Goal: Task Accomplishment & Management: Manage account settings

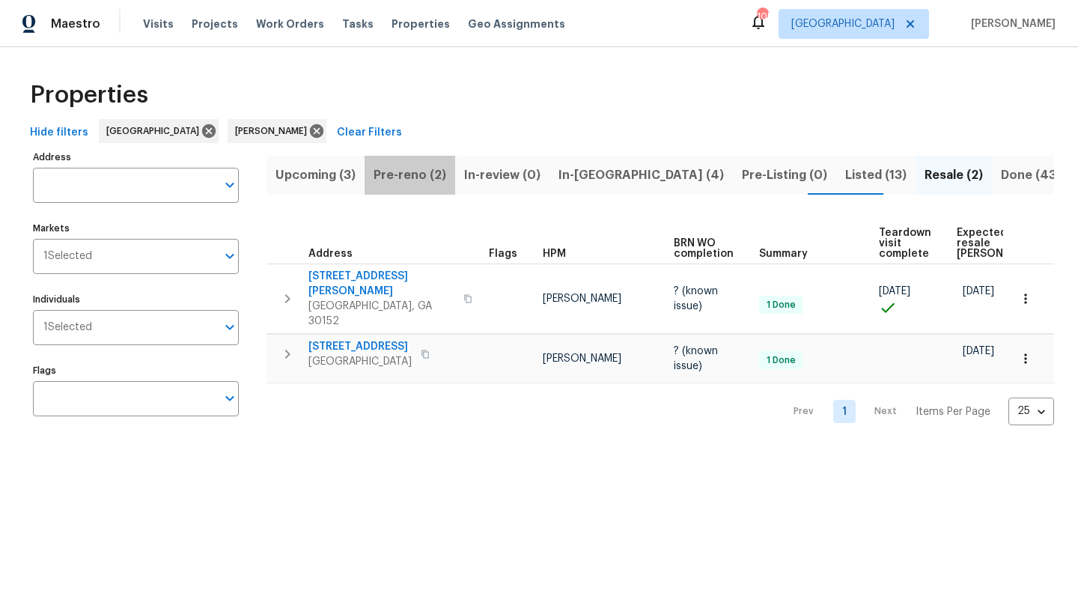
click at [437, 170] on span "Pre-reno (2)" at bounding box center [410, 175] width 73 height 21
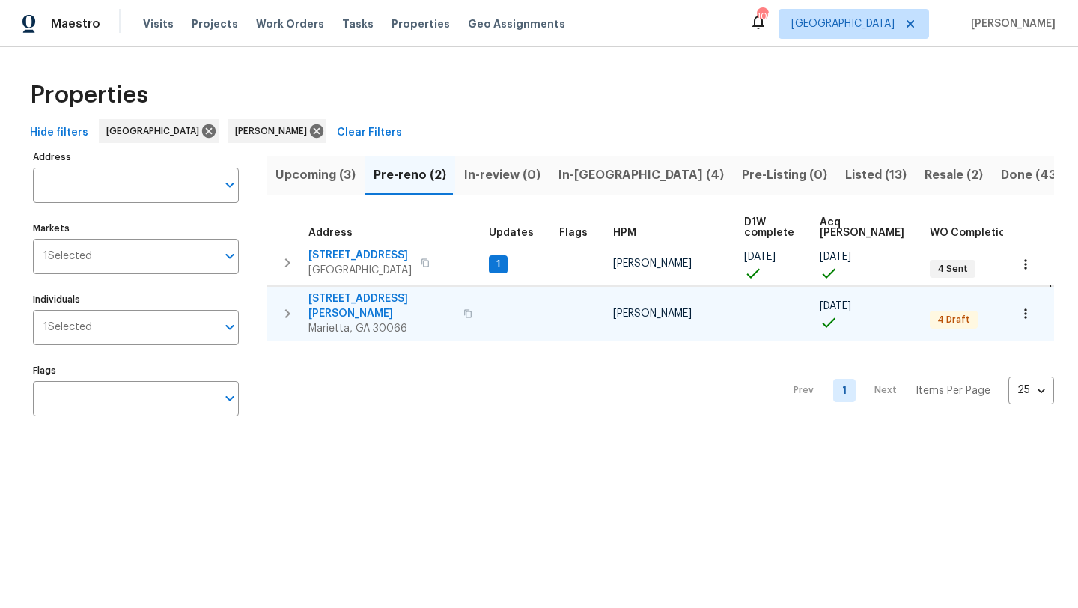
click at [357, 299] on span "4108 Christacy Way" at bounding box center [381, 306] width 146 height 30
click at [376, 299] on span "4108 Christacy Way" at bounding box center [381, 306] width 146 height 30
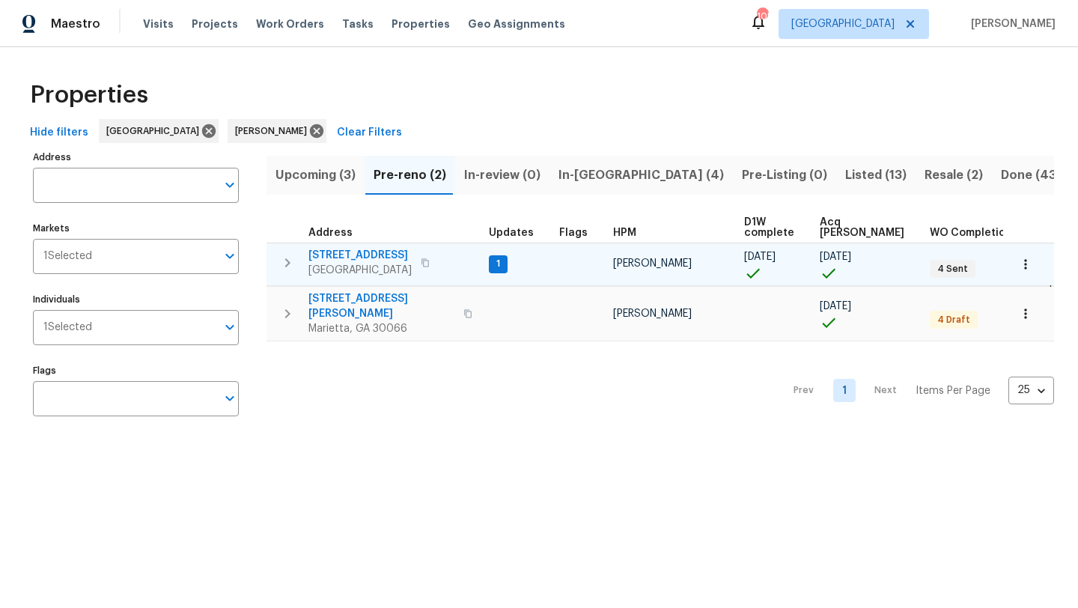
click at [384, 255] on span "503 Rendezvous Rd" at bounding box center [359, 255] width 103 height 15
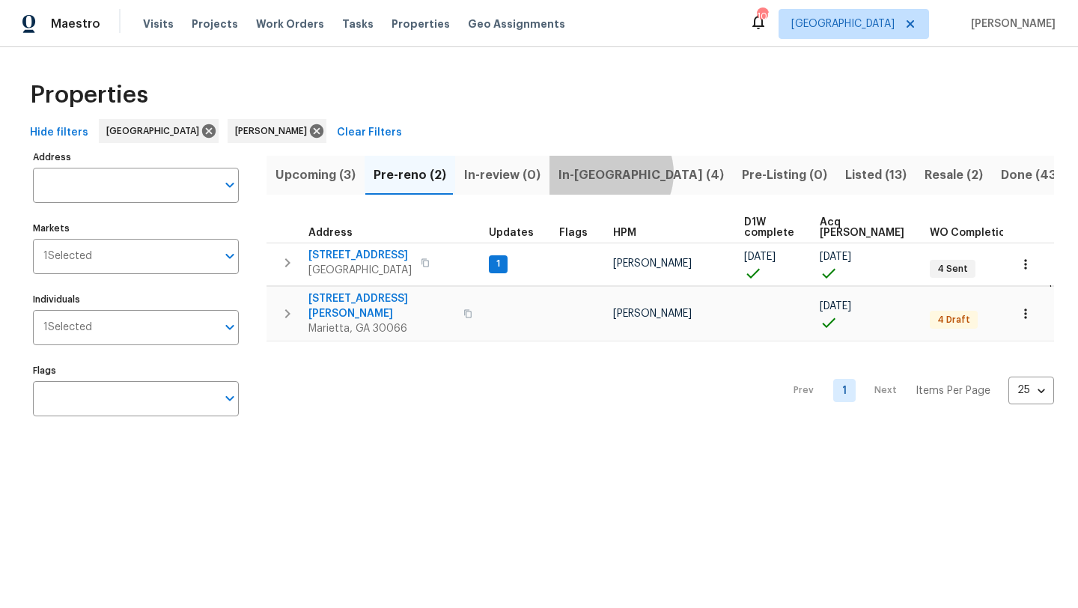
click at [606, 173] on span "In-reno (4)" at bounding box center [640, 175] width 165 height 21
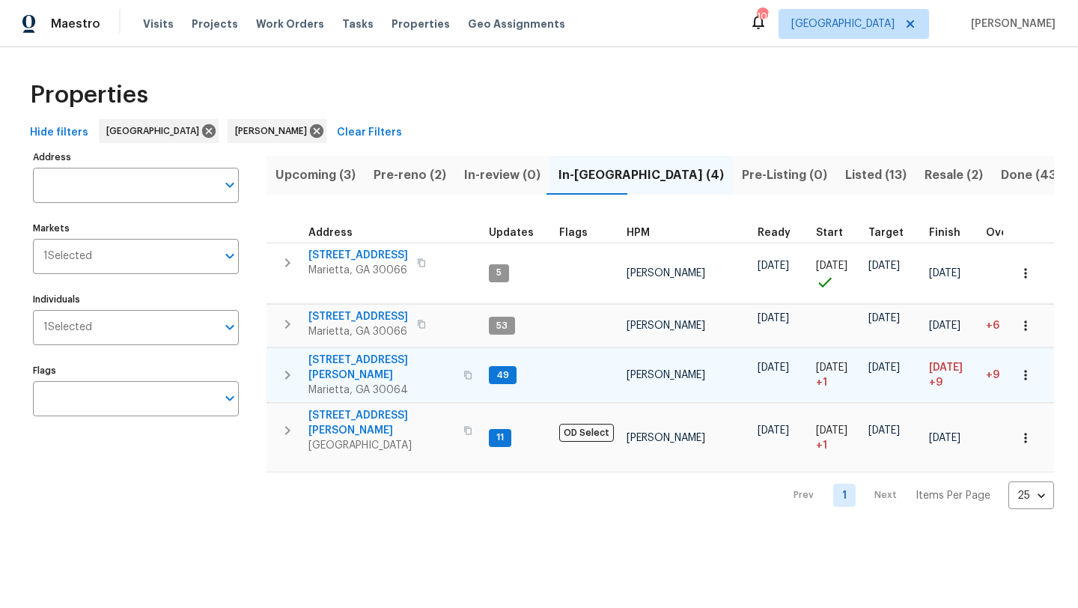
click at [397, 364] on span "3526 W Hampton Dr NW" at bounding box center [381, 368] width 146 height 30
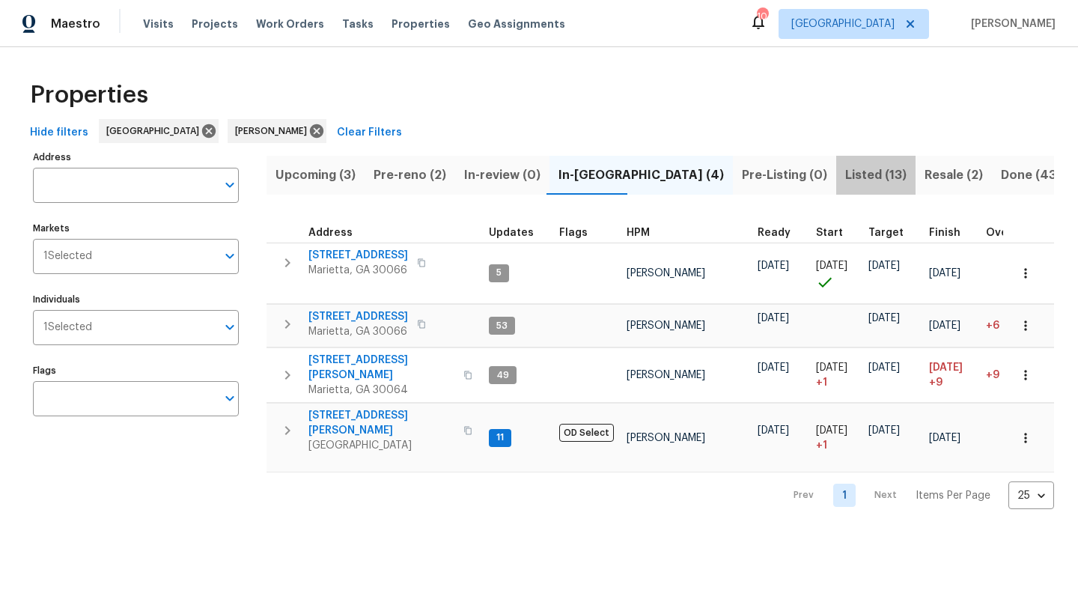
click at [845, 171] on span "Listed (13)" at bounding box center [875, 175] width 61 height 21
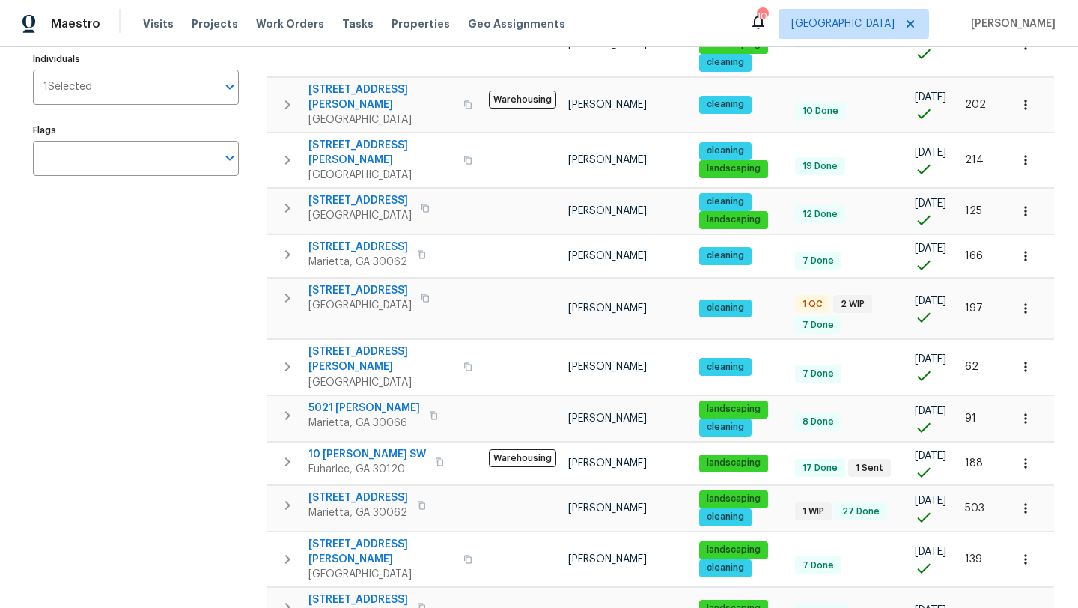
scroll to position [248, 0]
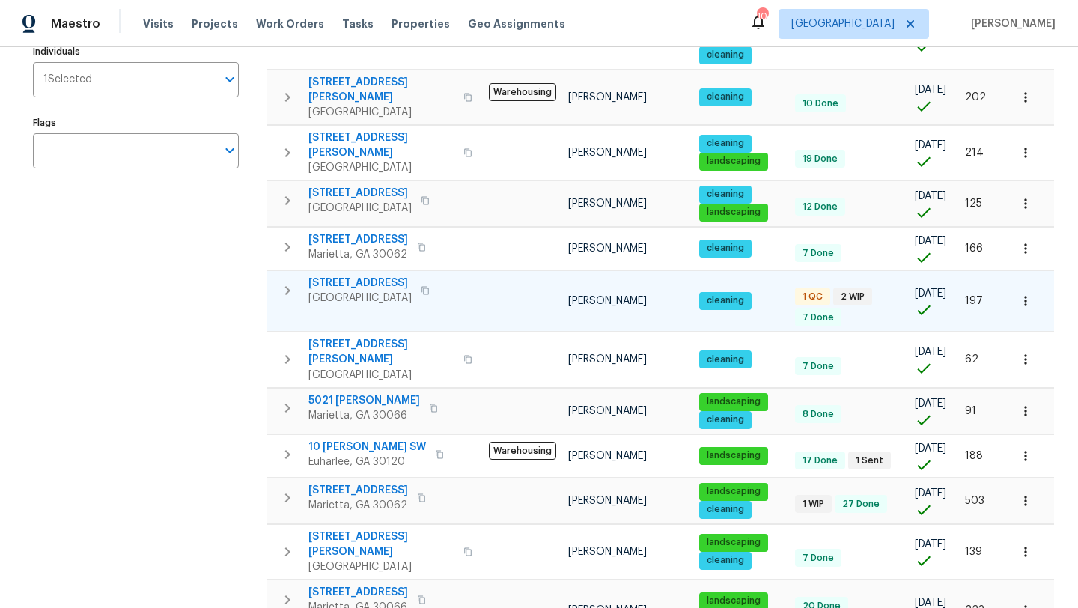
click at [341, 275] on span "107 Red Barn Ln" at bounding box center [359, 282] width 103 height 15
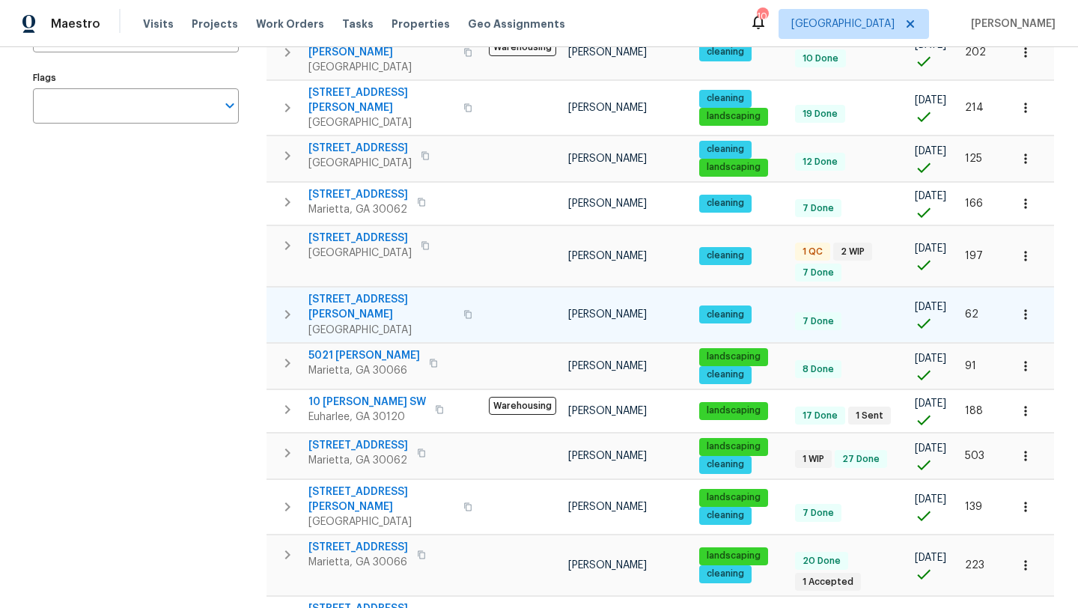
scroll to position [318, 0]
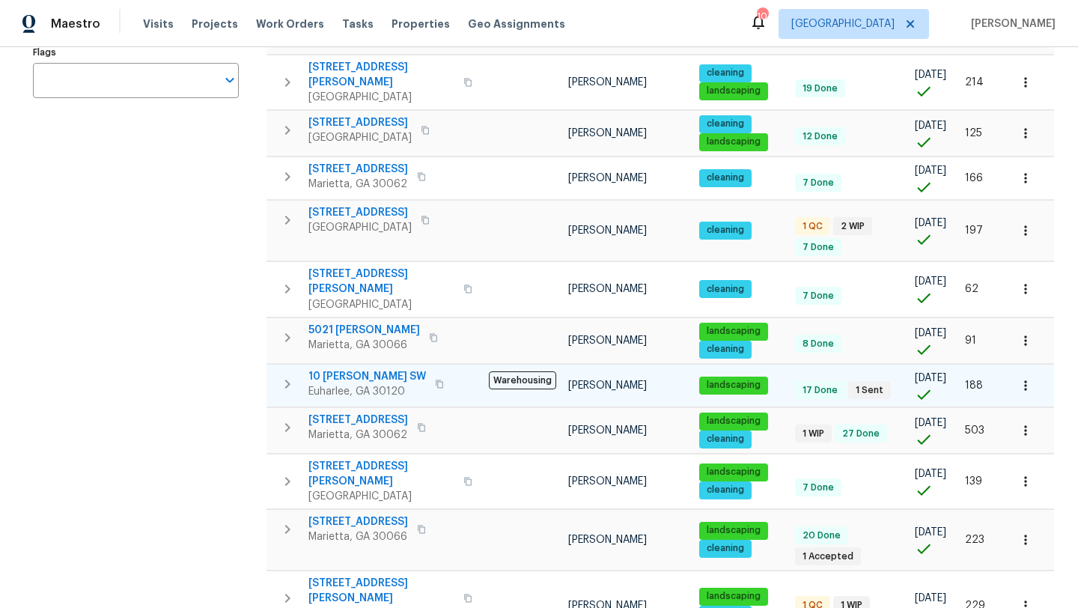
click at [389, 369] on span "10 Jasmine Ln SW" at bounding box center [367, 376] width 118 height 15
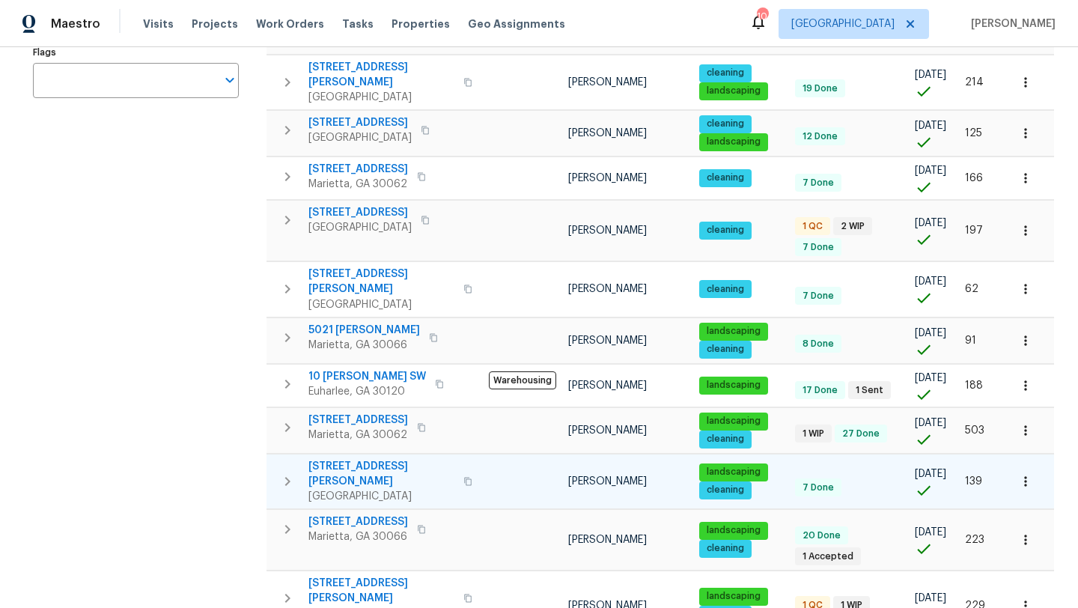
scroll to position [362, 0]
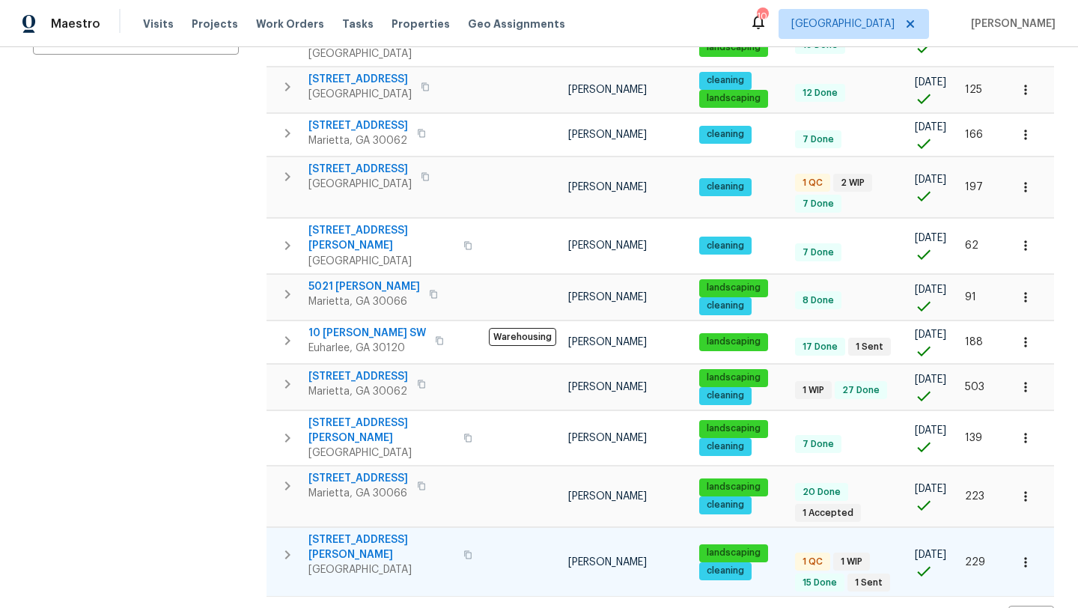
click at [354, 532] on span "4095 Maxanne Dr NW" at bounding box center [381, 547] width 146 height 30
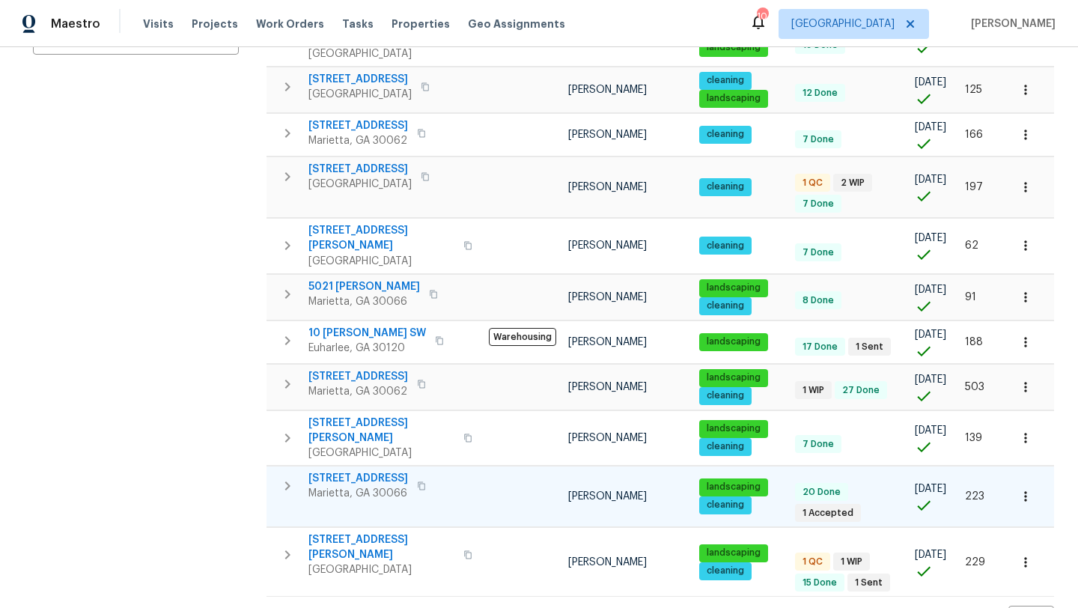
click at [362, 471] on span "61 Barrington Pl" at bounding box center [358, 478] width 100 height 15
click at [357, 471] on span "61 Barrington Pl" at bounding box center [358, 478] width 100 height 15
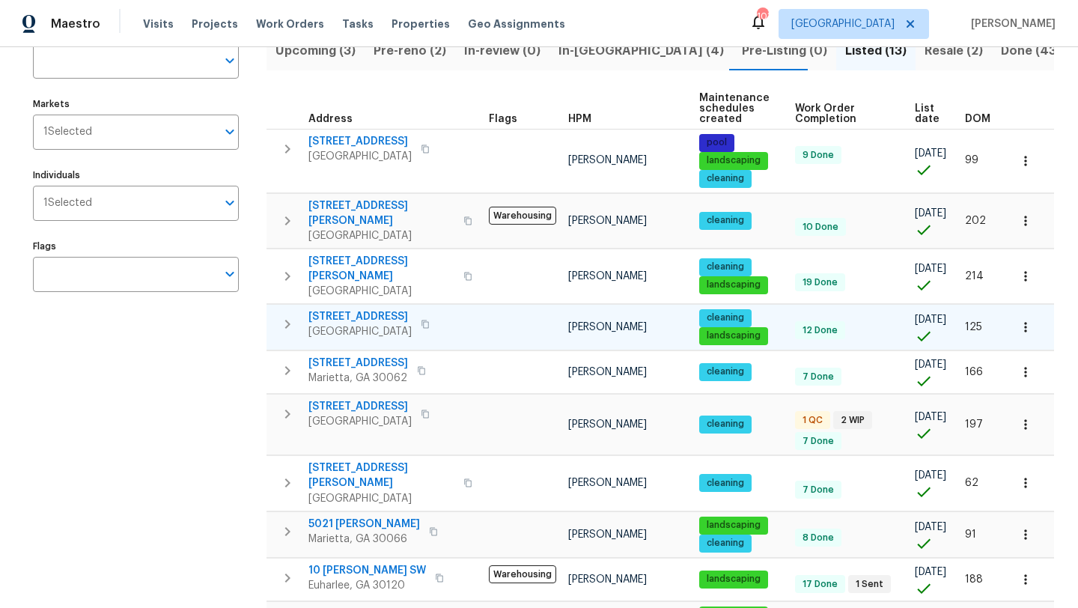
scroll to position [0, 0]
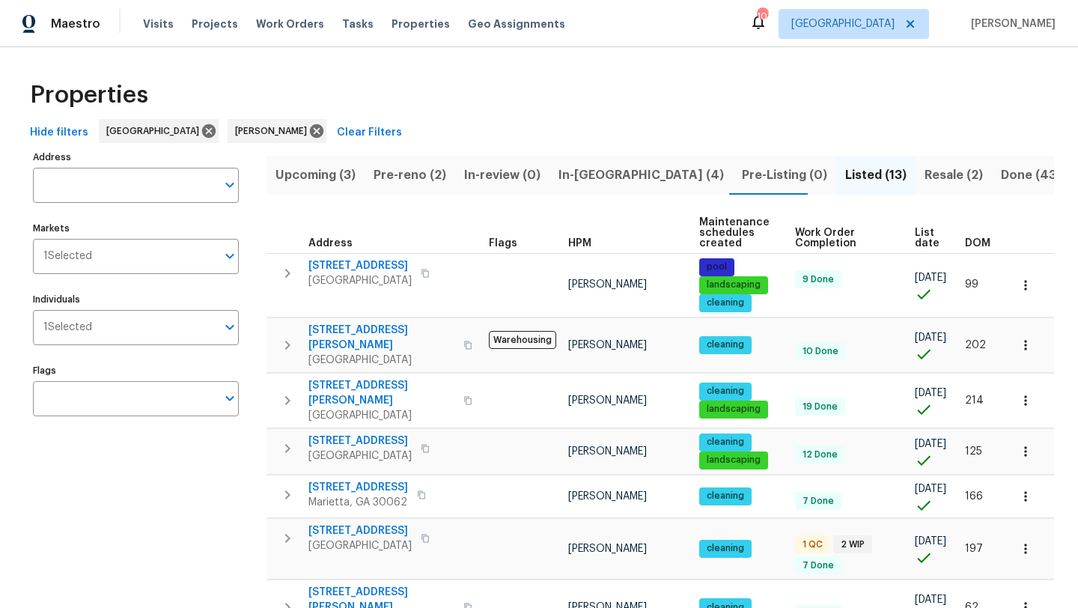
click at [408, 165] on span "Pre-reno (2)" at bounding box center [410, 175] width 73 height 21
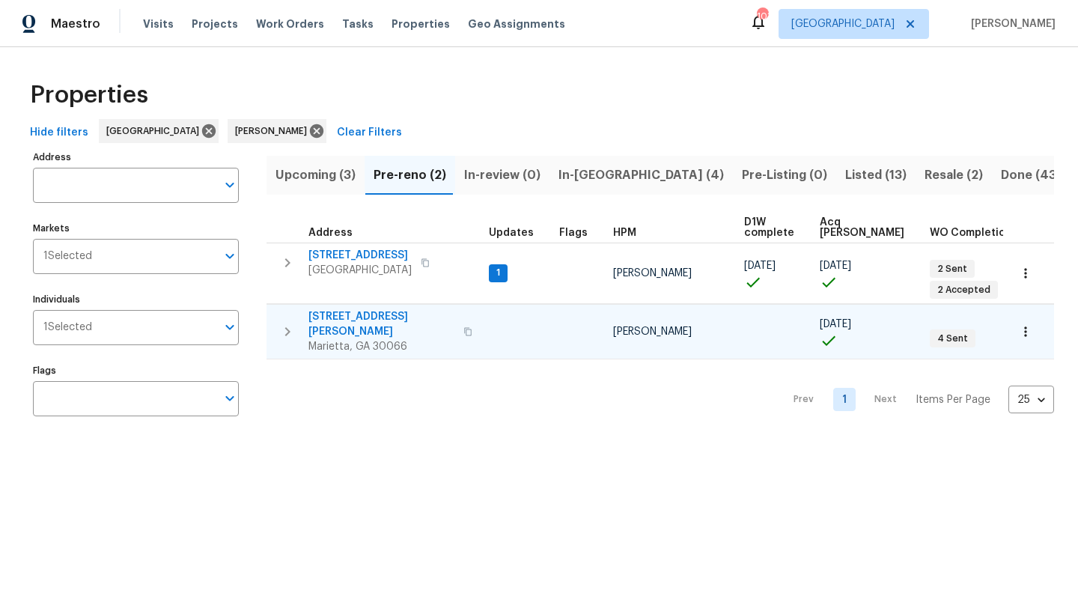
click at [349, 314] on span "[STREET_ADDRESS][PERSON_NAME]" at bounding box center [381, 324] width 146 height 30
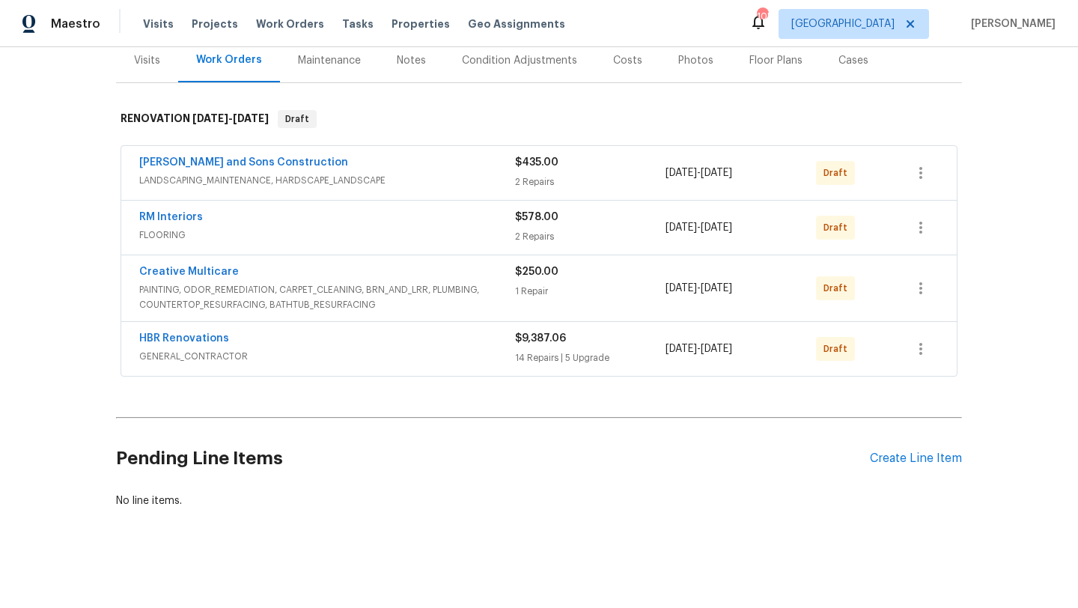
scroll to position [191, 0]
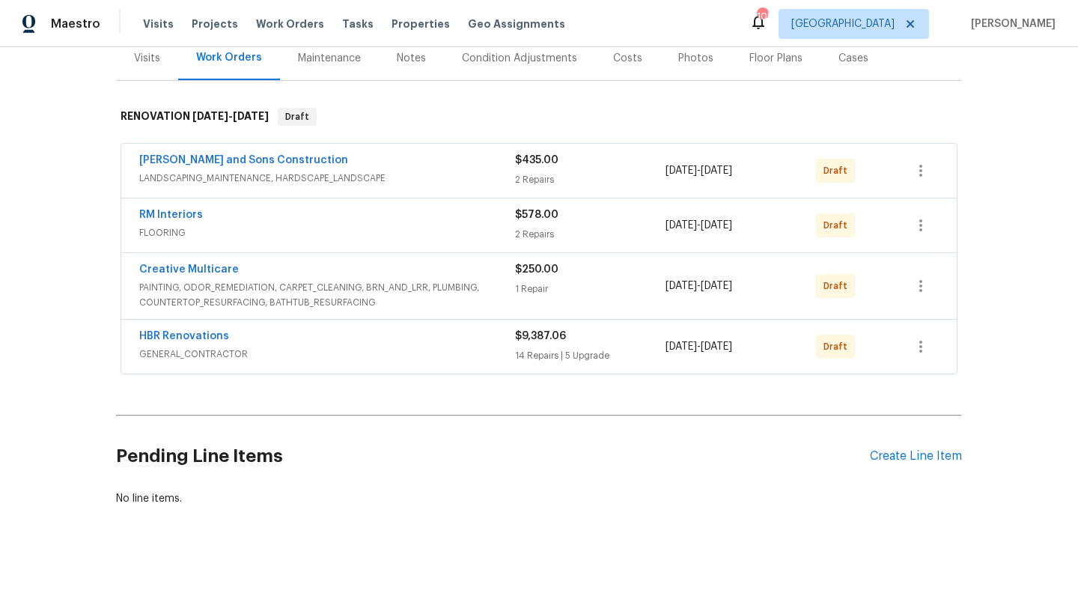
click at [240, 338] on div "HBR Renovations" at bounding box center [327, 338] width 376 height 18
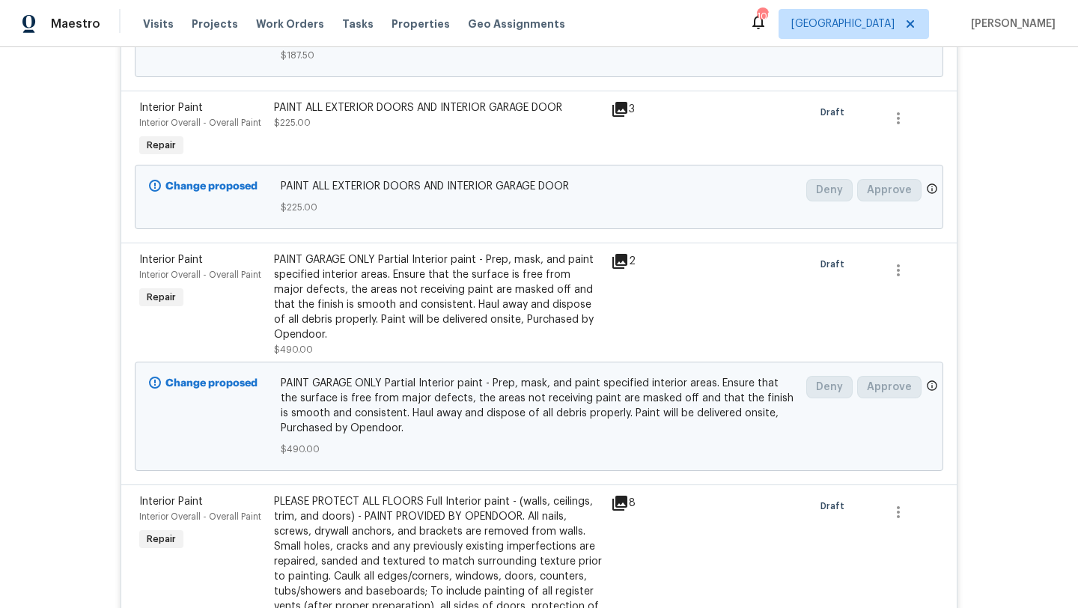
scroll to position [2473, 0]
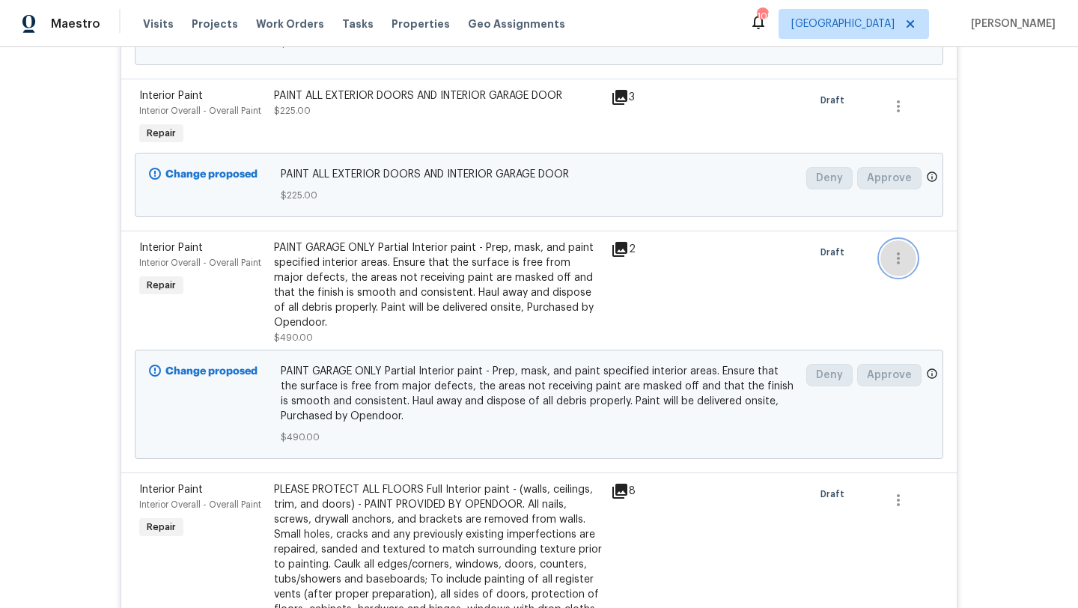
click at [908, 270] on button "button" at bounding box center [898, 258] width 36 height 36
click at [898, 271] on li "Cancel" at bounding box center [909, 262] width 58 height 25
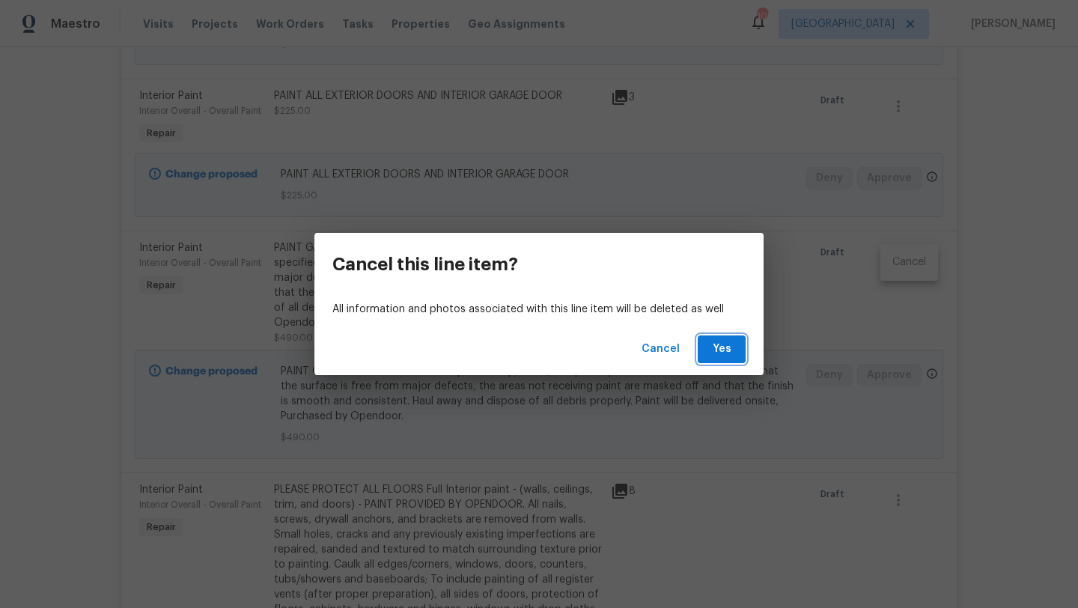
click at [731, 344] on span "Yes" at bounding box center [722, 349] width 24 height 19
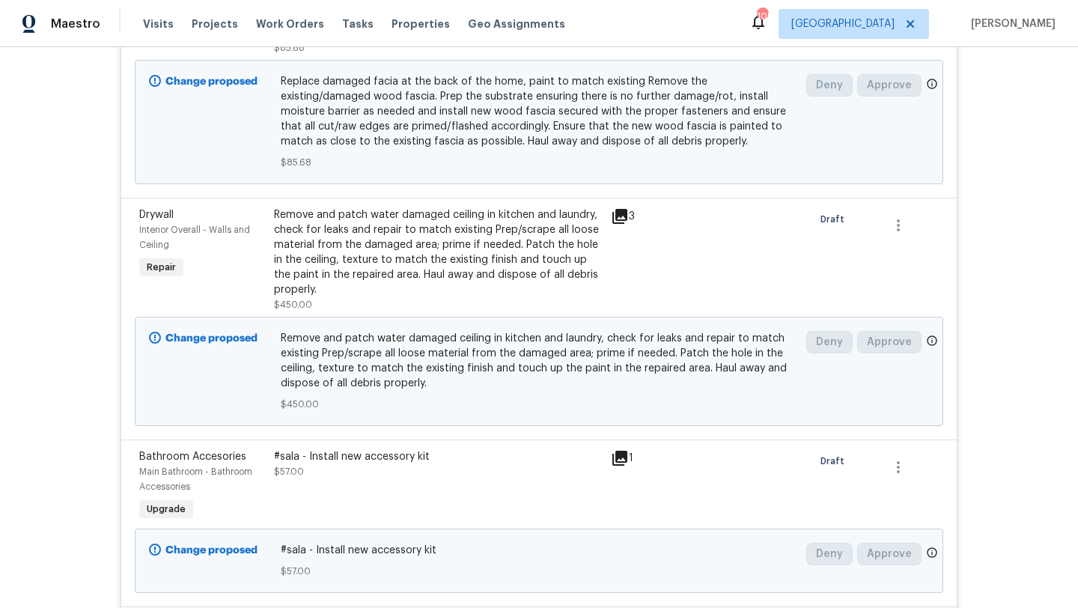
scroll to position [3565, 0]
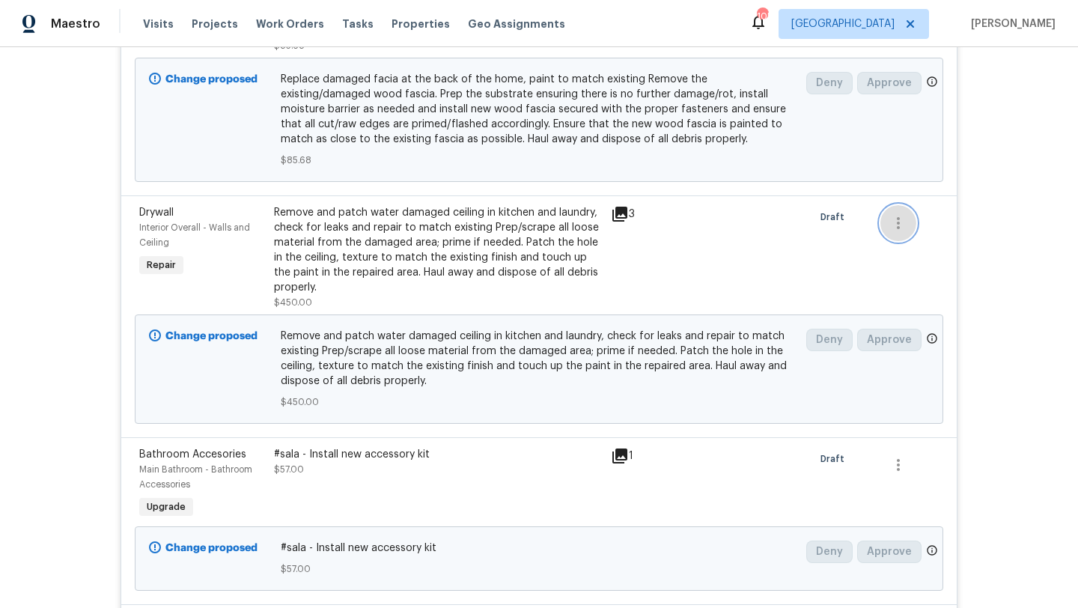
click at [901, 231] on icon "button" at bounding box center [898, 223] width 18 height 18
click at [904, 232] on li "Cancel" at bounding box center [909, 228] width 58 height 25
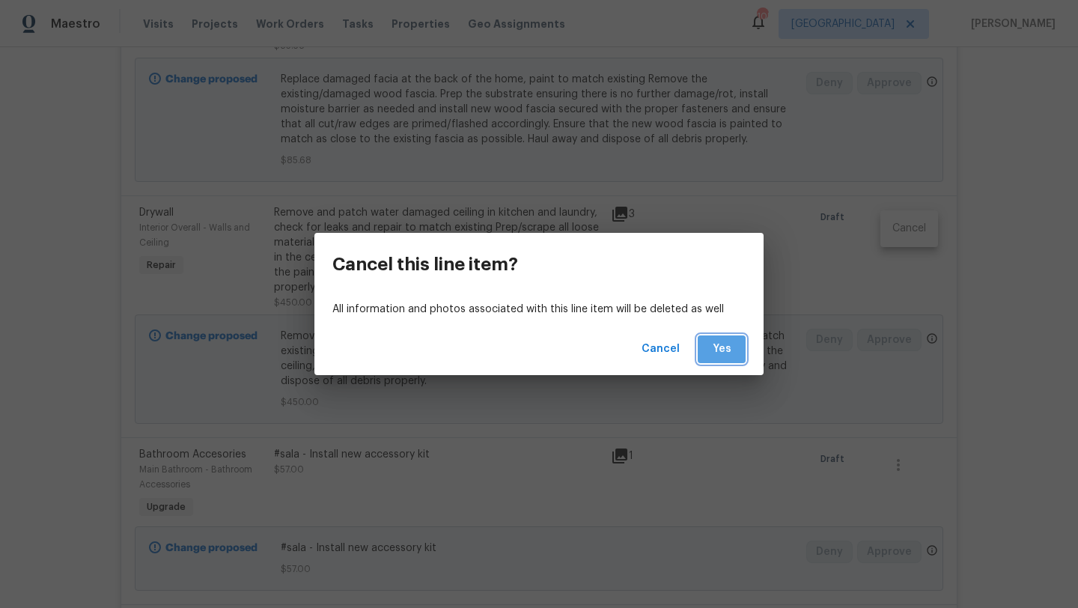
click at [723, 344] on span "Yes" at bounding box center [722, 349] width 24 height 19
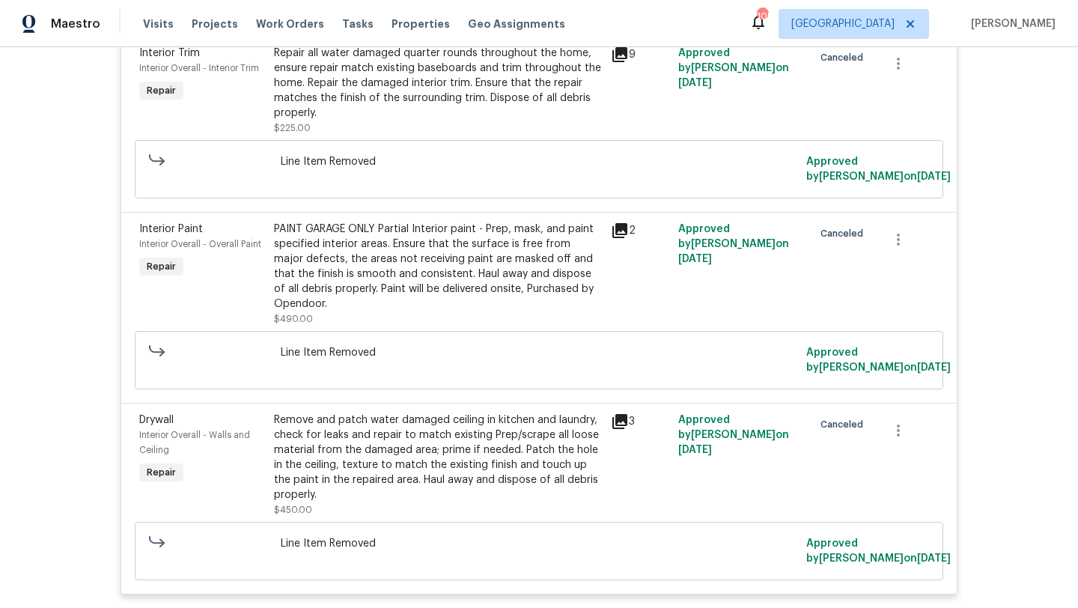
scroll to position [4161, 0]
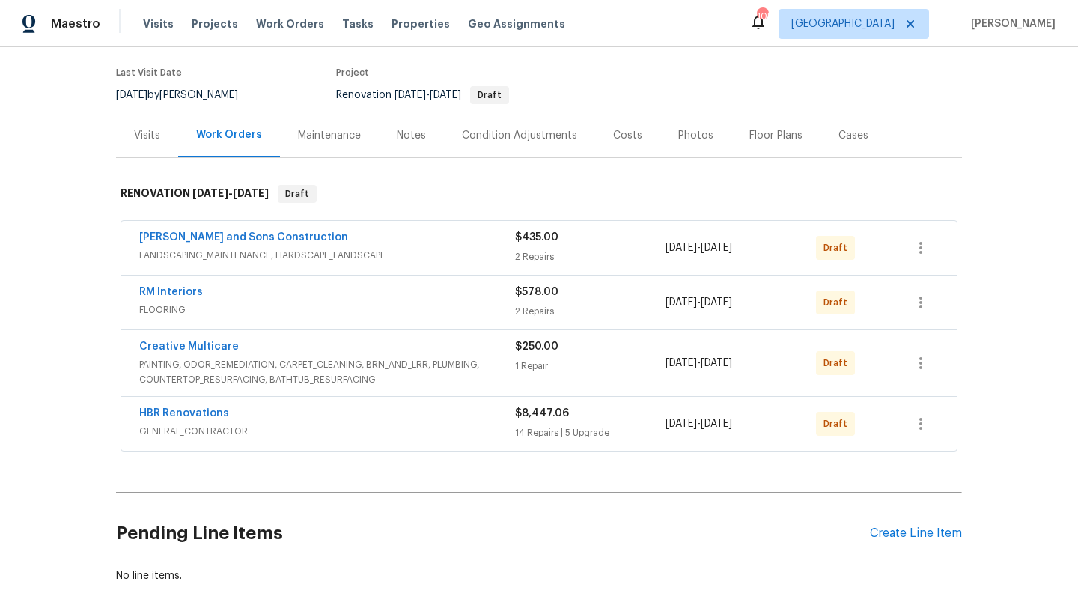
scroll to position [191, 0]
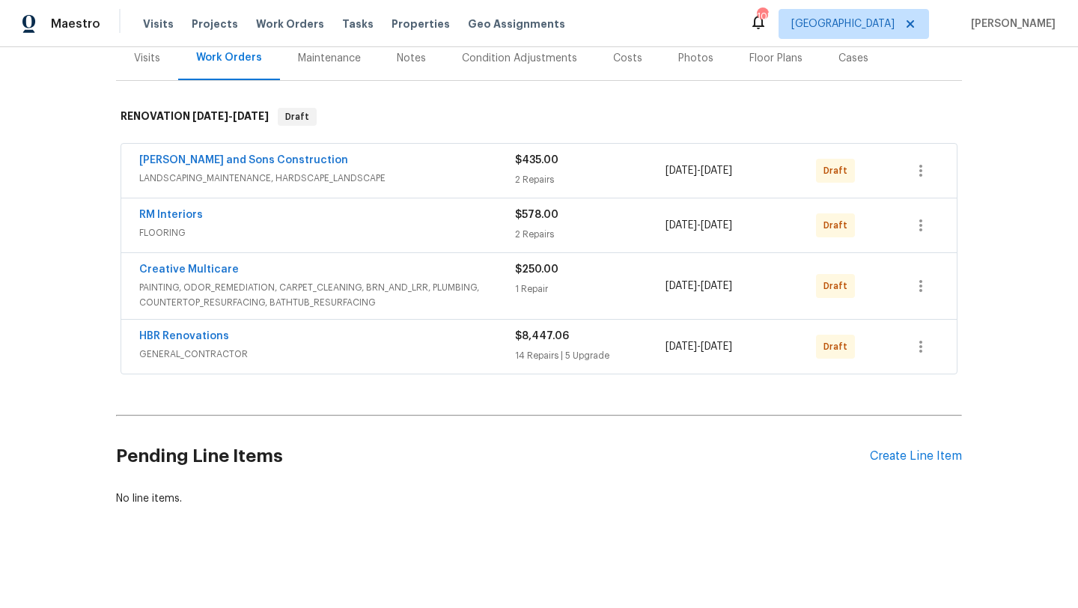
click at [350, 347] on span "GENERAL_CONTRACTOR" at bounding box center [327, 354] width 376 height 15
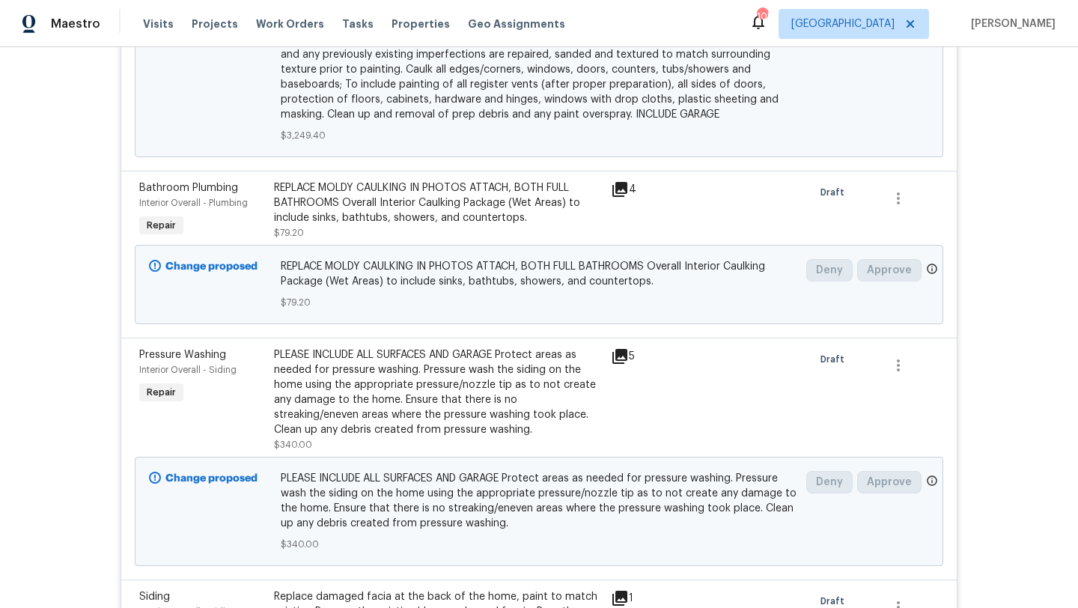
scroll to position [2907, 0]
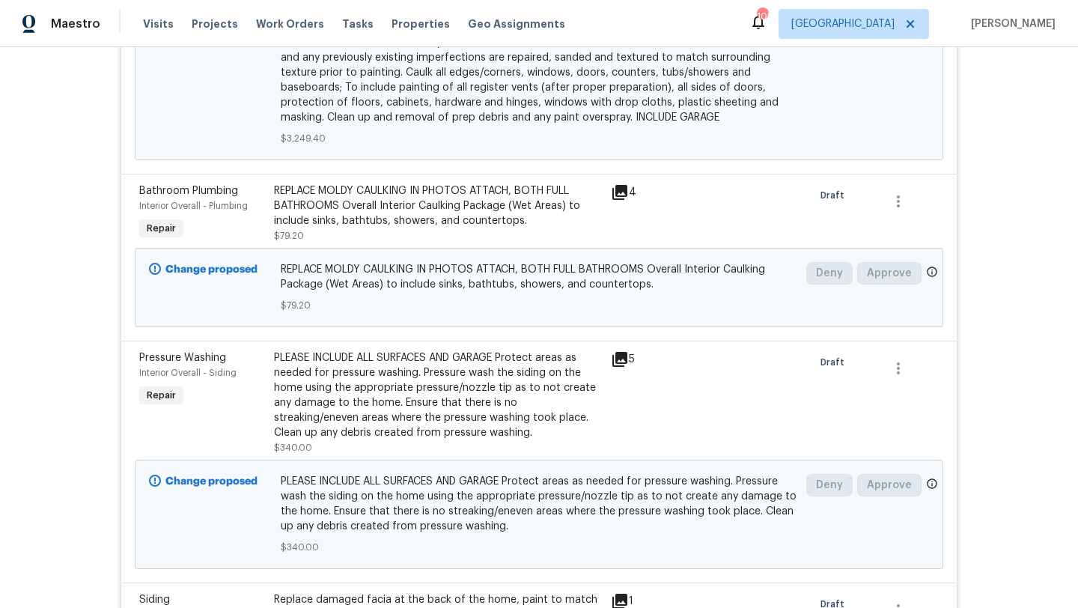
click at [179, 353] on span "Pressure Washing" at bounding box center [182, 358] width 87 height 10
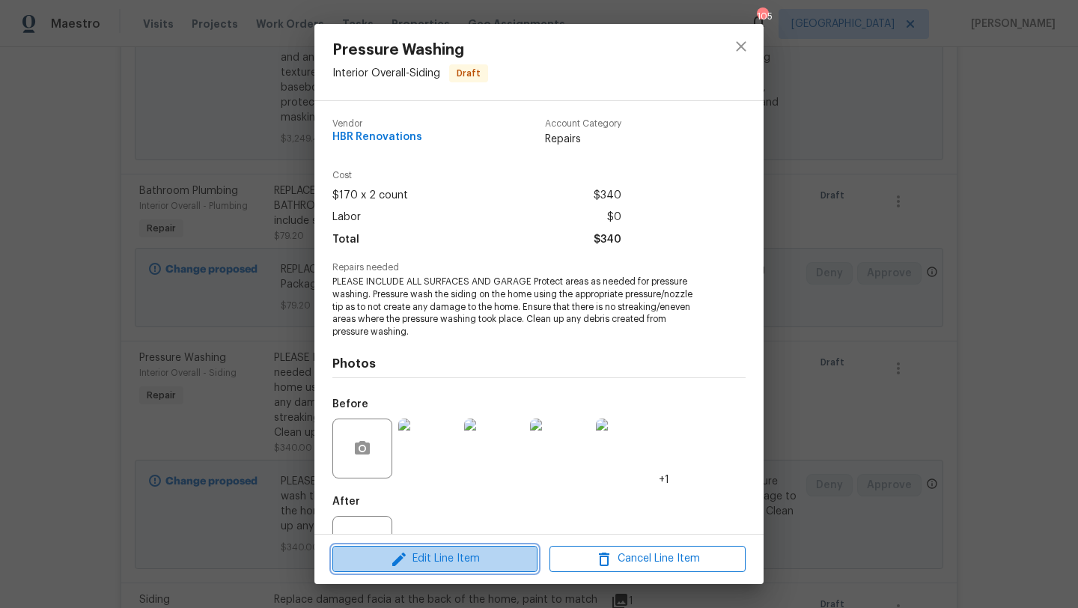
click at [463, 561] on span "Edit Line Item" at bounding box center [435, 558] width 196 height 19
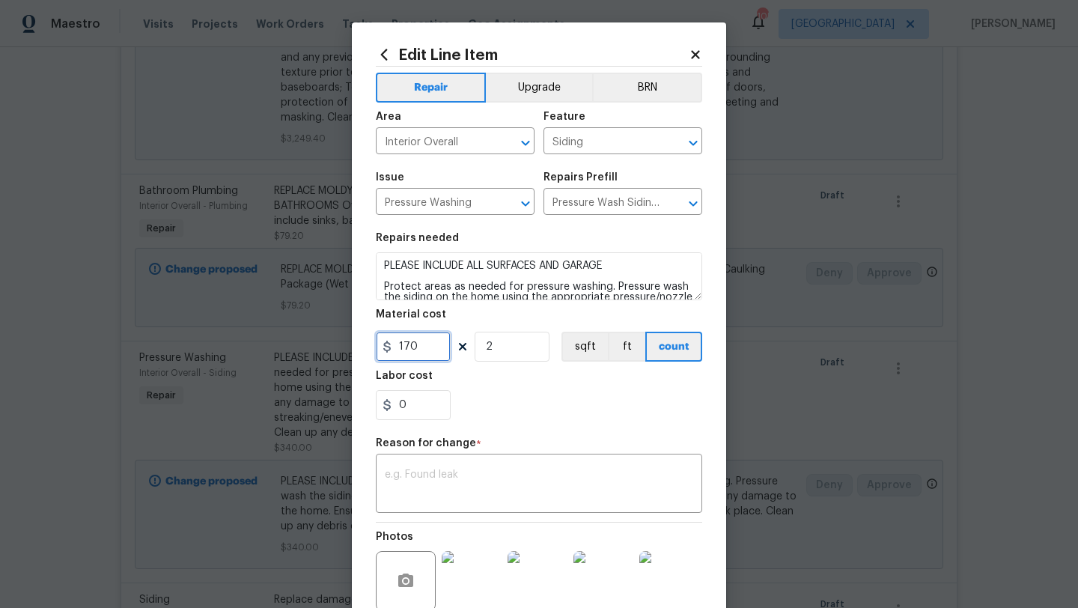
click at [428, 347] on input "170" at bounding box center [413, 347] width 75 height 30
type input "250"
click at [504, 352] on input "2" at bounding box center [512, 347] width 75 height 30
type input "1"
click at [466, 493] on textarea at bounding box center [539, 484] width 308 height 31
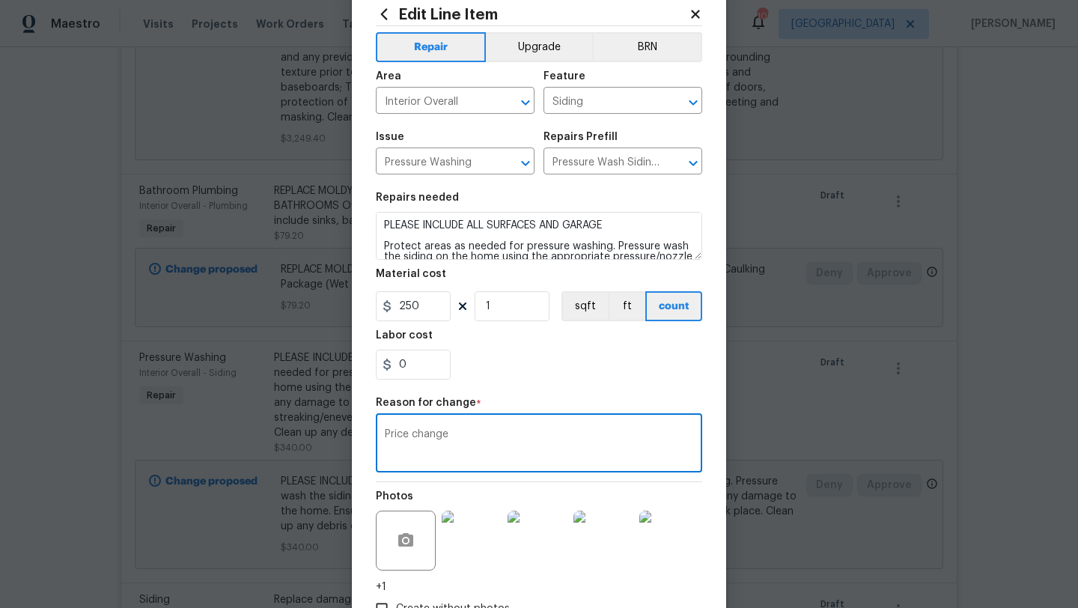
scroll to position [144, 0]
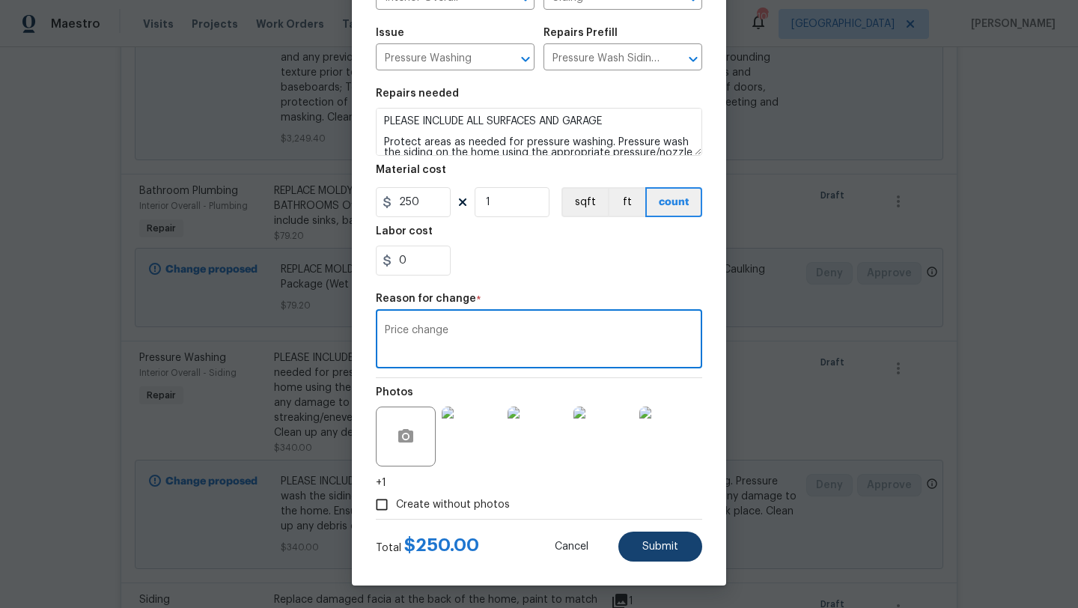
type textarea "Price change"
click at [645, 555] on button "Submit" at bounding box center [660, 546] width 84 height 30
type input "2"
type input "170"
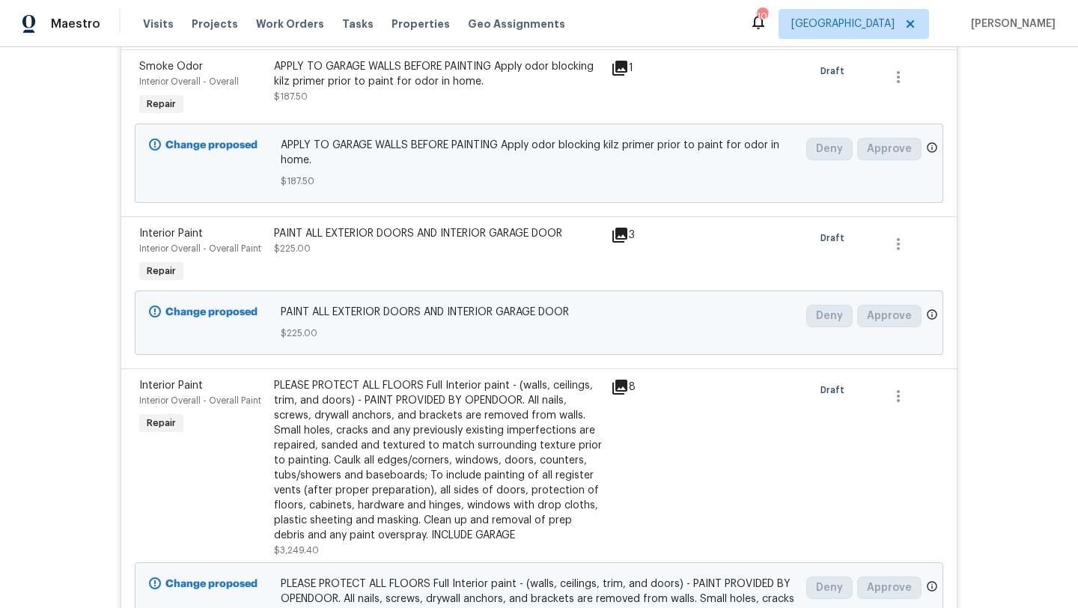
scroll to position [2345, 0]
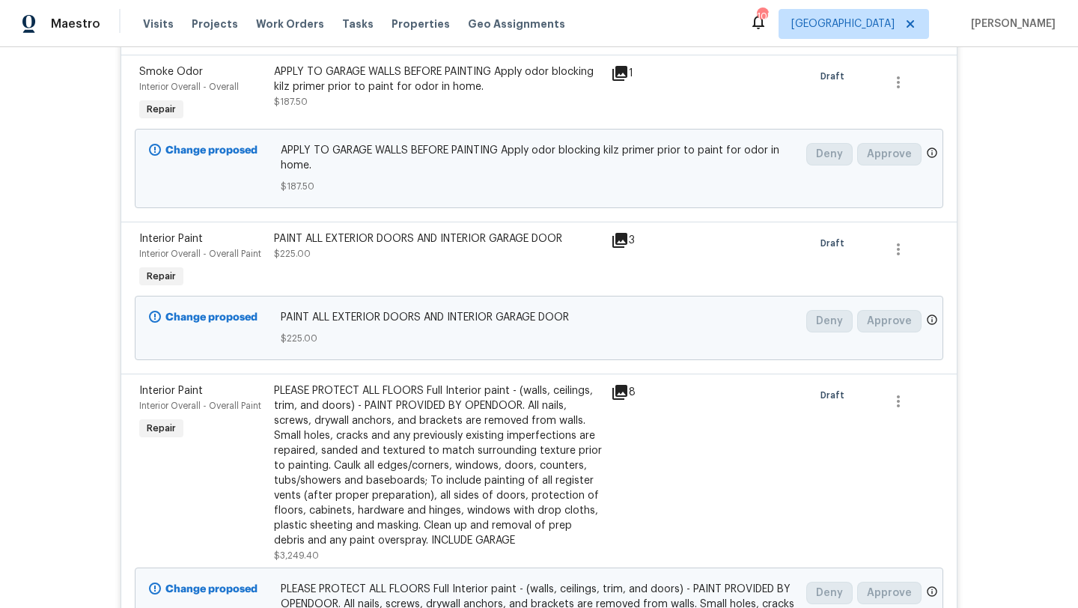
click at [172, 234] on span "Interior Paint" at bounding box center [171, 239] width 64 height 10
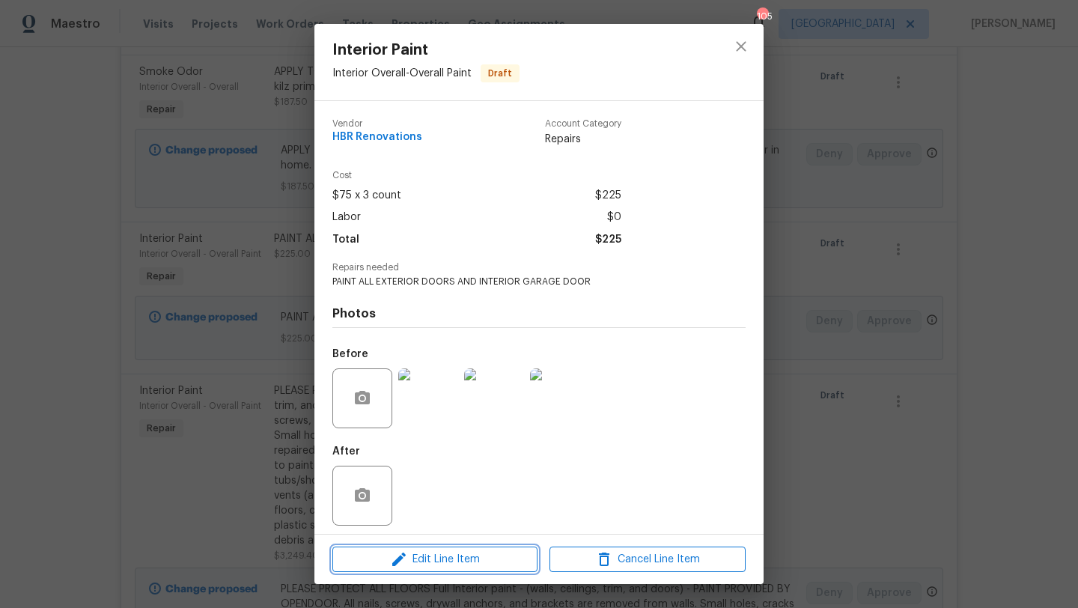
click at [440, 552] on span "Edit Line Item" at bounding box center [435, 559] width 196 height 19
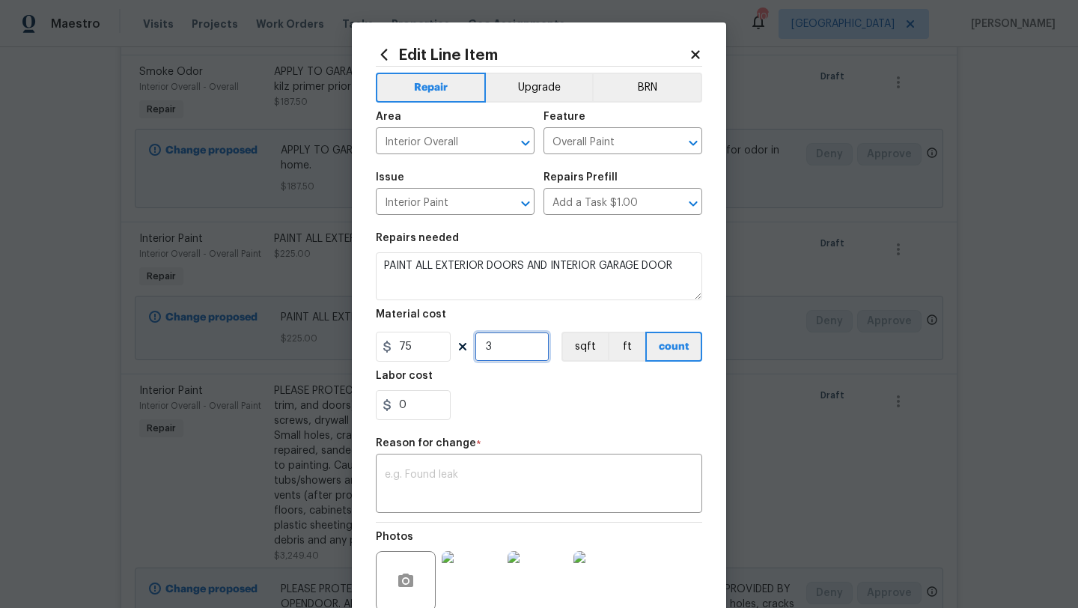
click at [509, 347] on input "3" at bounding box center [512, 347] width 75 height 30
type input "2"
click at [522, 496] on textarea at bounding box center [539, 484] width 308 height 31
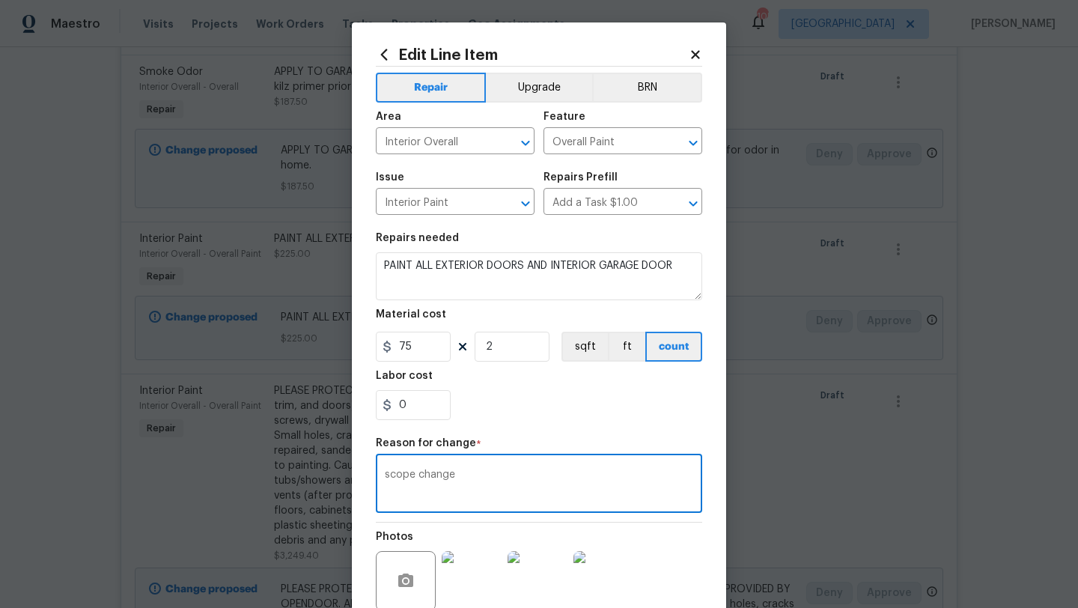
type textarea "scope change"
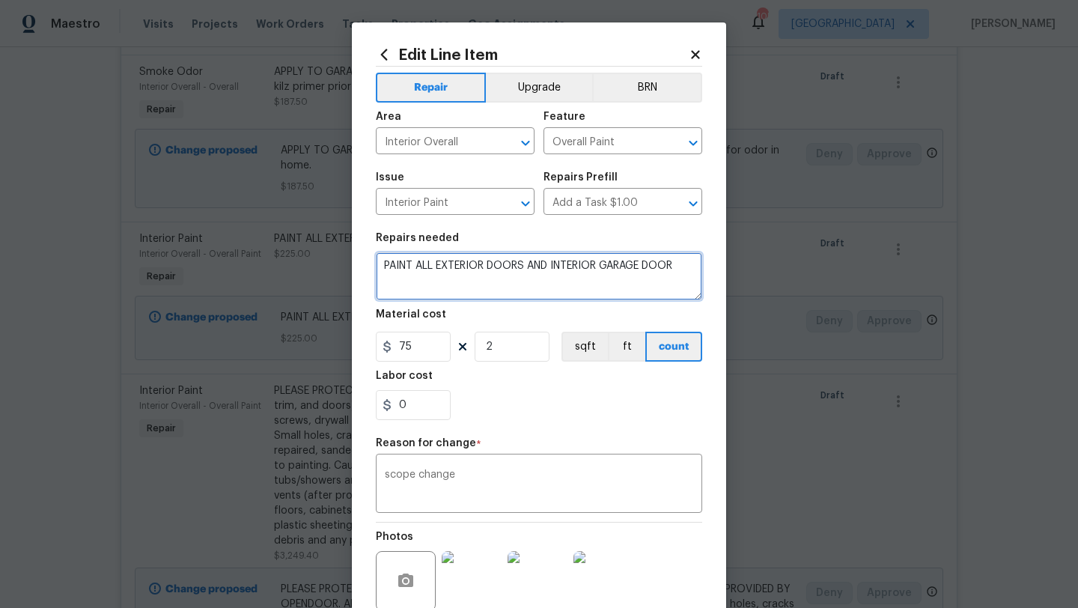
drag, startPoint x: 679, startPoint y: 274, endPoint x: 531, endPoint y: 270, distance: 147.5
click at [531, 270] on textarea "PAINT ALL EXTERIOR DOORS AND INTERIOR GARAGE DOOR" at bounding box center [539, 276] width 326 height 48
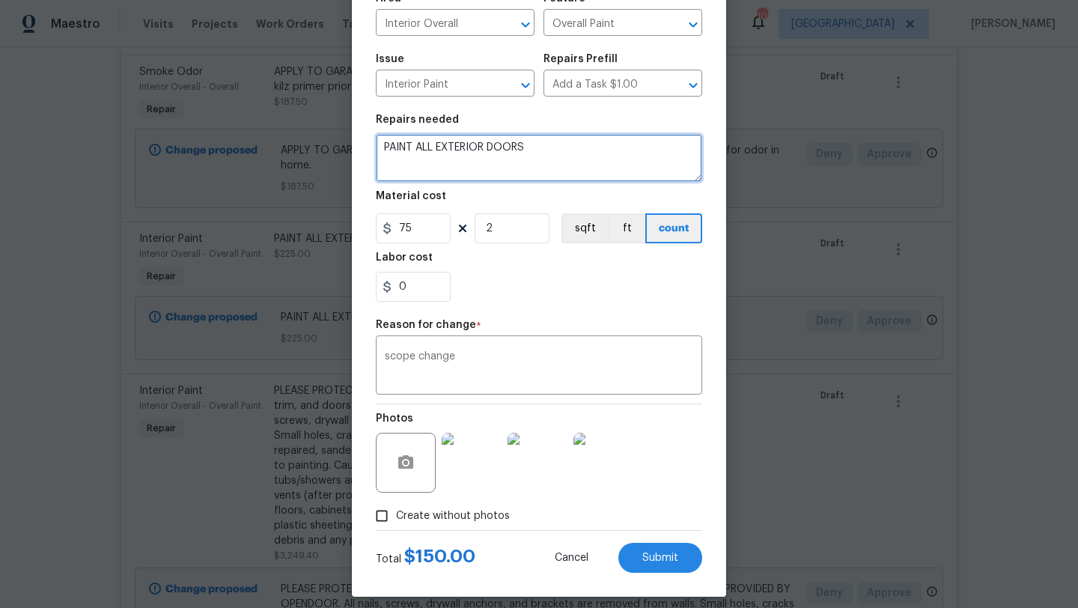
scroll to position [130, 0]
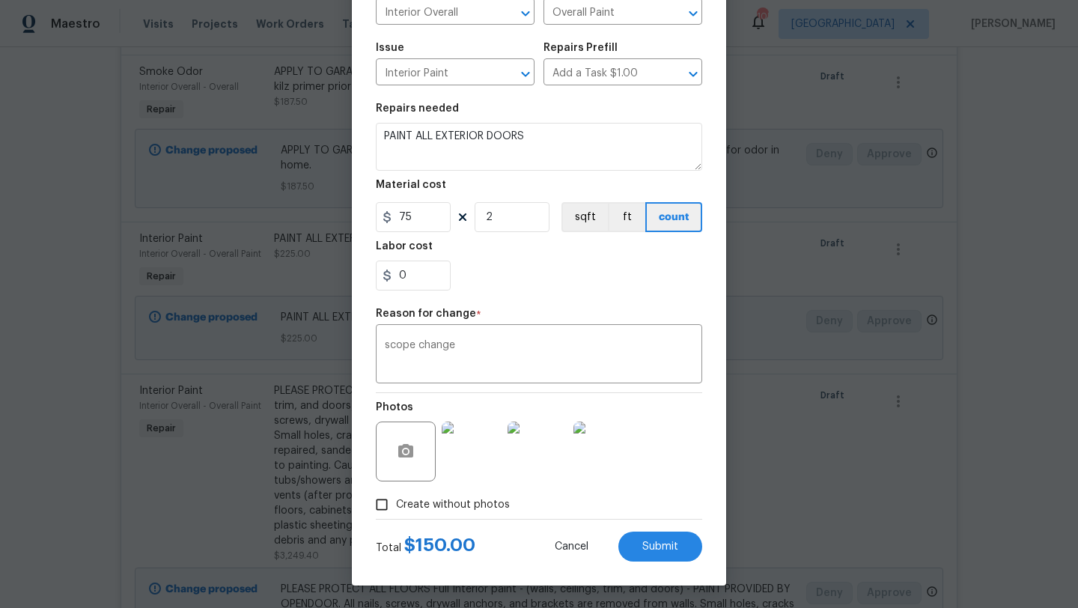
click at [597, 438] on img at bounding box center [603, 451] width 60 height 60
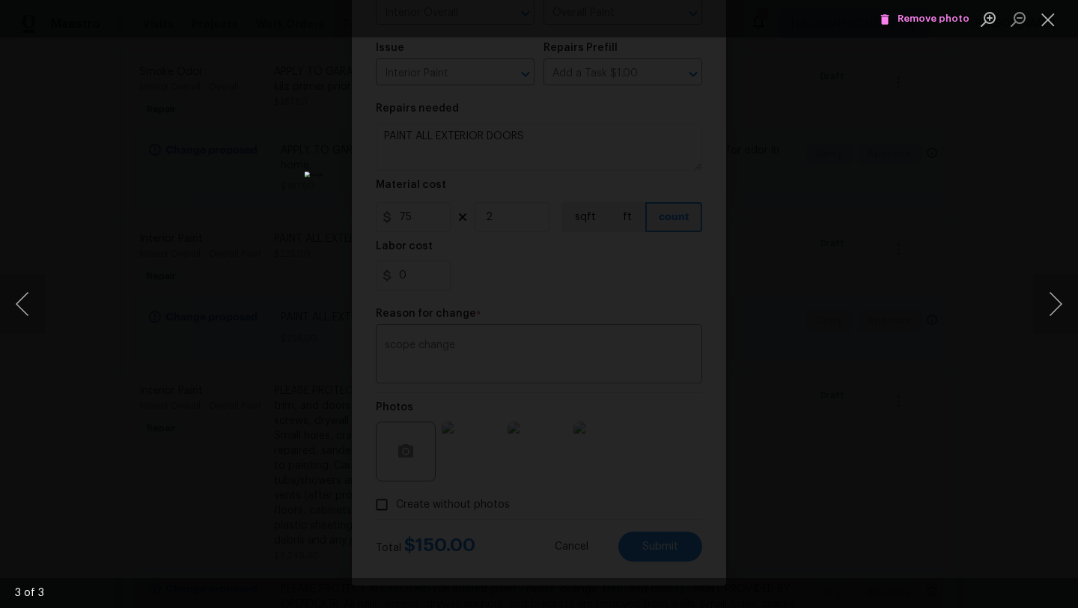
click at [914, 19] on span "Remove photo" at bounding box center [925, 18] width 90 height 17
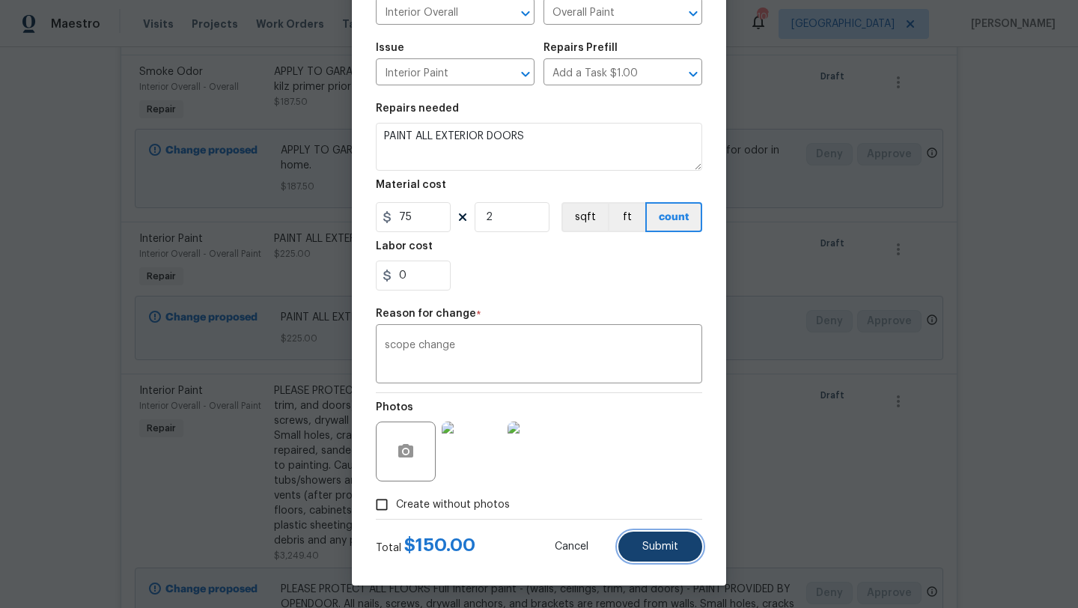
click at [666, 546] on span "Submit" at bounding box center [660, 546] width 36 height 11
type textarea "PAINT ALL EXTERIOR DOORS AND INTERIOR GARAGE DOOR"
type input "3"
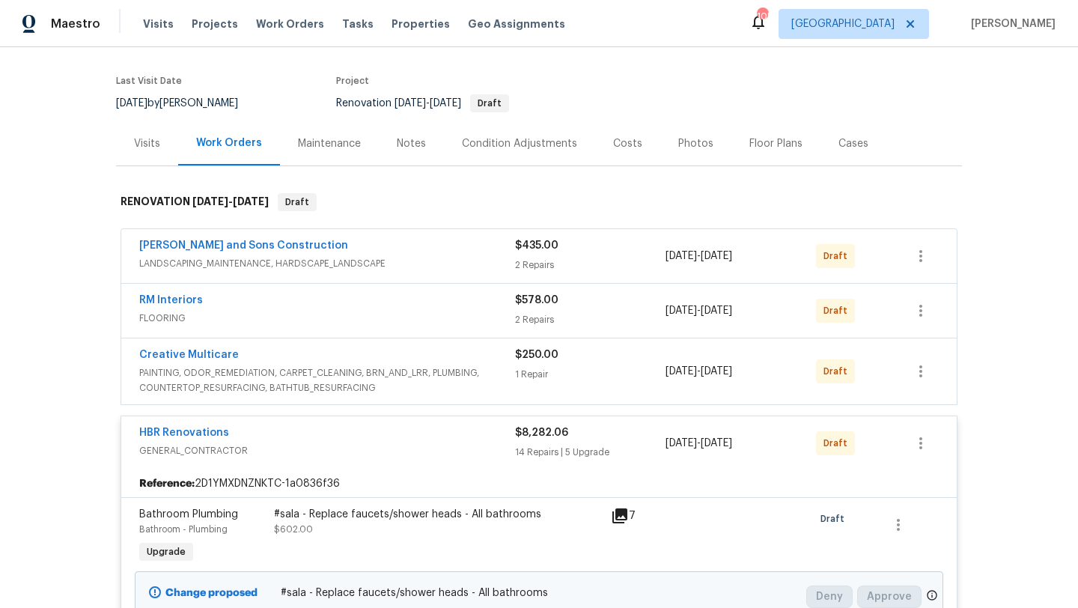
scroll to position [112, 0]
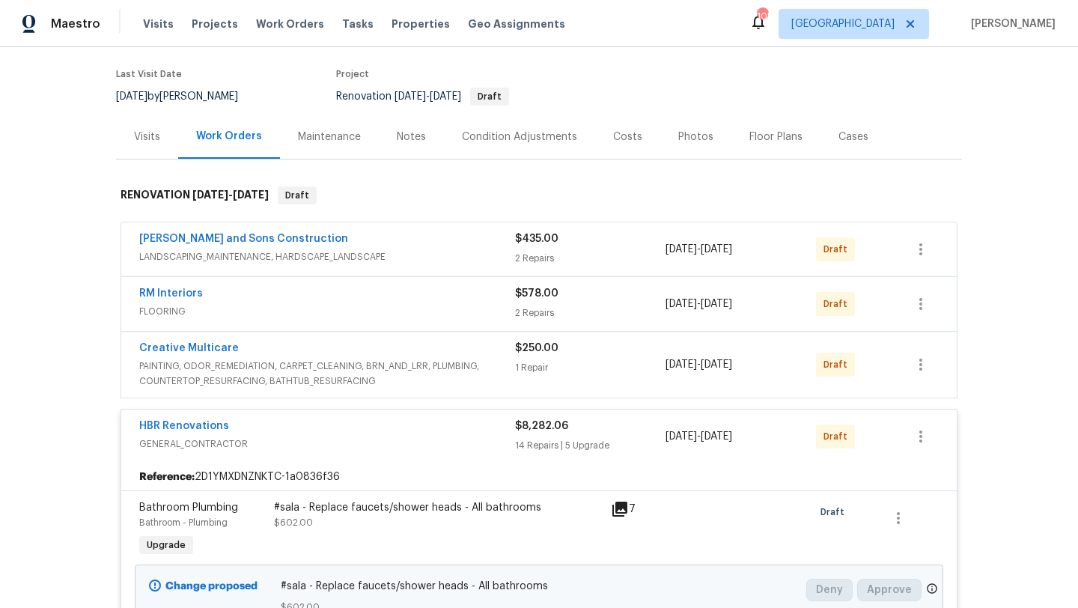
click at [625, 153] on div "Costs" at bounding box center [627, 137] width 65 height 44
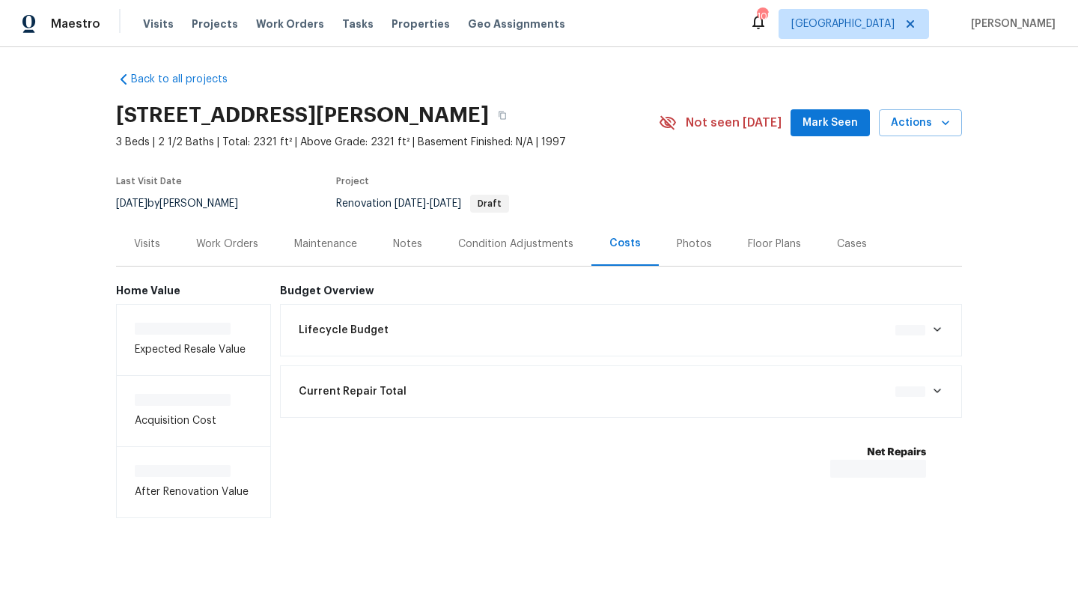
scroll to position [8, 0]
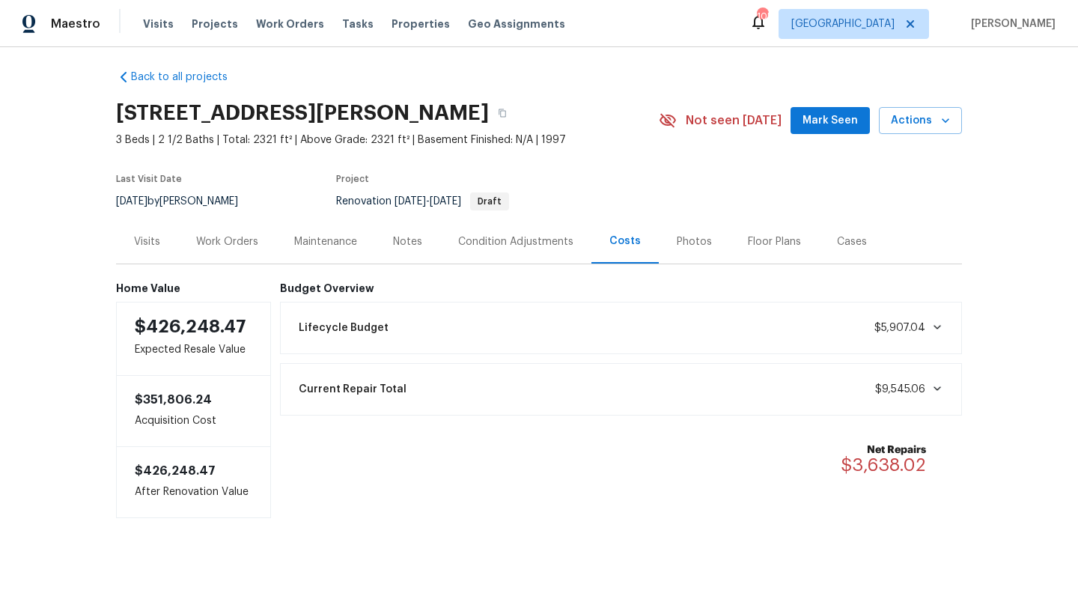
click at [250, 244] on div "Work Orders" at bounding box center [227, 241] width 62 height 15
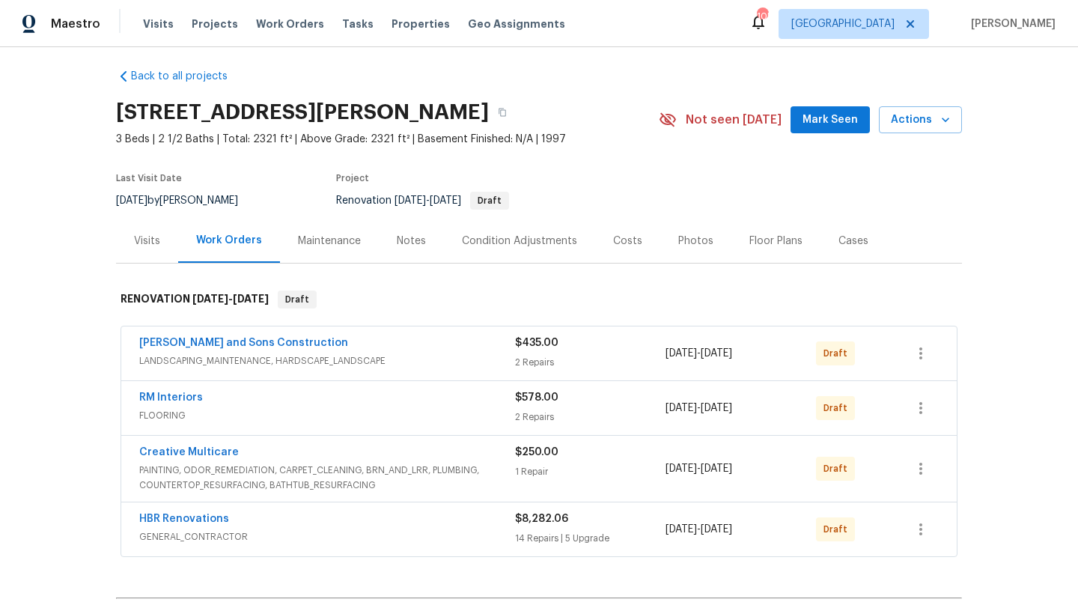
scroll to position [112, 0]
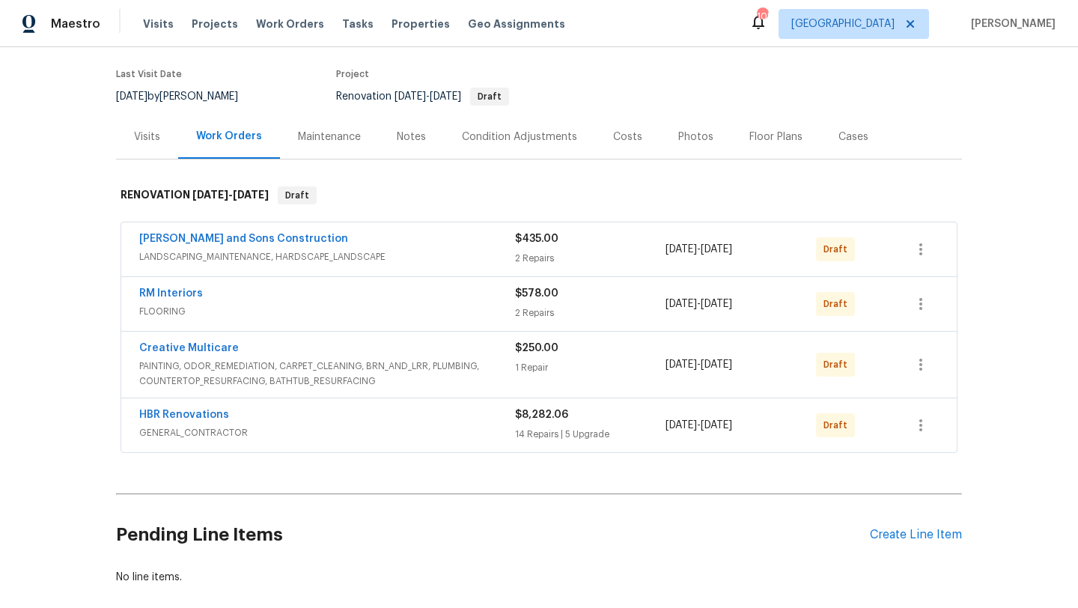
click at [389, 418] on div "HBR Renovations" at bounding box center [327, 416] width 376 height 18
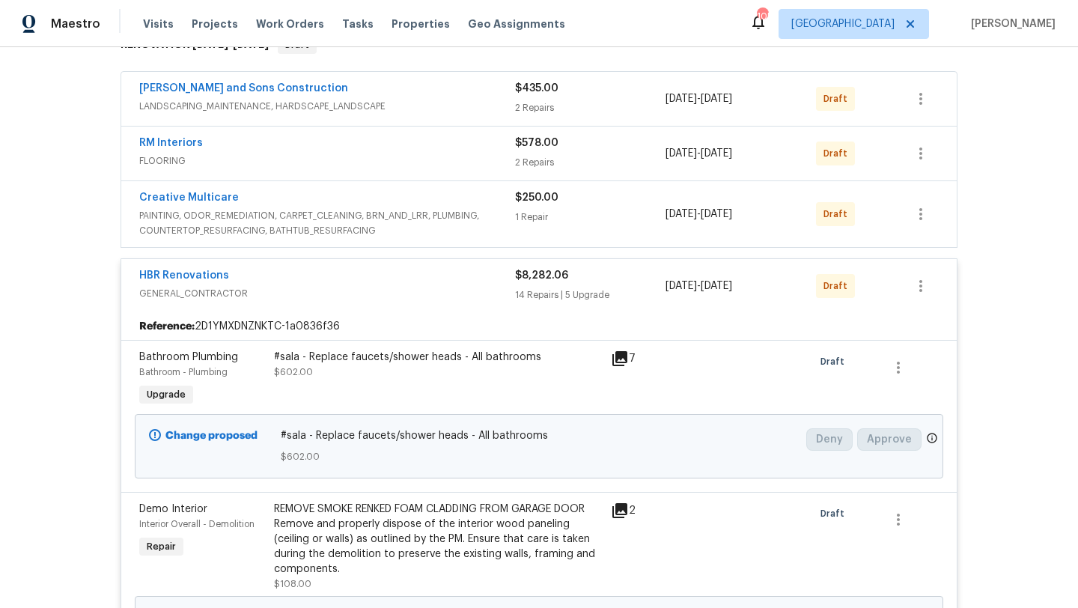
scroll to position [0, 0]
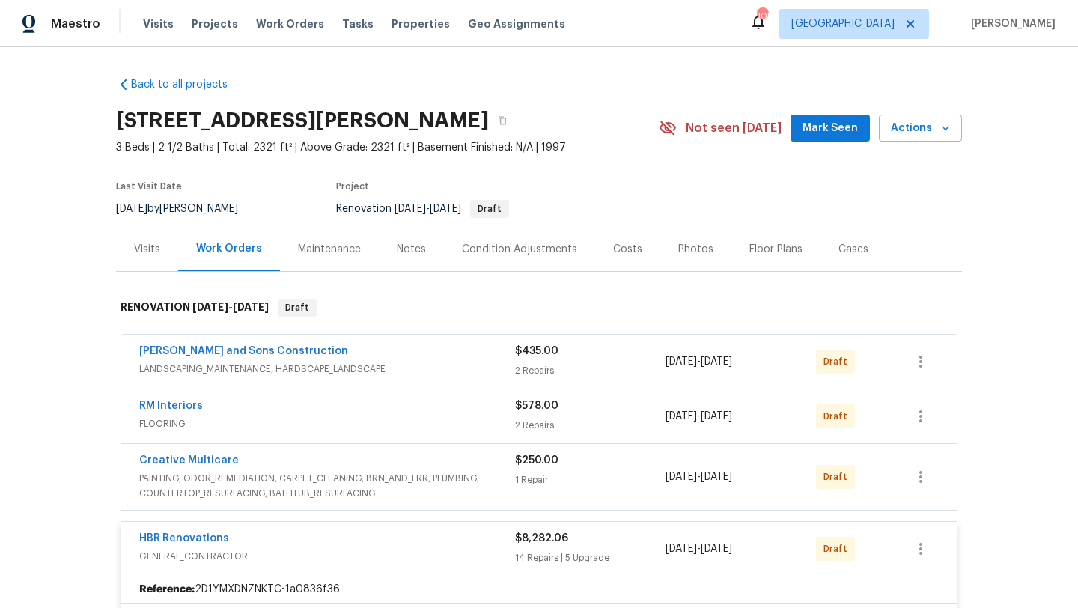
click at [623, 252] on div "Costs" at bounding box center [627, 249] width 29 height 15
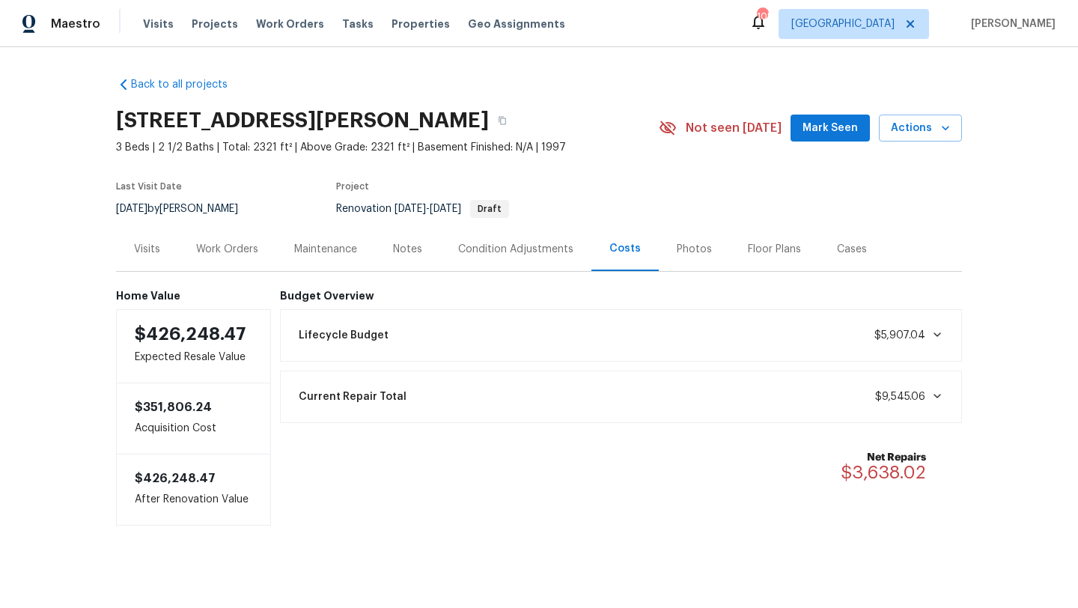
click at [243, 249] on div "Work Orders" at bounding box center [227, 249] width 62 height 15
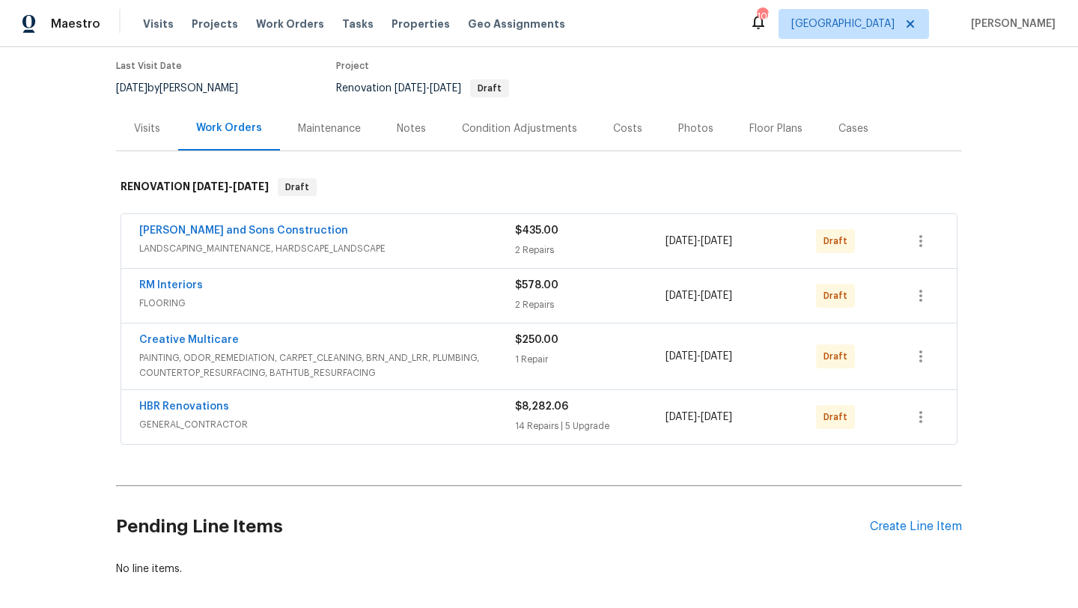
scroll to position [128, 0]
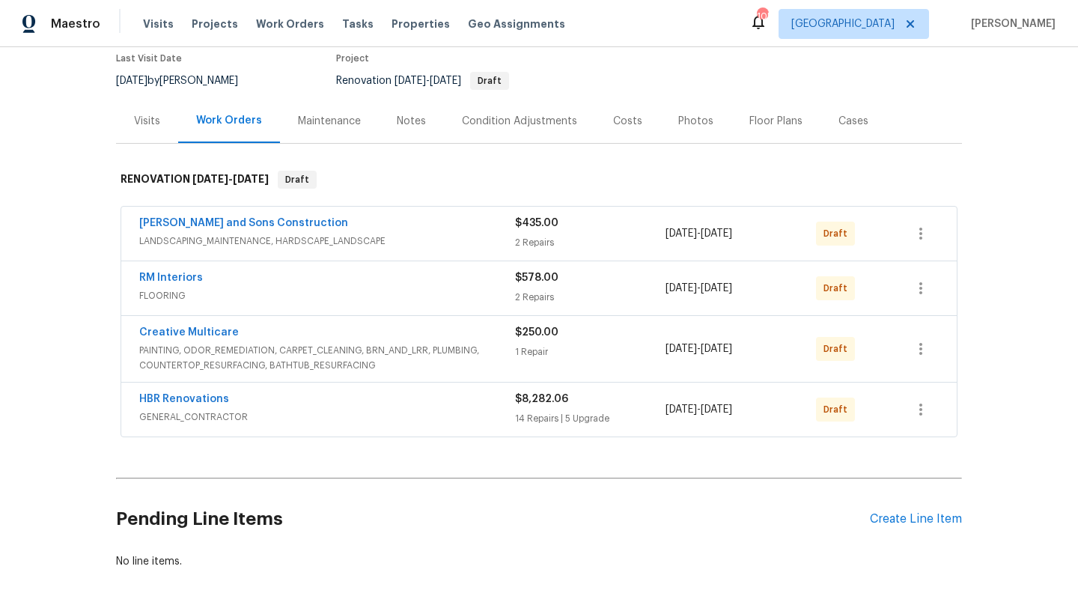
click at [302, 223] on div "Reyes and Sons Construction" at bounding box center [327, 225] width 376 height 18
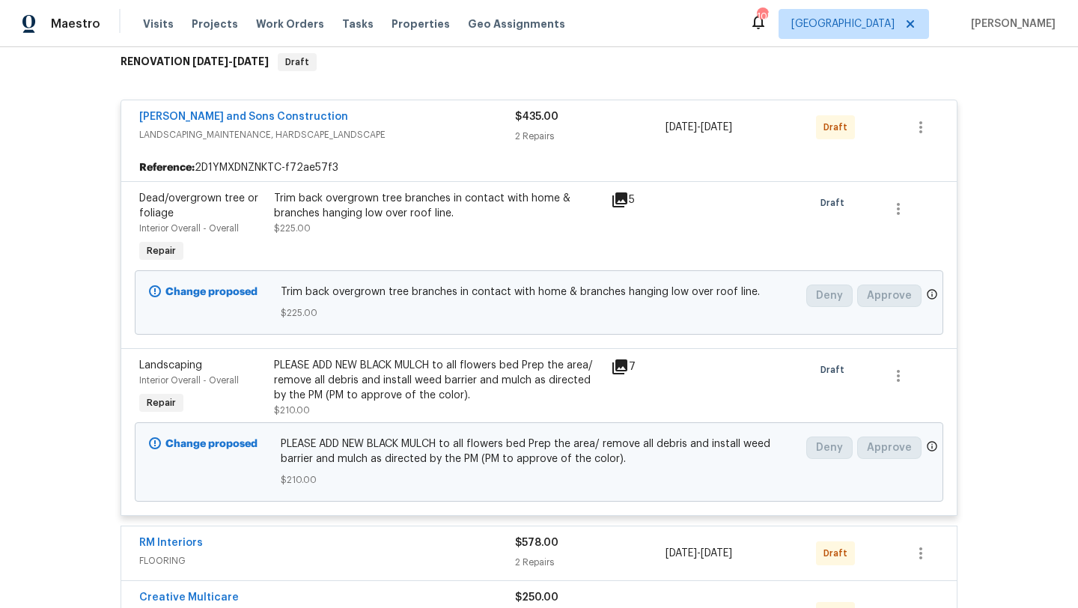
scroll to position [248, 0]
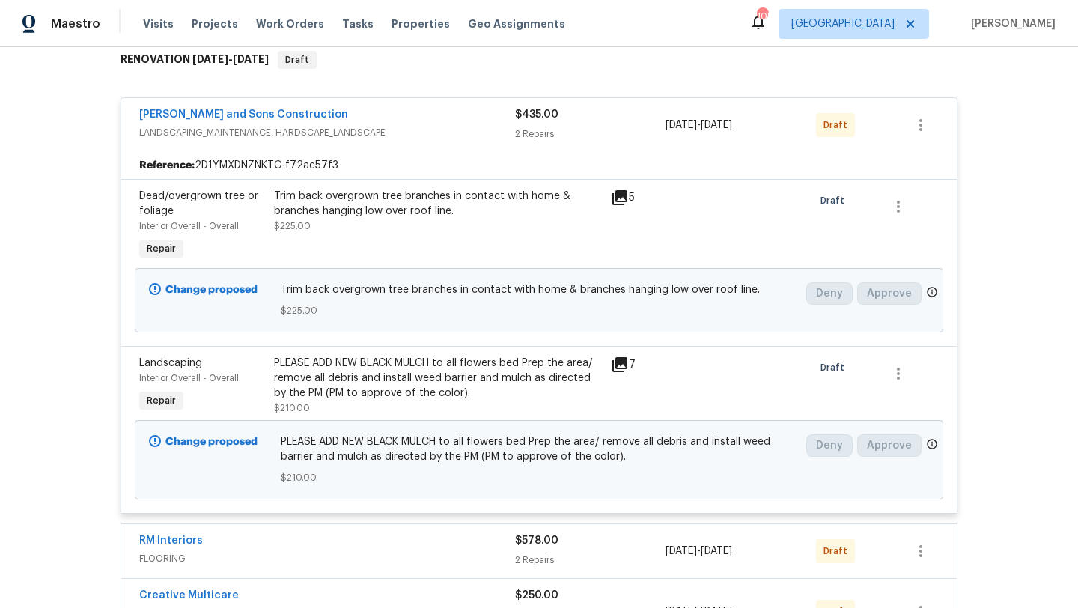
click at [406, 109] on div "Reyes and Sons Construction" at bounding box center [327, 116] width 376 height 18
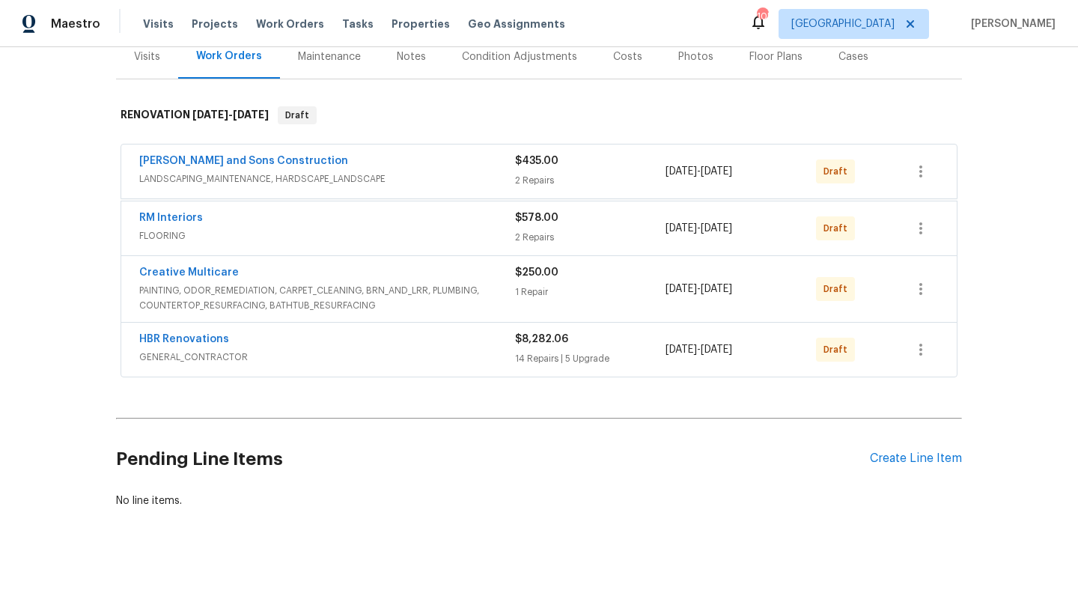
scroll to position [191, 0]
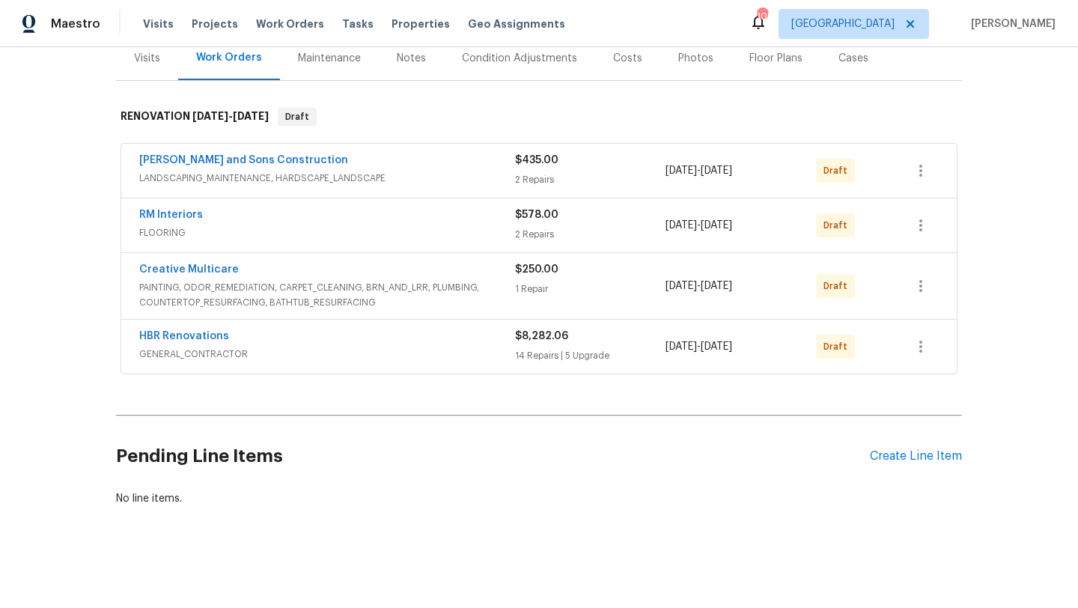
click at [328, 213] on div "RM Interiors" at bounding box center [327, 216] width 376 height 18
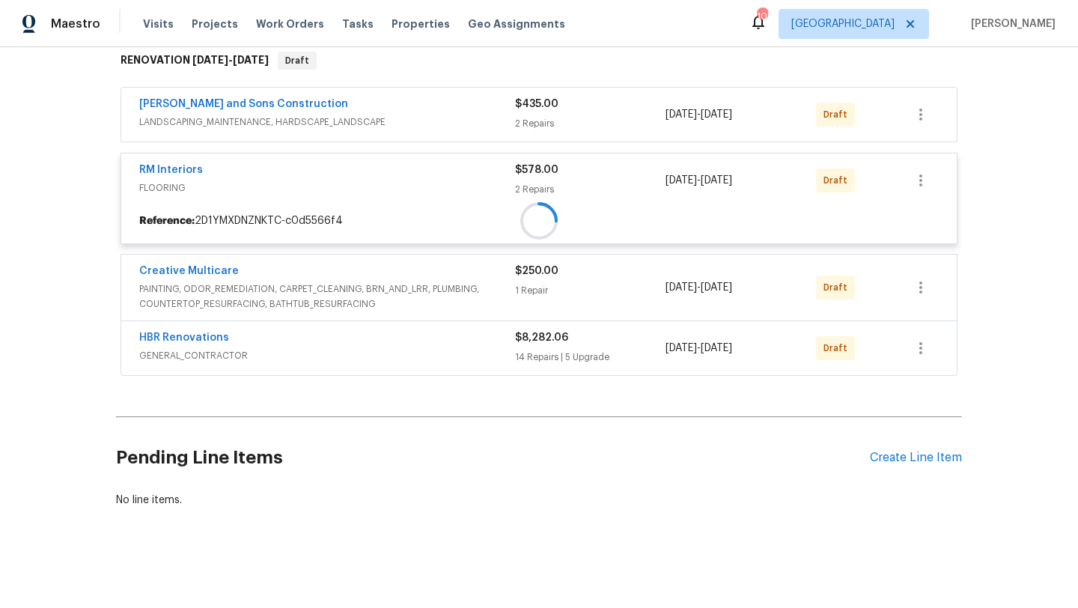
scroll to position [248, 0]
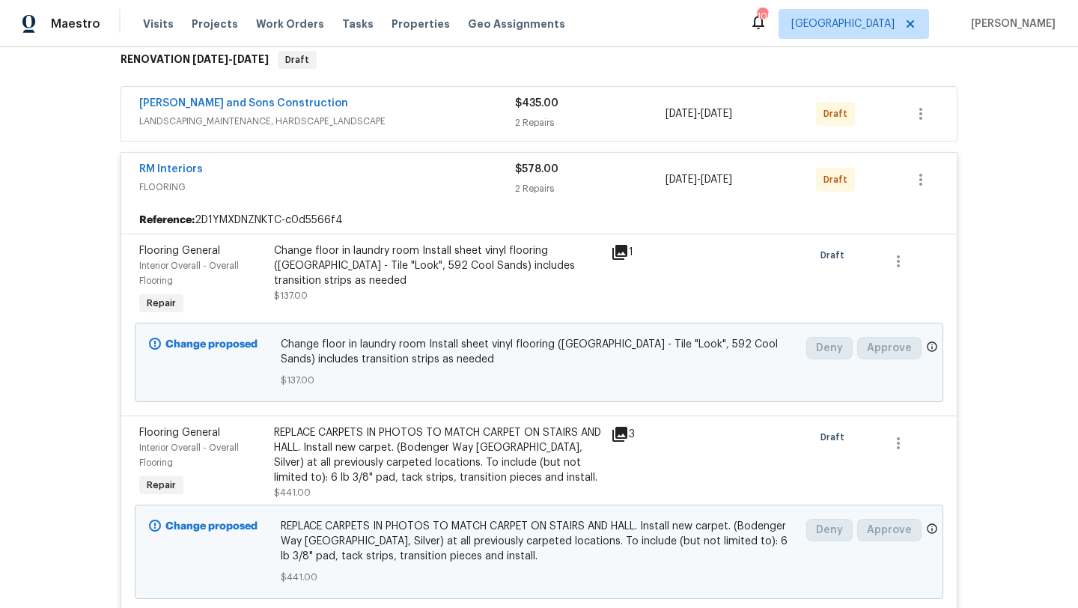
click at [360, 161] on div "RM Interiors FLOORING $578.00 2 Repairs 9/23/2025 - 9/30/2025 Draft" at bounding box center [538, 180] width 835 height 54
click at [332, 167] on div "RM Interiors" at bounding box center [327, 171] width 376 height 18
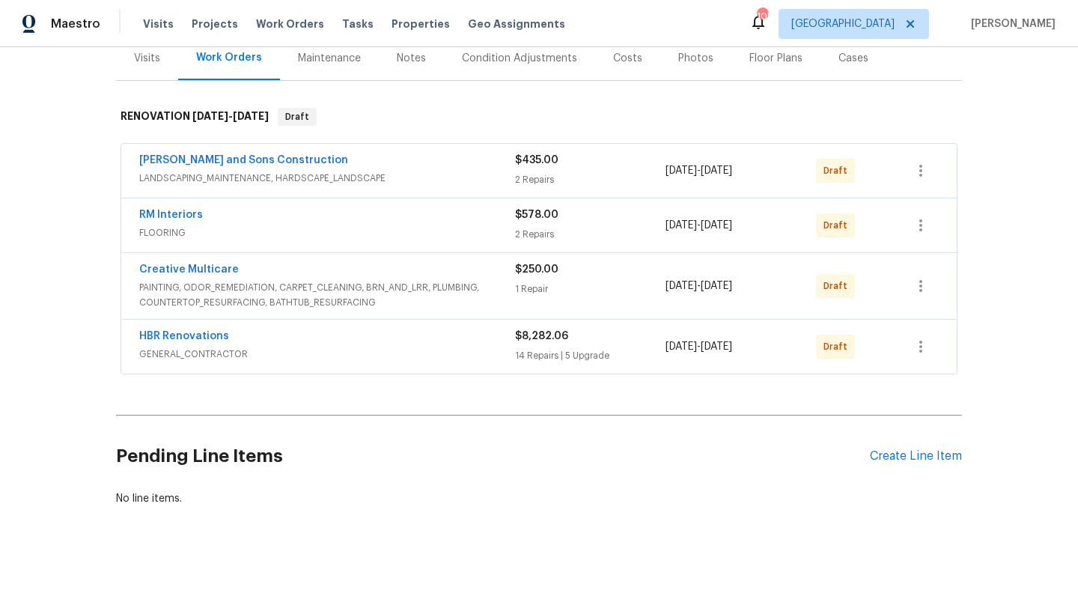
scroll to position [191, 0]
click at [349, 347] on span "GENERAL_CONTRACTOR" at bounding box center [327, 354] width 376 height 15
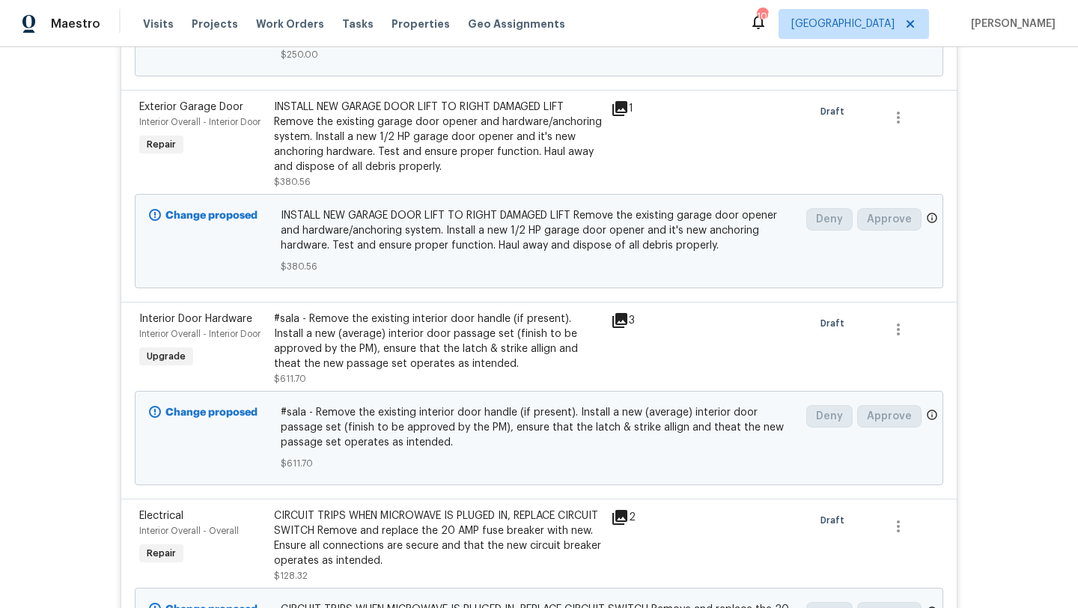
scroll to position [1705, 0]
click at [156, 313] on span "Interior Door Hardware" at bounding box center [195, 318] width 113 height 10
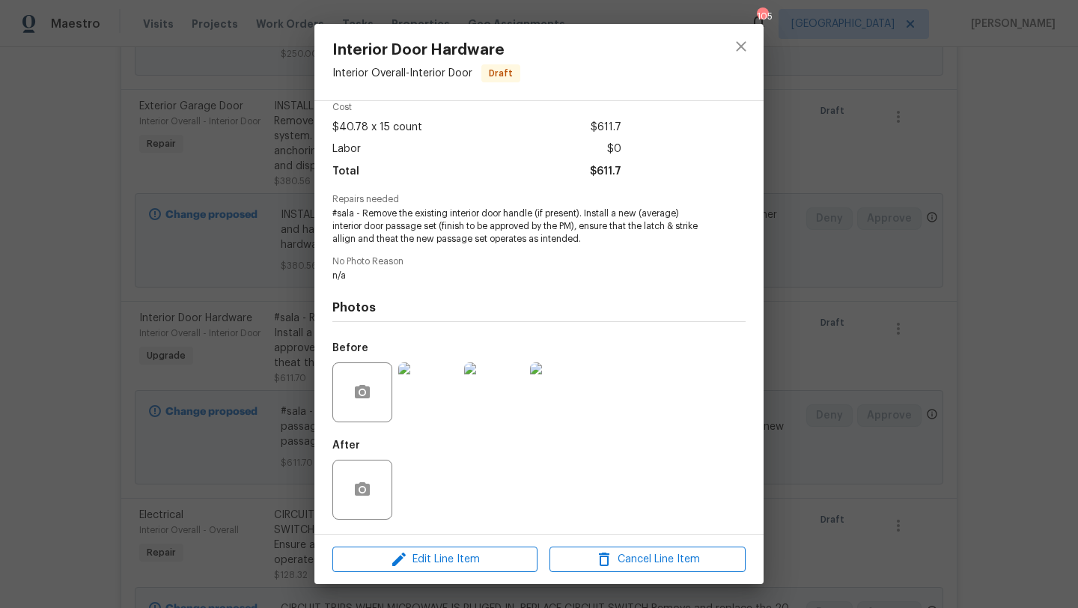
scroll to position [69, 0]
click at [743, 44] on icon "close" at bounding box center [741, 46] width 10 height 10
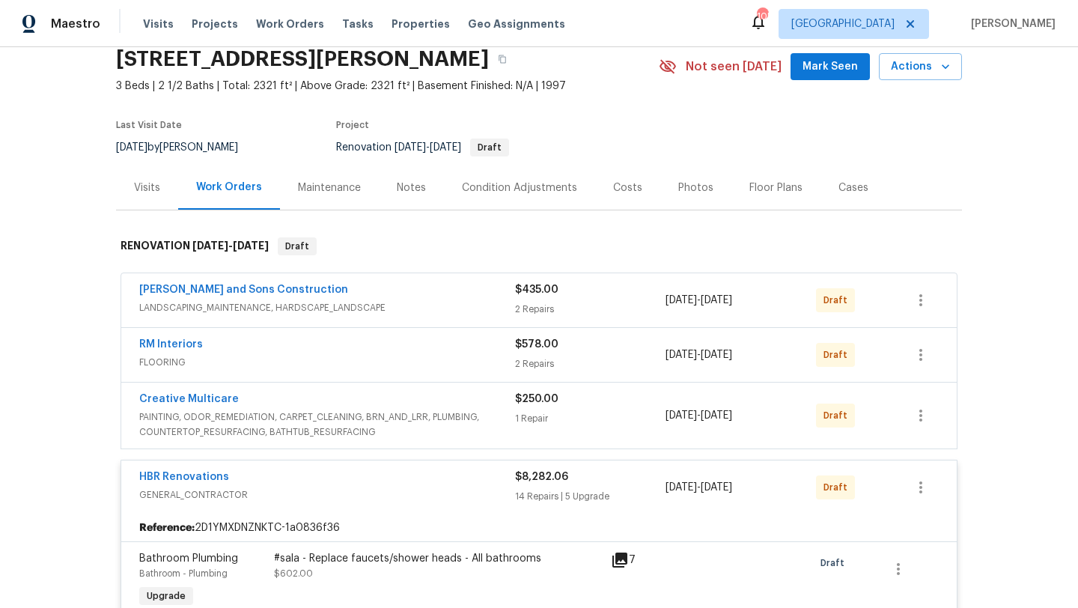
scroll to position [0, 0]
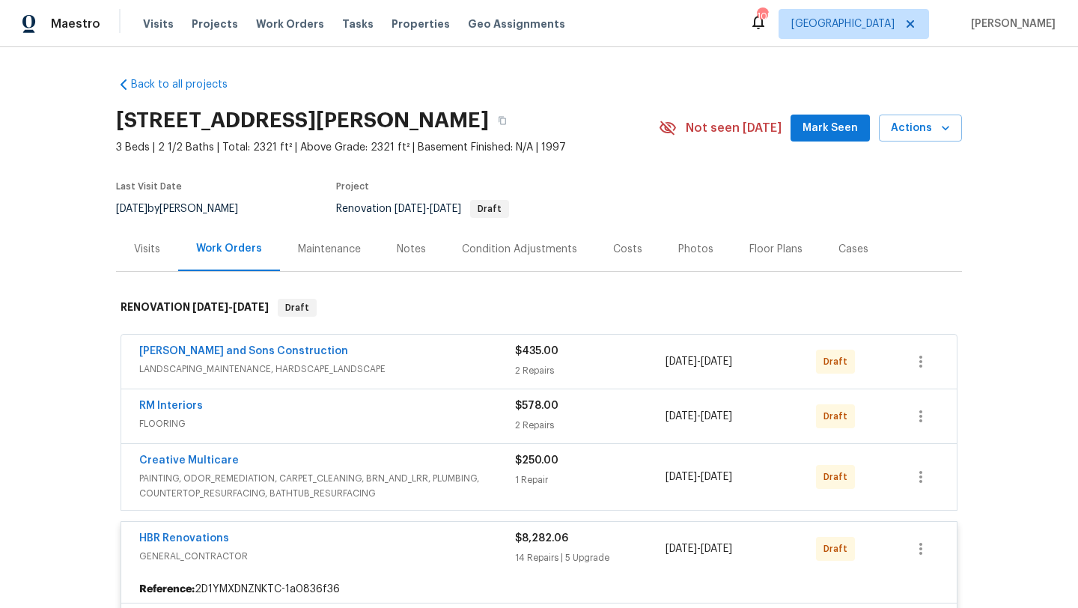
click at [412, 251] on div "Notes" at bounding box center [411, 249] width 29 height 15
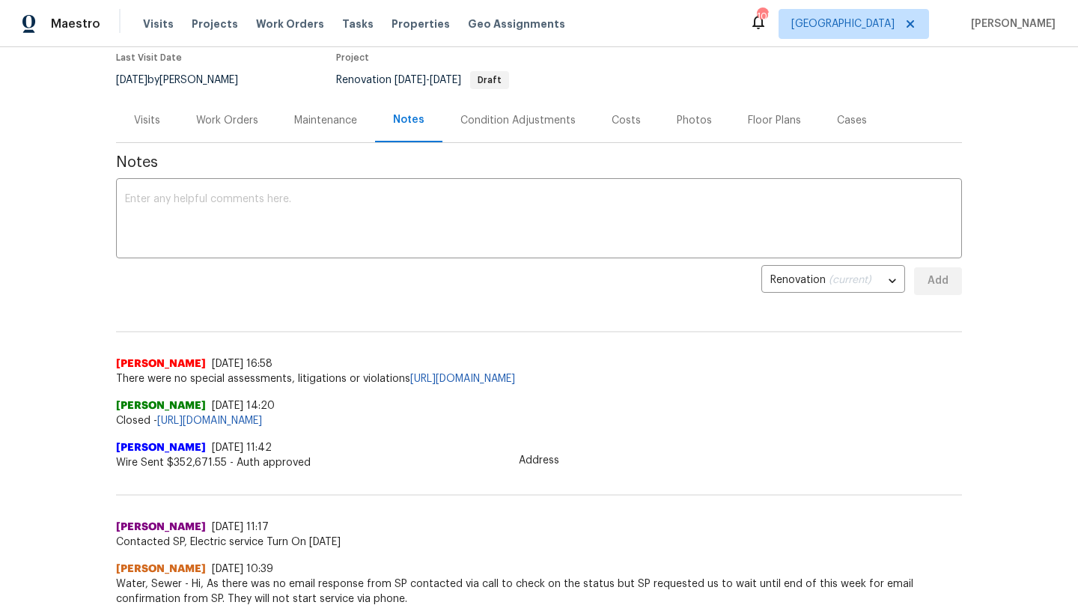
scroll to position [127, 0]
click at [222, 120] on div "Work Orders" at bounding box center [227, 122] width 62 height 15
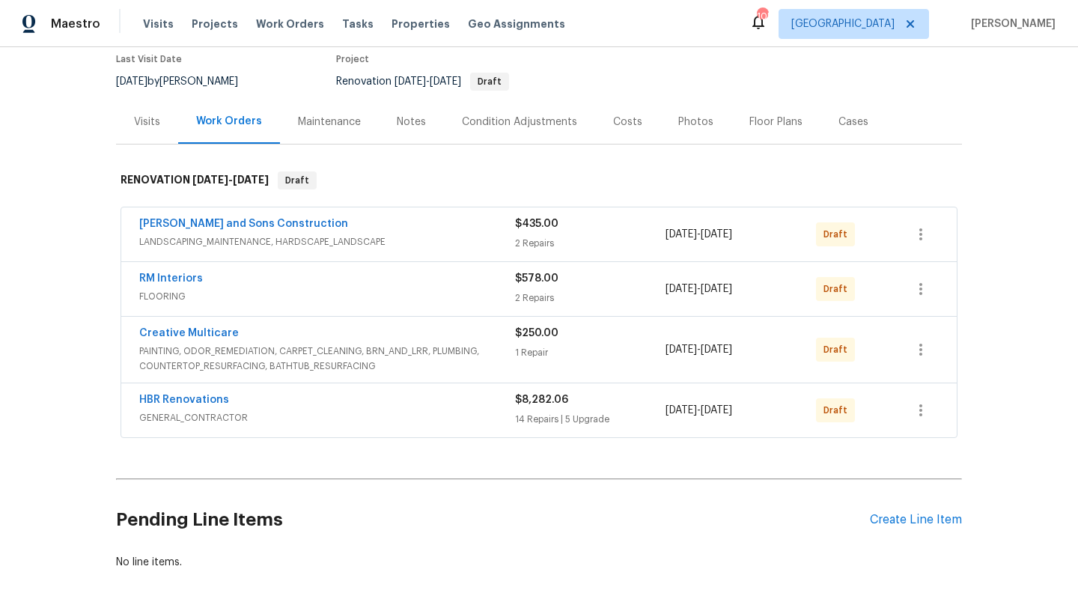
click at [625, 121] on div "Costs" at bounding box center [627, 122] width 29 height 15
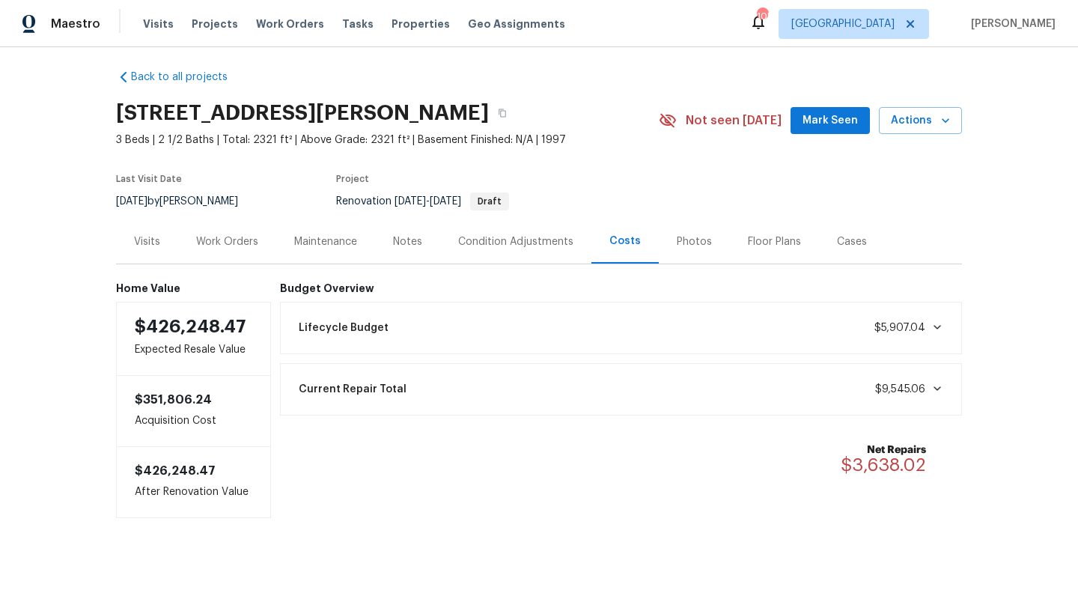
scroll to position [8, 0]
click at [238, 236] on div "Work Orders" at bounding box center [227, 241] width 62 height 15
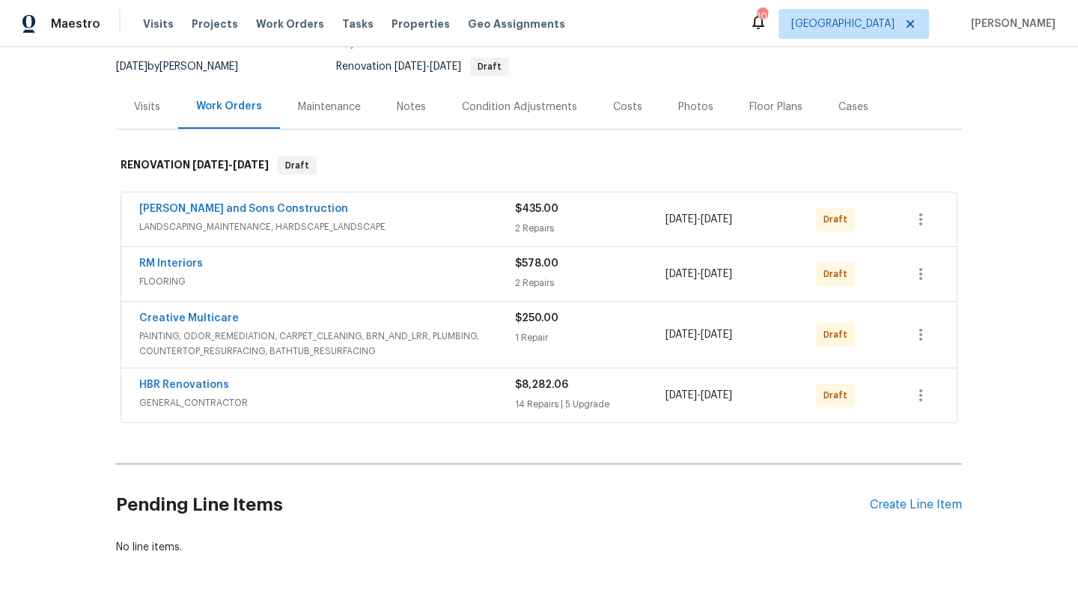
scroll to position [144, 0]
click at [454, 206] on div "[PERSON_NAME] and Sons Construction" at bounding box center [327, 209] width 376 height 18
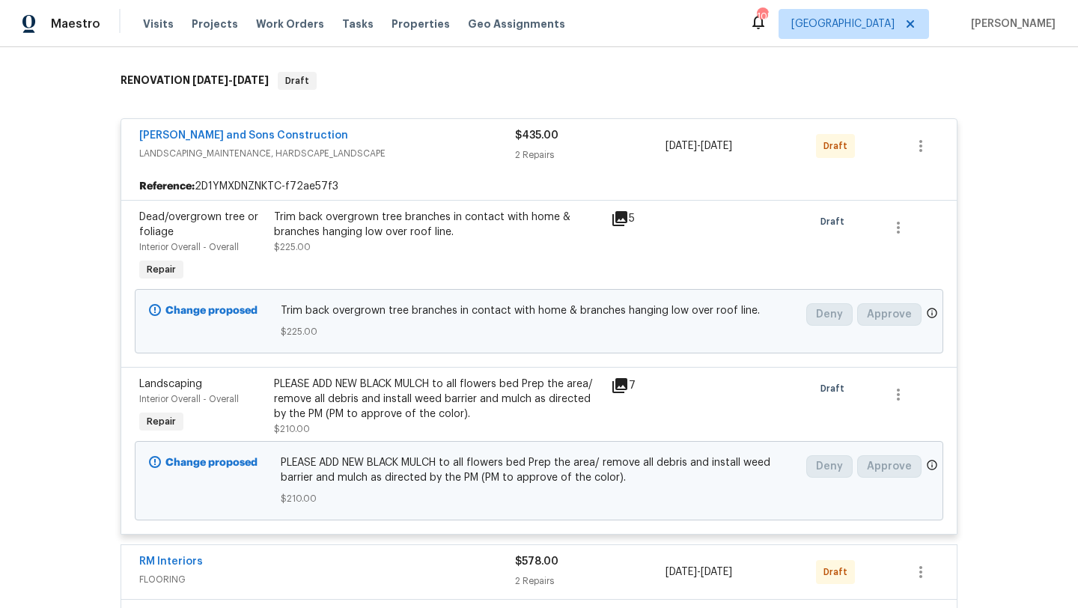
scroll to position [228, 0]
click at [192, 386] on span "Landscaping" at bounding box center [170, 382] width 63 height 10
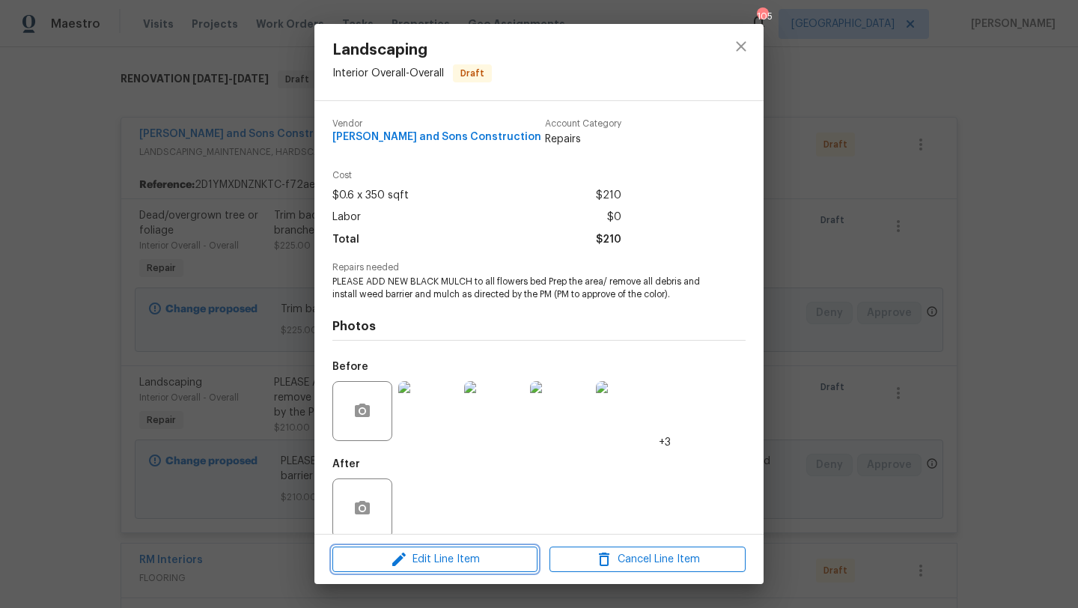
click at [394, 558] on icon "button" at bounding box center [399, 559] width 18 height 18
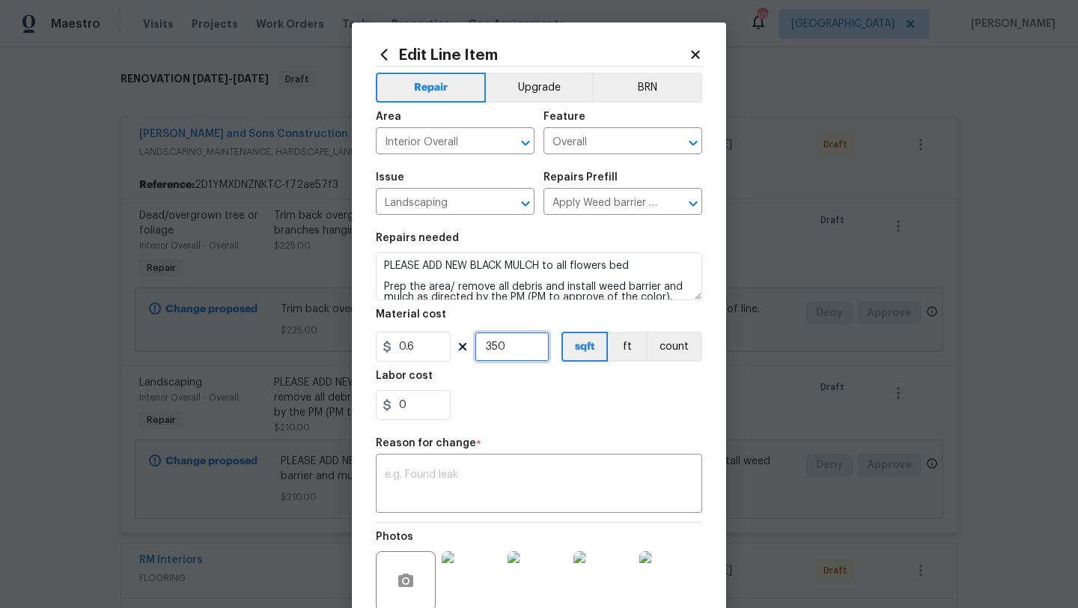
click at [514, 353] on input "350" at bounding box center [512, 347] width 75 height 30
click at [513, 389] on div "Labor cost" at bounding box center [539, 380] width 326 height 19
click at [695, 55] on icon at bounding box center [695, 54] width 8 height 8
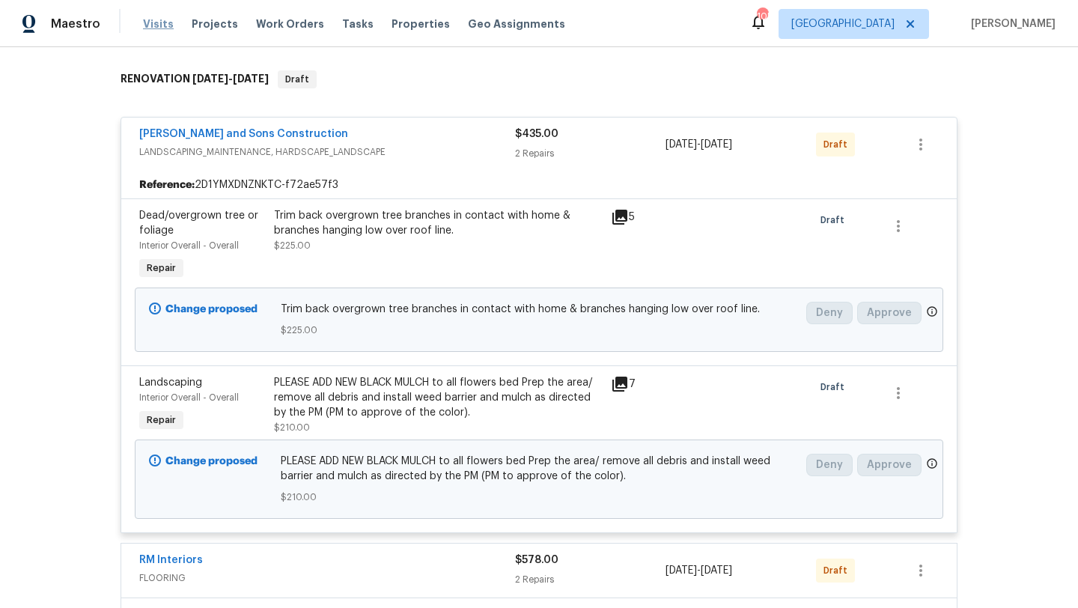
click at [159, 28] on span "Visits" at bounding box center [158, 23] width 31 height 15
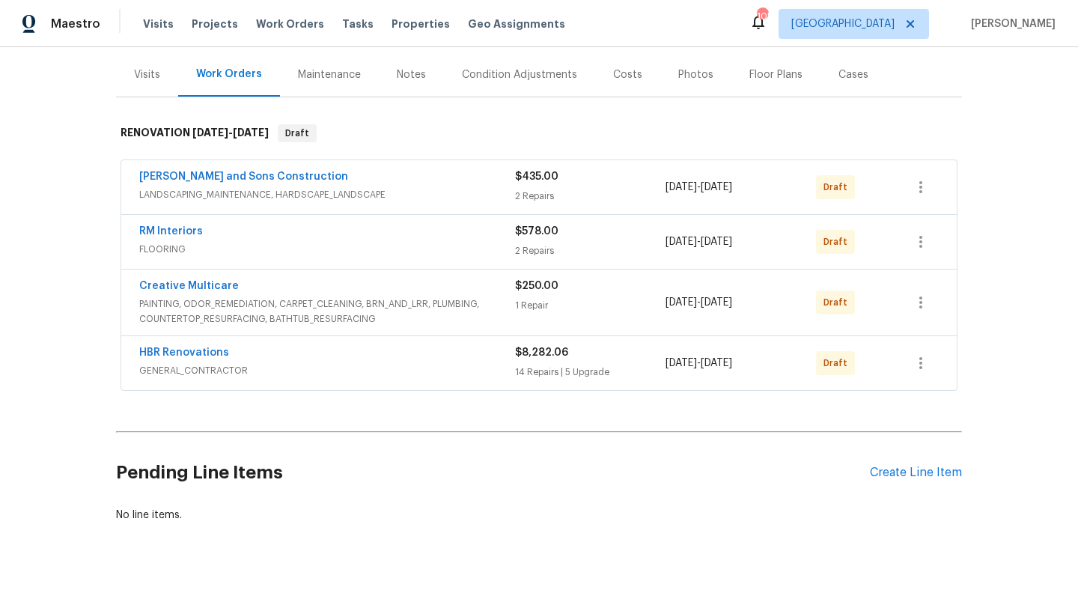
scroll to position [177, 0]
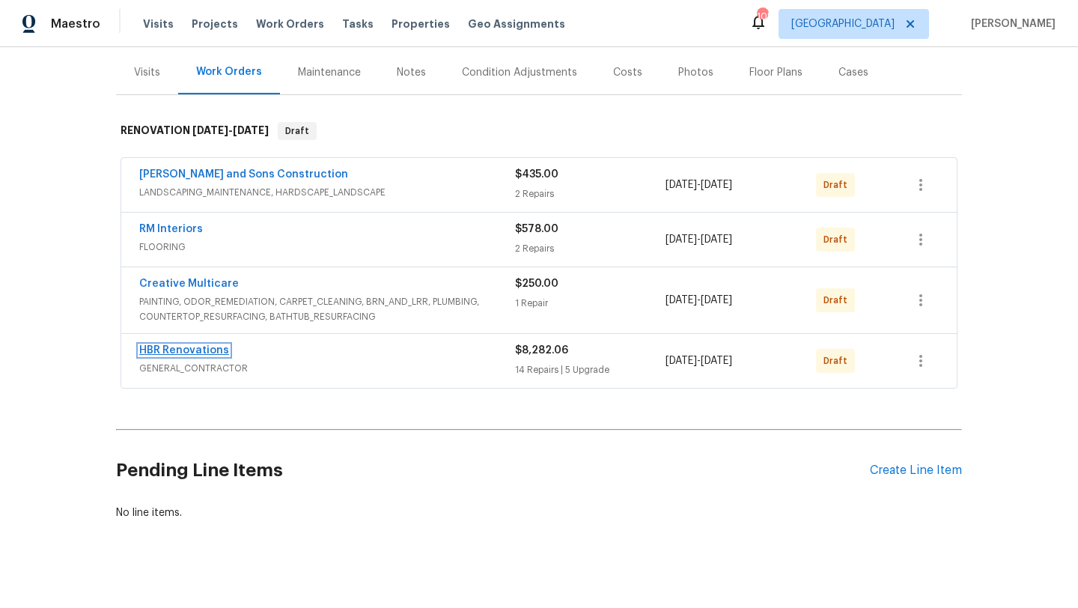
click at [213, 350] on link "HBR Renovations" at bounding box center [184, 350] width 90 height 10
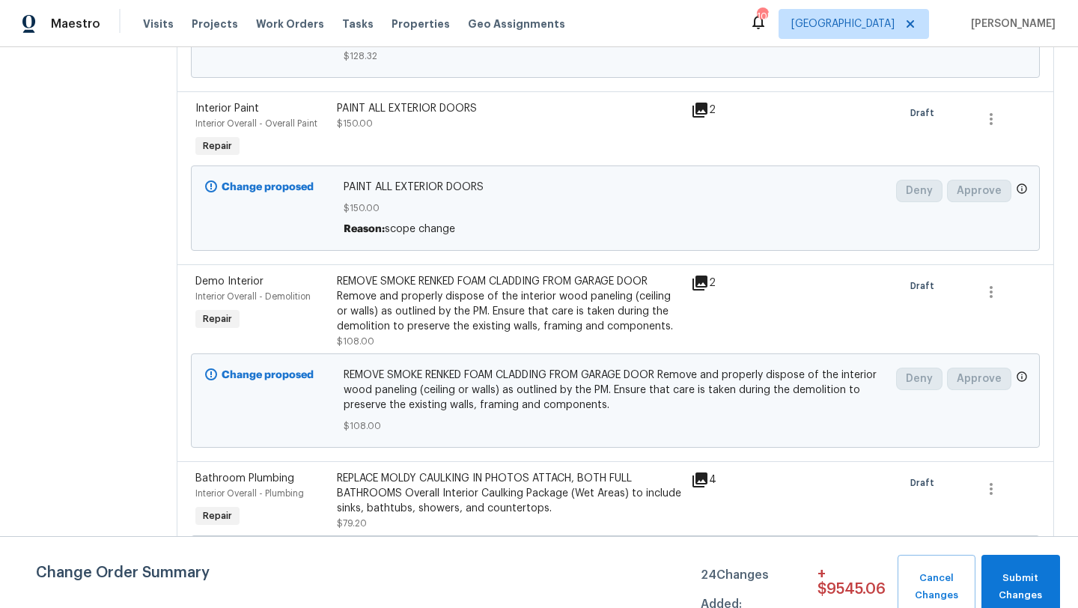
scroll to position [835, 0]
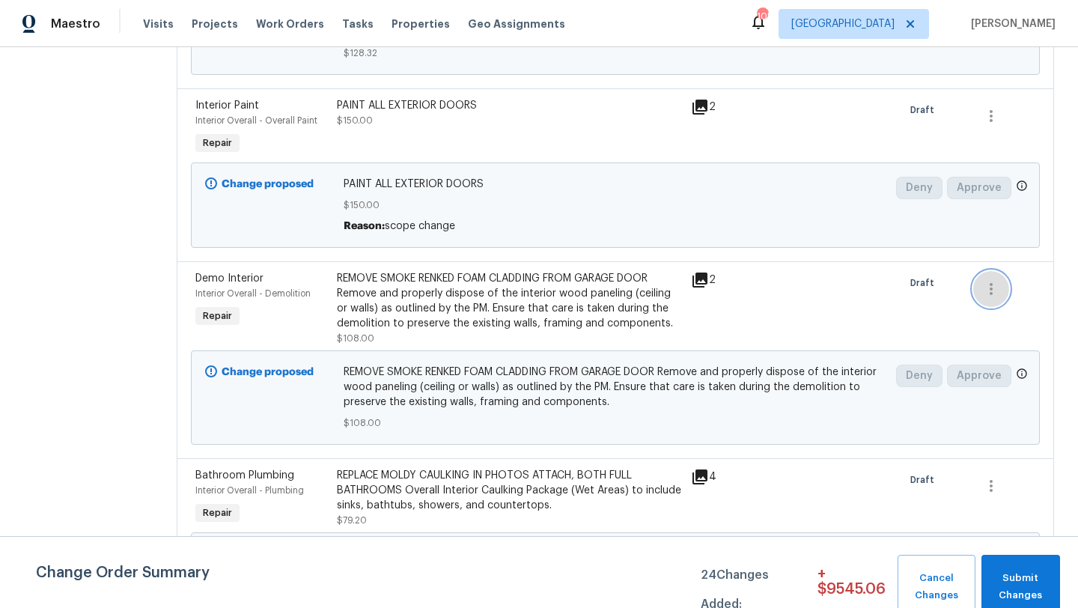
click at [996, 280] on icon "button" at bounding box center [991, 289] width 18 height 18
click at [992, 281] on li "Cancel" at bounding box center [1002, 275] width 58 height 25
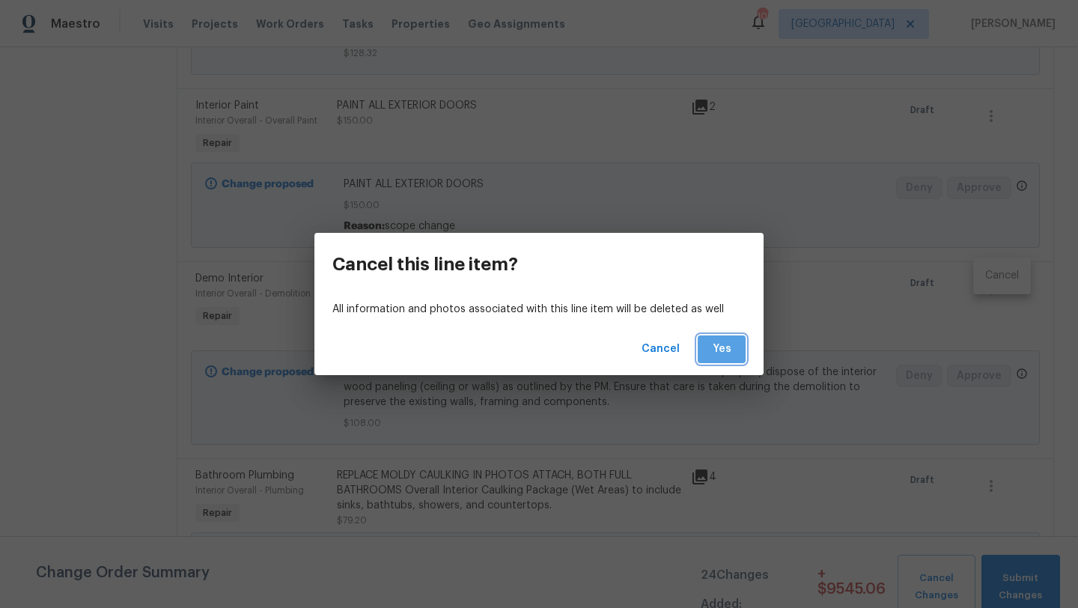
click at [730, 345] on span "Yes" at bounding box center [722, 349] width 24 height 19
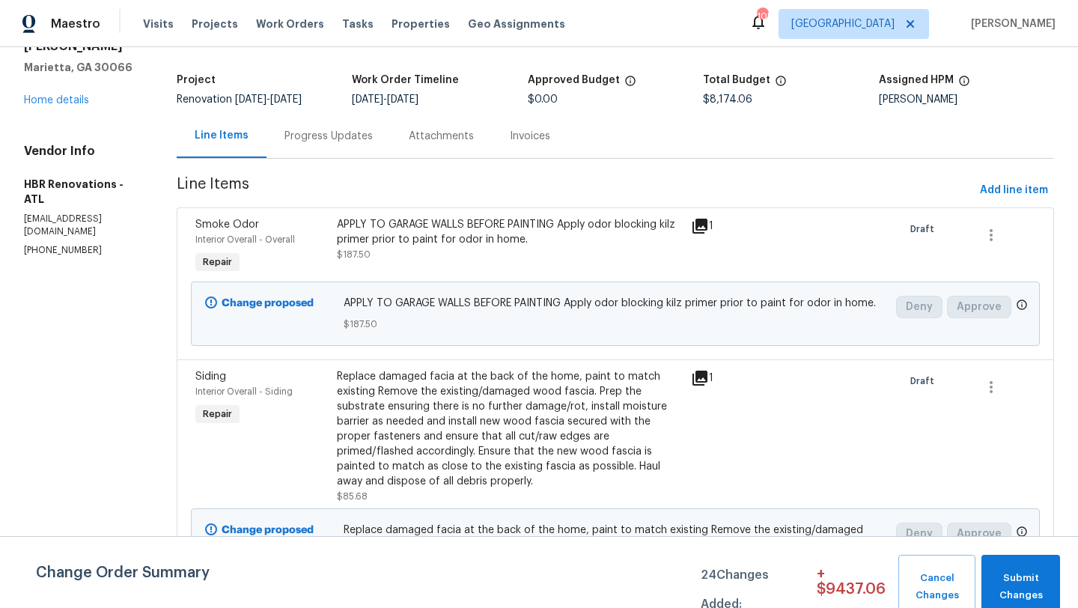
scroll to position [75, 0]
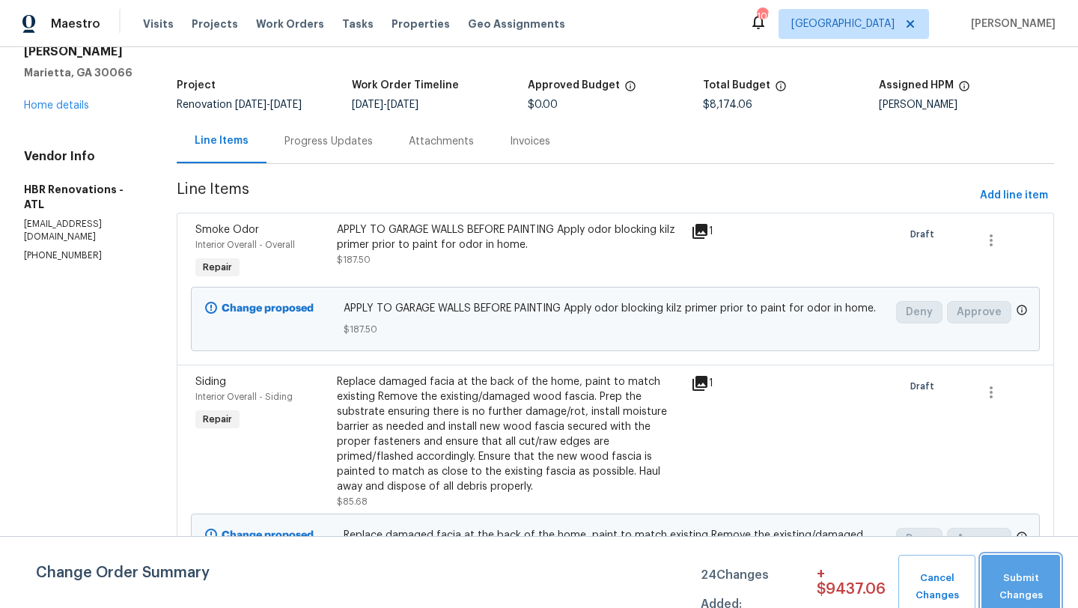
click at [1018, 603] on button "Submit Changes" at bounding box center [1020, 587] width 79 height 64
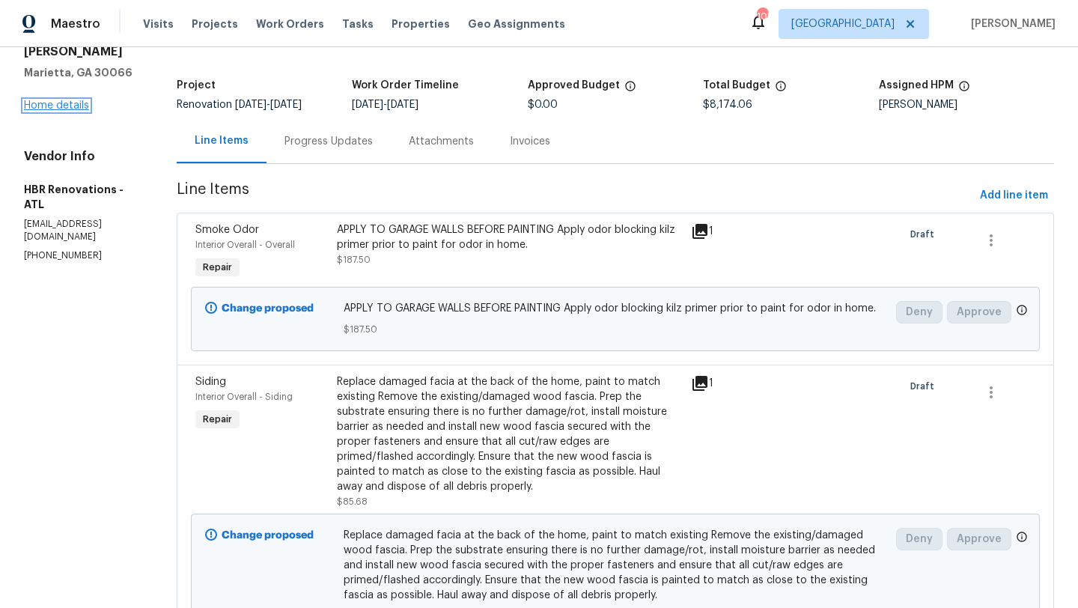
click at [81, 107] on link "Home details" at bounding box center [56, 105] width 65 height 10
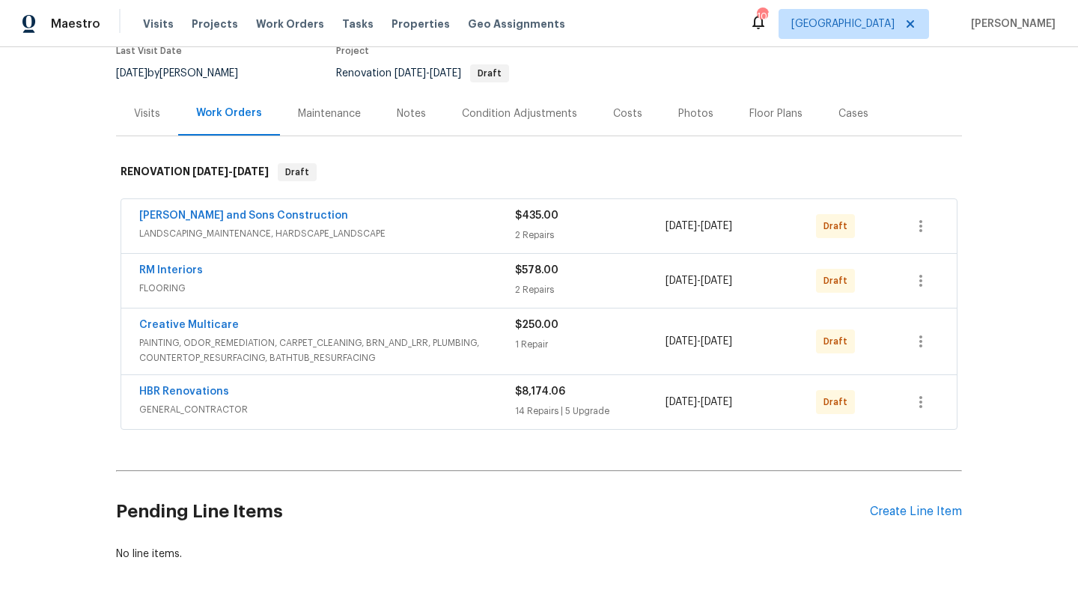
scroll to position [136, 0]
click at [627, 111] on div "Costs" at bounding box center [627, 113] width 29 height 15
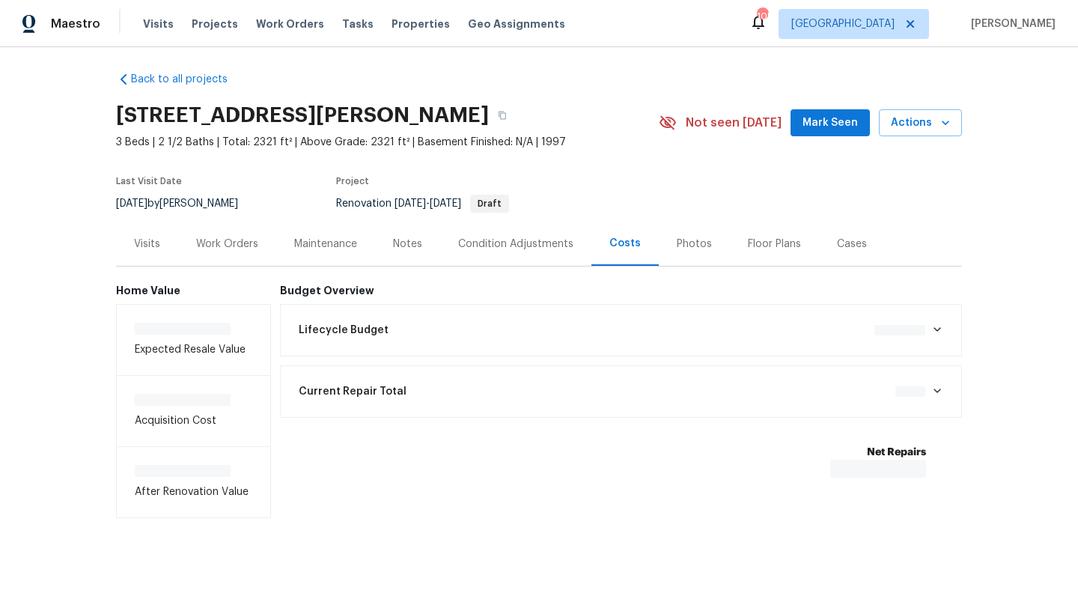
scroll to position [8, 0]
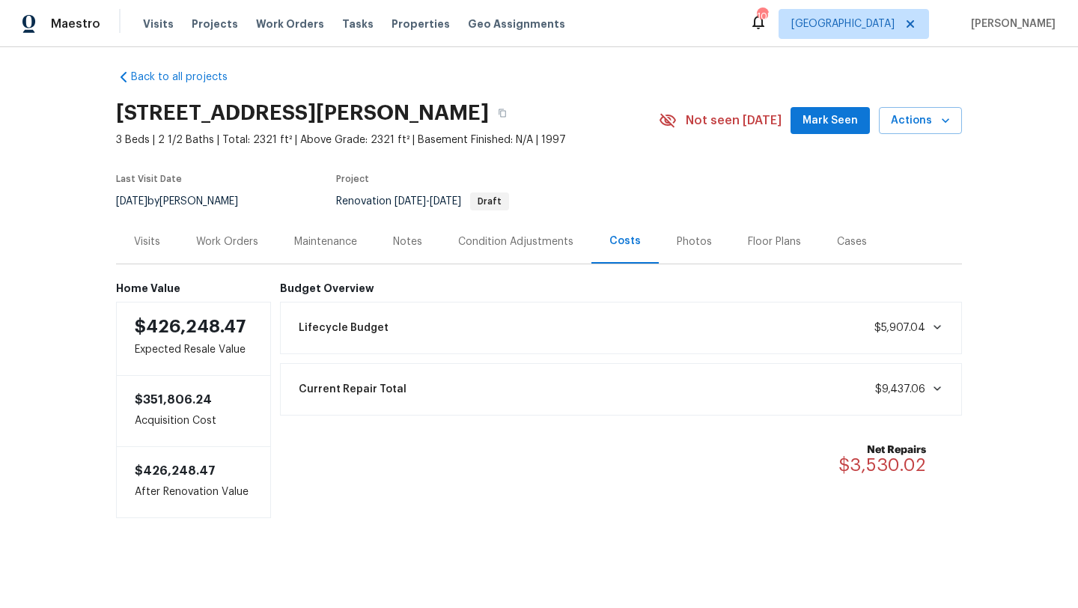
click at [235, 237] on div "Work Orders" at bounding box center [227, 241] width 62 height 15
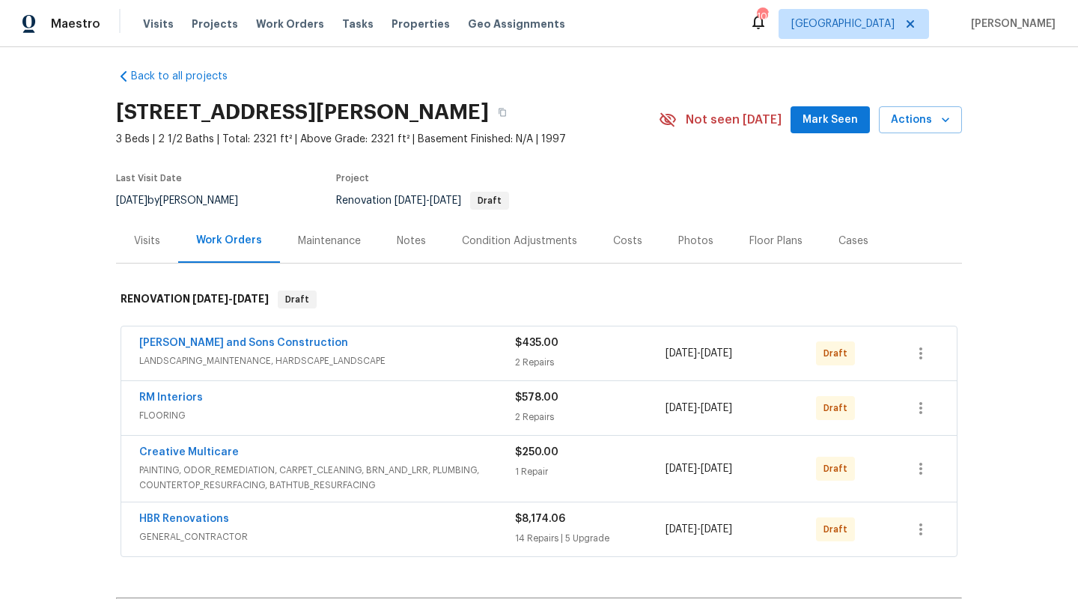
scroll to position [136, 0]
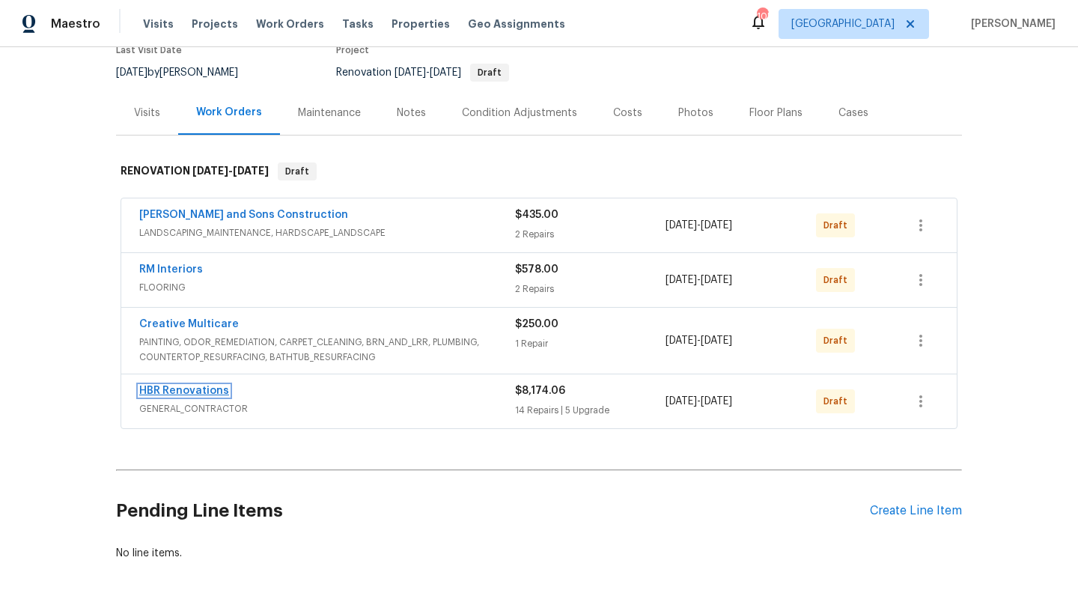
click at [187, 389] on link "HBR Renovations" at bounding box center [184, 391] width 90 height 10
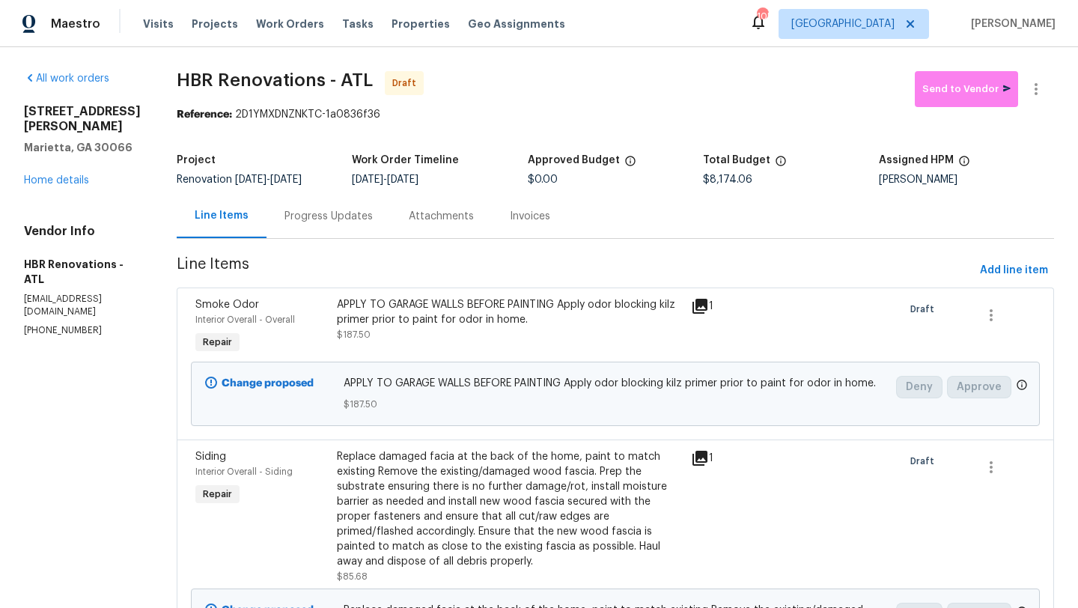
click at [326, 210] on div "Progress Updates" at bounding box center [328, 216] width 88 height 15
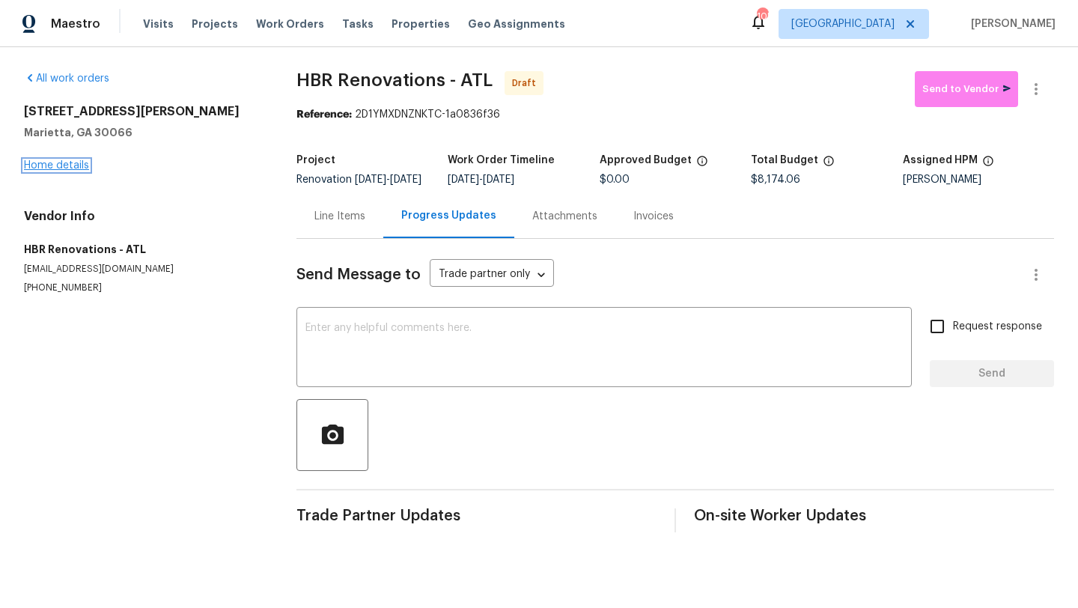
click at [73, 168] on link "Home details" at bounding box center [56, 165] width 65 height 10
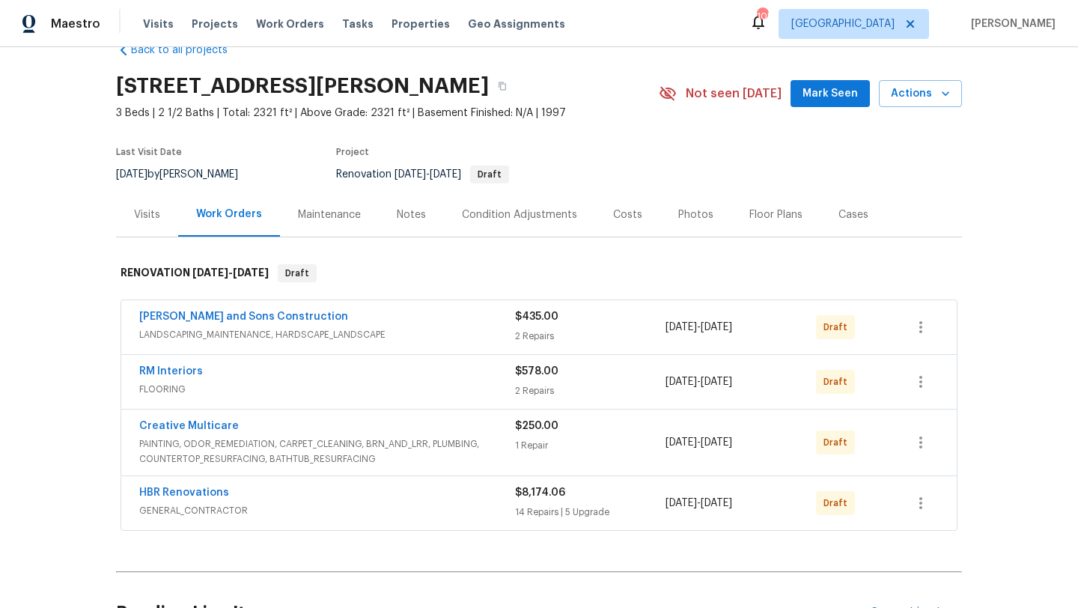
scroll to position [40, 0]
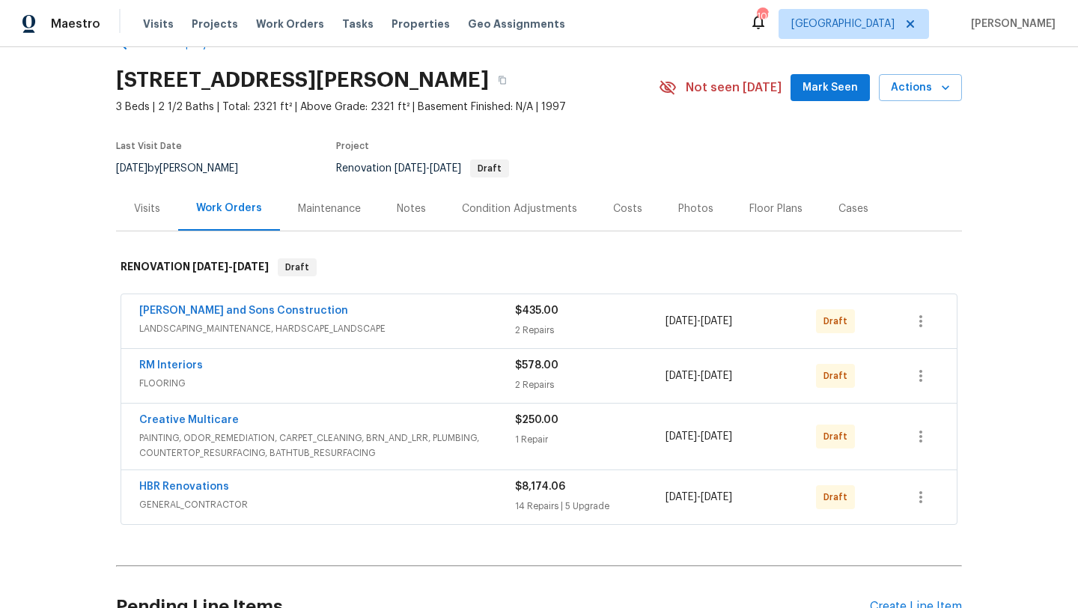
click at [617, 206] on div "Costs" at bounding box center [627, 208] width 29 height 15
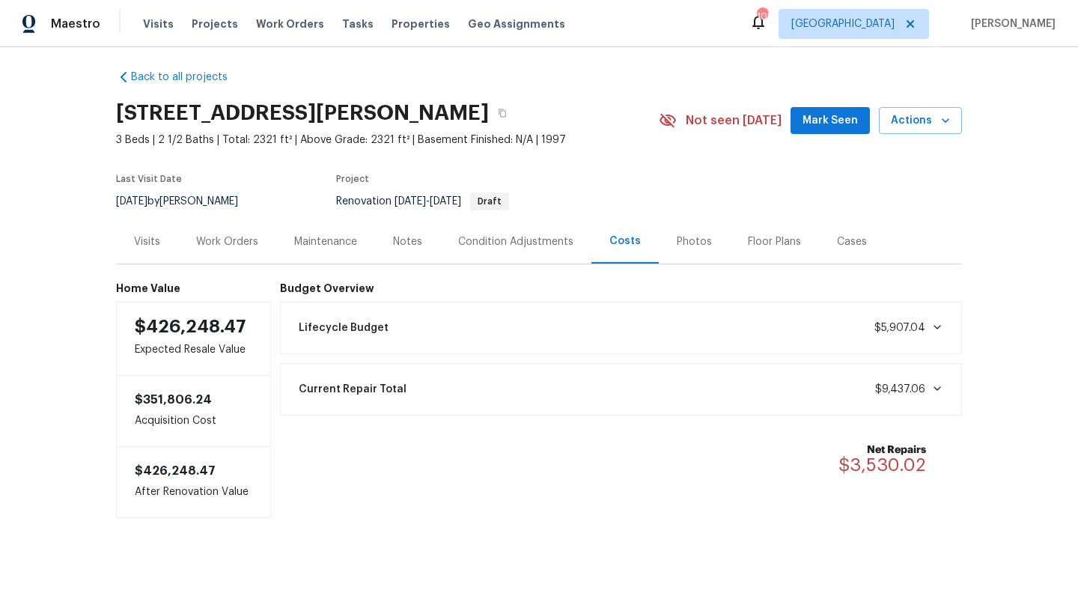
click at [641, 177] on section "4108 Christacy Way, Marietta, GA 30066 3 Beds | 2 1/2 Baths | Total: 2321 ft² |…" at bounding box center [539, 157] width 846 height 126
click at [228, 244] on div "Work Orders" at bounding box center [227, 241] width 62 height 15
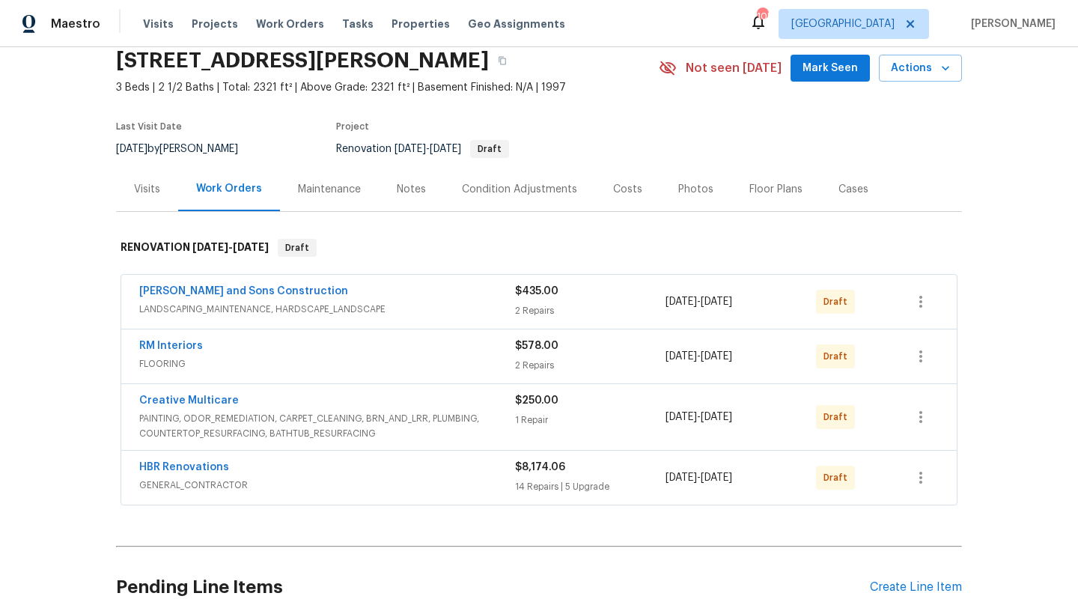
scroll to position [61, 0]
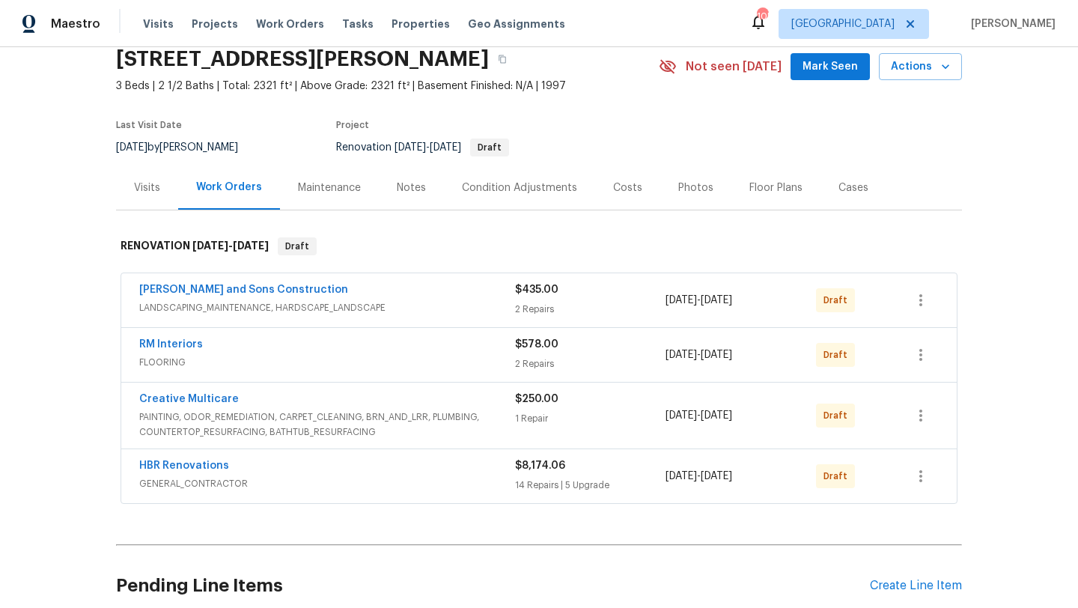
click at [287, 466] on div "HBR Renovations" at bounding box center [327, 467] width 376 height 18
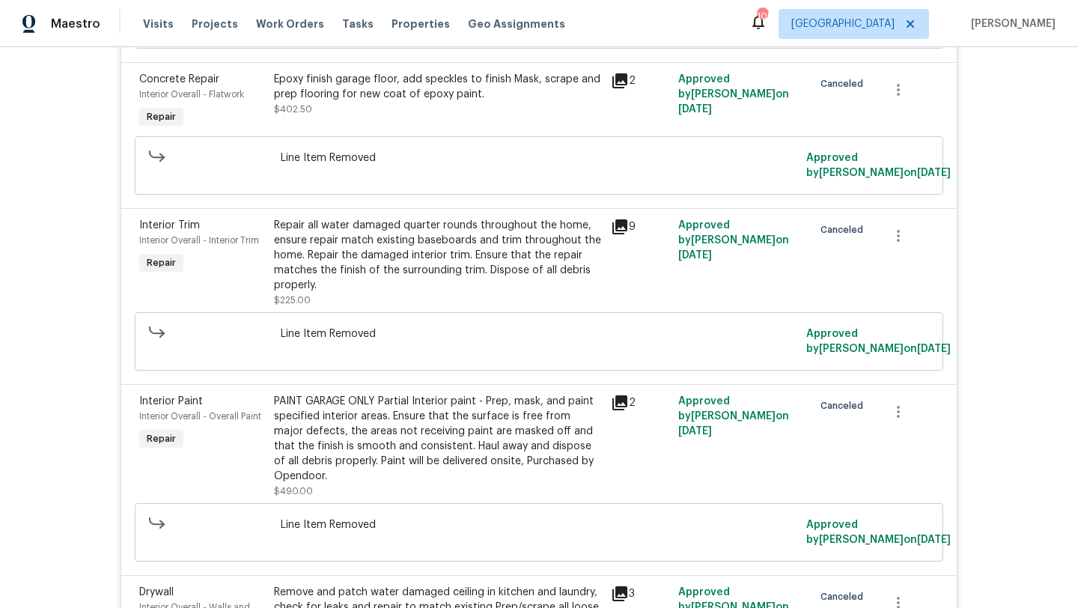
scroll to position [4012, 0]
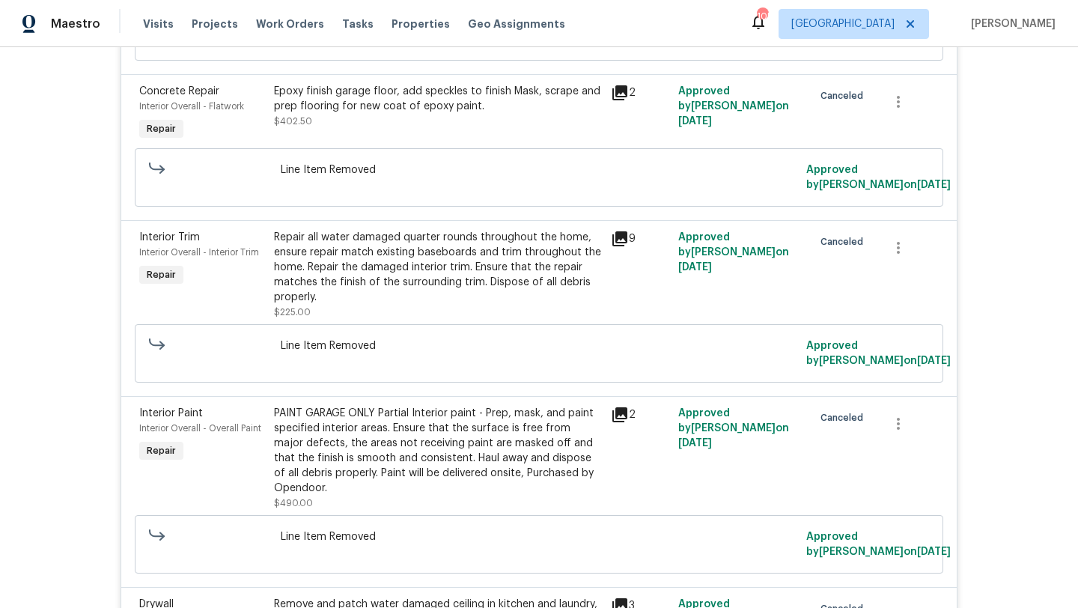
click at [159, 236] on div "Interior Trim Interior Overall - Interior Trim Repair" at bounding box center [202, 274] width 135 height 99
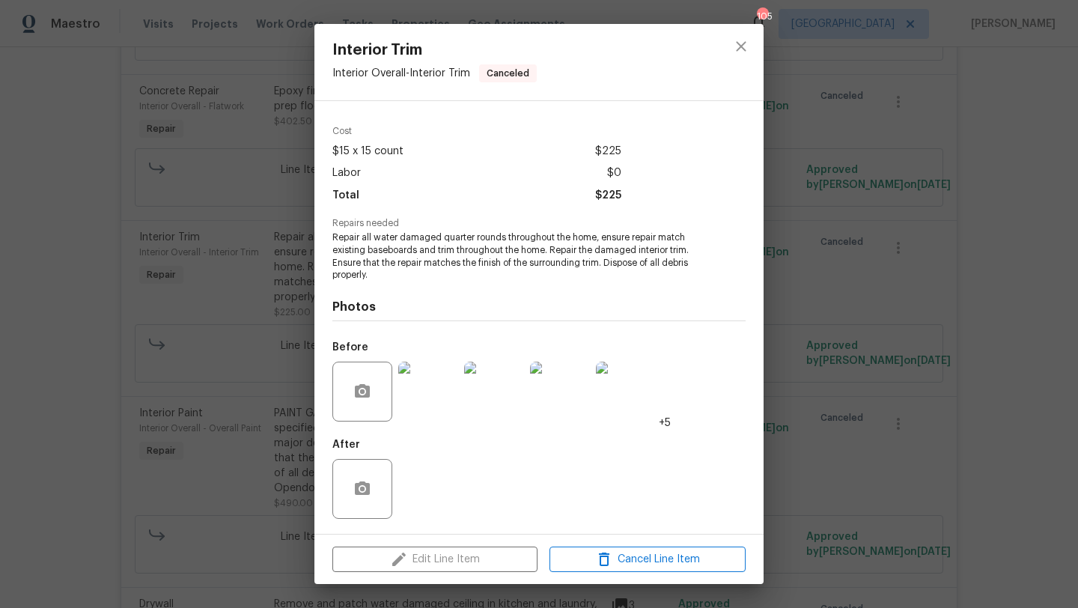
scroll to position [36, 0]
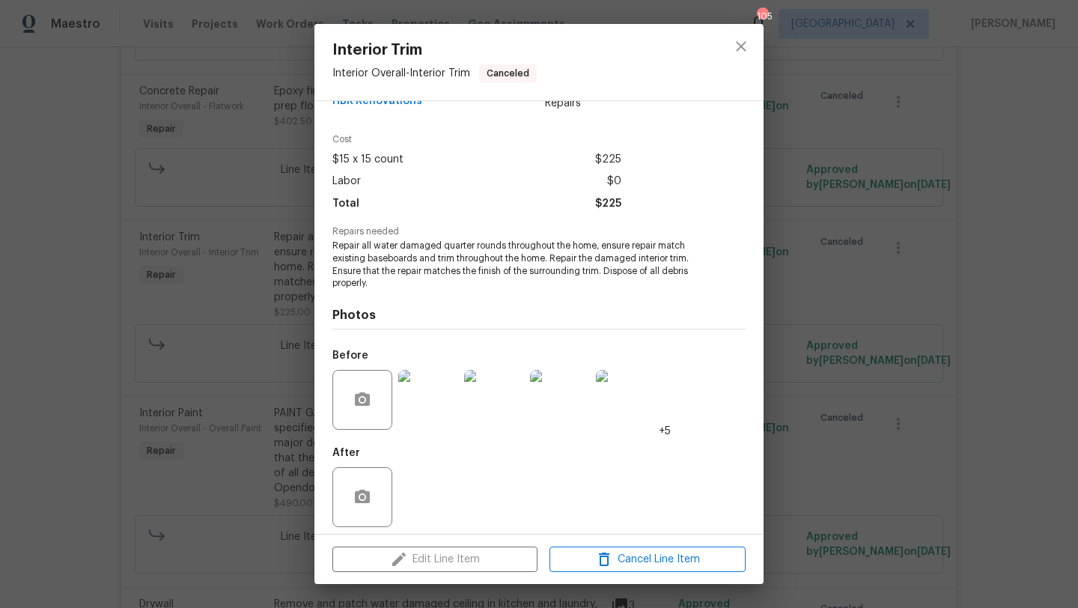
click at [505, 559] on div "Edit Line Item Cancel Line Item" at bounding box center [538, 559] width 449 height 50
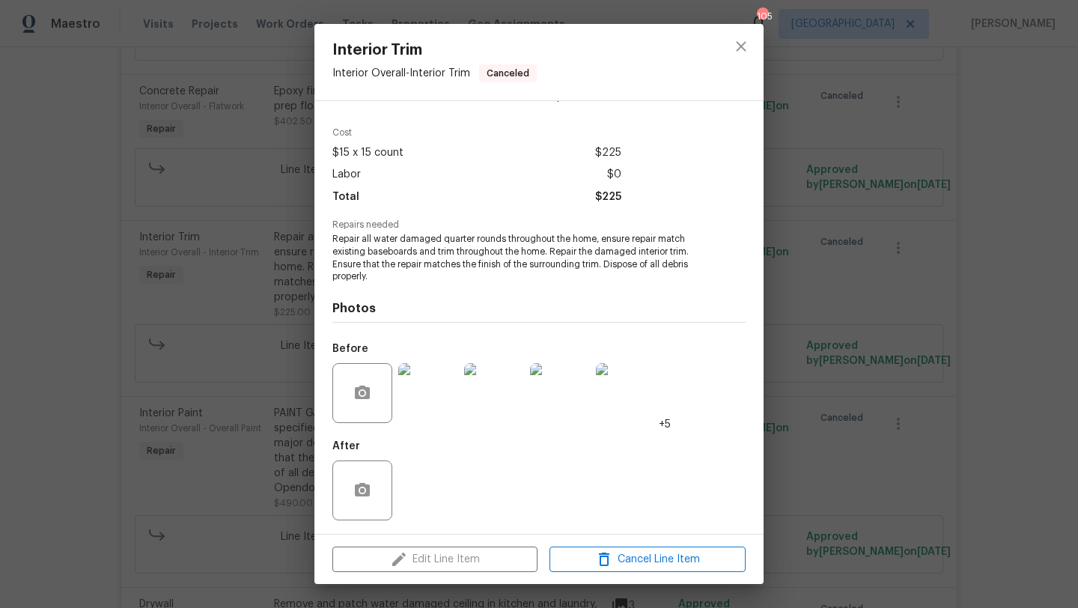
scroll to position [45, 0]
click at [734, 51] on icon "close" at bounding box center [741, 46] width 18 height 18
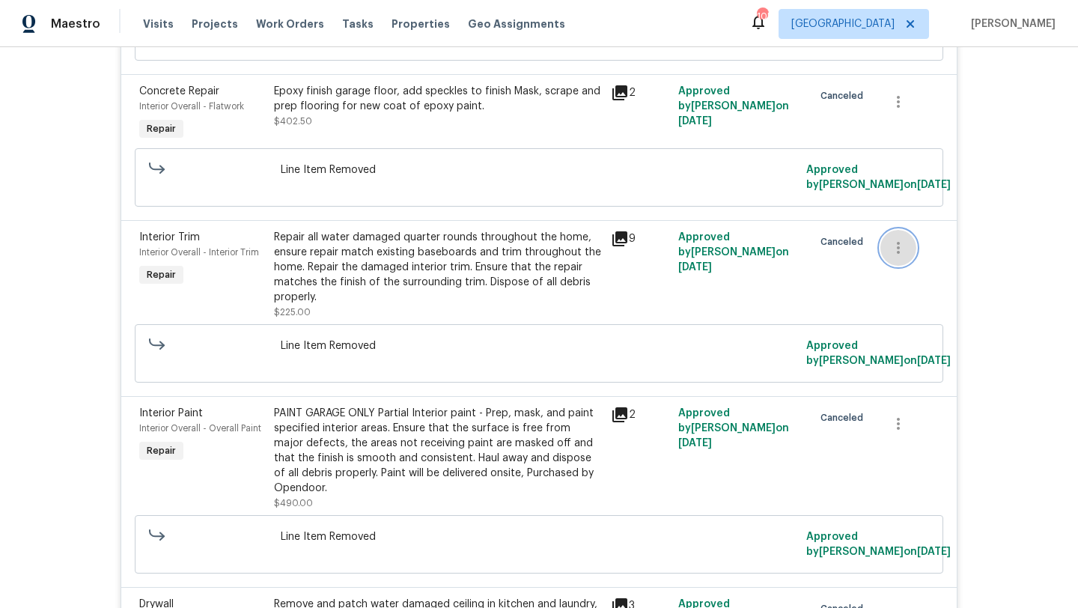
click at [907, 255] on button "button" at bounding box center [898, 248] width 36 height 36
click at [846, 299] on div at bounding box center [539, 304] width 1078 height 608
click at [621, 246] on icon at bounding box center [619, 238] width 15 height 15
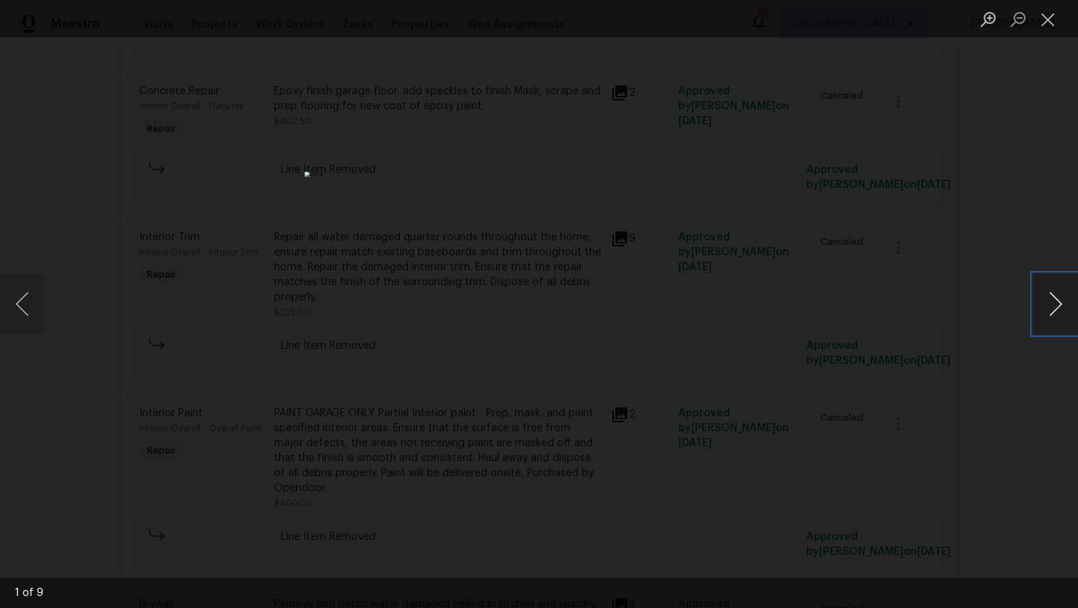
click at [1045, 299] on button "Next image" at bounding box center [1055, 304] width 45 height 60
click at [1046, 17] on button "Close lightbox" at bounding box center [1048, 19] width 30 height 26
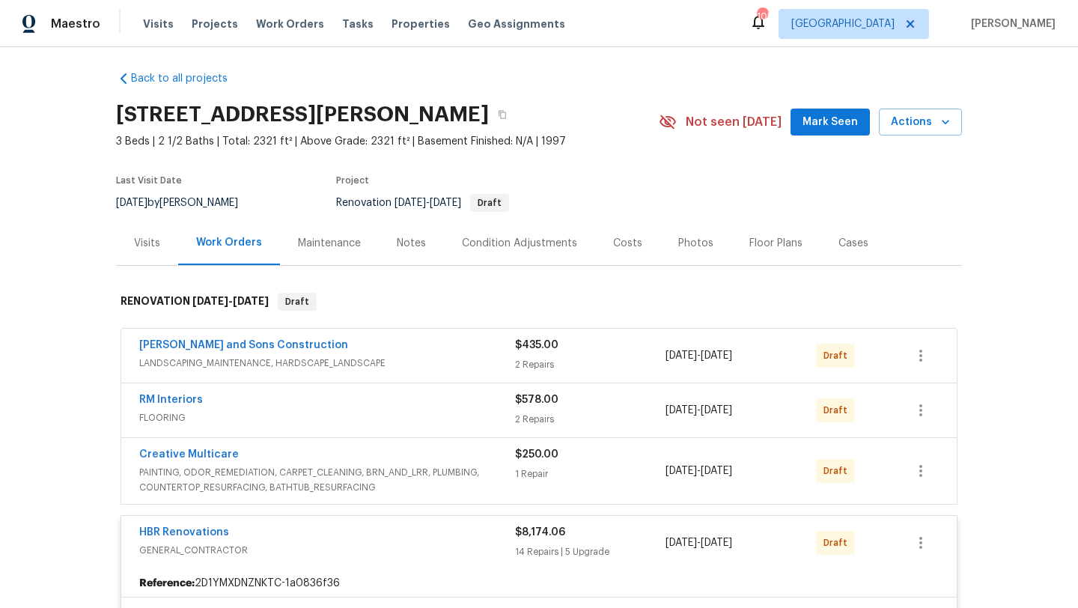
scroll to position [0, 0]
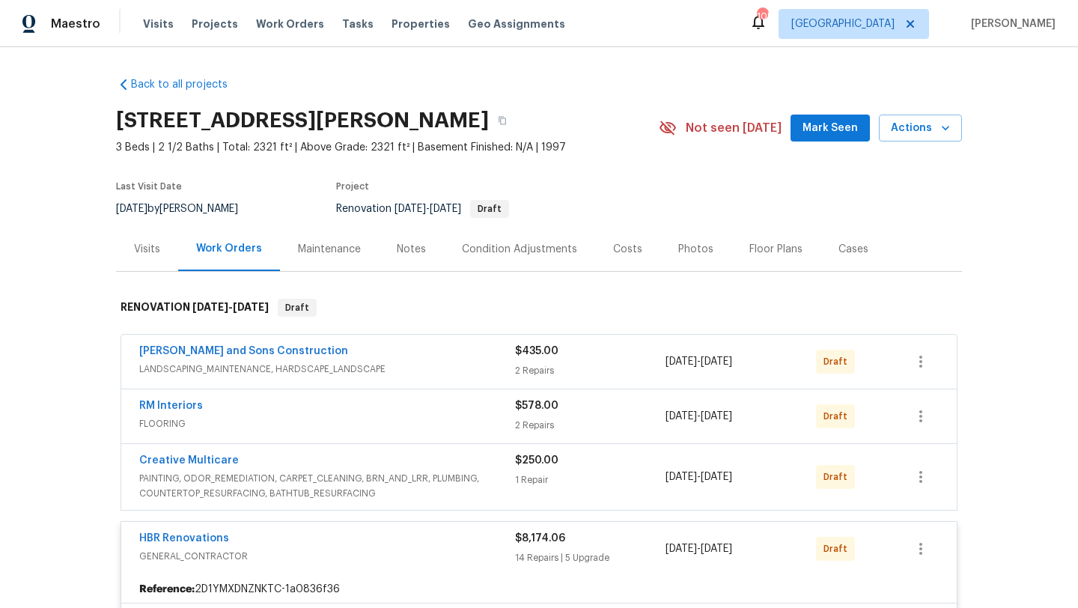
click at [620, 251] on div "Costs" at bounding box center [627, 249] width 29 height 15
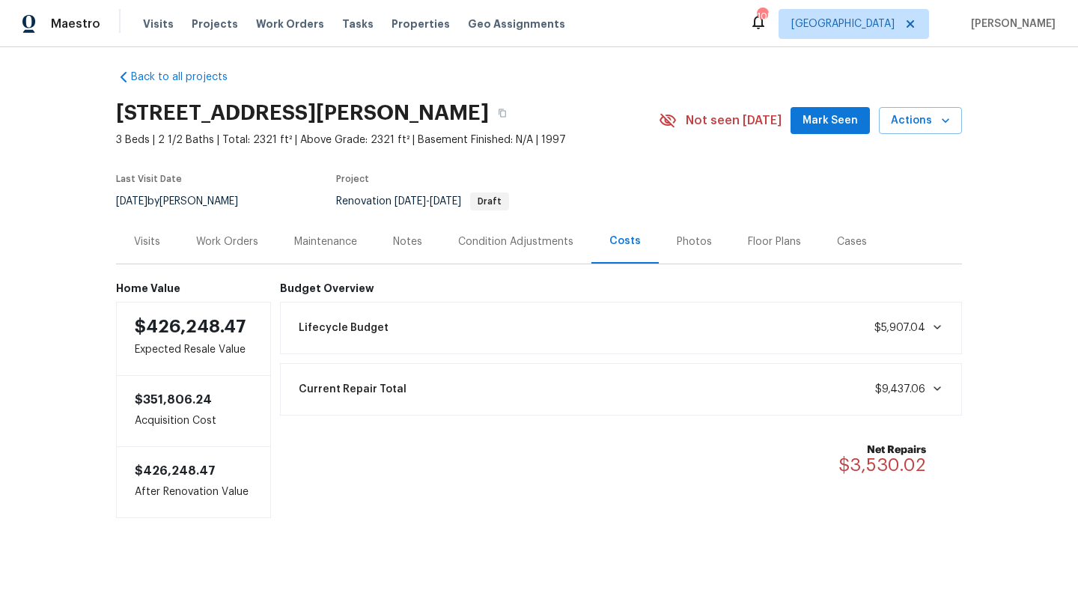
scroll to position [8, 0]
click at [208, 243] on div "Work Orders" at bounding box center [227, 241] width 62 height 15
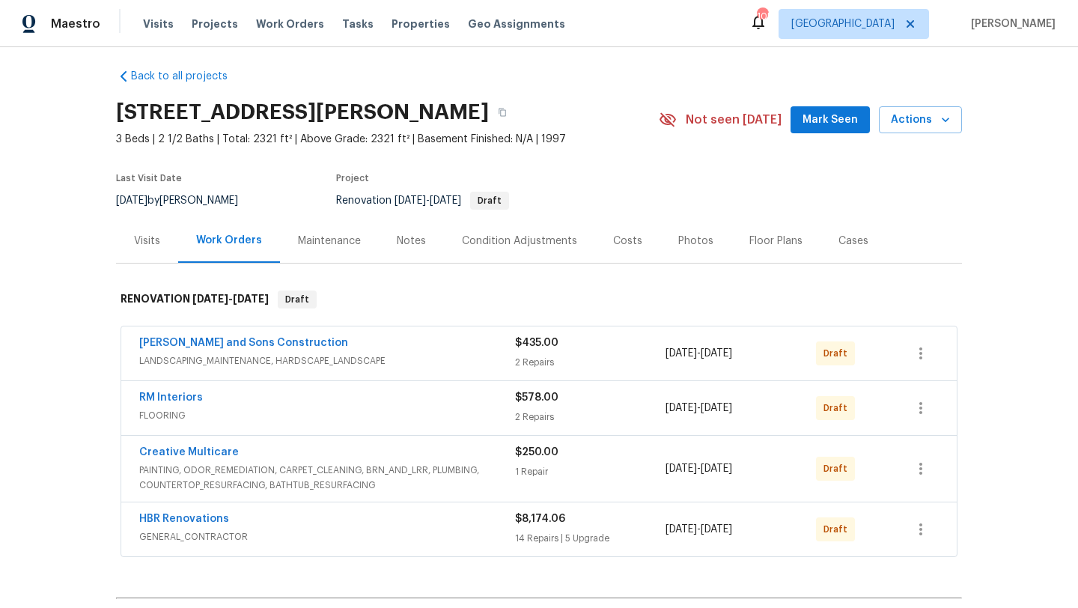
click at [272, 513] on div "HBR Renovations" at bounding box center [327, 520] width 376 height 18
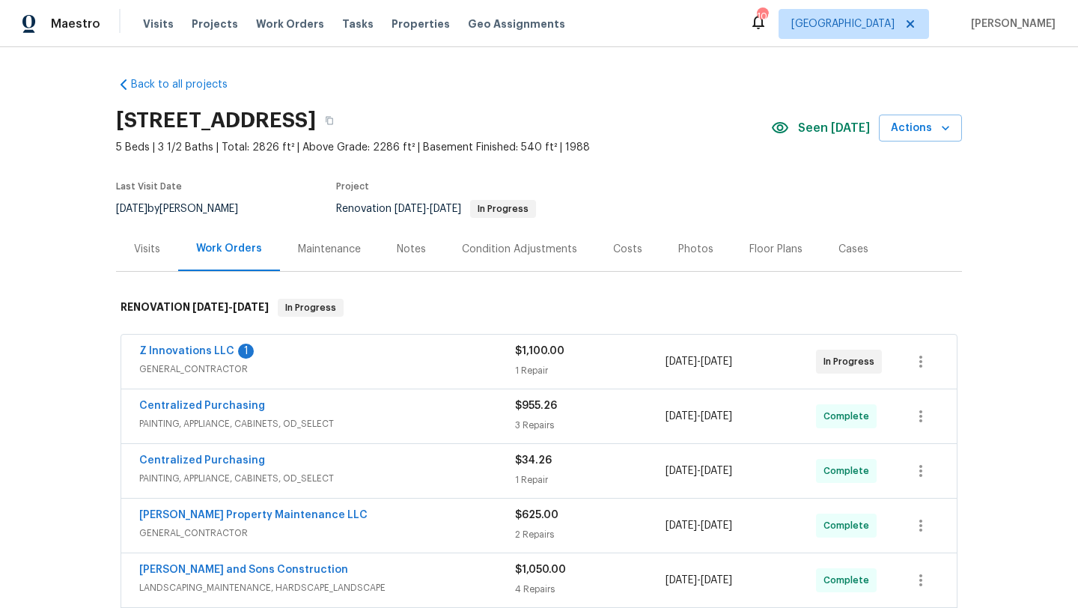
click at [193, 357] on span "Z Innovations LLC" at bounding box center [186, 351] width 95 height 15
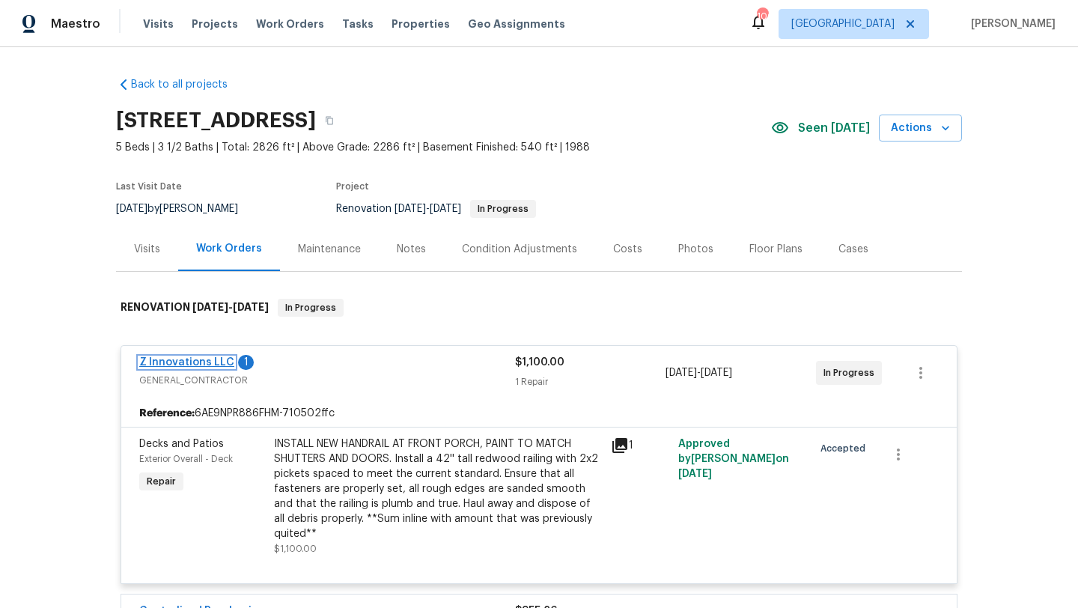
click at [216, 365] on link "Z Innovations LLC" at bounding box center [186, 362] width 95 height 10
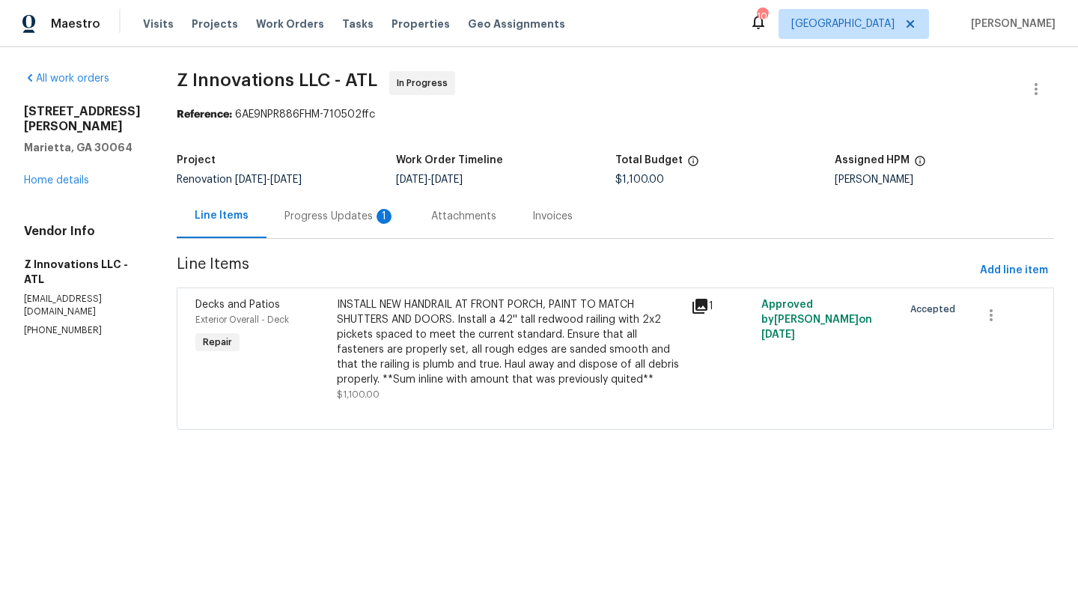
click at [355, 211] on div "Progress Updates 1" at bounding box center [339, 216] width 111 height 15
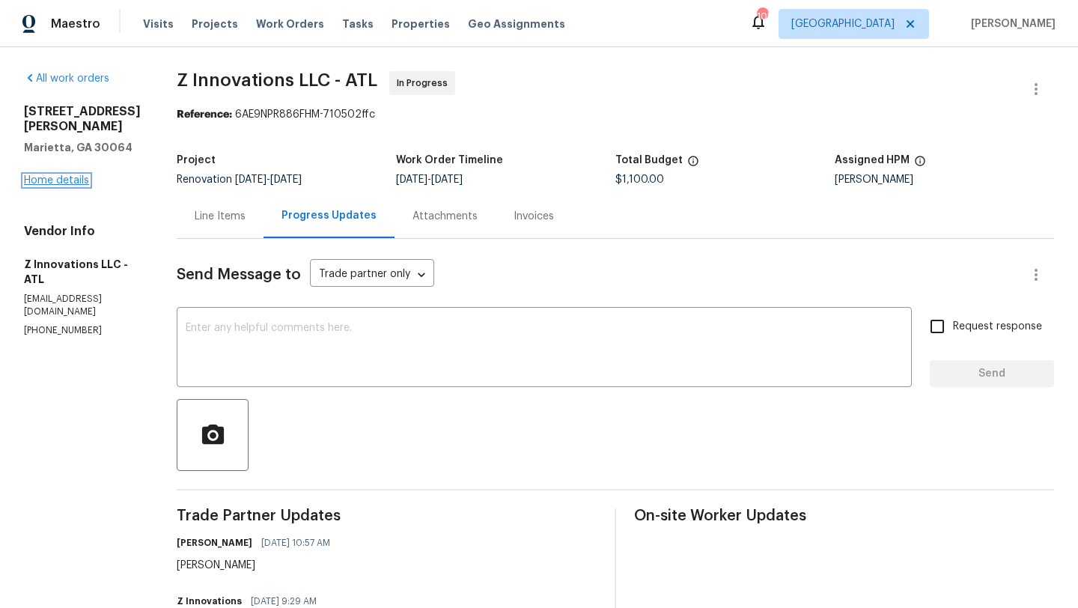
click at [82, 179] on link "Home details" at bounding box center [56, 180] width 65 height 10
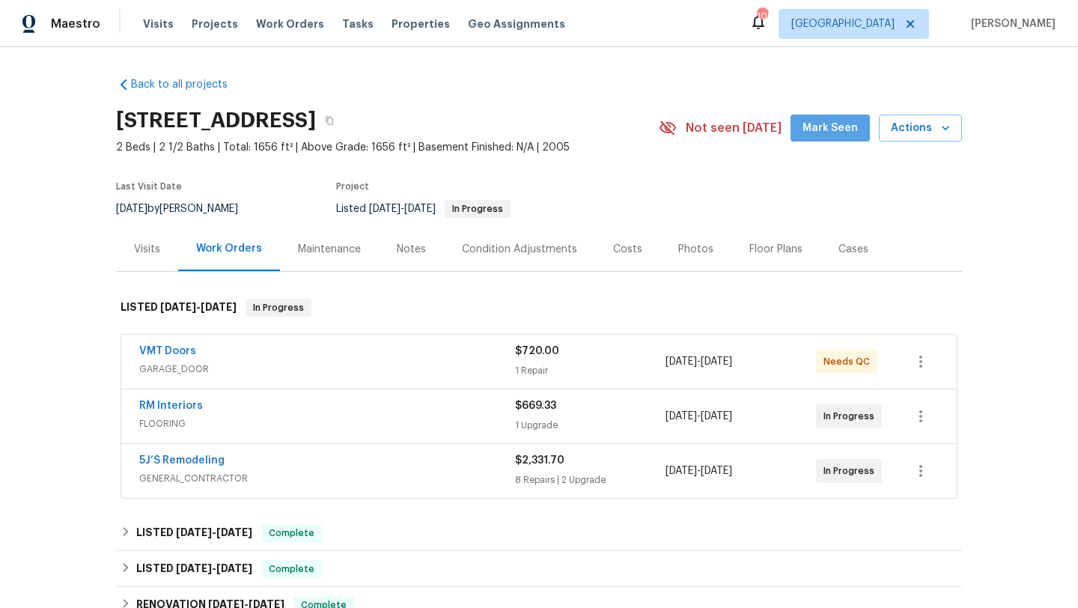
click at [842, 141] on button "Mark Seen" at bounding box center [829, 129] width 79 height 28
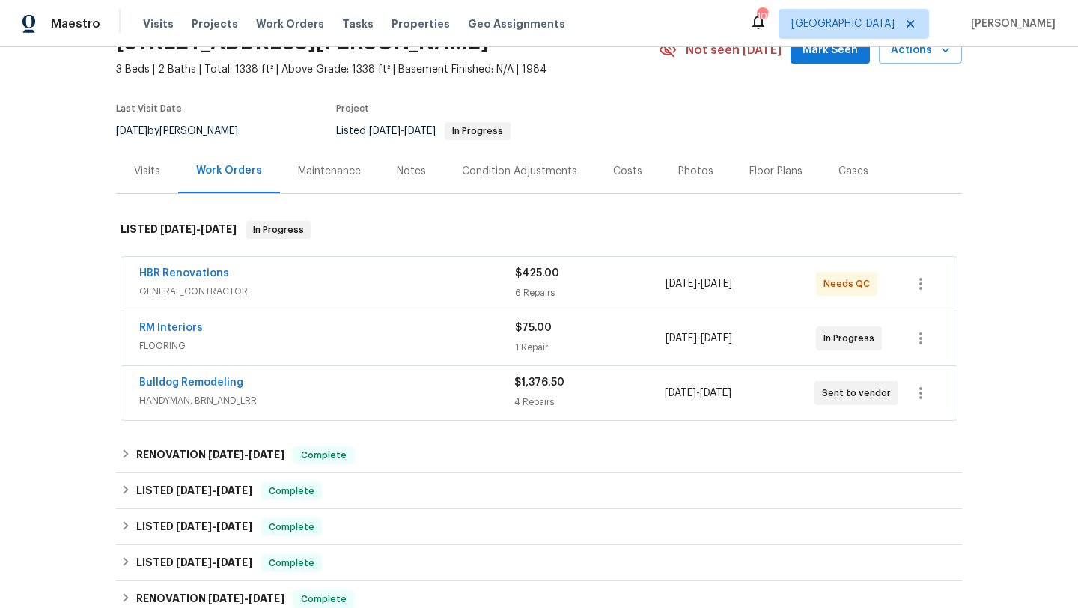
scroll to position [79, 0]
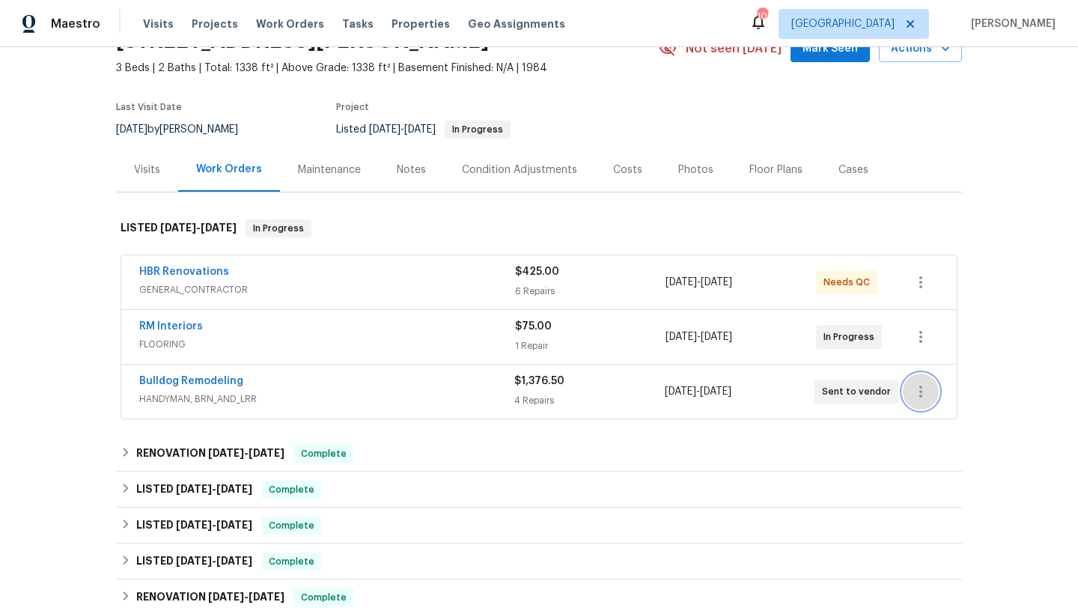
click at [915, 391] on icon "button" at bounding box center [921, 392] width 18 height 18
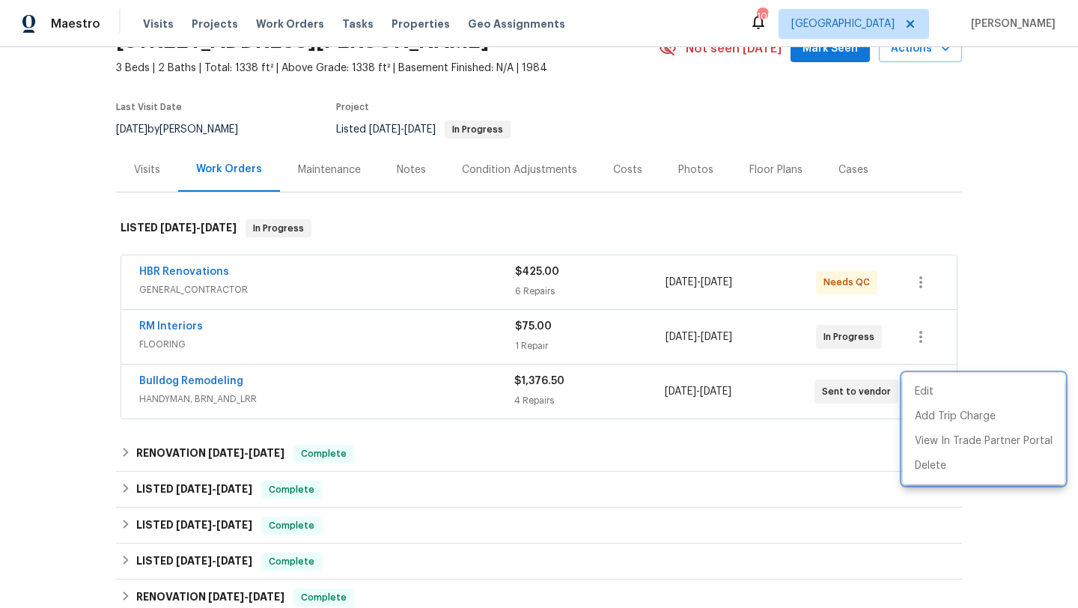
click at [366, 386] on div at bounding box center [539, 304] width 1078 height 608
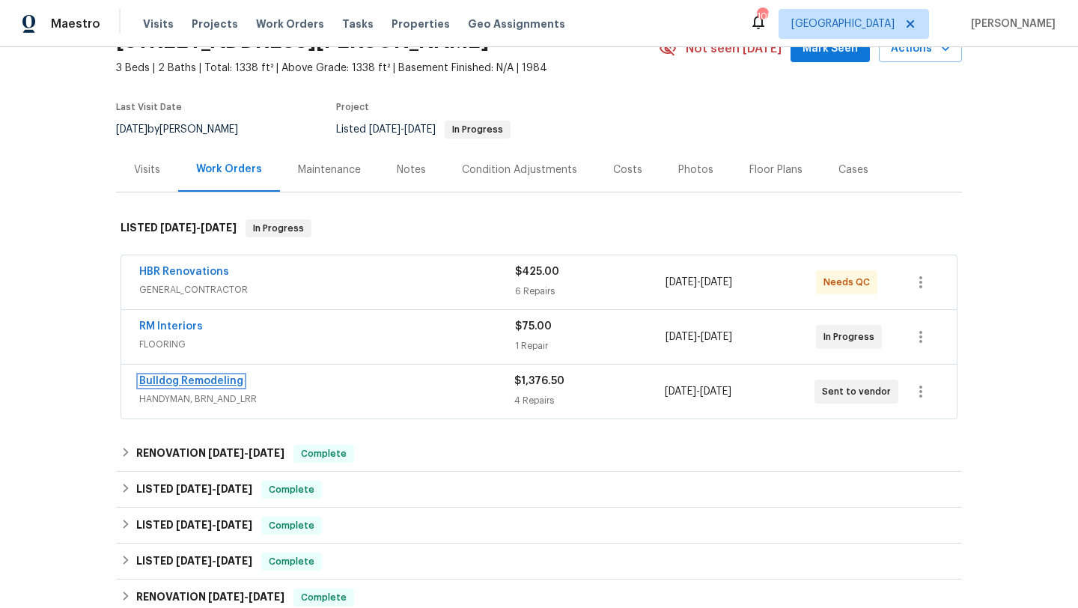
click at [231, 379] on link "Bulldog Remodeling" at bounding box center [191, 381] width 104 height 10
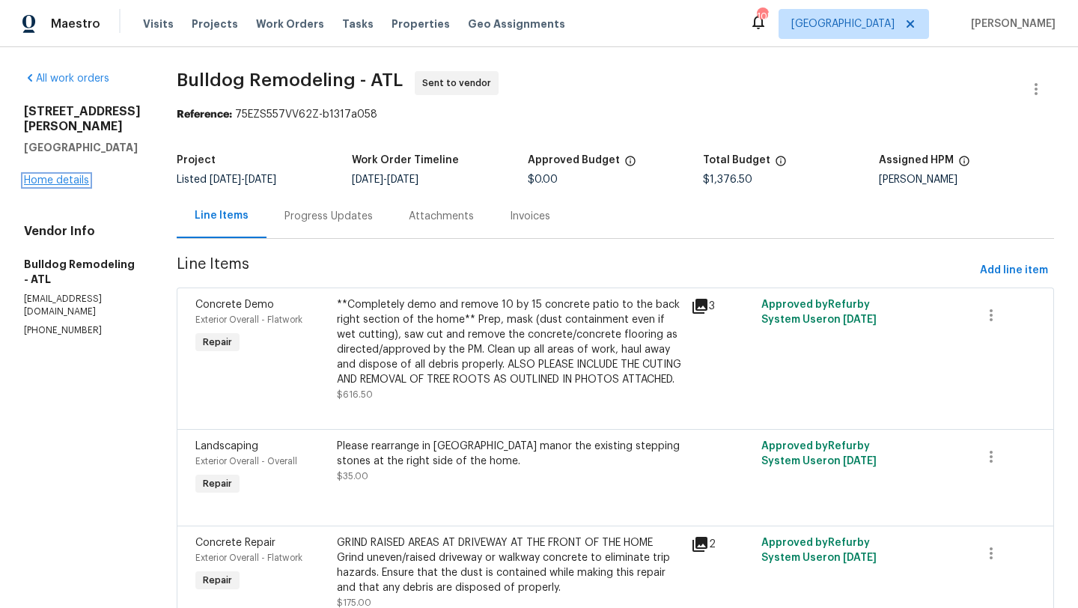
click at [79, 185] on link "Home details" at bounding box center [56, 180] width 65 height 10
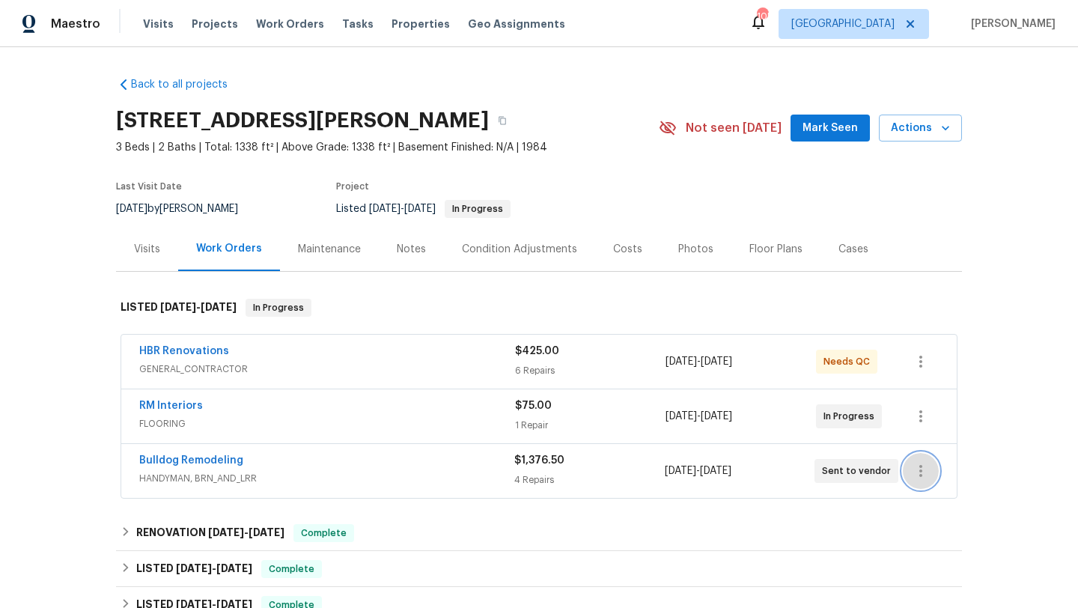
click at [917, 476] on icon "button" at bounding box center [921, 471] width 18 height 18
click at [939, 472] on li "Edit" at bounding box center [984, 471] width 162 height 25
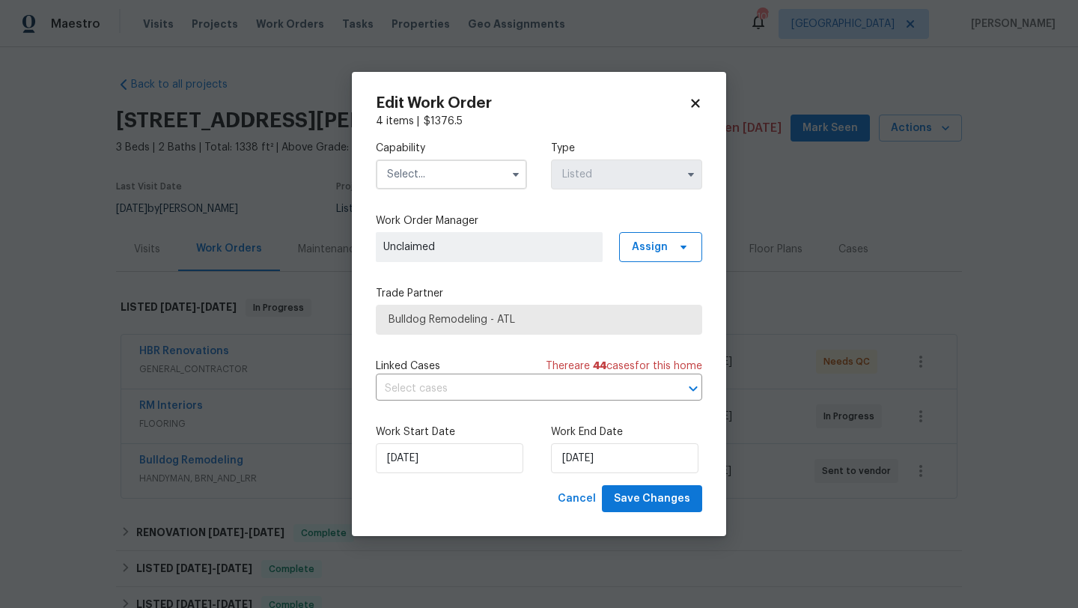
click at [516, 309] on span "Bulldog Remodeling - ATL" at bounding box center [539, 320] width 326 height 30
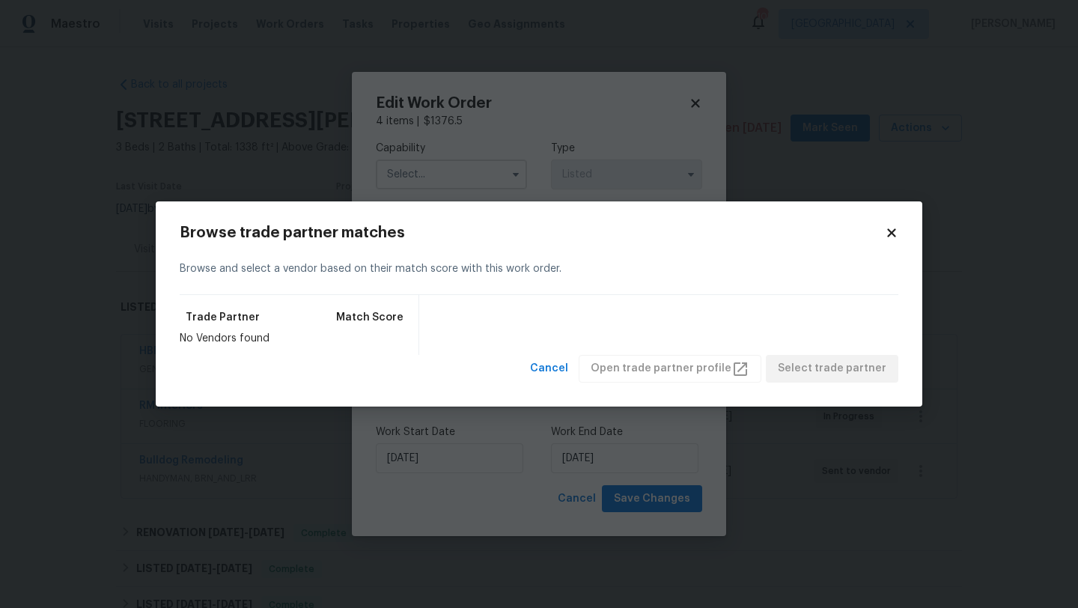
click at [893, 234] on icon at bounding box center [891, 233] width 8 height 8
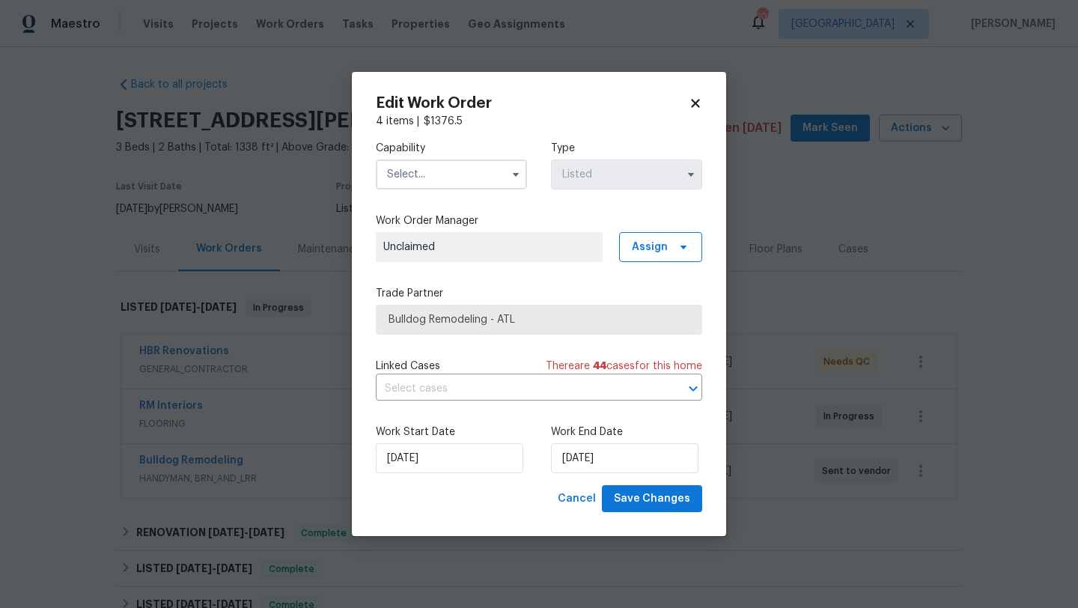
click at [451, 171] on input "text" at bounding box center [451, 174] width 151 height 30
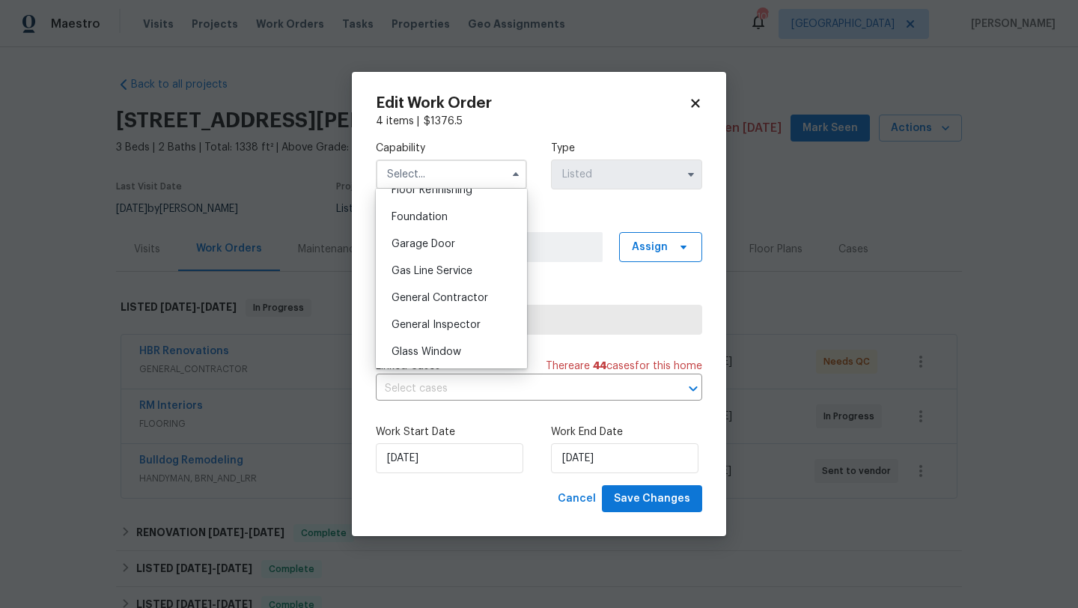
scroll to position [628, 0]
click at [444, 288] on span "General Contractor" at bounding box center [439, 293] width 97 height 10
type input "General Contractor"
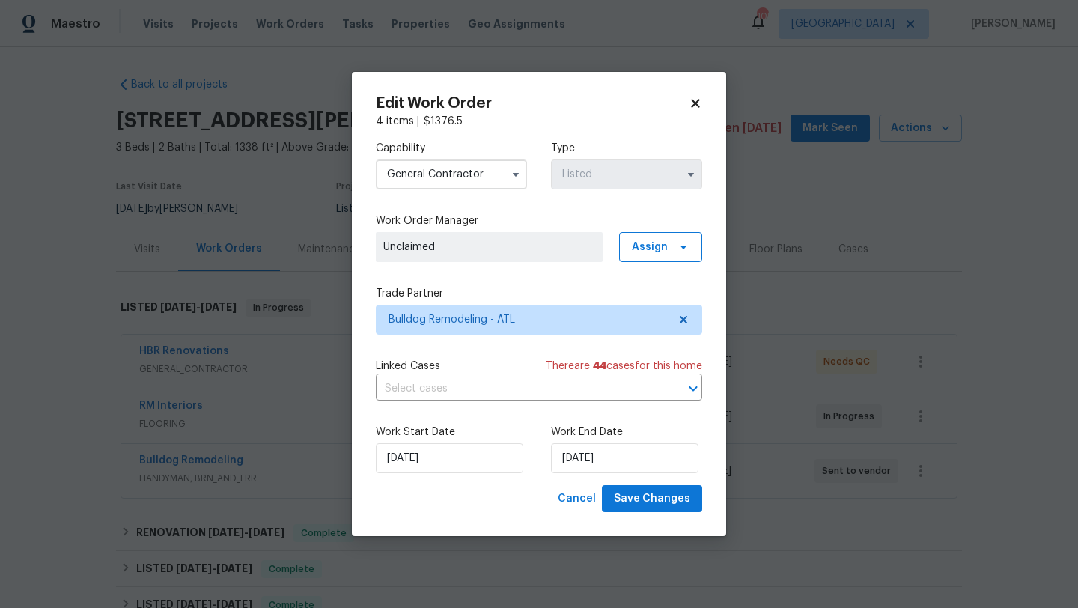
click at [558, 237] on span "Unclaimed" at bounding box center [489, 247] width 227 height 30
click at [652, 243] on span "Assign" at bounding box center [650, 247] width 36 height 15
click at [652, 311] on div "Assign to HPM" at bounding box center [665, 309] width 70 height 15
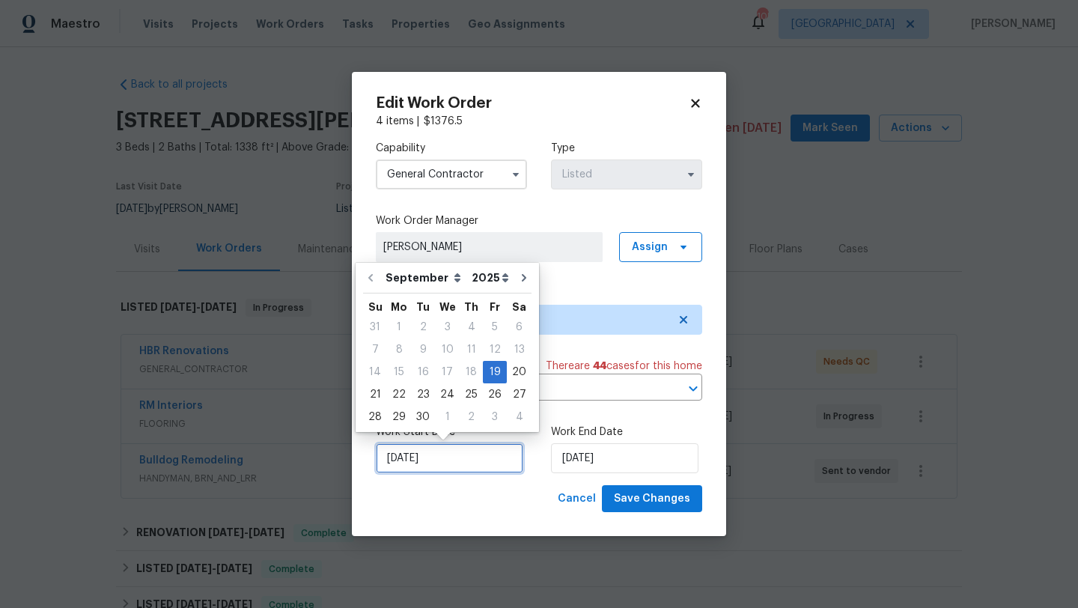
click at [451, 465] on input "9/19/2025" at bounding box center [449, 458] width 147 height 30
click at [399, 395] on div "22" at bounding box center [399, 394] width 24 height 21
type input "[DATE]"
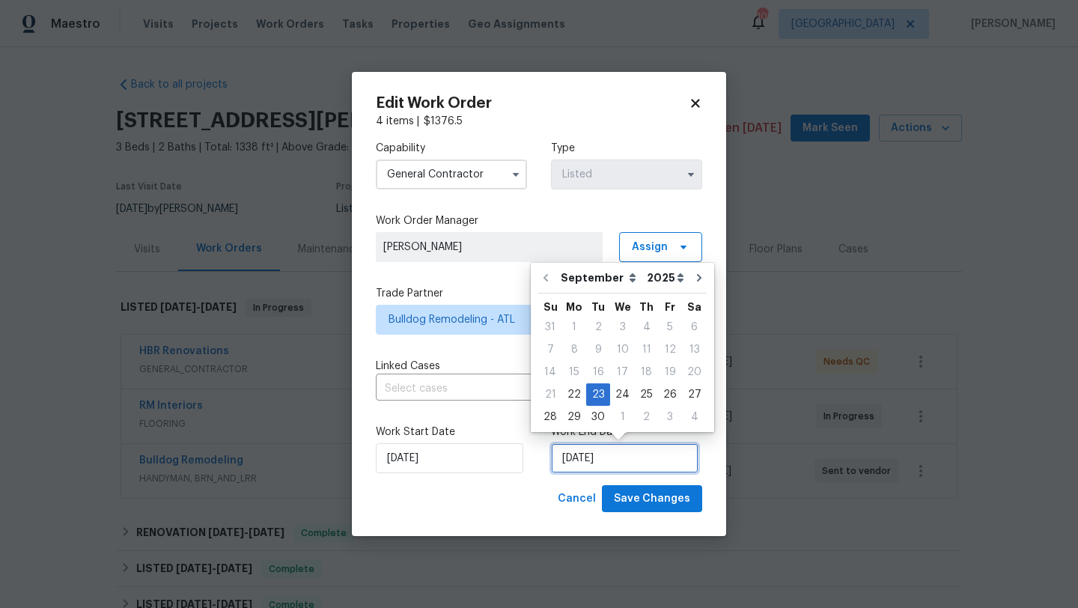
click at [576, 462] on input "[DATE]" at bounding box center [624, 458] width 147 height 30
click at [635, 398] on div "25" at bounding box center [646, 394] width 23 height 21
type input "9/25/2025"
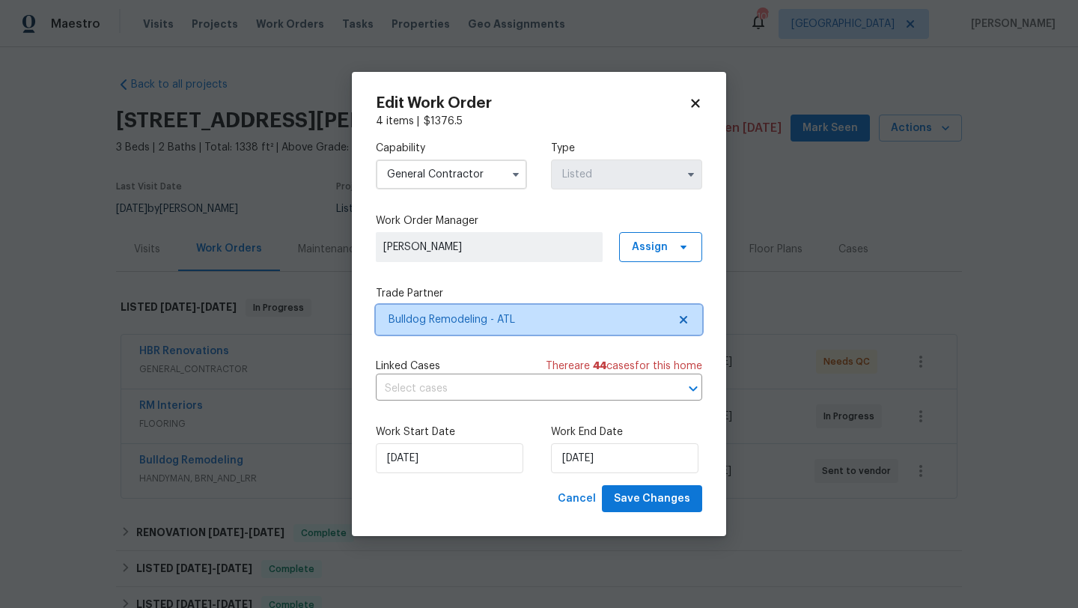
click at [520, 314] on span "Bulldog Remodeling - ATL" at bounding box center [528, 319] width 279 height 15
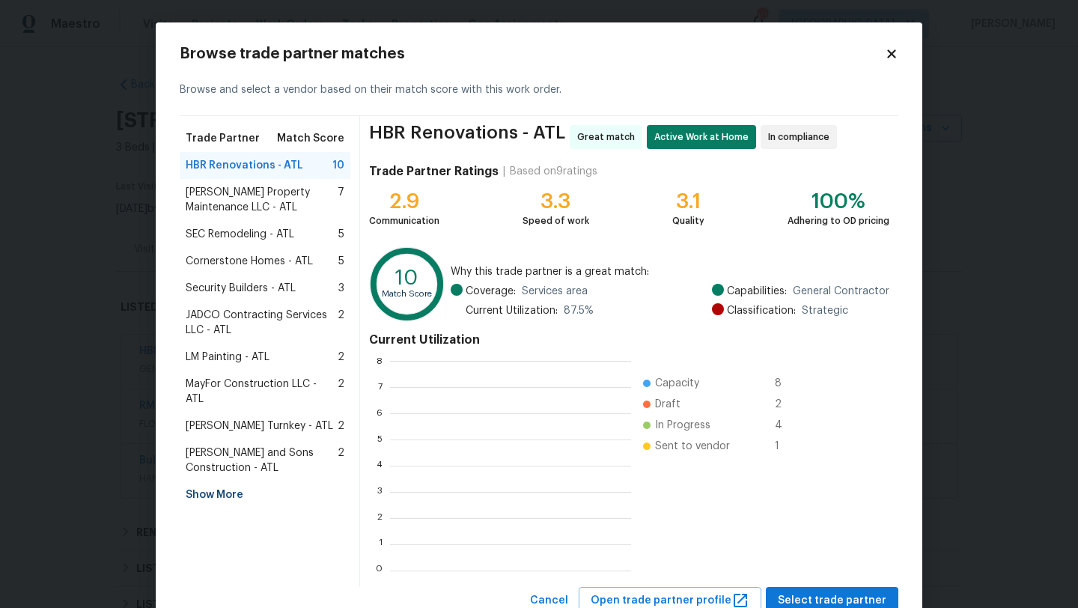
scroll to position [210, 240]
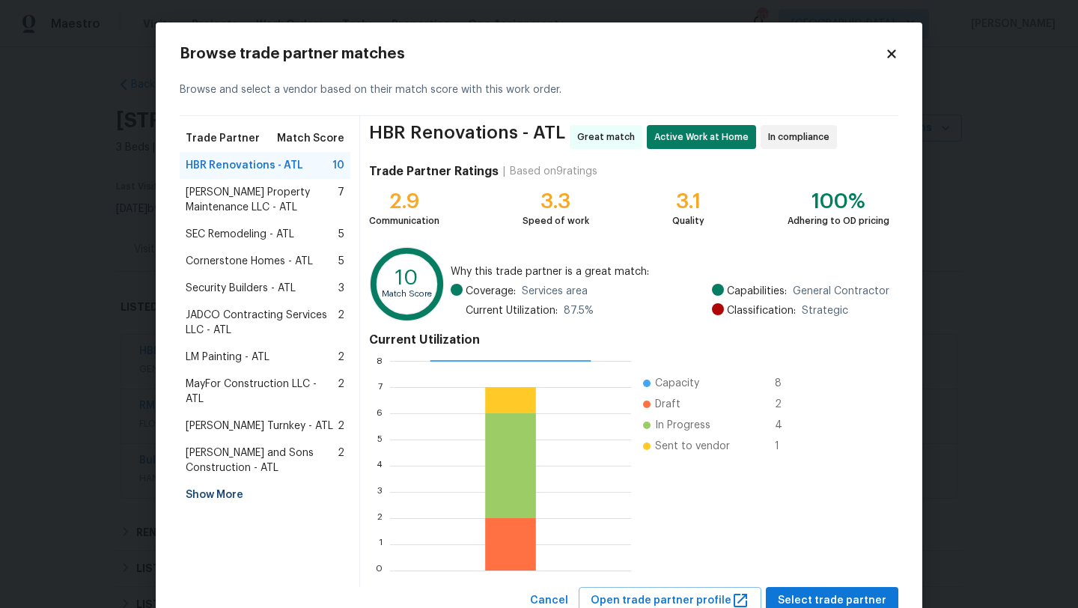
click at [252, 377] on span "MayFor Construction LLC - ATL" at bounding box center [262, 392] width 152 height 30
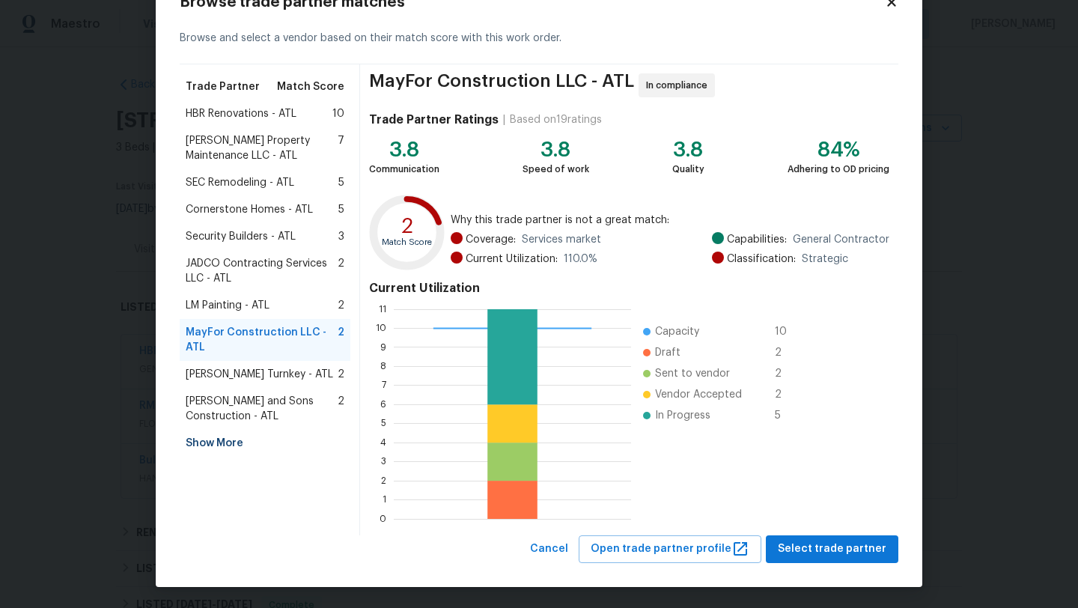
scroll to position [52, 0]
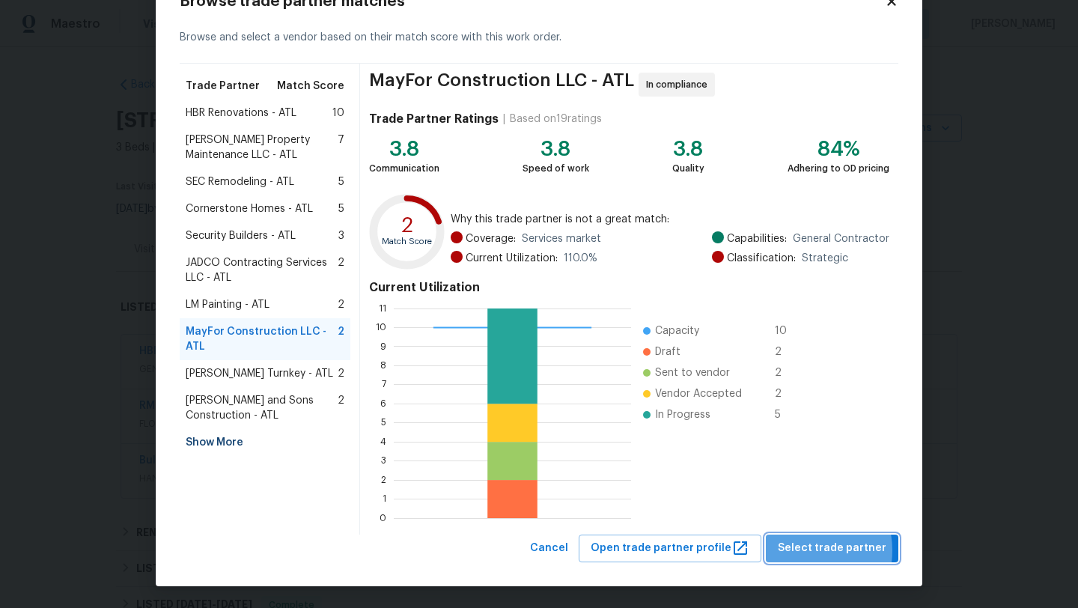
click at [805, 550] on span "Select trade partner" at bounding box center [832, 548] width 109 height 19
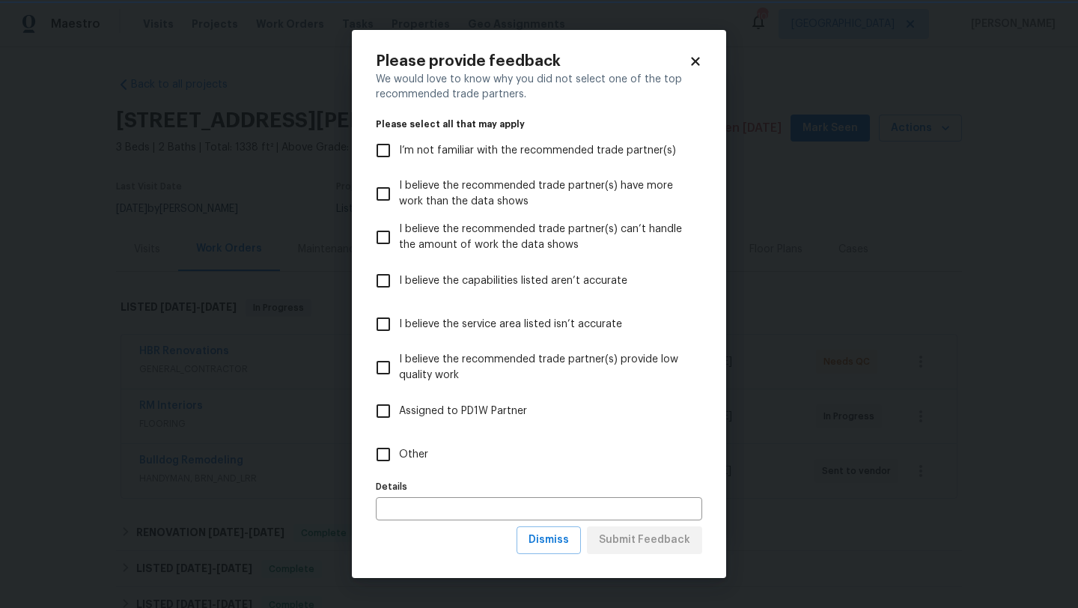
scroll to position [0, 0]
click at [490, 513] on input "text" at bounding box center [539, 508] width 326 height 23
click at [387, 462] on input "Other" at bounding box center [383, 454] width 31 height 31
checkbox input "true"
click at [628, 548] on span "Submit Feedback" at bounding box center [644, 540] width 91 height 19
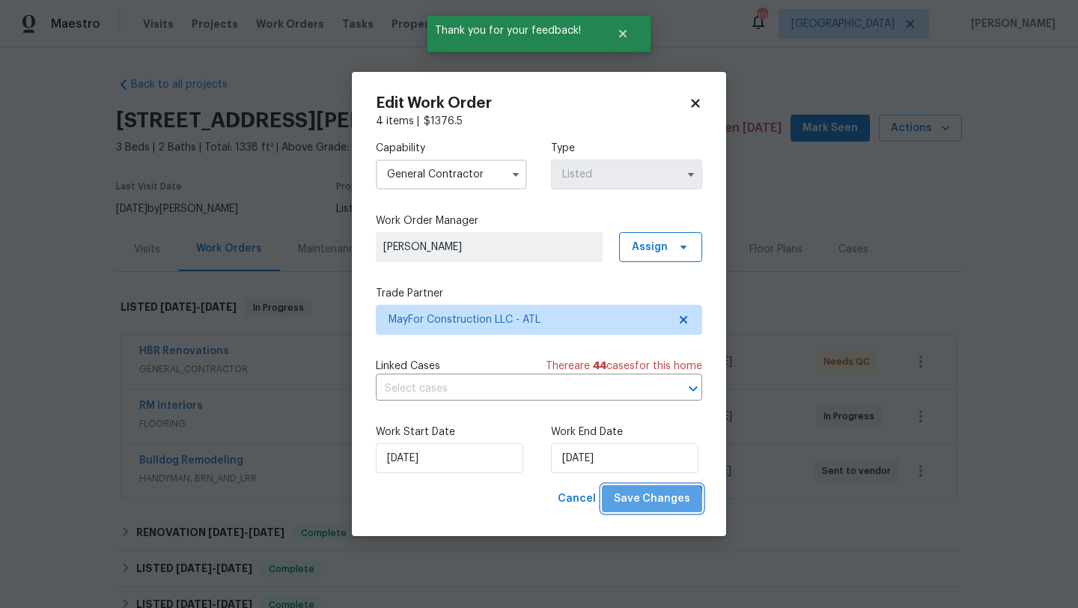
click at [656, 502] on span "Save Changes" at bounding box center [652, 499] width 76 height 19
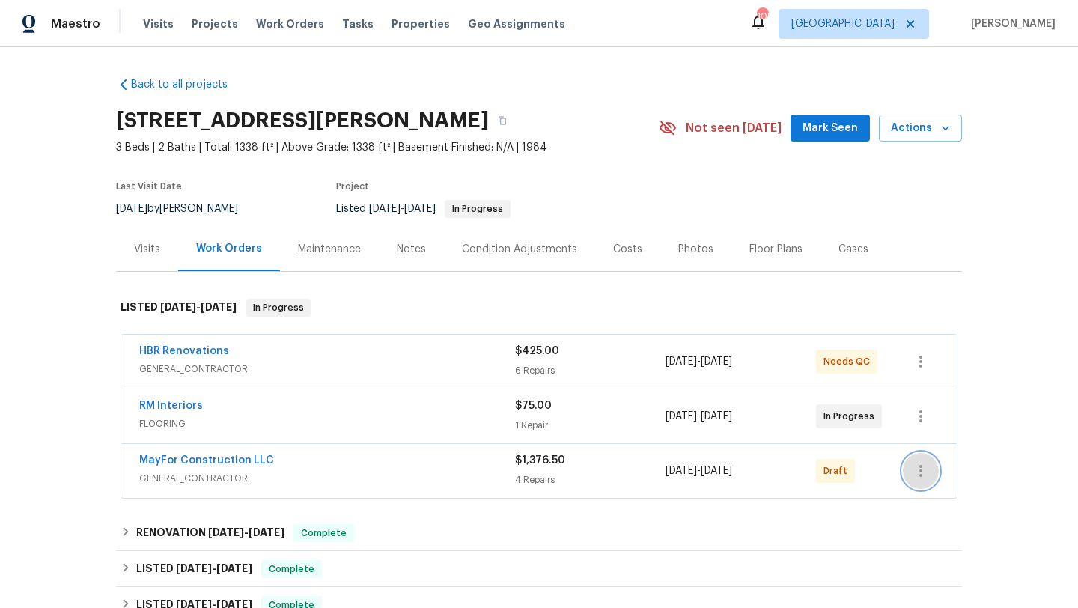
click at [928, 463] on icon "button" at bounding box center [921, 471] width 18 height 18
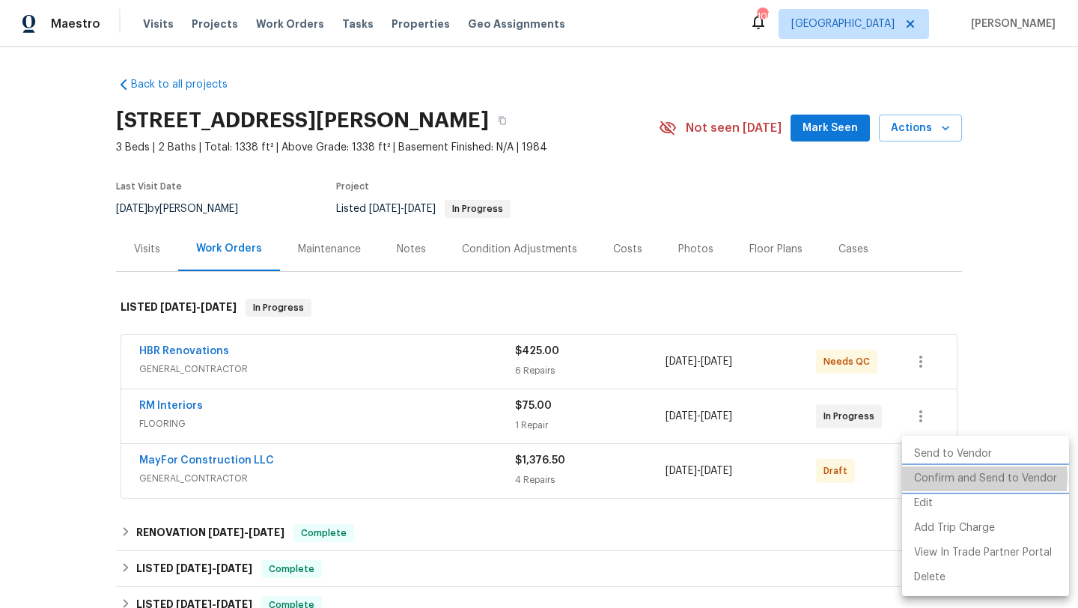
click at [939, 476] on li "Confirm and Send to Vendor" at bounding box center [985, 478] width 167 height 25
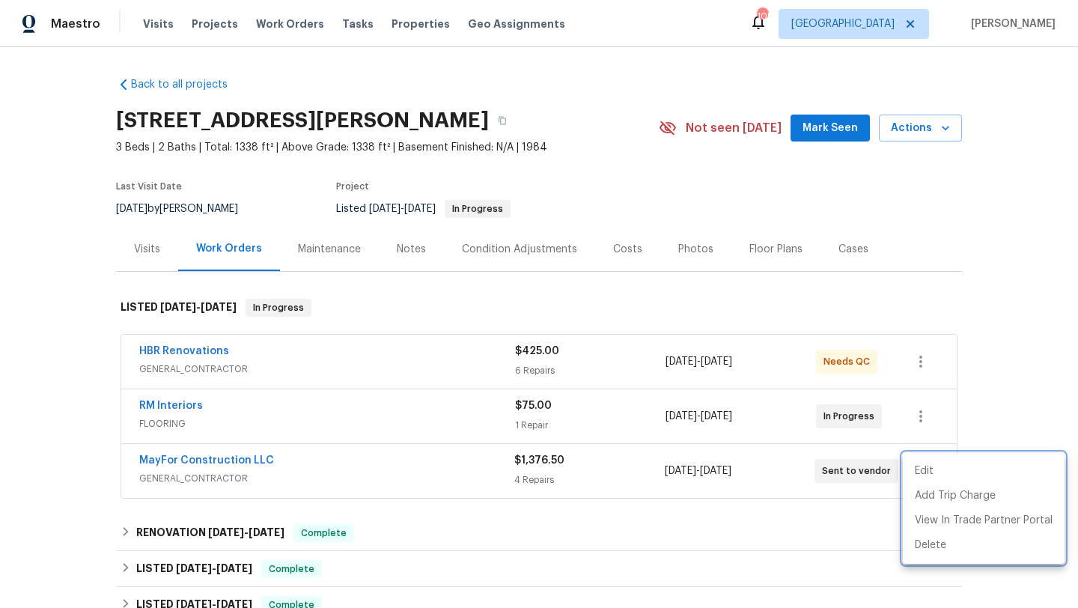
click at [220, 462] on div at bounding box center [539, 304] width 1078 height 608
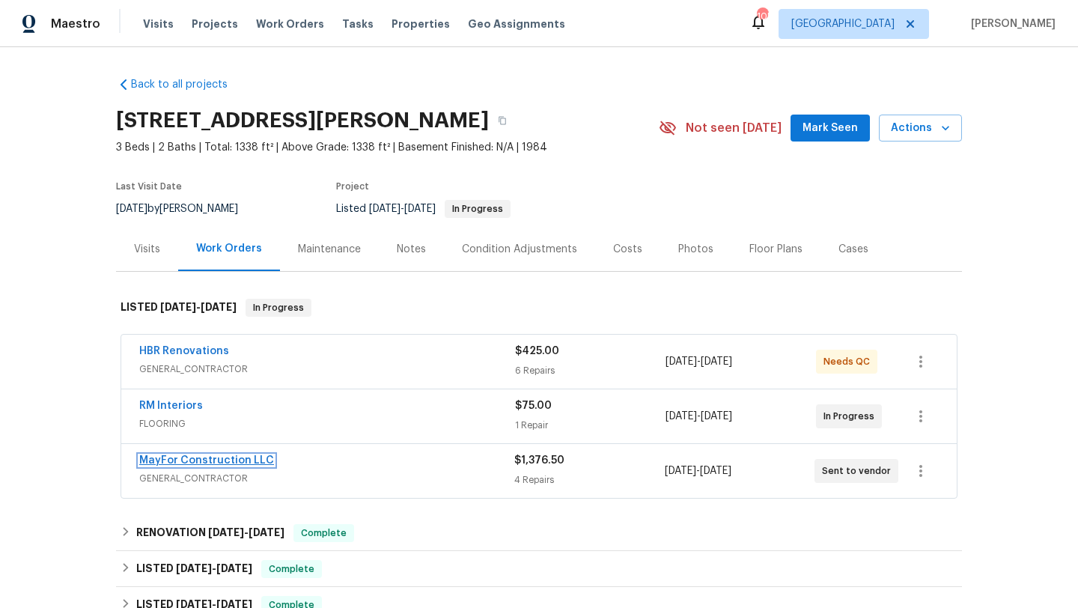
click at [219, 461] on link "MayFor Construction LLC" at bounding box center [206, 460] width 135 height 10
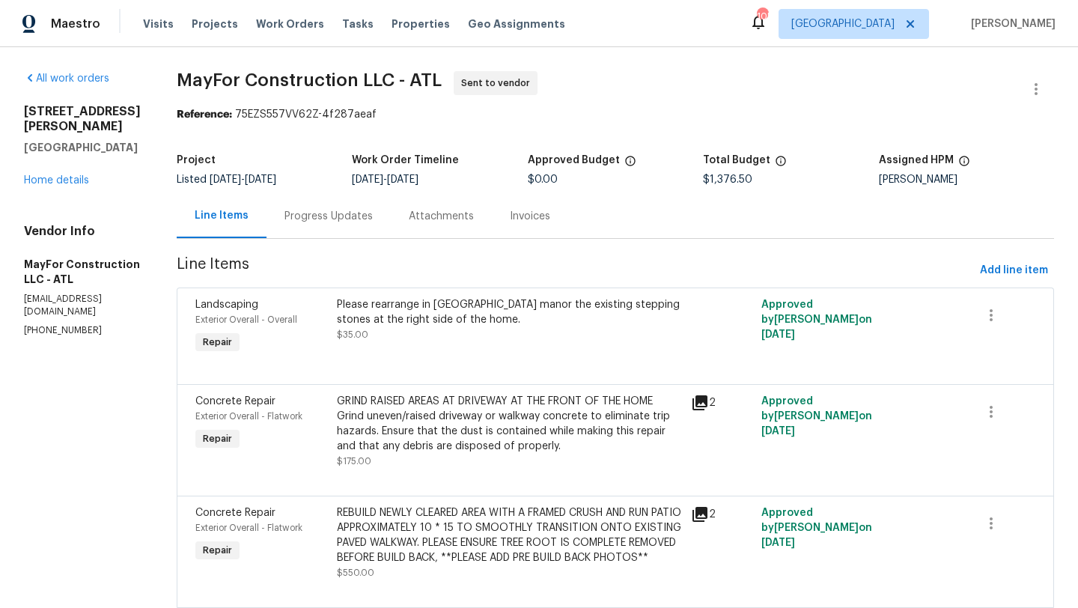
click at [328, 223] on div "Progress Updates" at bounding box center [328, 216] width 88 height 15
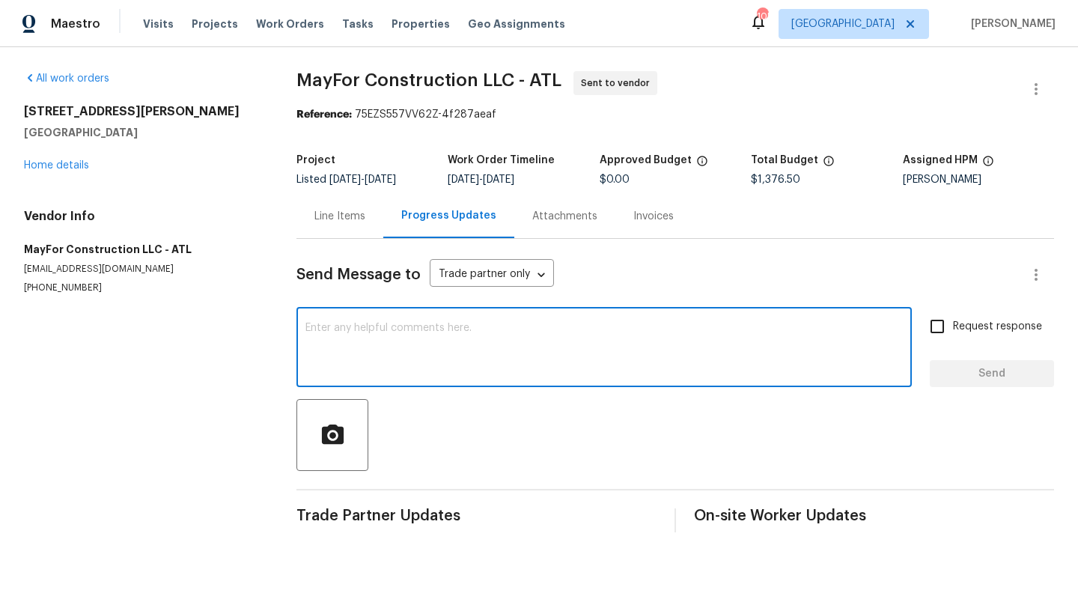
click at [365, 326] on textarea at bounding box center [603, 349] width 597 height 52
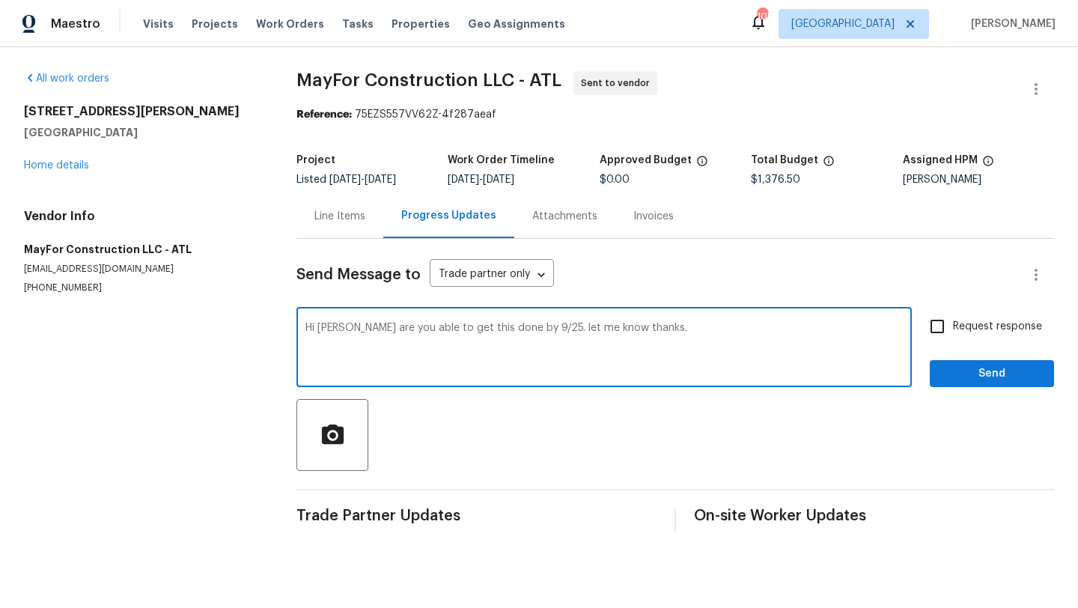
type textarea "Hi Will are you able to get this done by 9/25. let me know thanks."
click at [945, 334] on input "Request response" at bounding box center [936, 326] width 31 height 31
checkbox input "true"
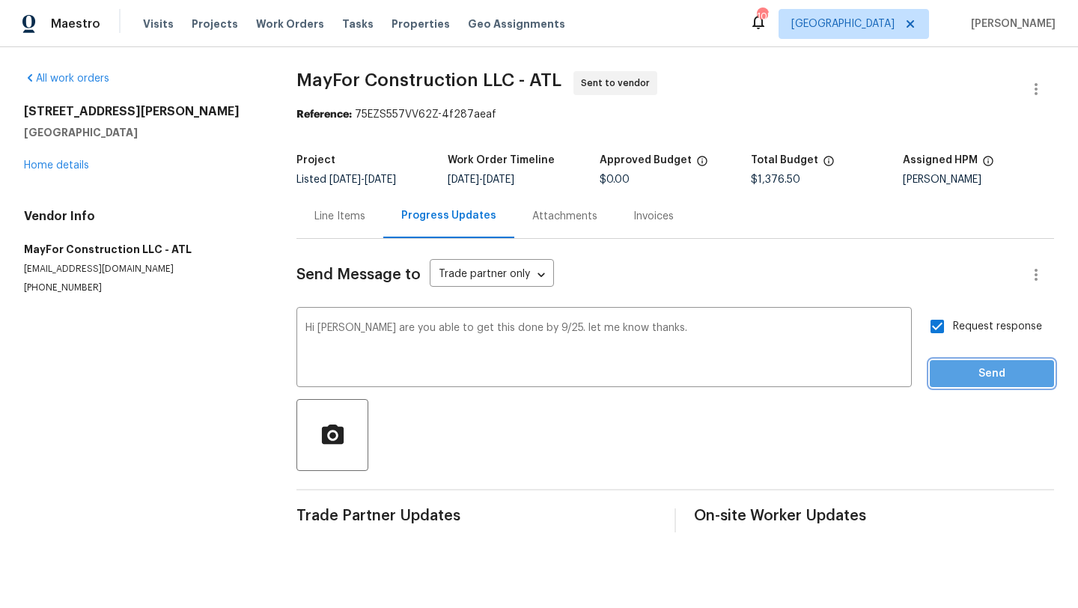
click at [954, 368] on span "Send" at bounding box center [992, 374] width 100 height 19
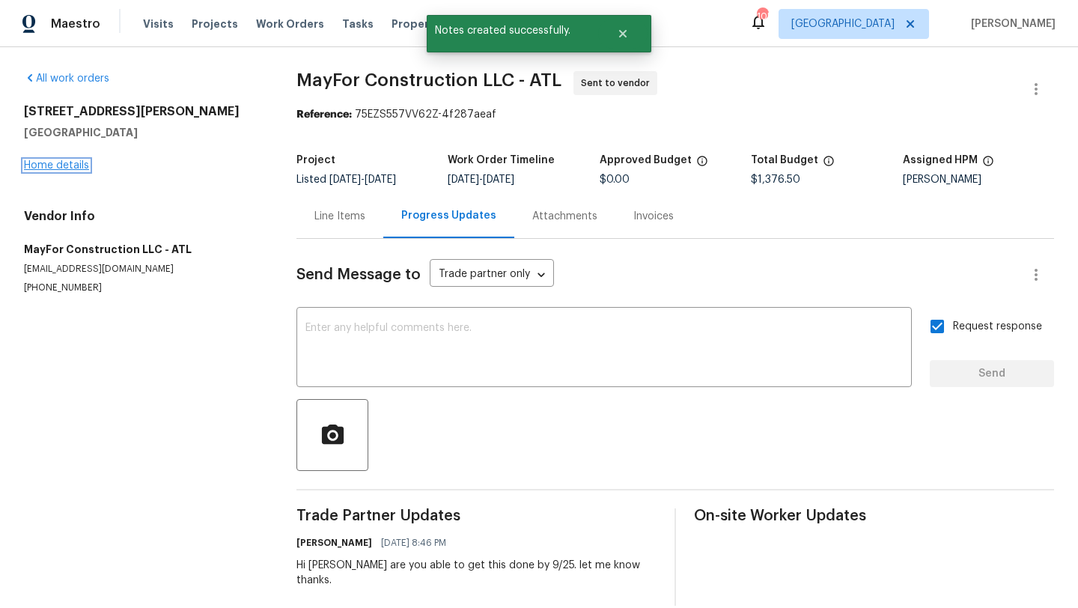
click at [76, 165] on link "Home details" at bounding box center [56, 165] width 65 height 10
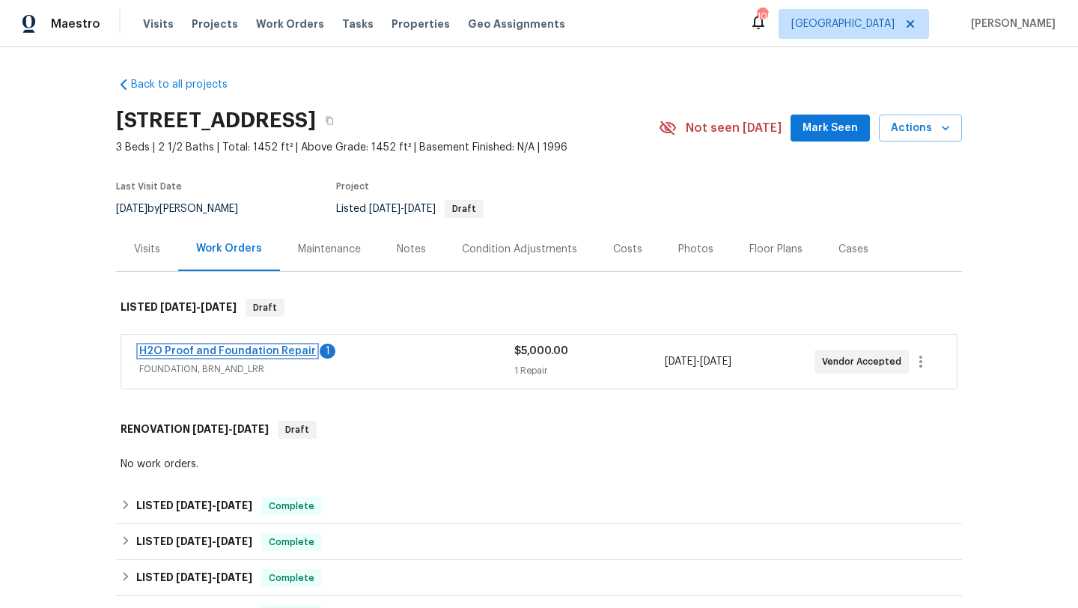
click at [256, 348] on link "H2O Proof and Foundation Repair" at bounding box center [227, 351] width 177 height 10
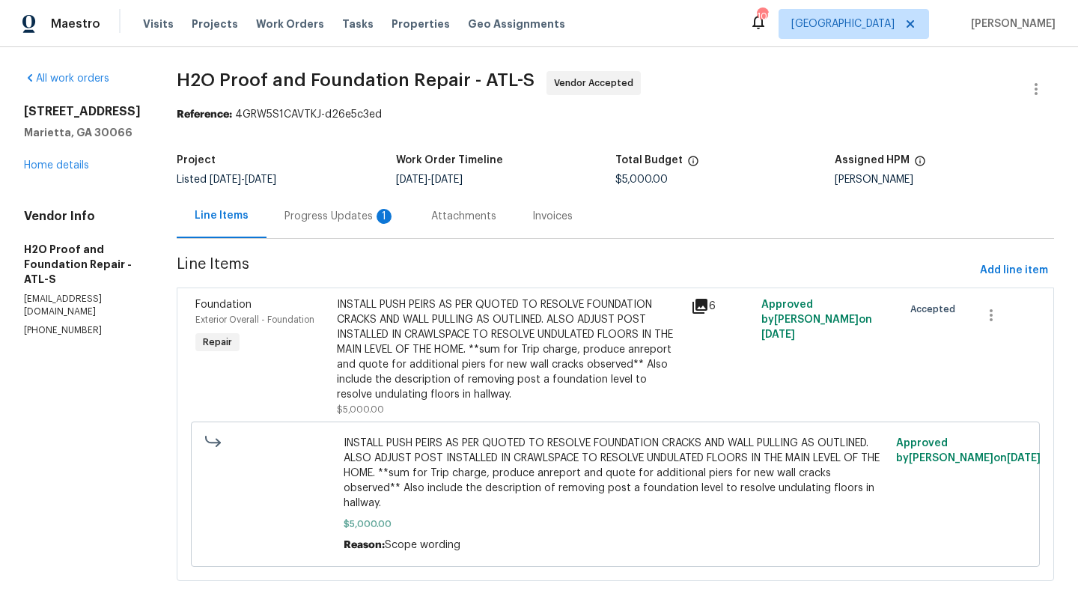
click at [320, 213] on div "Progress Updates 1" at bounding box center [339, 216] width 111 height 15
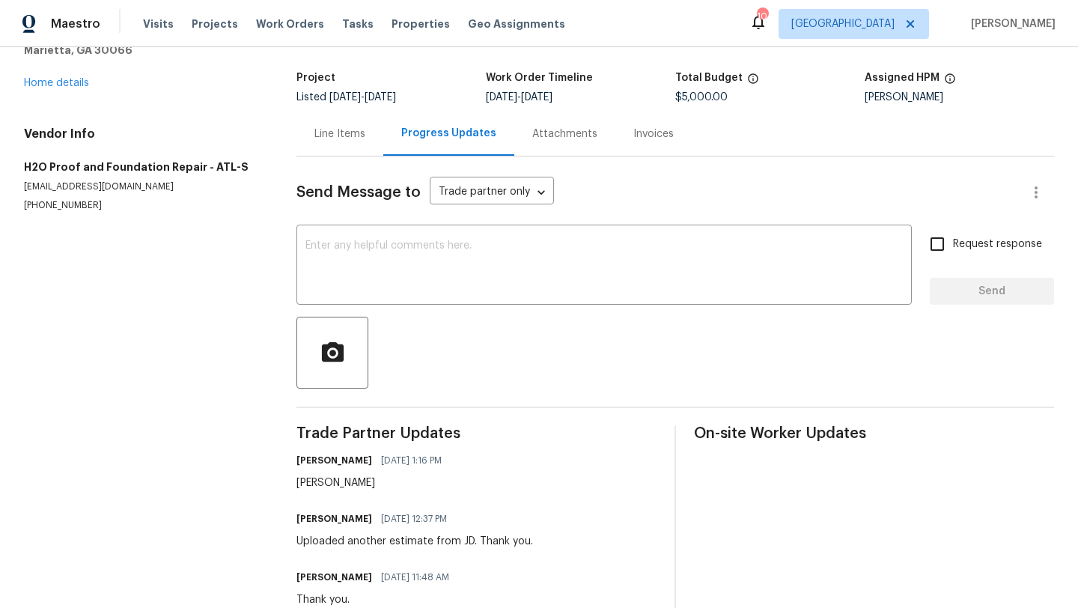
scroll to position [16, 0]
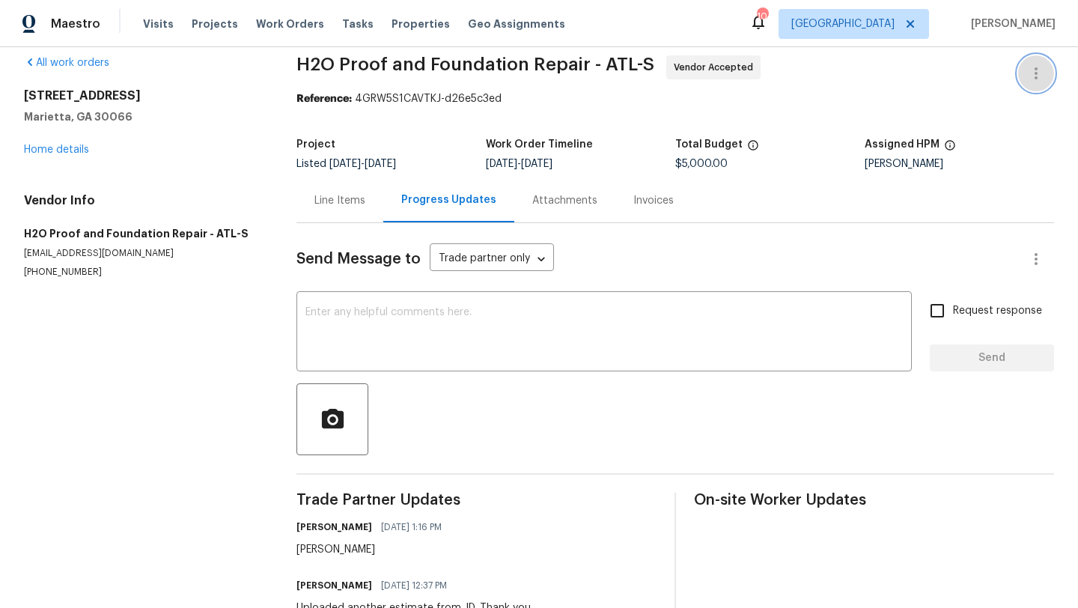
click at [1038, 79] on icon "button" at bounding box center [1036, 73] width 18 height 18
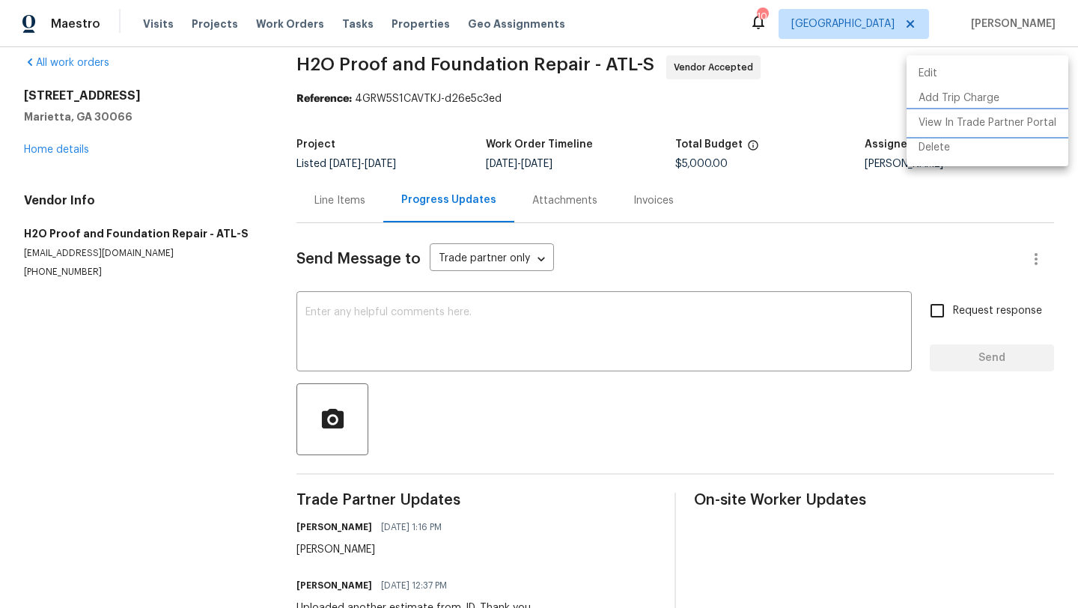
click at [985, 124] on li "View In Trade Partner Portal" at bounding box center [988, 123] width 162 height 25
click at [998, 121] on li "View In Trade Partner Portal" at bounding box center [988, 123] width 162 height 25
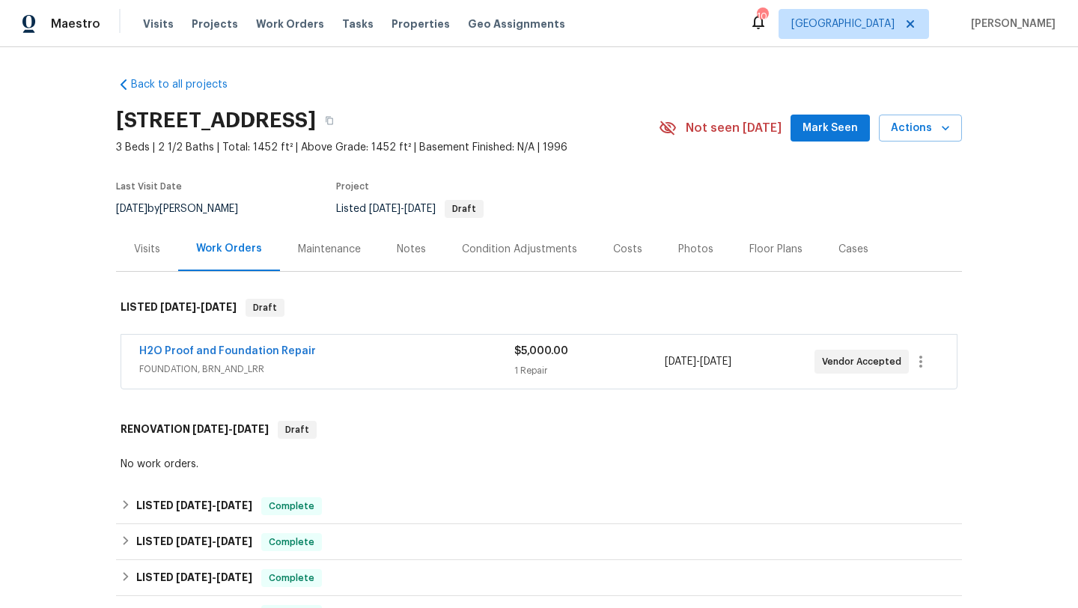
click at [444, 349] on div "H2O Proof and Foundation Repair" at bounding box center [326, 353] width 375 height 18
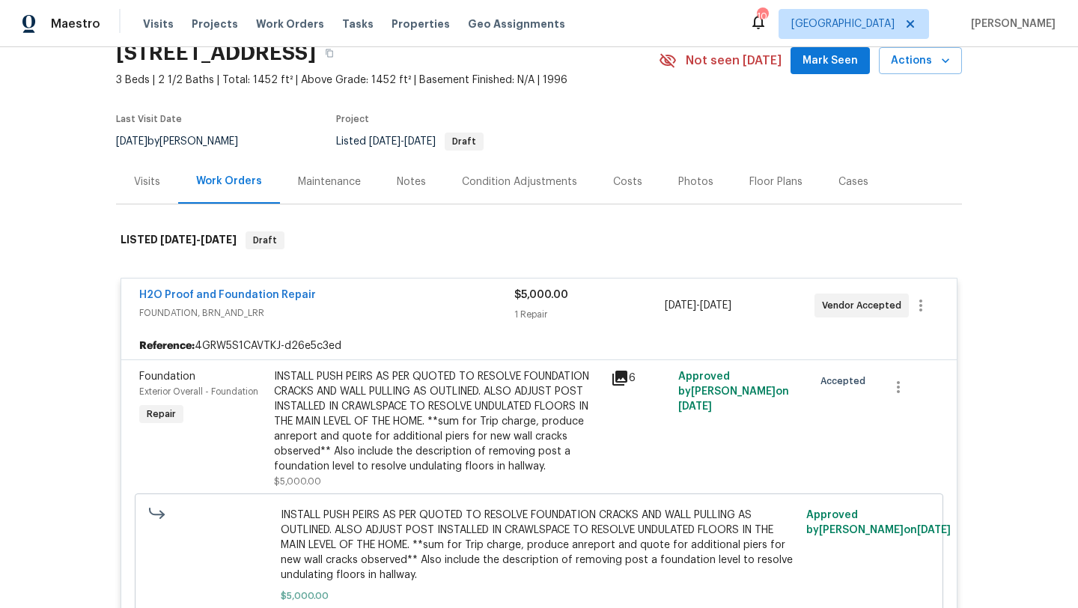
scroll to position [55, 0]
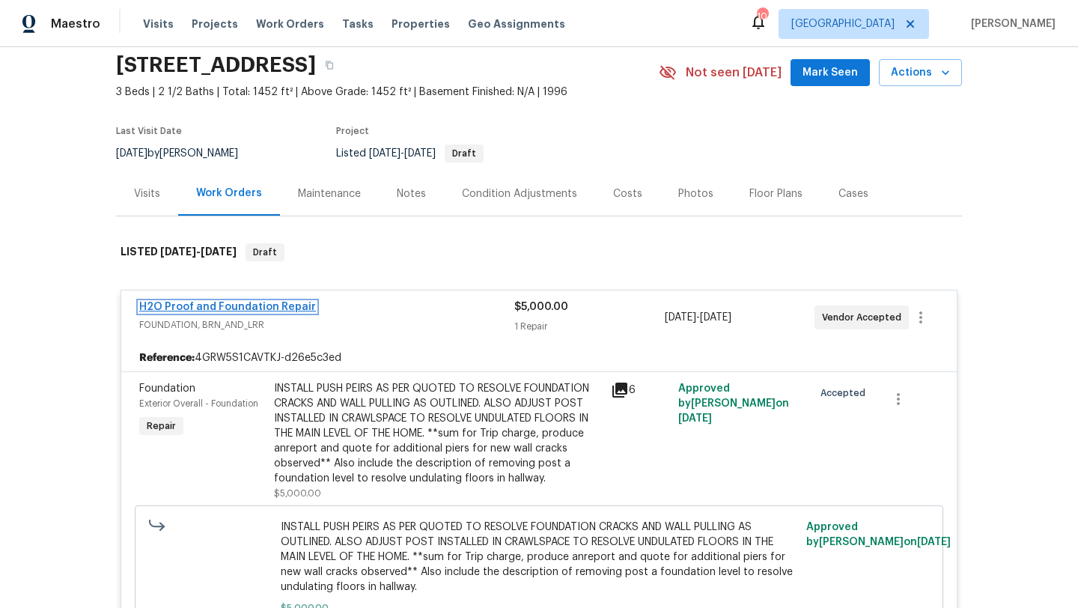
click at [225, 306] on link "H2O Proof and Foundation Repair" at bounding box center [227, 307] width 177 height 10
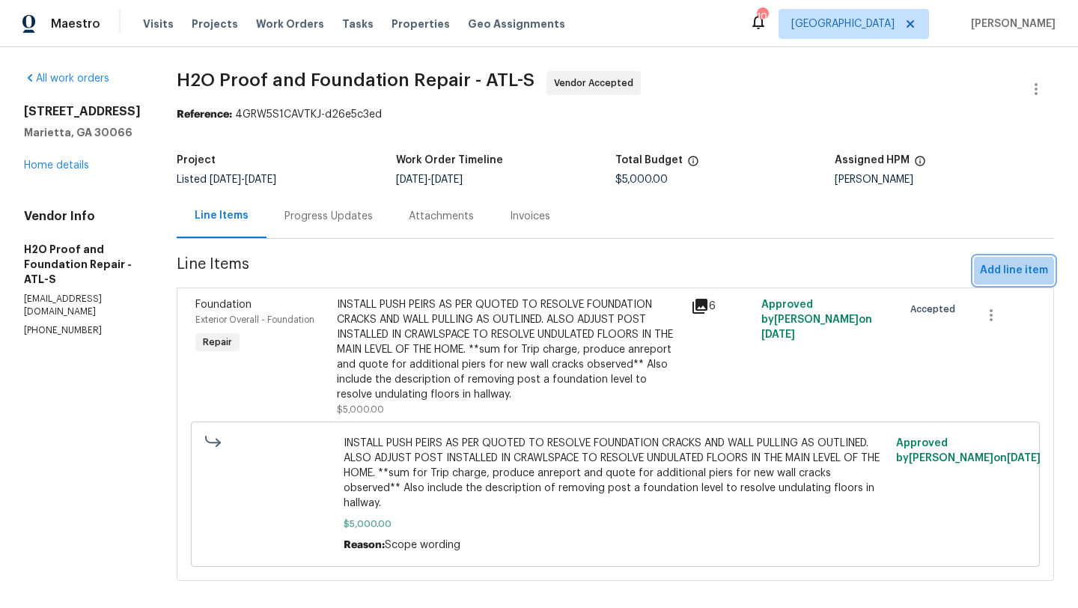
click at [1011, 275] on span "Add line item" at bounding box center [1014, 270] width 68 height 19
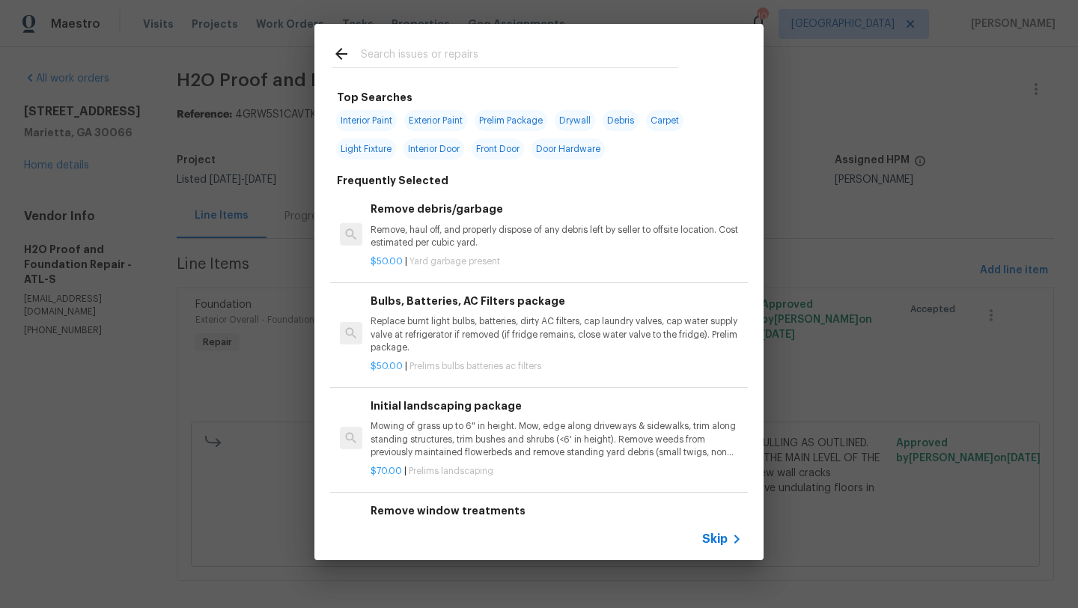
click at [473, 53] on input "text" at bounding box center [519, 56] width 317 height 22
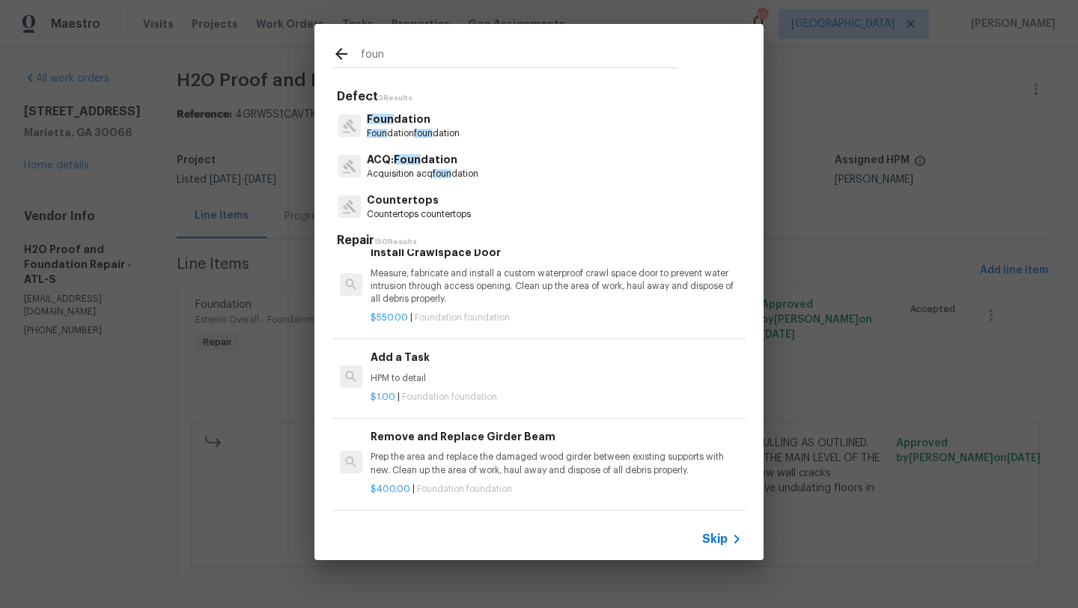
scroll to position [1028, 0]
type input "foun"
click at [462, 373] on p "HPM to detail" at bounding box center [556, 377] width 371 height 13
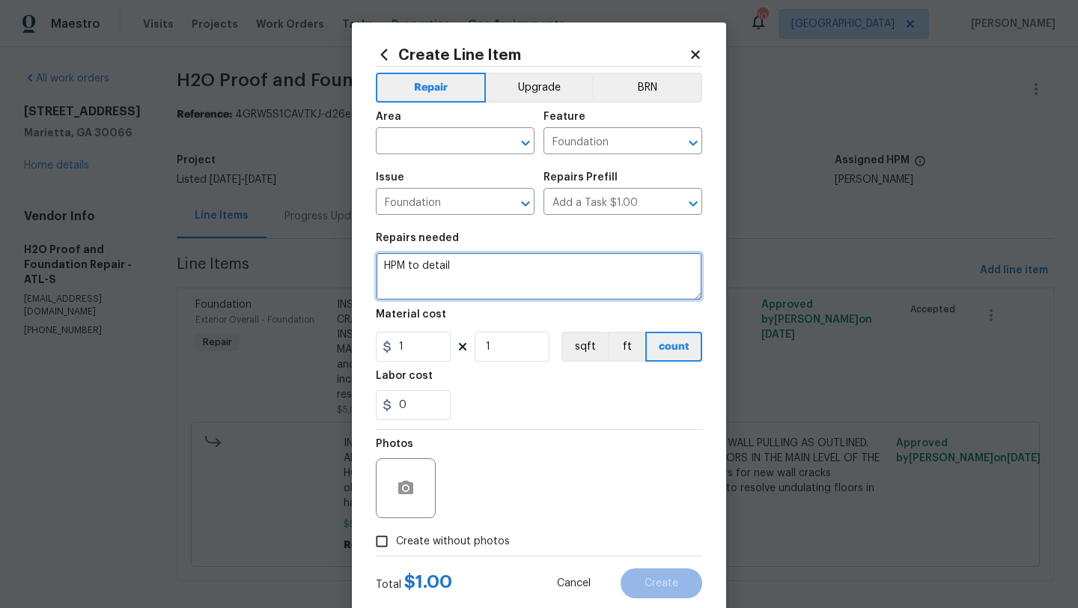
drag, startPoint x: 499, startPoint y: 273, endPoint x: 374, endPoint y: 258, distance: 125.3
click at [374, 258] on div "Create Line Item Repair Upgrade BRN Area ​ Feature Foundation ​ Issue Foundatio…" at bounding box center [539, 322] width 374 height 600
paste textarea "Power Jack Post-Are used to stabilize and level flooring system -Dig and instal…"
type textarea "Power Jack Post-Are used to stabilize and level flooring system -Dig and instal…"
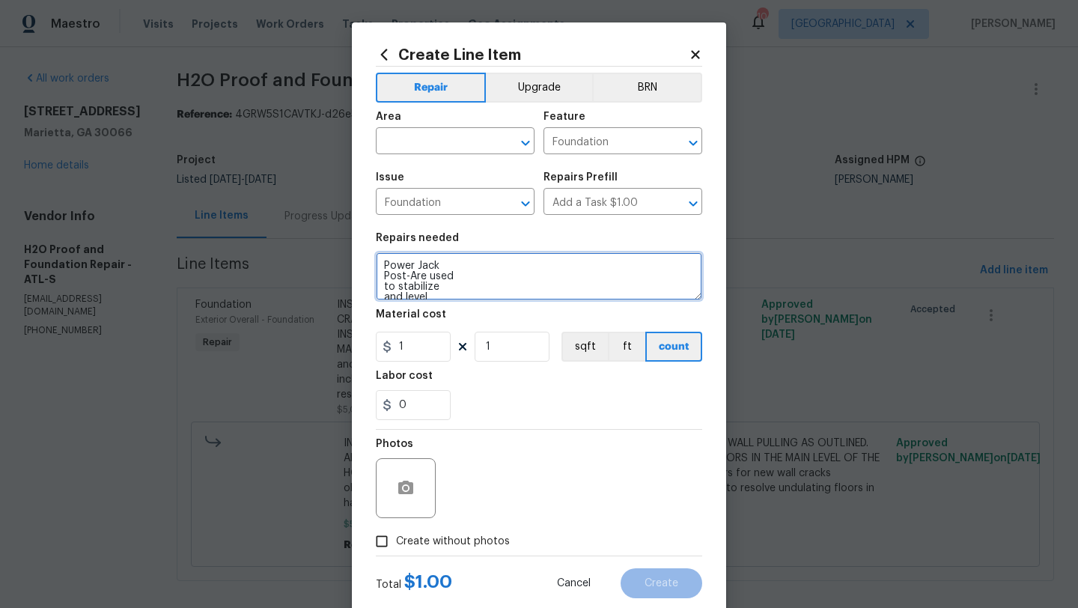
drag, startPoint x: 453, startPoint y: 289, endPoint x: 359, endPoint y: 236, distance: 108.3
click at [359, 236] on div "Create Line Item Repair Upgrade BRN Area ​ Feature Foundation ​ Issue Foundatio…" at bounding box center [539, 322] width 374 height 600
type textarea "R"
click at [425, 275] on textarea "UNDERTAKE AS PER QUOTATION TO RESOLVE ACTIVE CRACK UOBSERVED THROUGHOUT THE HOME" at bounding box center [539, 276] width 326 height 48
click at [397, 277] on textarea "UNDERTAKE AS PER QUOTATION TO RESOLVE ACTIVE CRACK UOBSERVED THROUGHOUT THE HOME" at bounding box center [539, 276] width 326 height 48
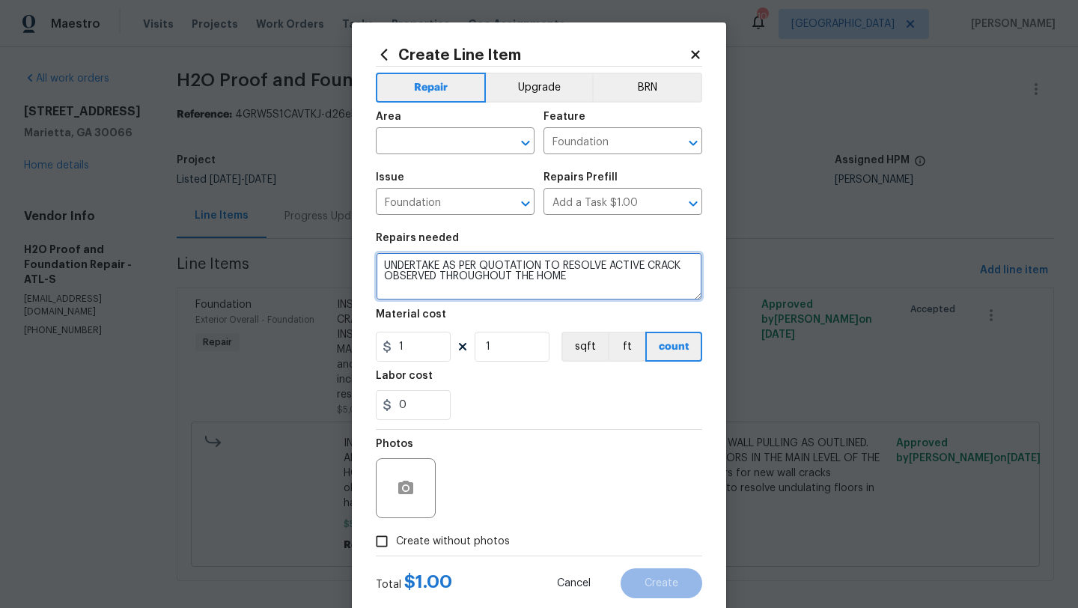
click at [573, 278] on textarea "UNDERTAKE AS PER QUOTATION TO RESOLVE ACTIVE CRACK OBSERVED THROUGHOUT THE HOME" at bounding box center [539, 276] width 326 height 48
type textarea "UNDERTAKE AS PER QUOTATION TO RESOLVE ACTIVE CRACK OBSERVED THROUGHOUT THE HOME"
click at [408, 487] on icon "button" at bounding box center [405, 487] width 15 height 13
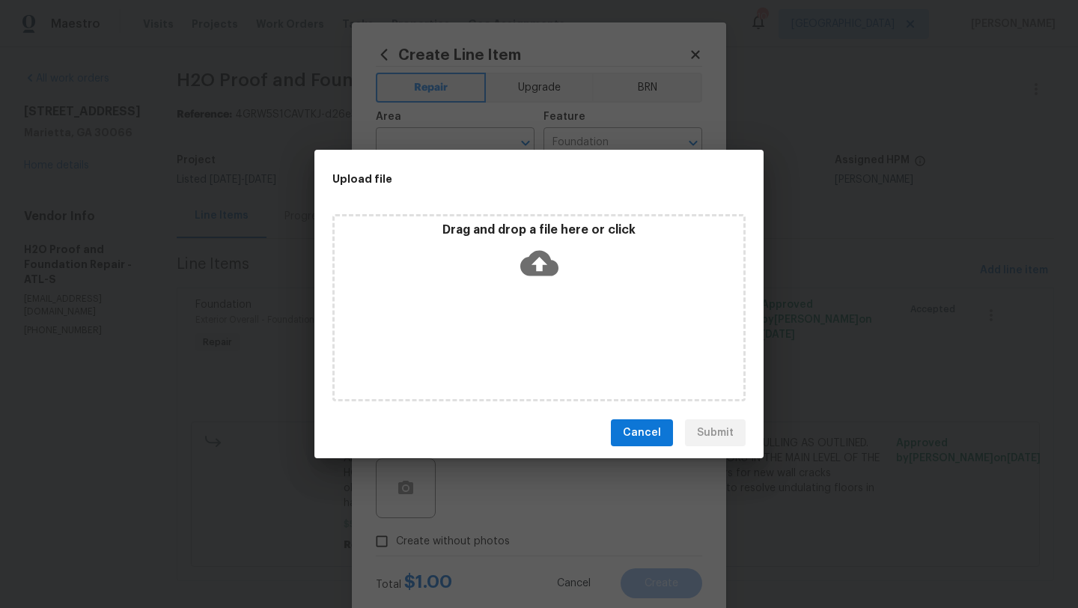
click at [514, 296] on div "Drag and drop a file here or click" at bounding box center [538, 307] width 413 height 187
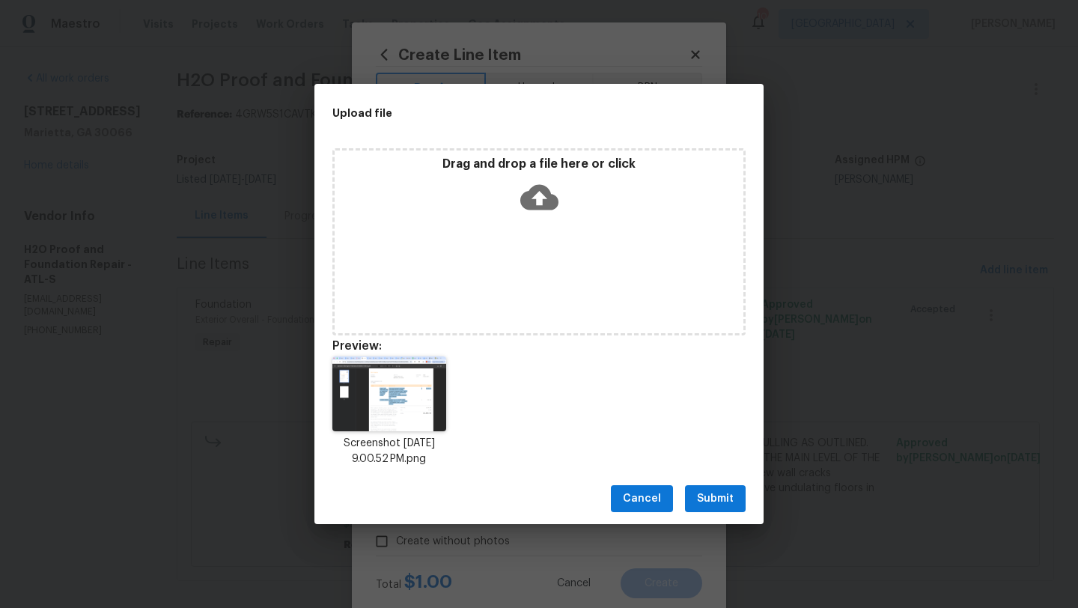
click at [706, 492] on span "Submit" at bounding box center [715, 499] width 37 height 19
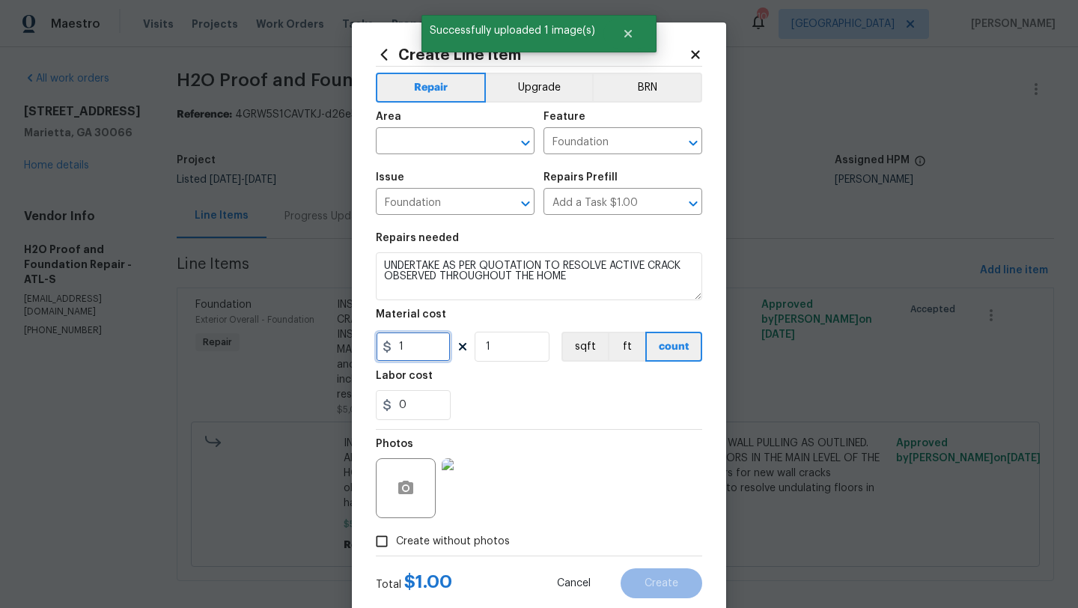
click at [435, 357] on input "1" at bounding box center [413, 347] width 75 height 30
type input "2550"
click at [481, 386] on div "Labor cost" at bounding box center [539, 380] width 326 height 19
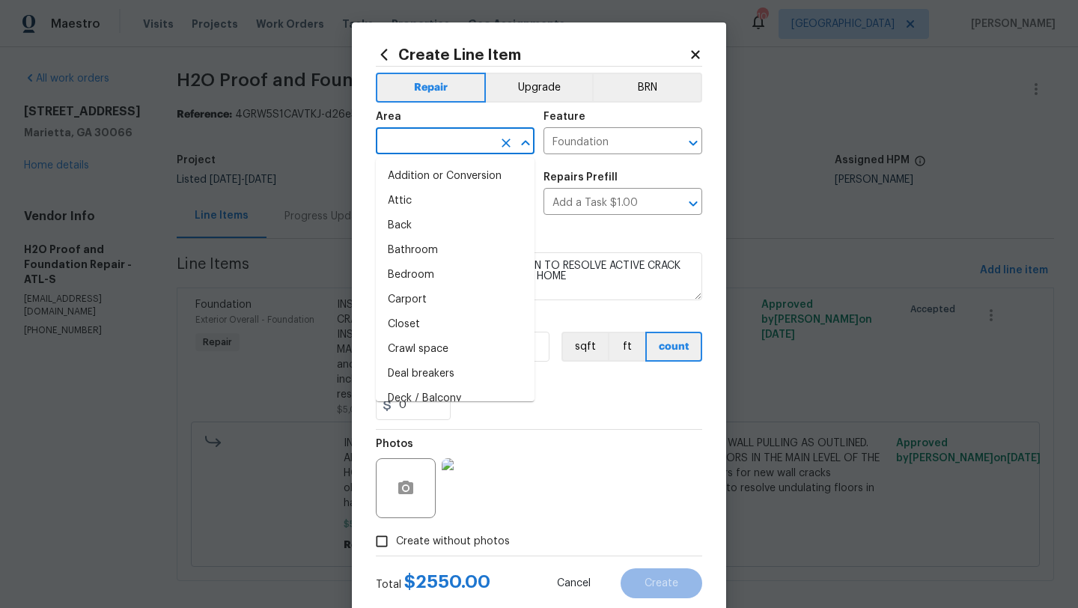
click at [432, 136] on input "text" at bounding box center [434, 142] width 117 height 23
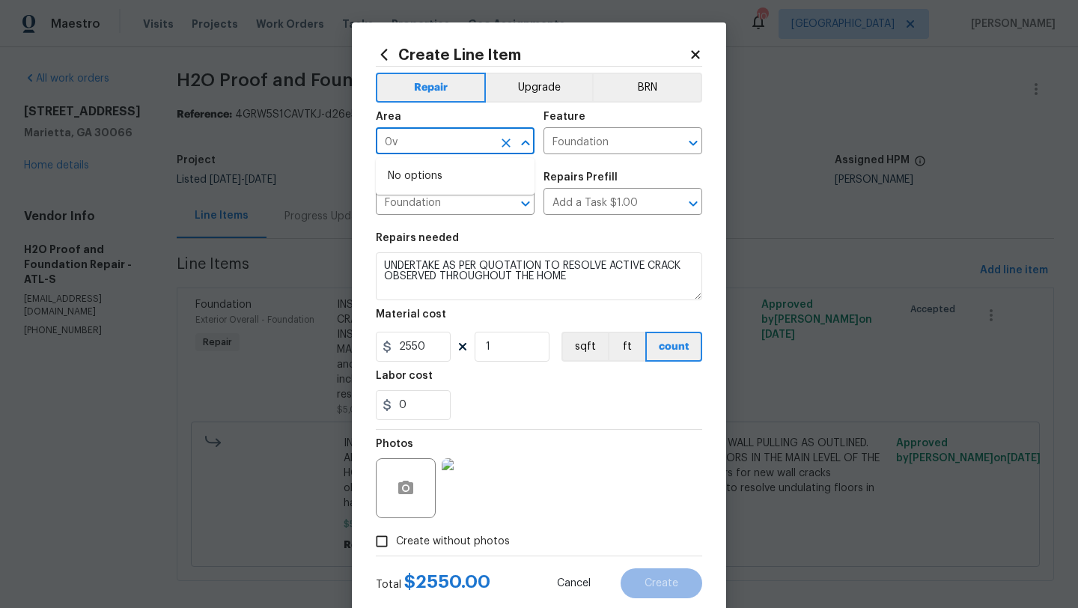
type input "0"
click at [422, 170] on li "Exterior Overall" at bounding box center [455, 176] width 159 height 25
type input "Exterior Overall"
click at [657, 581] on span "Create" at bounding box center [662, 583] width 34 height 11
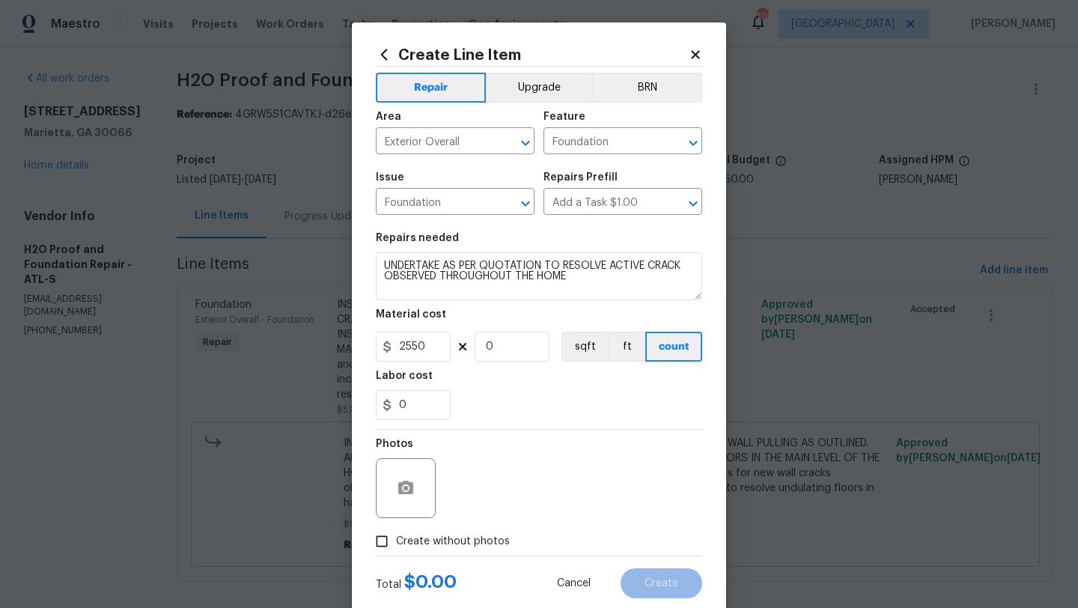
type input "0"
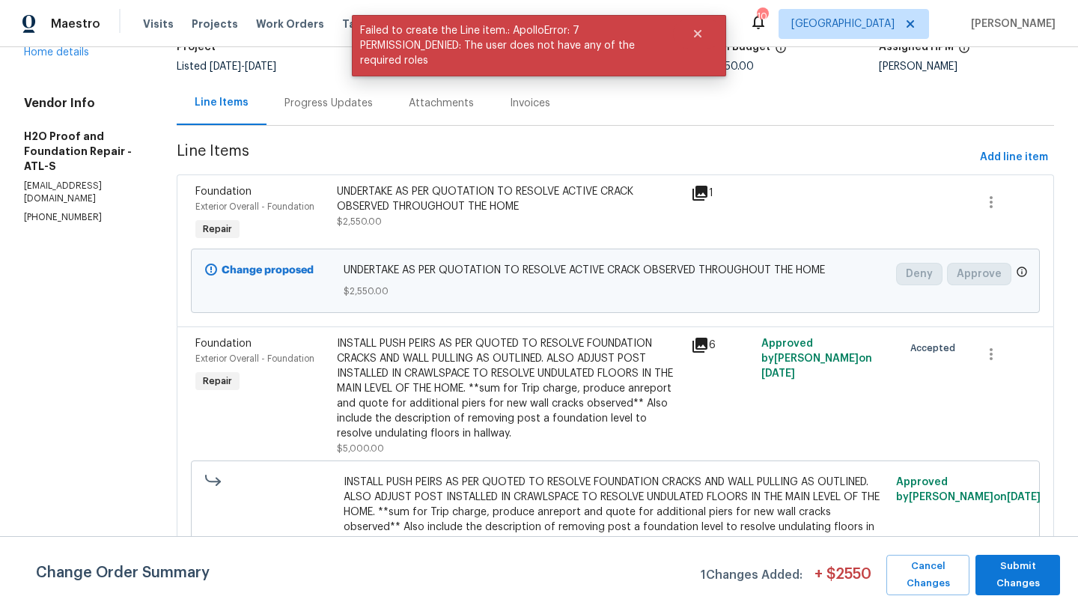
scroll to position [153, 0]
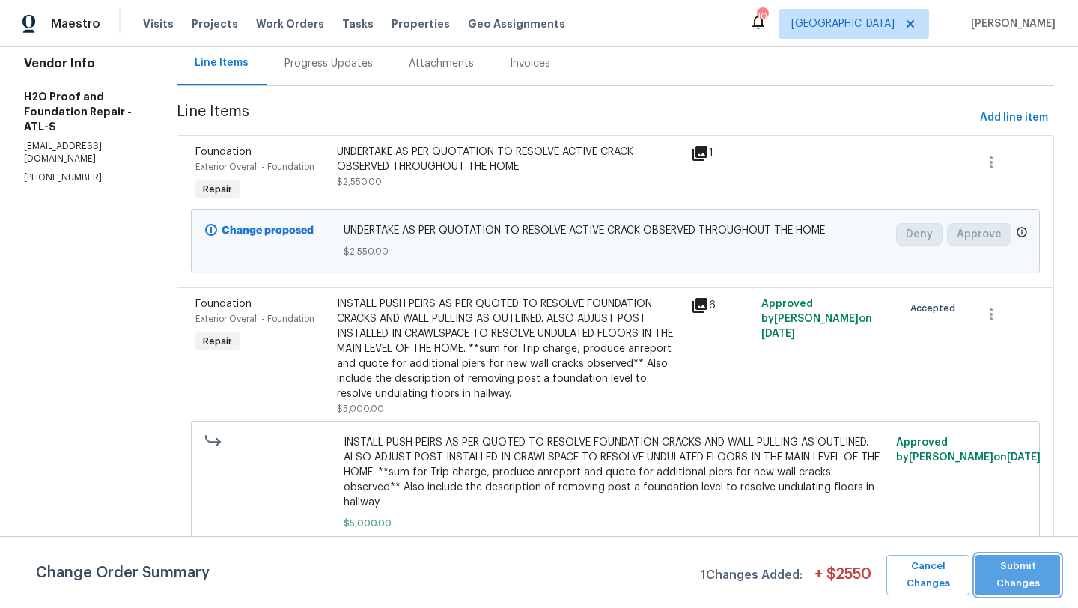
click at [1006, 581] on span "Submit Changes" at bounding box center [1018, 575] width 70 height 34
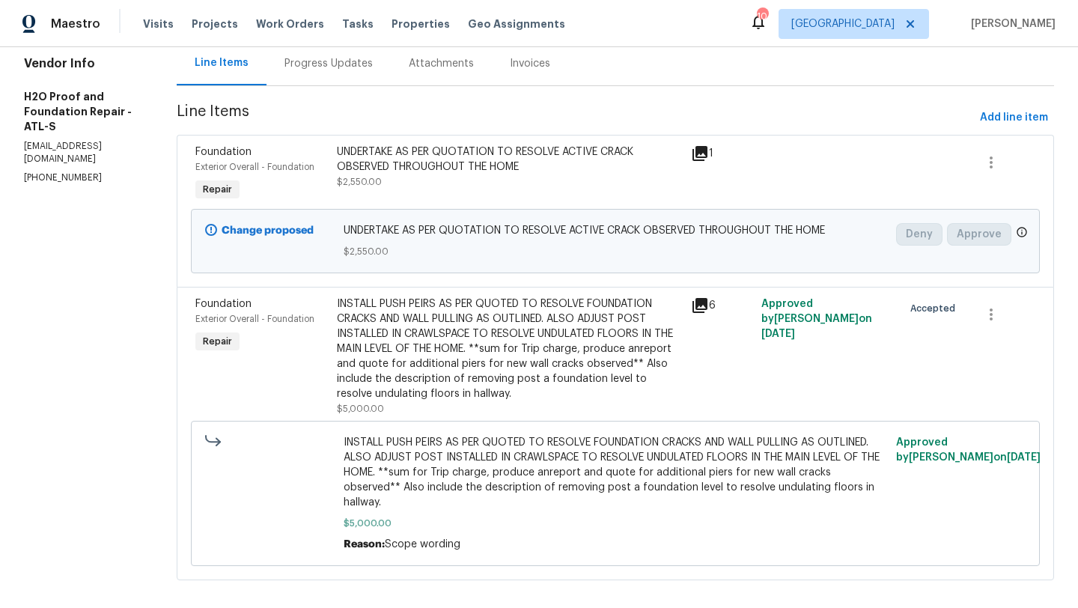
click at [213, 159] on div "Exterior Overall - Foundation" at bounding box center [261, 166] width 132 height 15
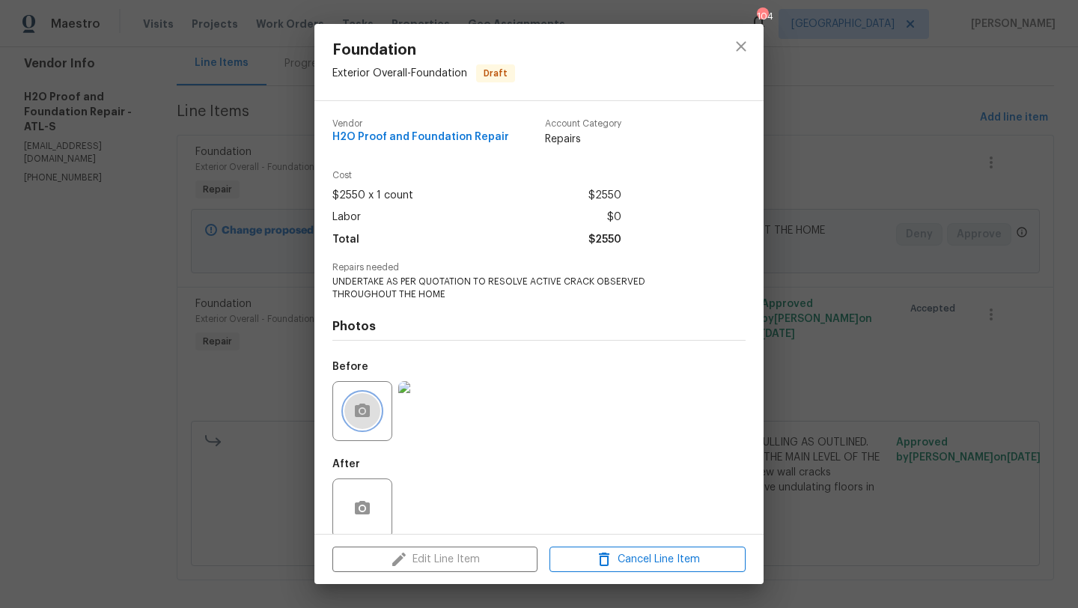
click at [368, 407] on icon "button" at bounding box center [362, 409] width 15 height 13
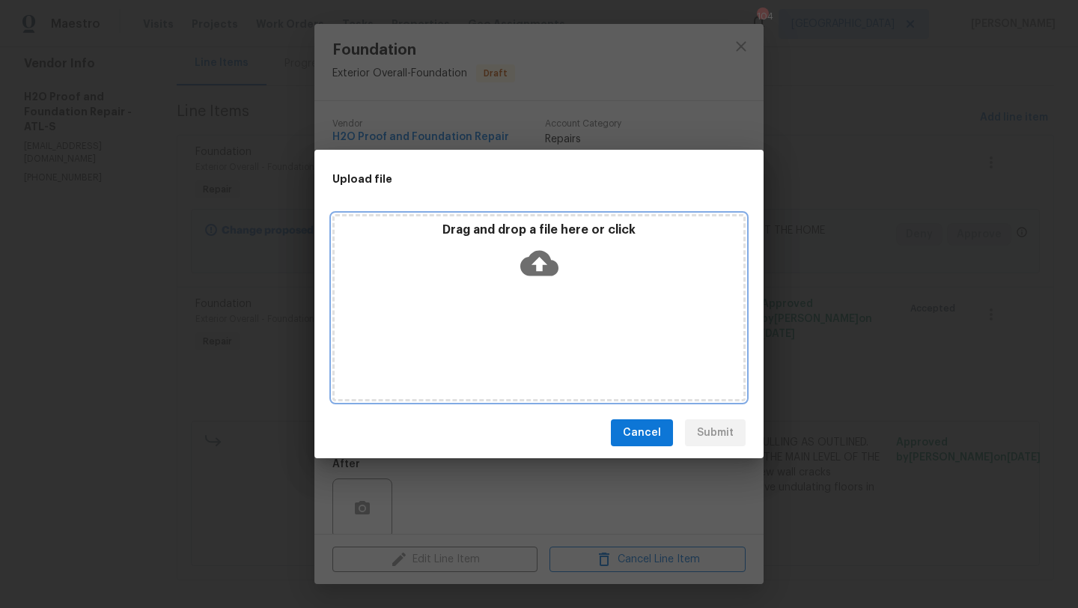
click at [606, 308] on div "Drag and drop a file here or click" at bounding box center [538, 307] width 413 height 187
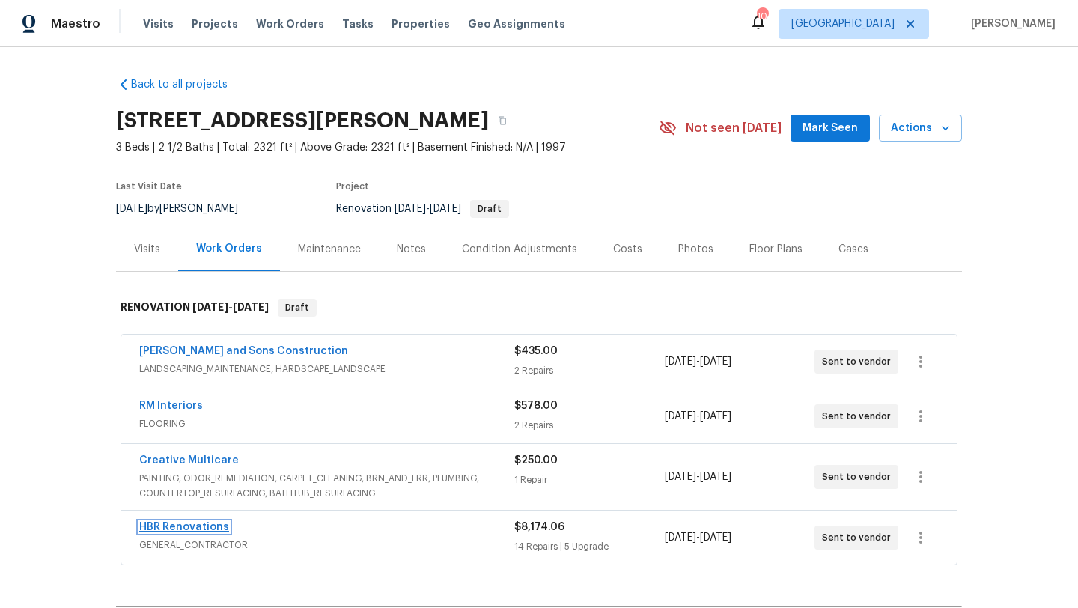
click at [216, 524] on link "HBR Renovations" at bounding box center [184, 527] width 90 height 10
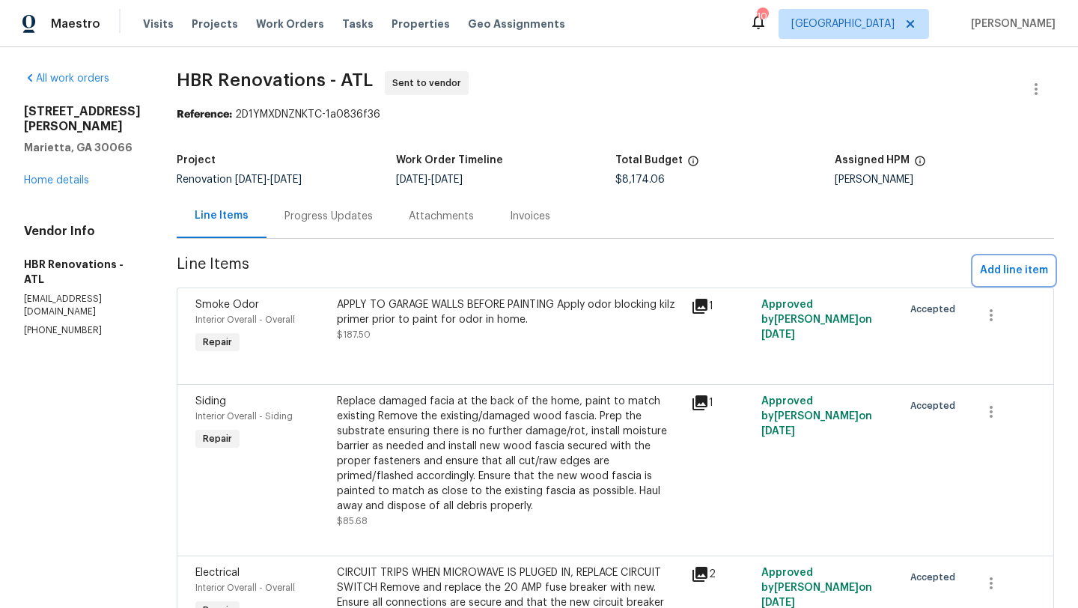
click at [1005, 269] on span "Add line item" at bounding box center [1014, 270] width 68 height 19
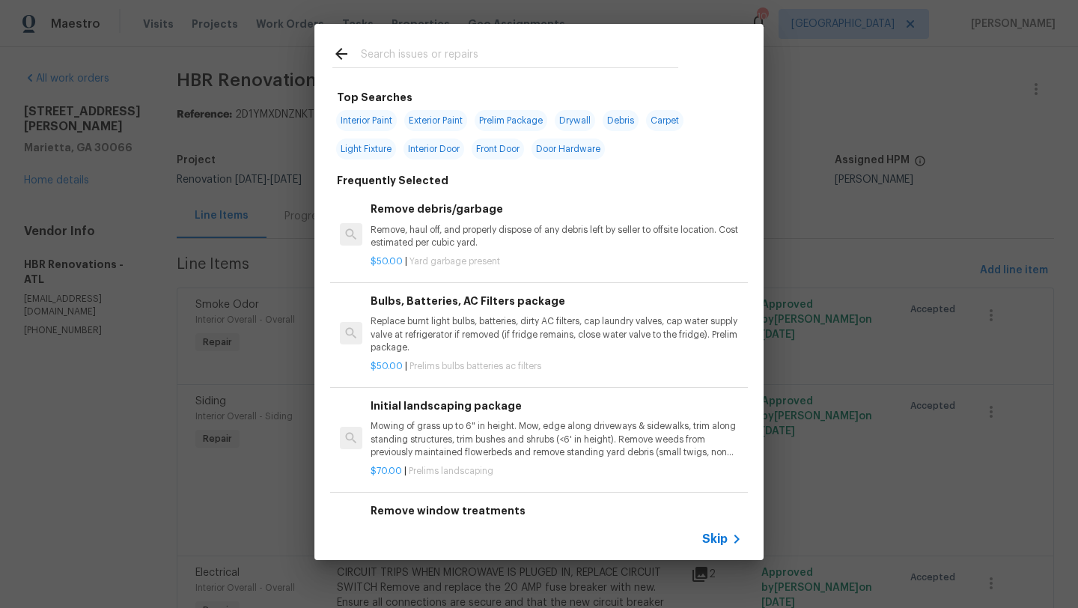
click at [430, 49] on input "text" at bounding box center [519, 56] width 317 height 22
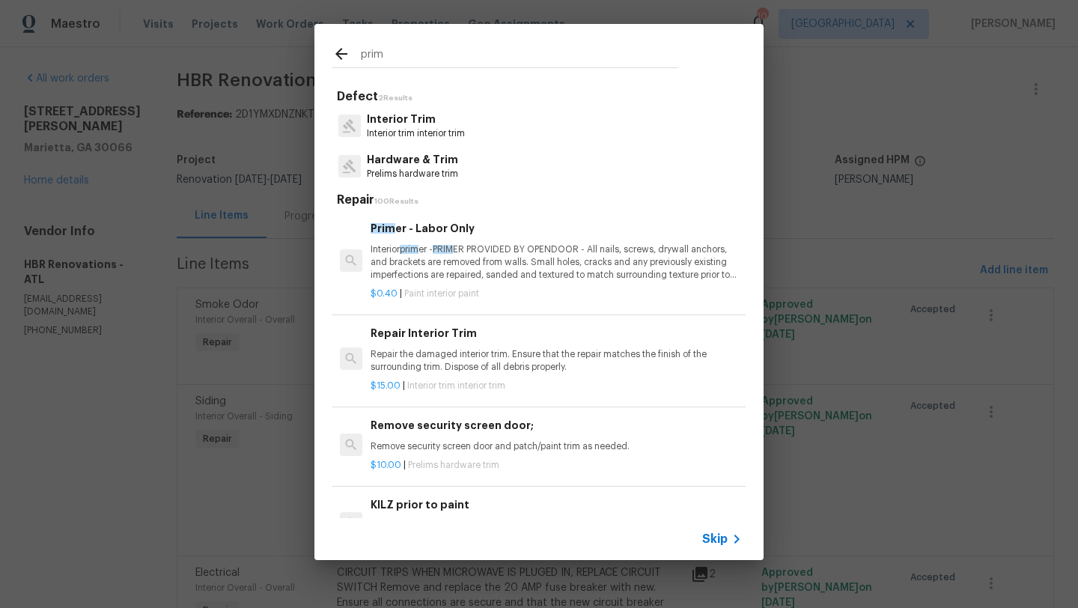
type input "prim"
click at [512, 246] on p "Interior prim er - PRIM ER PROVIDED BY OPENDOOR - All nails, screws, drywall an…" at bounding box center [556, 262] width 371 height 38
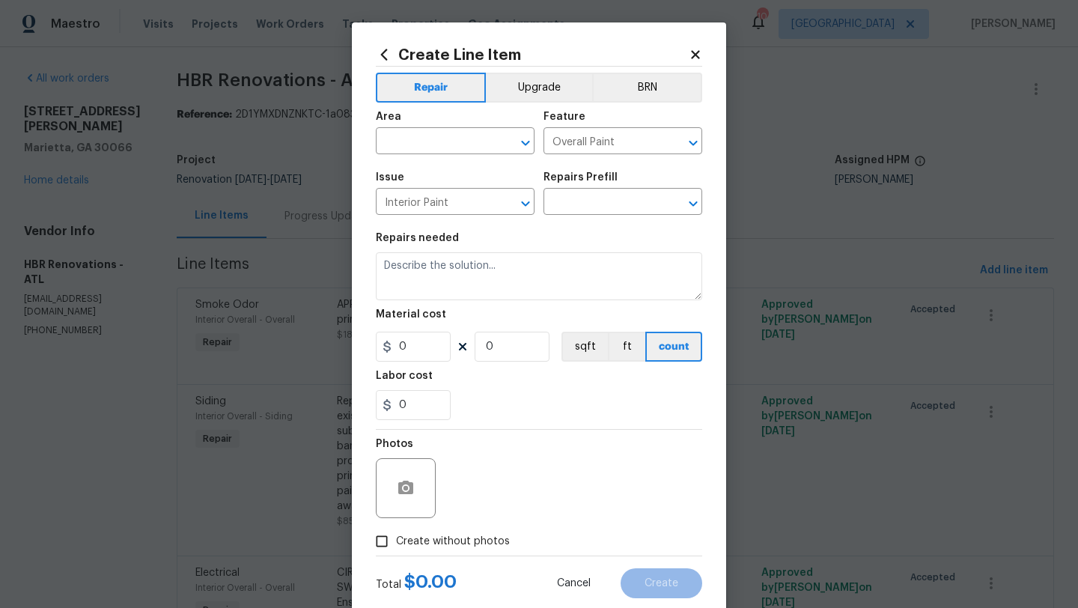
type input "Primer - Labor Only $0.40"
type textarea "Interior primer - PRIMER PROVIDED BY OPENDOOR - All nails, screws, drywall anch…"
type input "0.4"
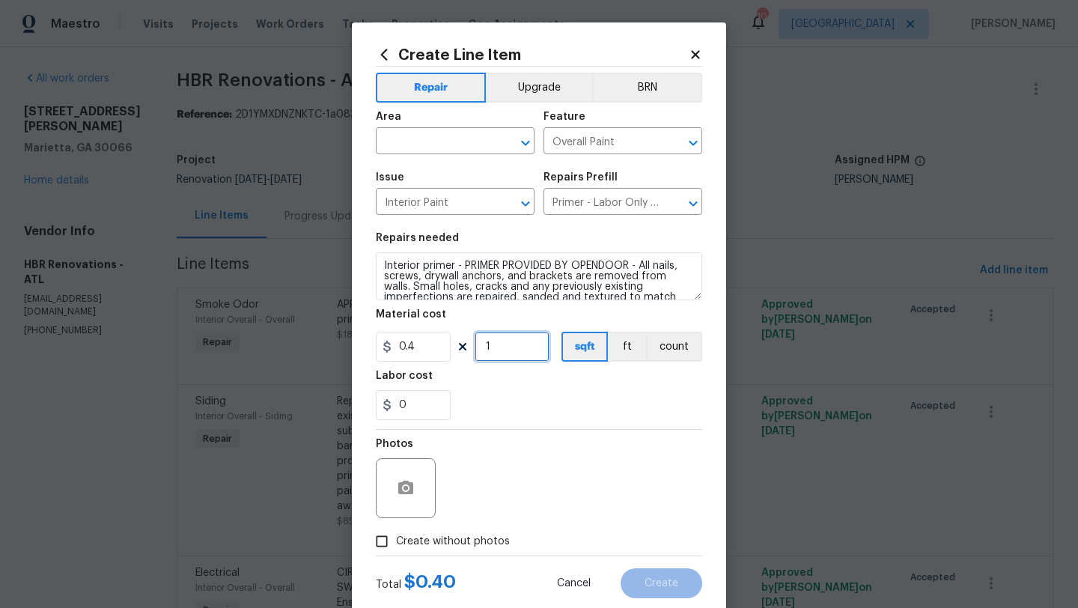
click at [508, 352] on input "1" at bounding box center [512, 347] width 75 height 30
type input "1000"
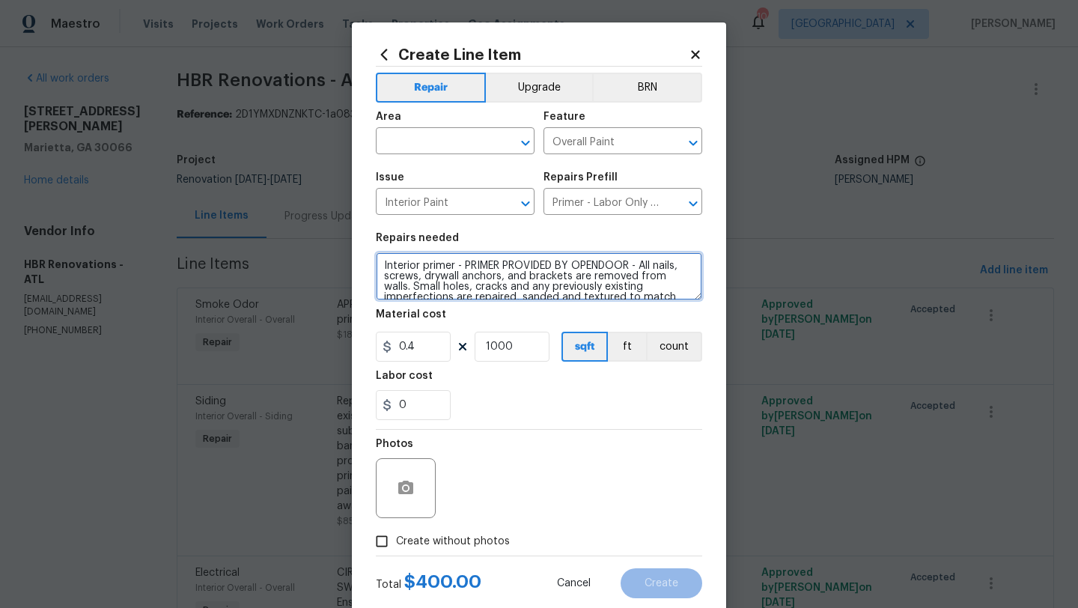
click at [386, 269] on textarea "Interior primer - PRIMER PROVIDED BY OPENDOOR - All nails, screws, drywall anch…" at bounding box center [539, 276] width 326 height 48
click at [384, 269] on textarea "Interior primer - PRIMER PROVIDED BY OPENDOOR - All nails, screws, drywall anch…" at bounding box center [539, 276] width 326 height 48
click at [386, 258] on textarea "Interior primer - PRIMER PROVIDED BY OPENDOOR - All nails, screws, drywall anch…" at bounding box center [539, 276] width 326 height 48
type textarea "PLEASE USE P Interior primer - PRIMER PROVIDED BY OPENDOOR - All nails, screws,…"
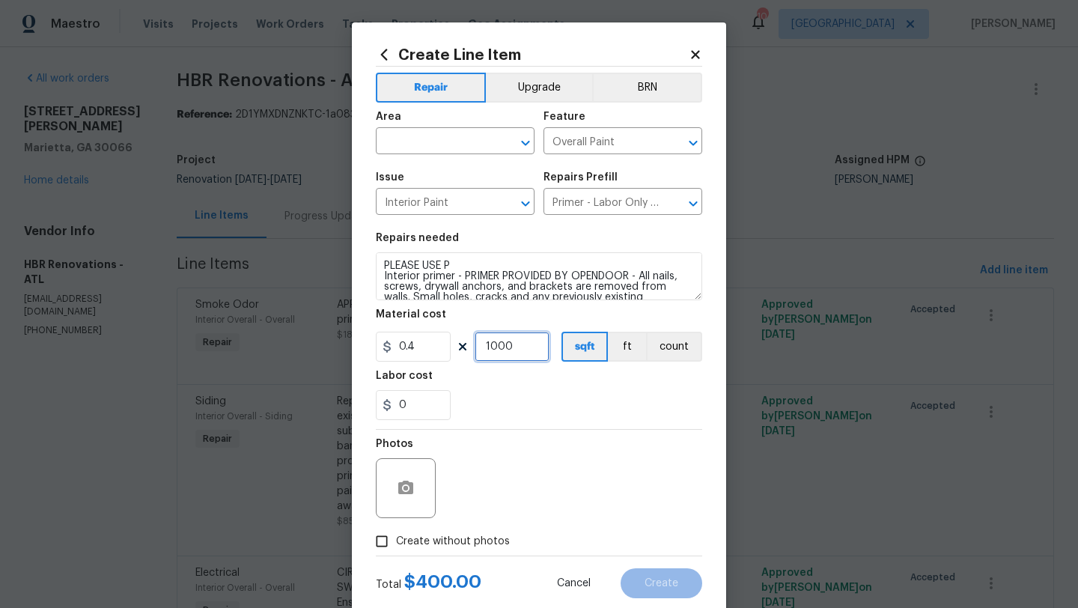
click at [531, 351] on input "1000" at bounding box center [512, 347] width 75 height 30
type input "800"
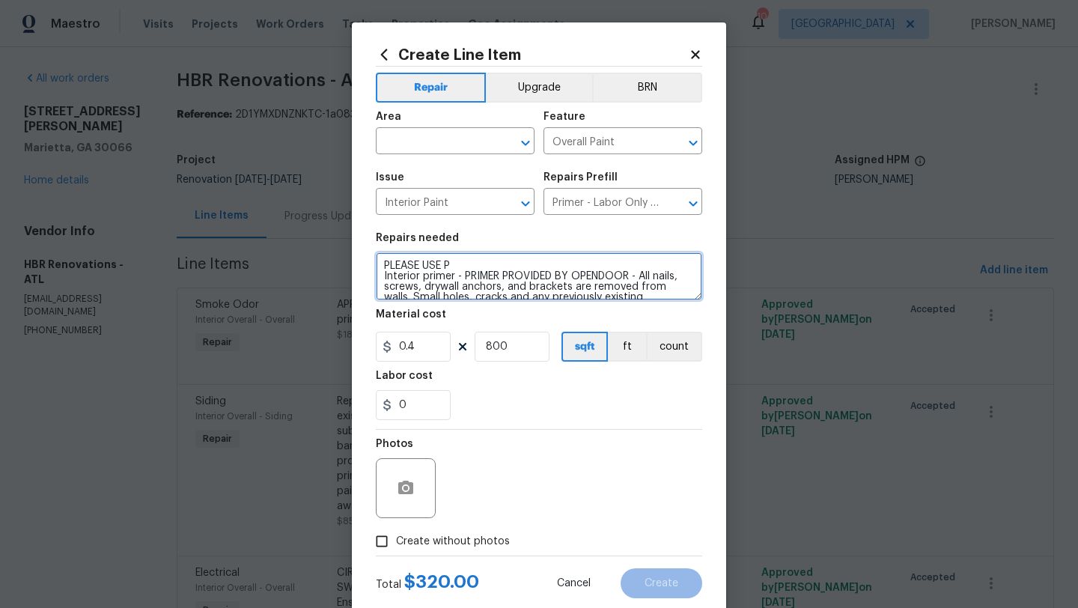
click at [468, 264] on textarea "PLEASE USE P Interior primer - PRIMER PROVIDED BY OPENDOOR - All nails, screws,…" at bounding box center [539, 276] width 326 height 48
type textarea "PLEASE USE PRIMER TO INCLUDE ODOR BLOCKER IN GARAGE Interior primer - PRIMER PR…"
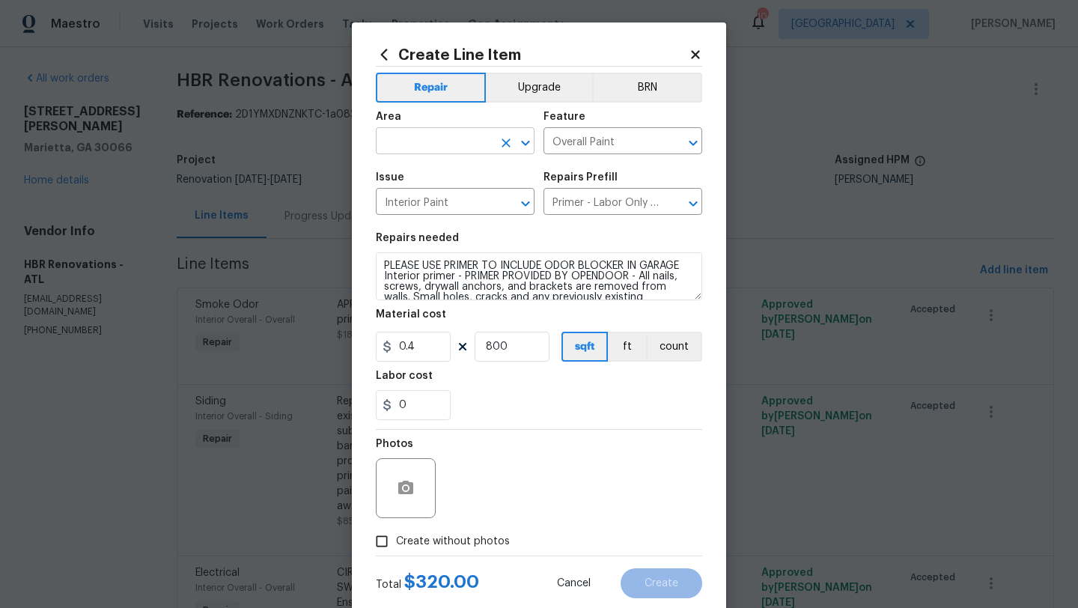
click at [454, 139] on input "text" at bounding box center [434, 142] width 117 height 23
click at [421, 167] on li "Exterior Overall" at bounding box center [455, 176] width 159 height 25
type input "Exterior Overall"
click at [532, 522] on div "Photos" at bounding box center [539, 478] width 326 height 97
click at [402, 485] on icon "button" at bounding box center [405, 487] width 15 height 13
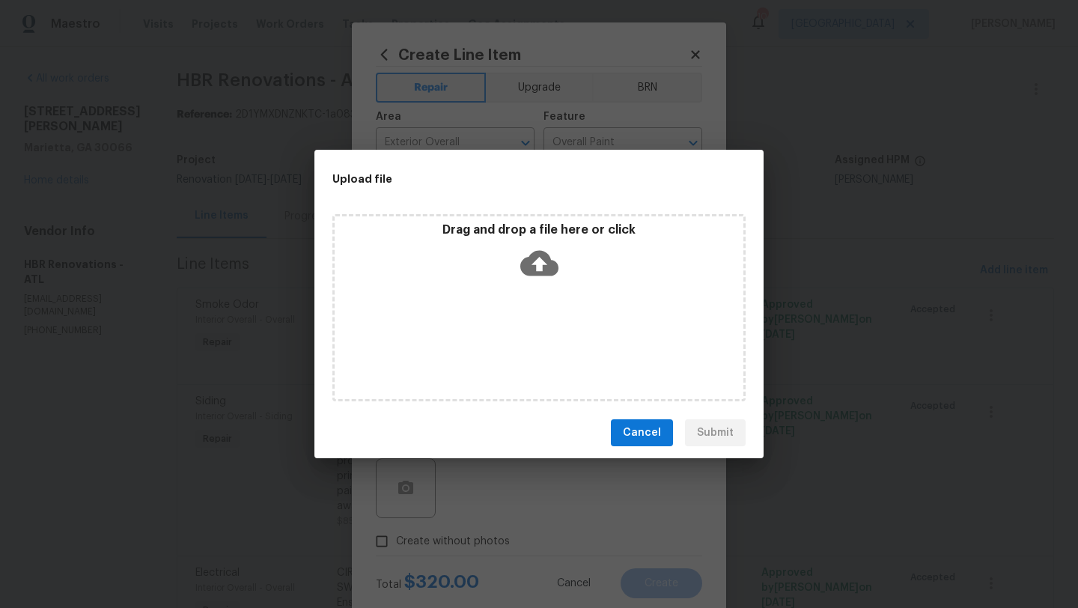
click at [509, 320] on div "Drag and drop a file here or click" at bounding box center [538, 307] width 413 height 187
click at [664, 436] on button "Cancel" at bounding box center [642, 433] width 62 height 28
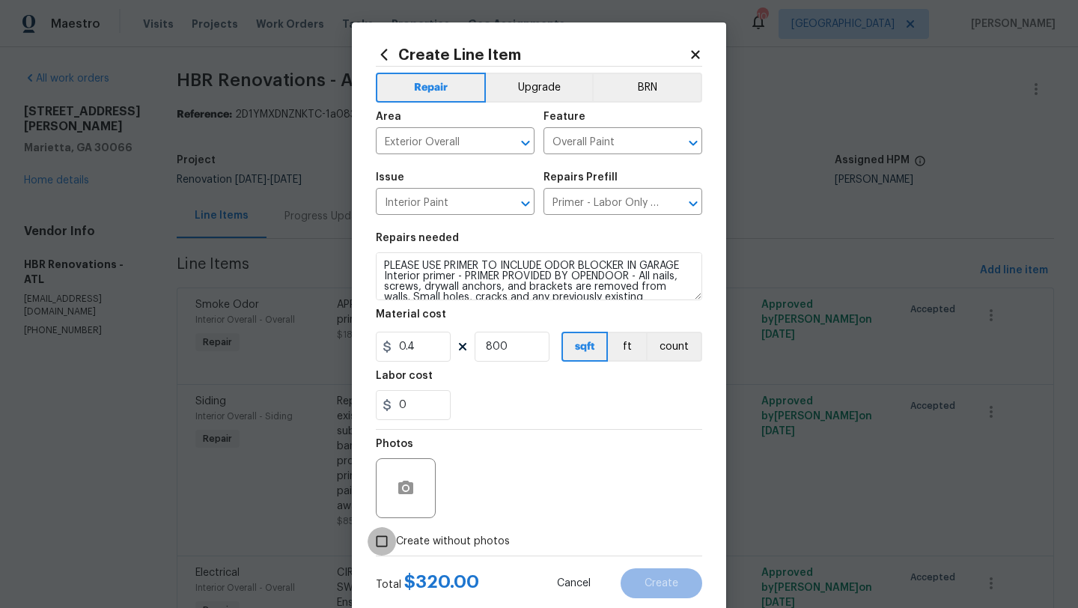
click at [380, 546] on input "Create without photos" at bounding box center [382, 541] width 28 height 28
checkbox input "true"
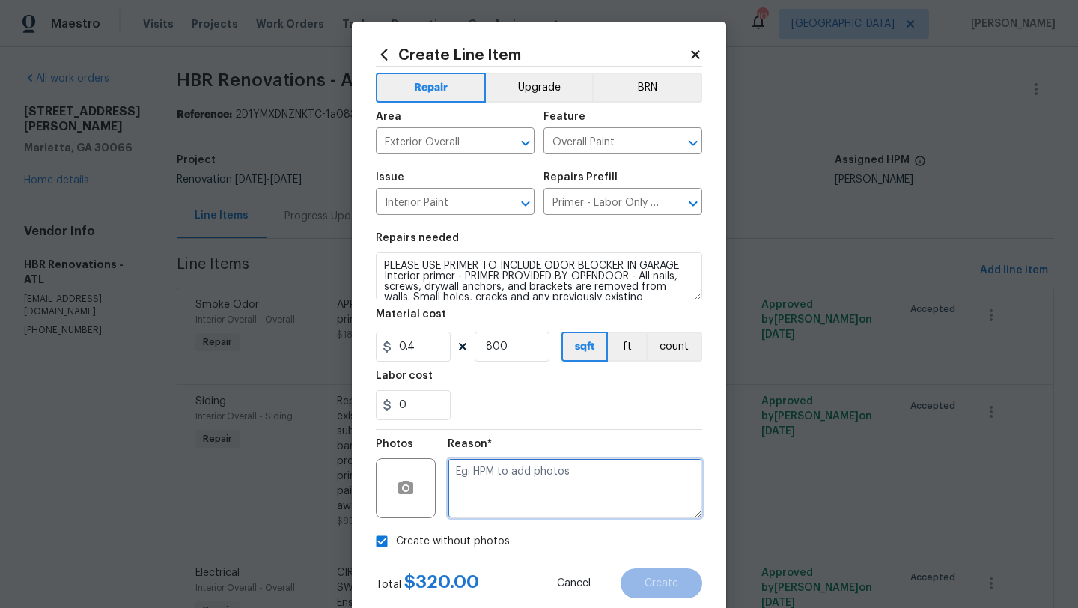
click at [509, 470] on textarea at bounding box center [575, 488] width 255 height 60
type textarea "TBA"
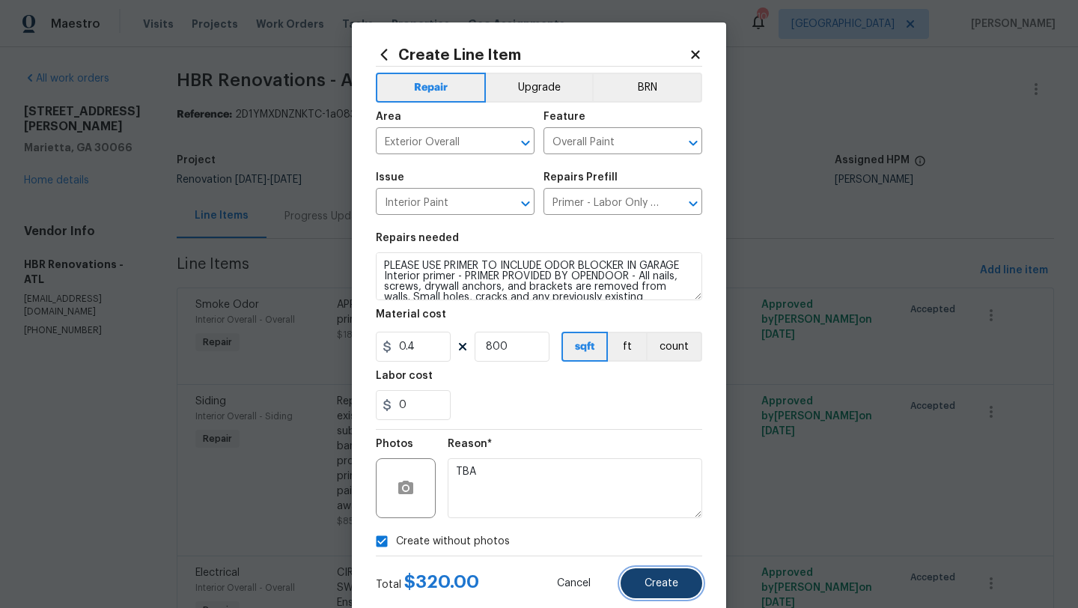
click at [660, 587] on span "Create" at bounding box center [662, 583] width 34 height 11
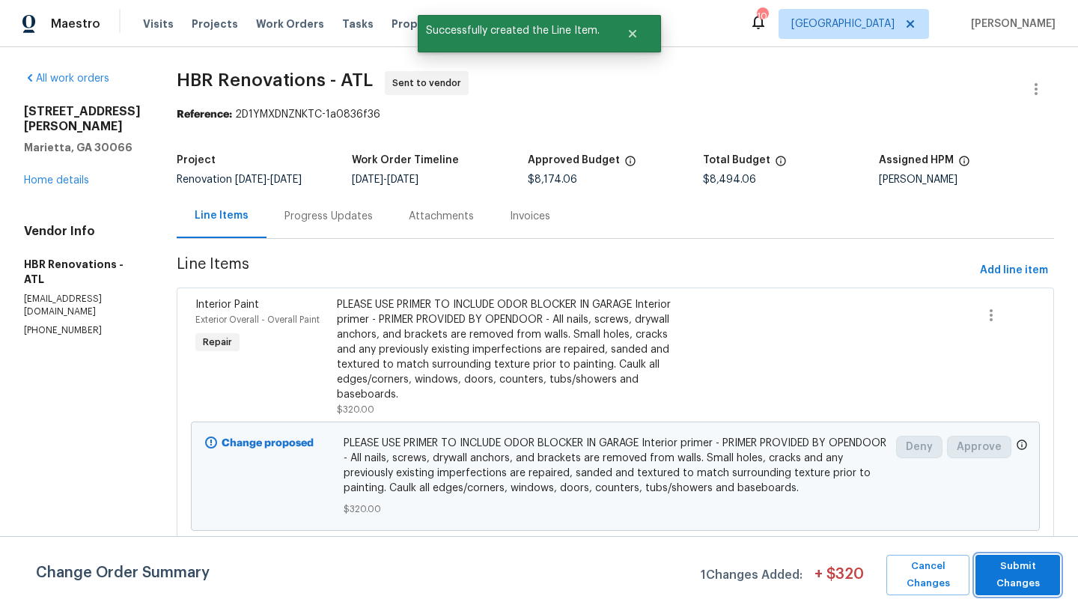
click at [1000, 577] on span "Submit Changes" at bounding box center [1018, 575] width 70 height 34
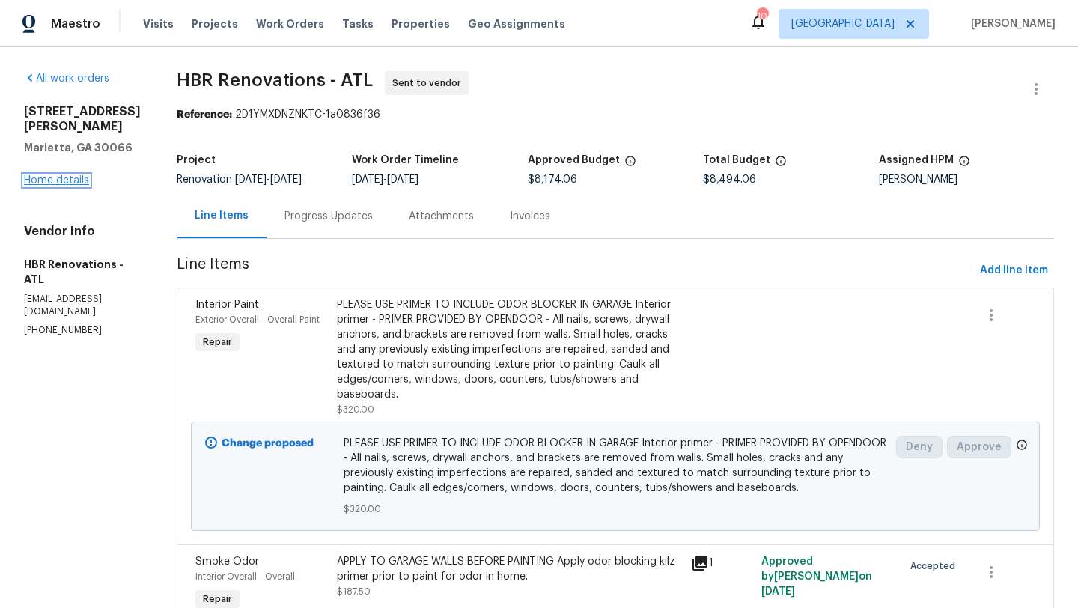
click at [76, 179] on link "Home details" at bounding box center [56, 180] width 65 height 10
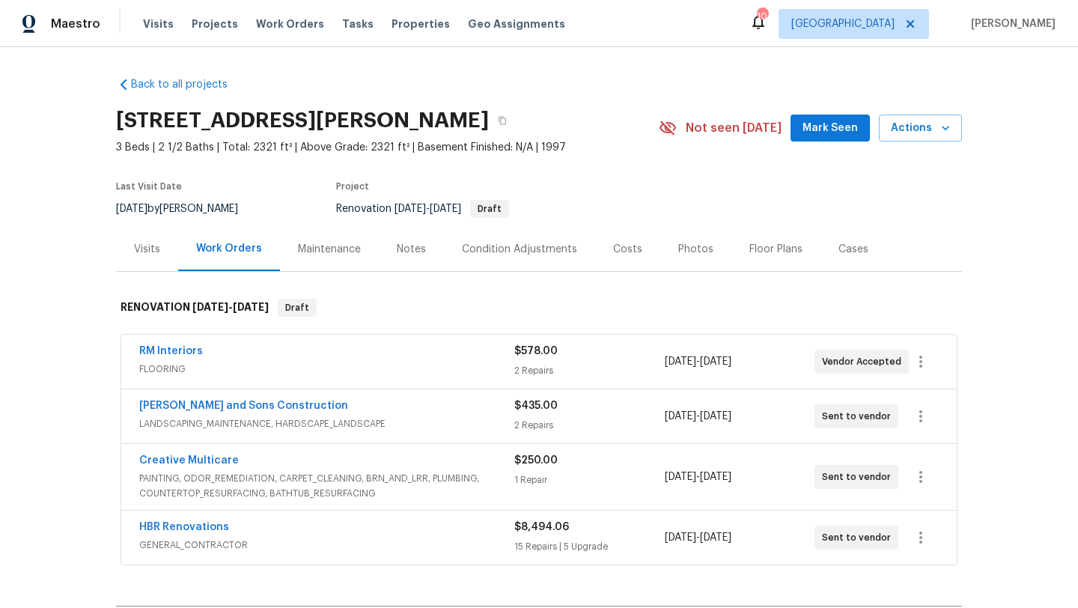
click at [633, 251] on div "Costs" at bounding box center [627, 249] width 29 height 15
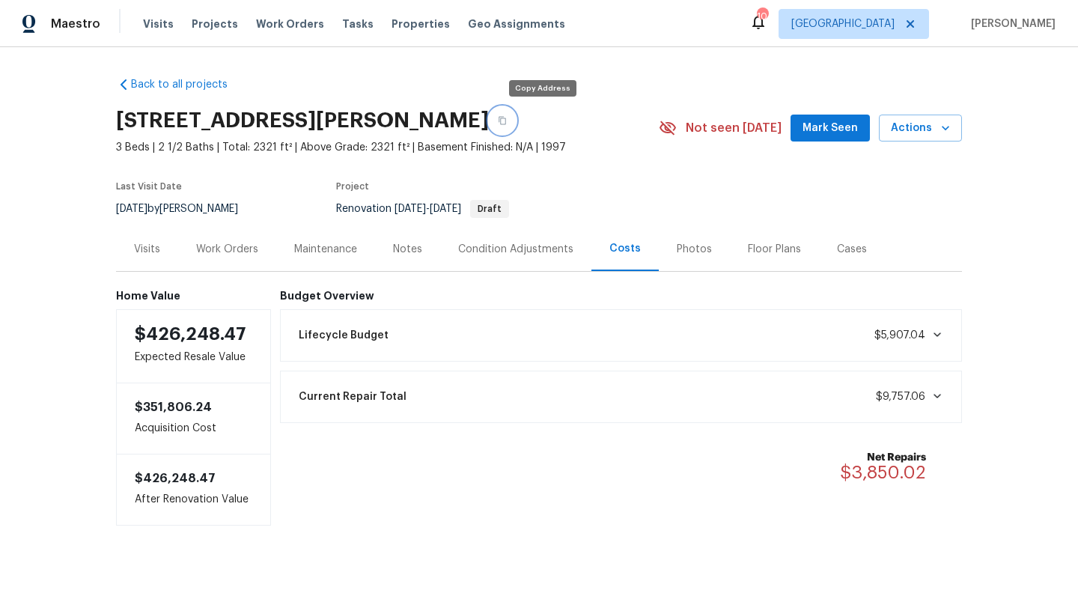
click at [516, 125] on button "button" at bounding box center [502, 120] width 27 height 27
click at [222, 243] on div "Work Orders" at bounding box center [227, 249] width 62 height 15
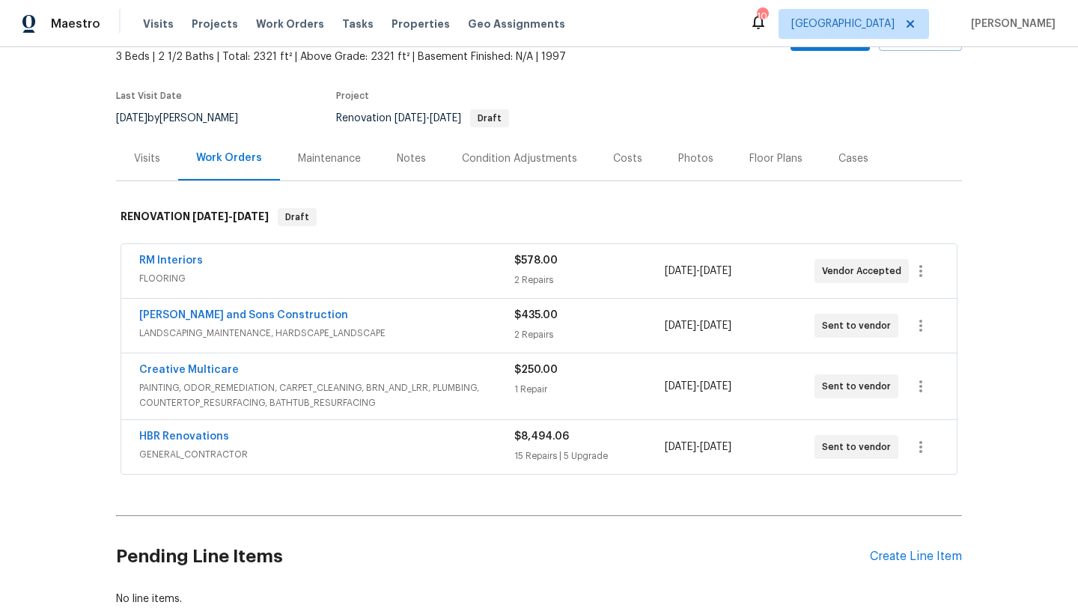
scroll to position [94, 0]
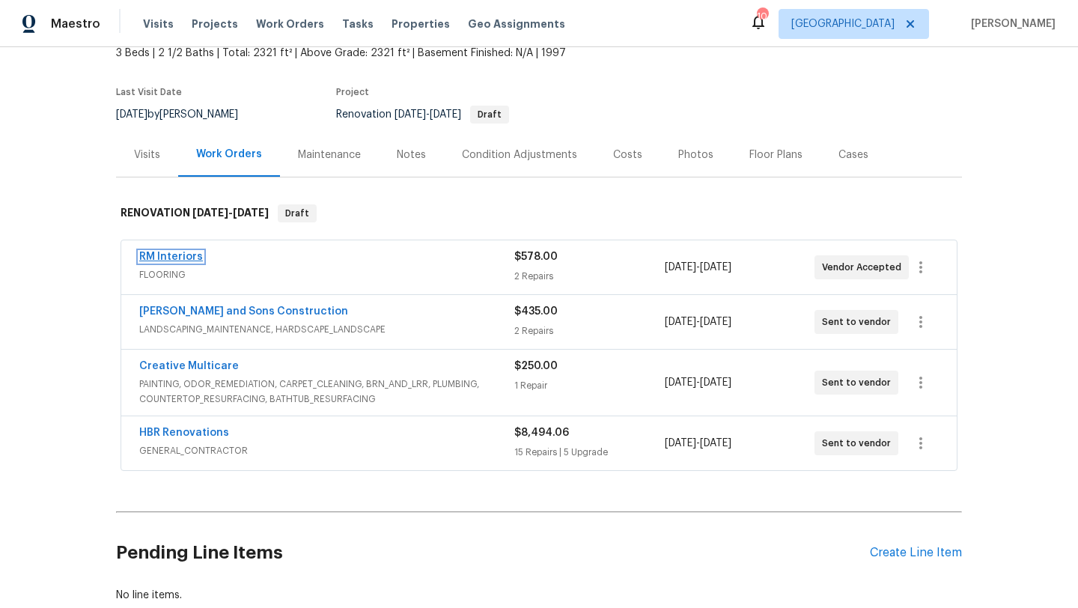
click at [186, 256] on link "RM Interiors" at bounding box center [171, 257] width 64 height 10
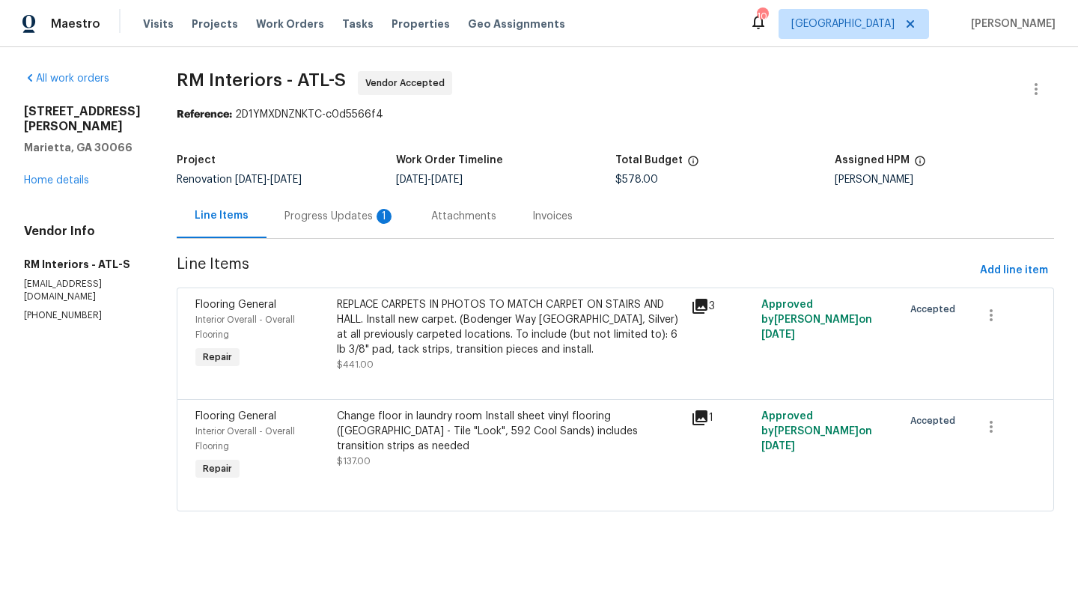
click at [358, 212] on div "Progress Updates 1" at bounding box center [339, 216] width 111 height 15
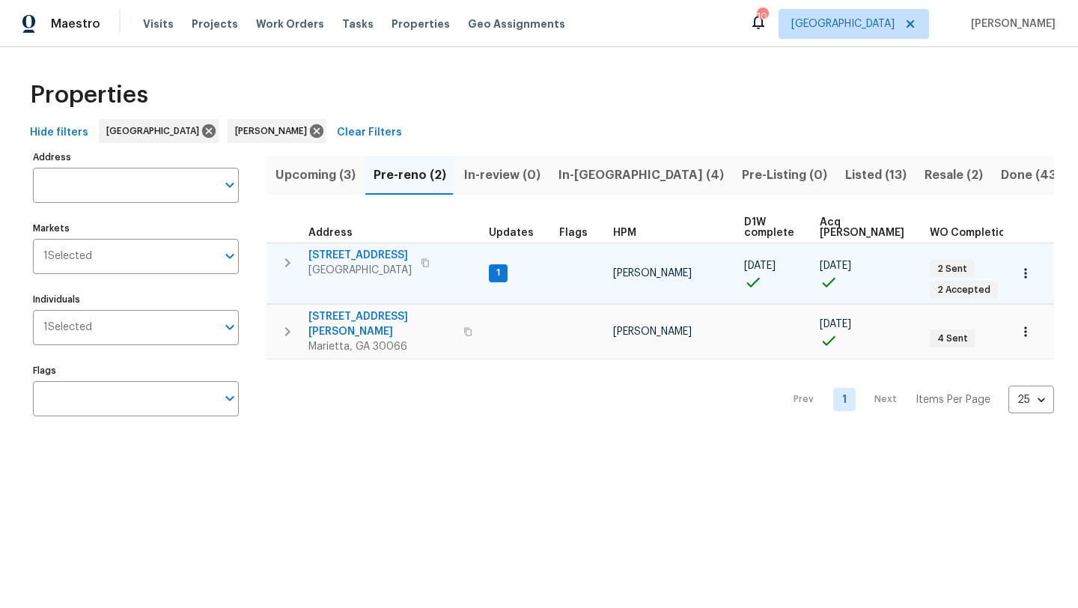
scroll to position [0, 32]
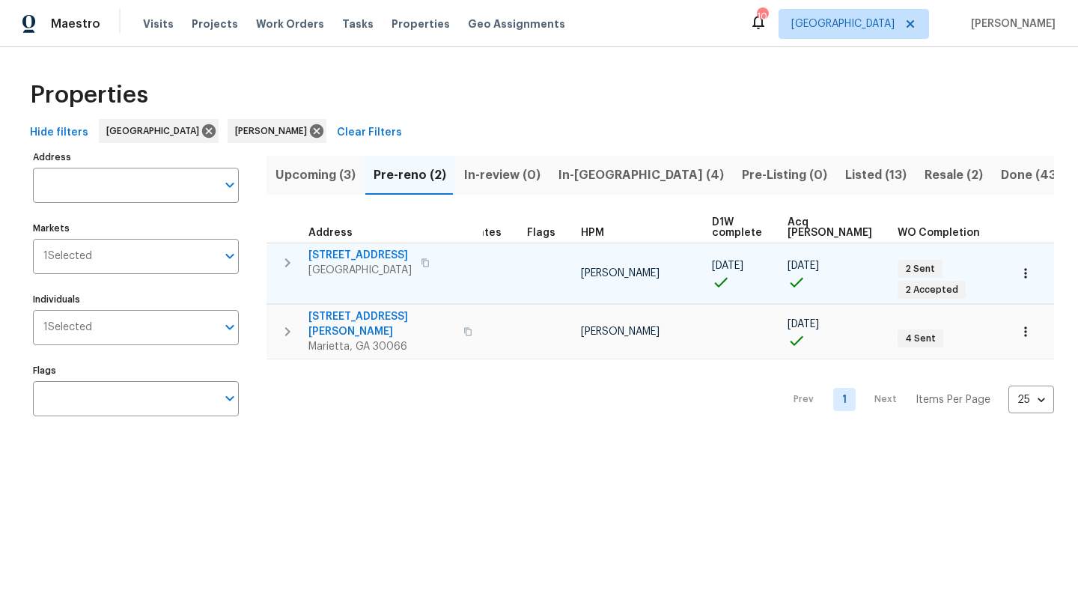
click at [383, 255] on span "[STREET_ADDRESS]" at bounding box center [359, 255] width 103 height 15
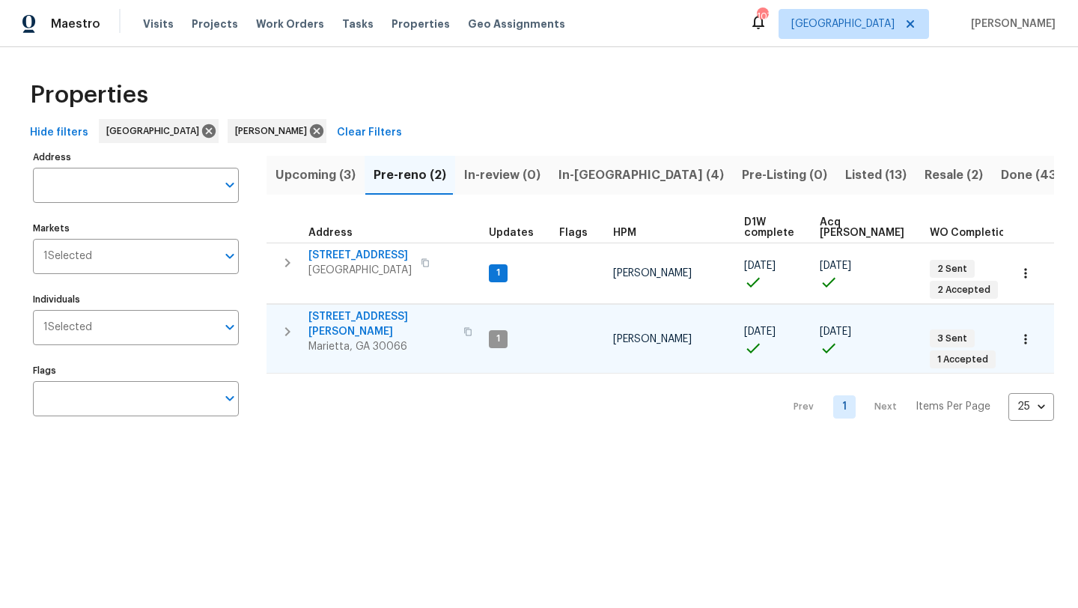
click at [339, 317] on span "[STREET_ADDRESS][PERSON_NAME]" at bounding box center [381, 324] width 146 height 30
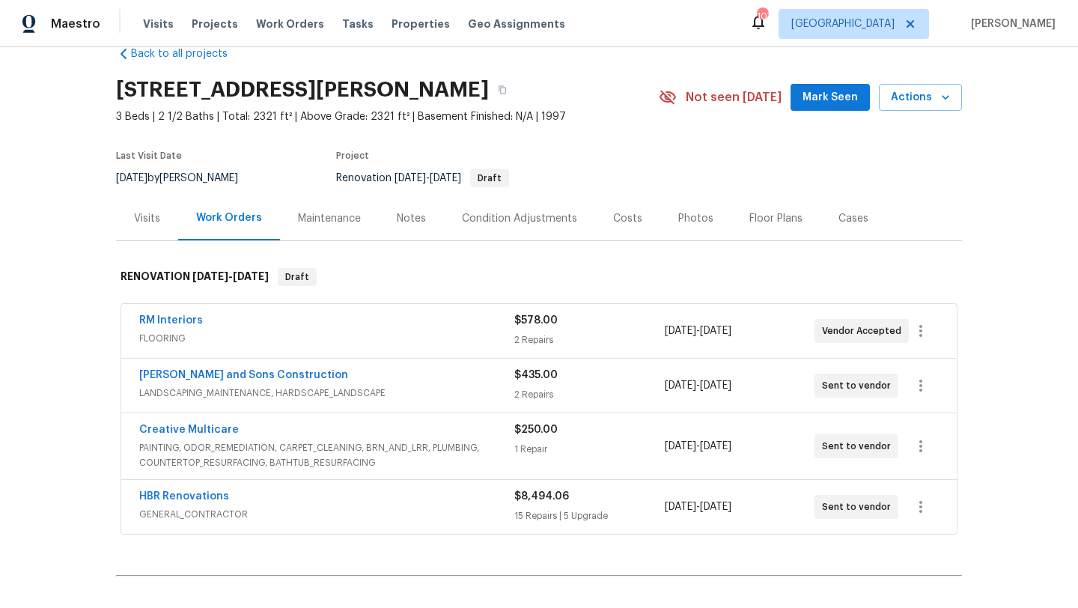
scroll to position [33, 0]
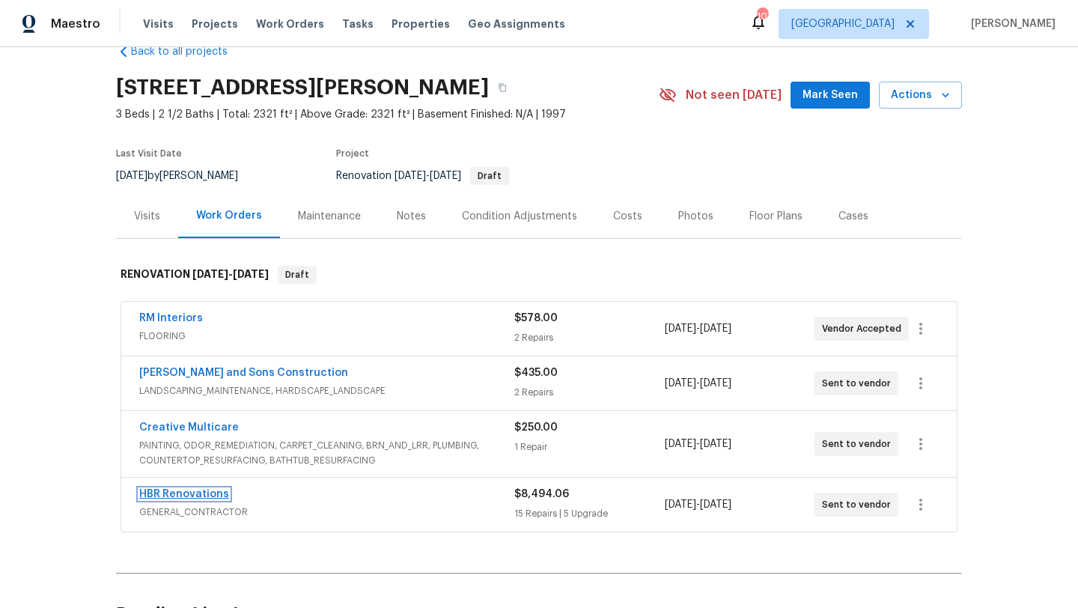
click at [213, 491] on link "HBR Renovations" at bounding box center [184, 494] width 90 height 10
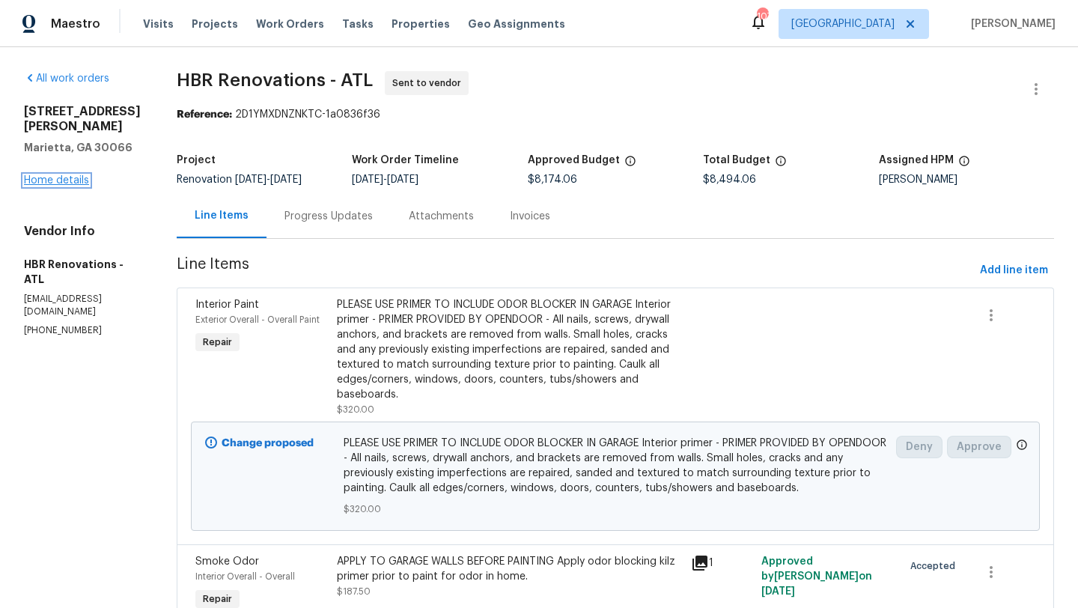
click at [75, 177] on link "Home details" at bounding box center [56, 180] width 65 height 10
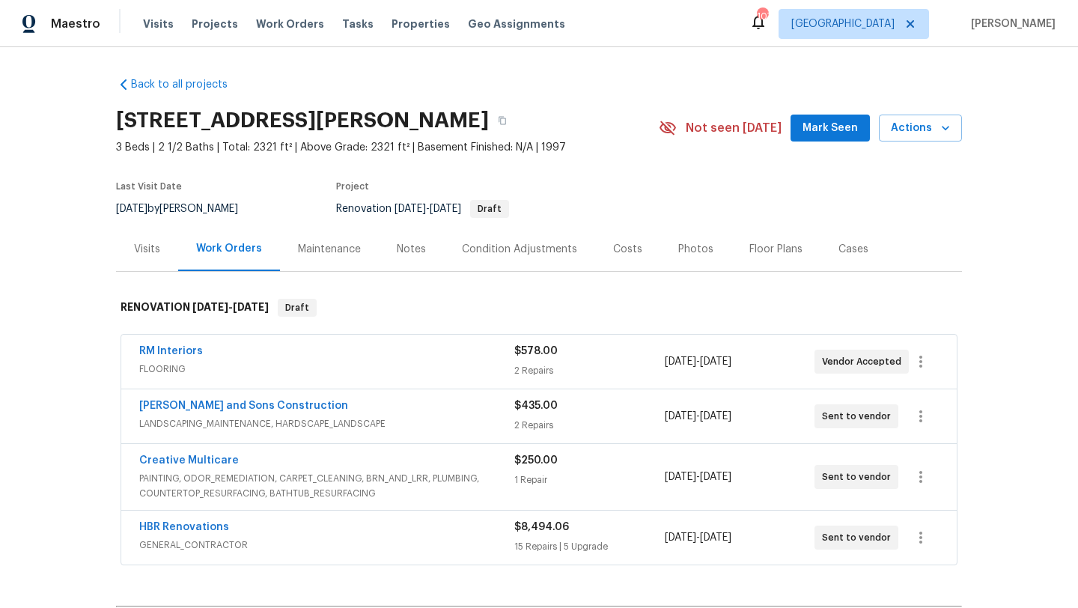
click at [627, 243] on div "Costs" at bounding box center [627, 249] width 29 height 15
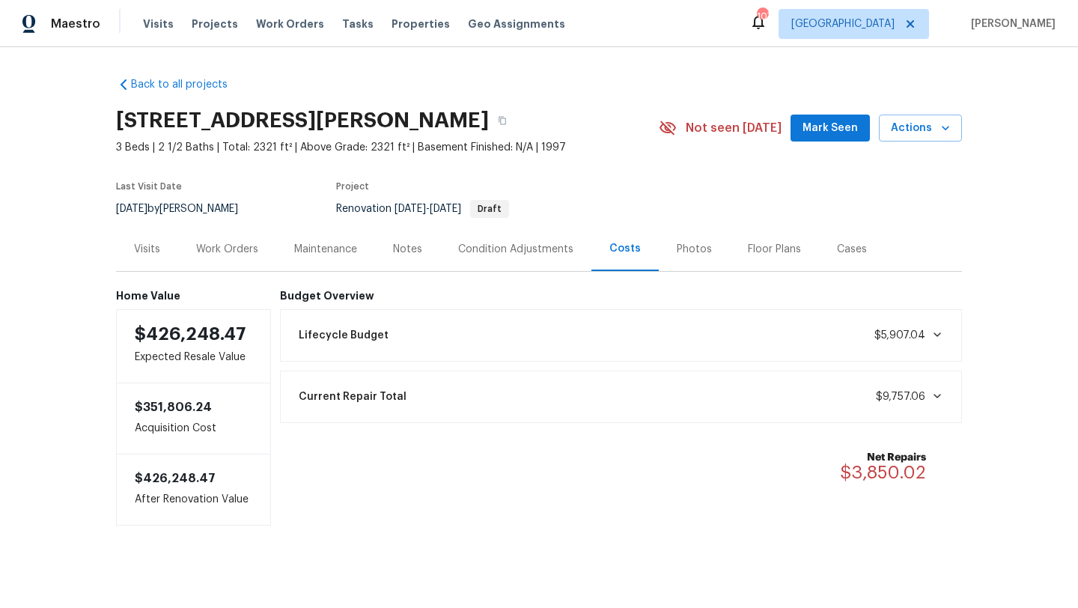
click at [531, 249] on div "Condition Adjustments" at bounding box center [515, 249] width 115 height 15
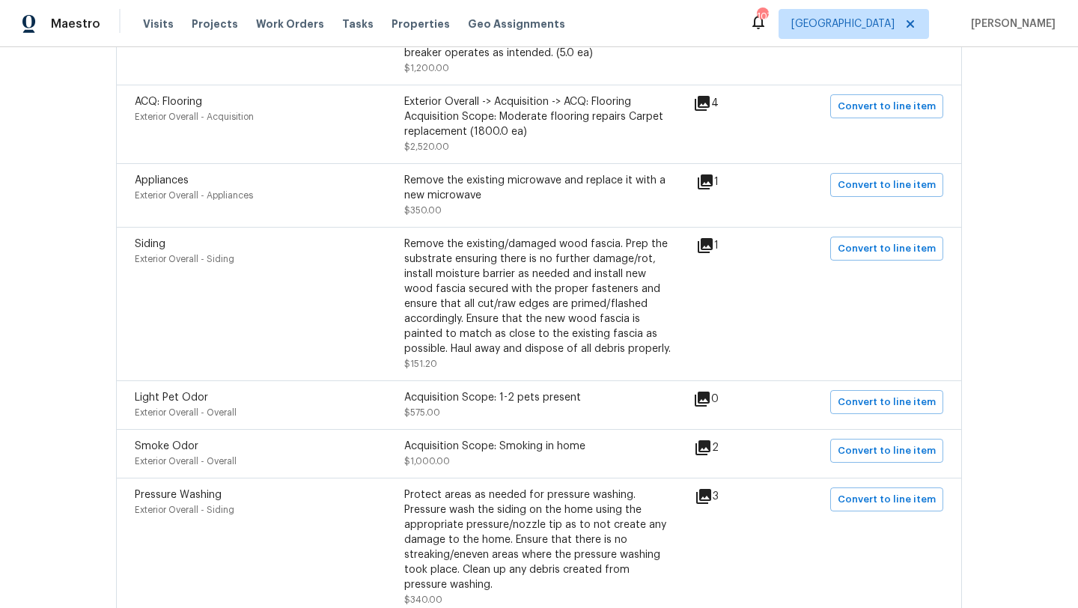
scroll to position [1296, 0]
click at [709, 244] on icon at bounding box center [705, 244] width 15 height 15
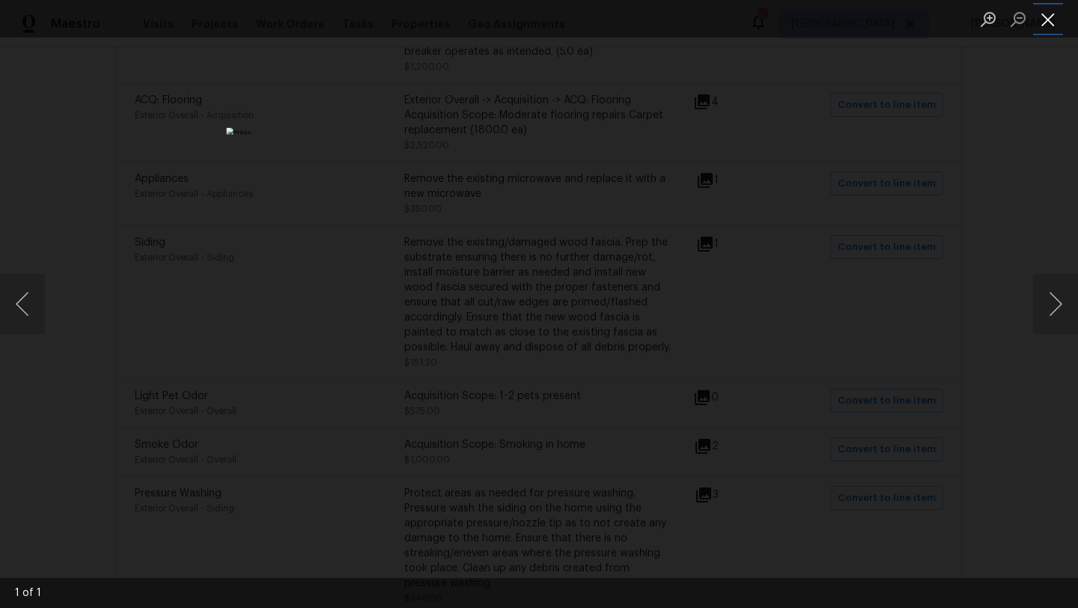
click at [1045, 31] on button "Close lightbox" at bounding box center [1048, 19] width 30 height 26
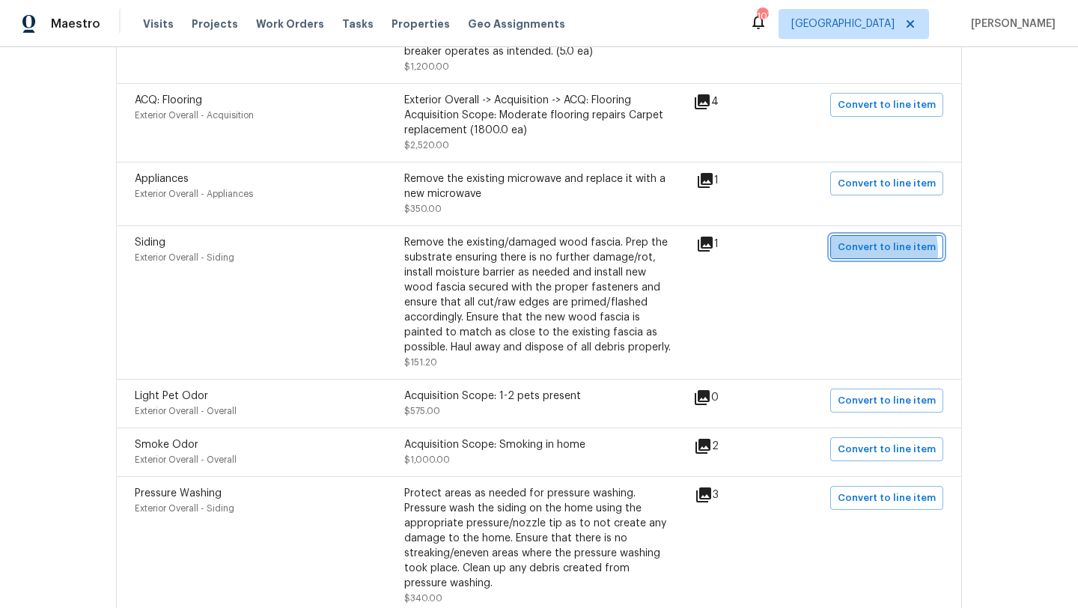
click at [868, 254] on span "Convert to line item" at bounding box center [887, 247] width 98 height 17
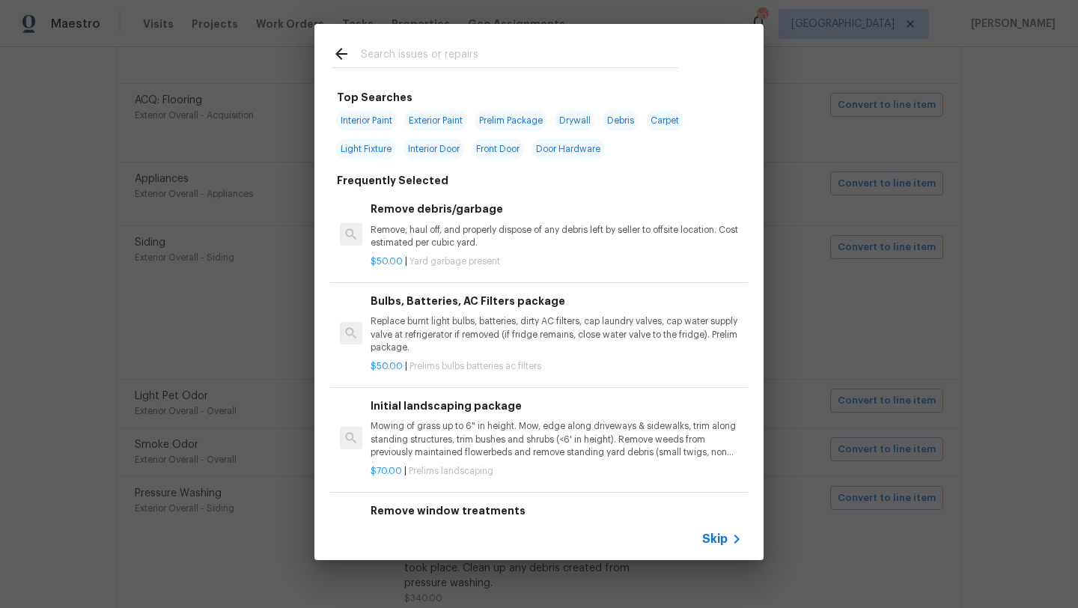
click at [340, 55] on icon at bounding box center [341, 54] width 18 height 18
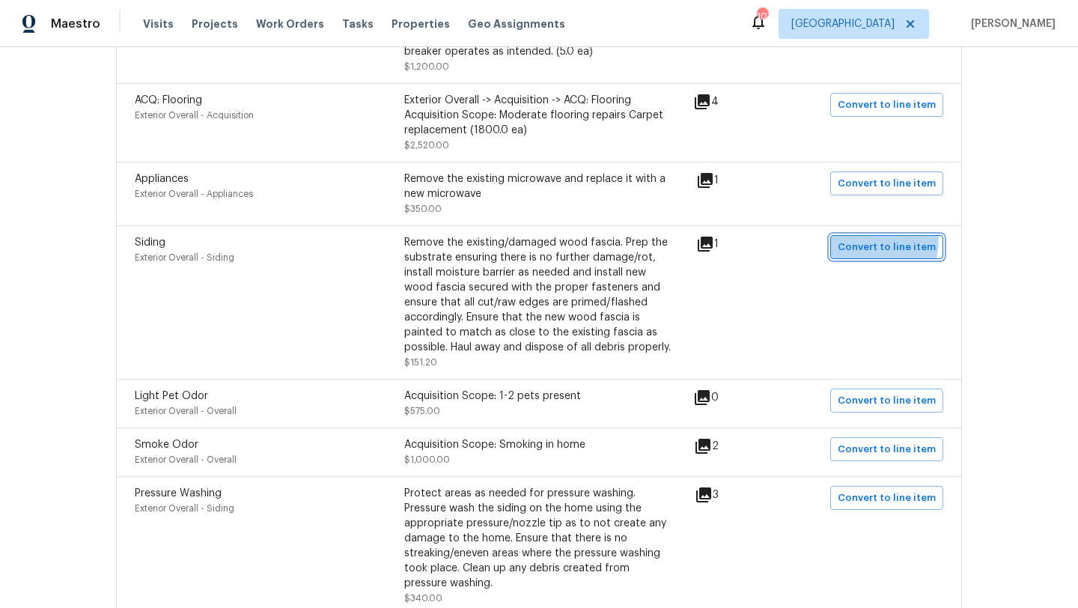
click at [858, 241] on span "Convert to line item" at bounding box center [887, 247] width 98 height 17
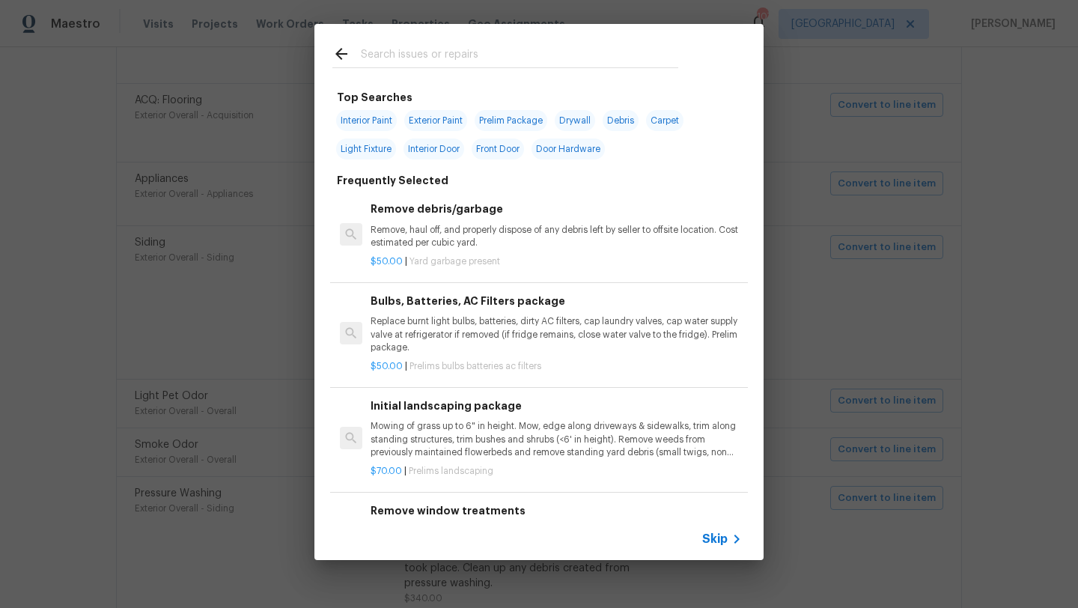
click at [445, 121] on span "Exterior Paint" at bounding box center [435, 120] width 63 height 21
type input "Exterior Paint"
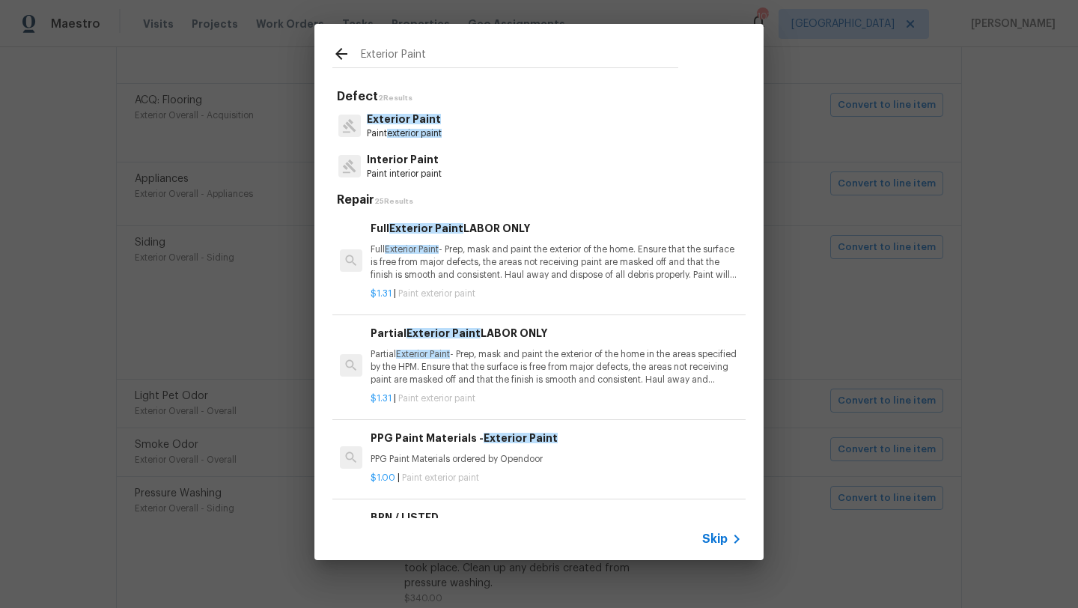
click at [425, 129] on span "exterior paint" at bounding box center [414, 133] width 55 height 9
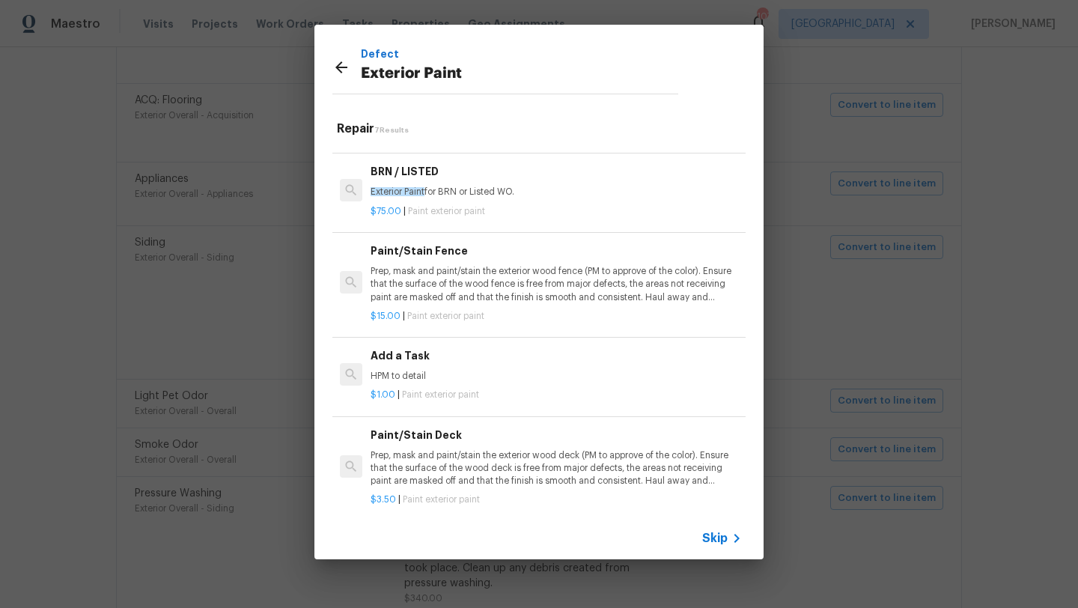
scroll to position [284, 0]
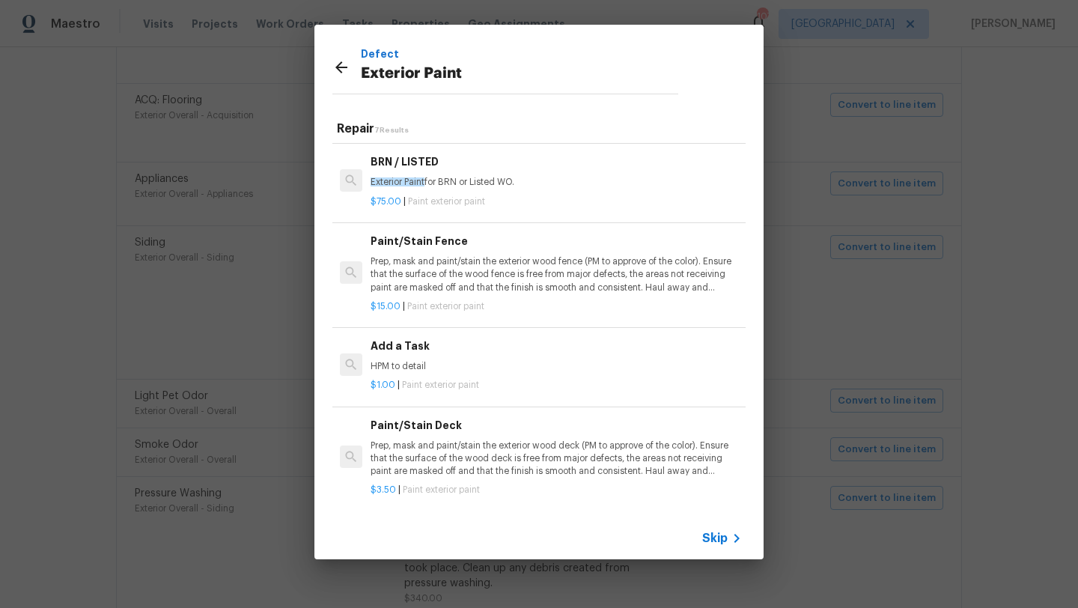
click at [341, 65] on icon at bounding box center [341, 67] width 18 height 18
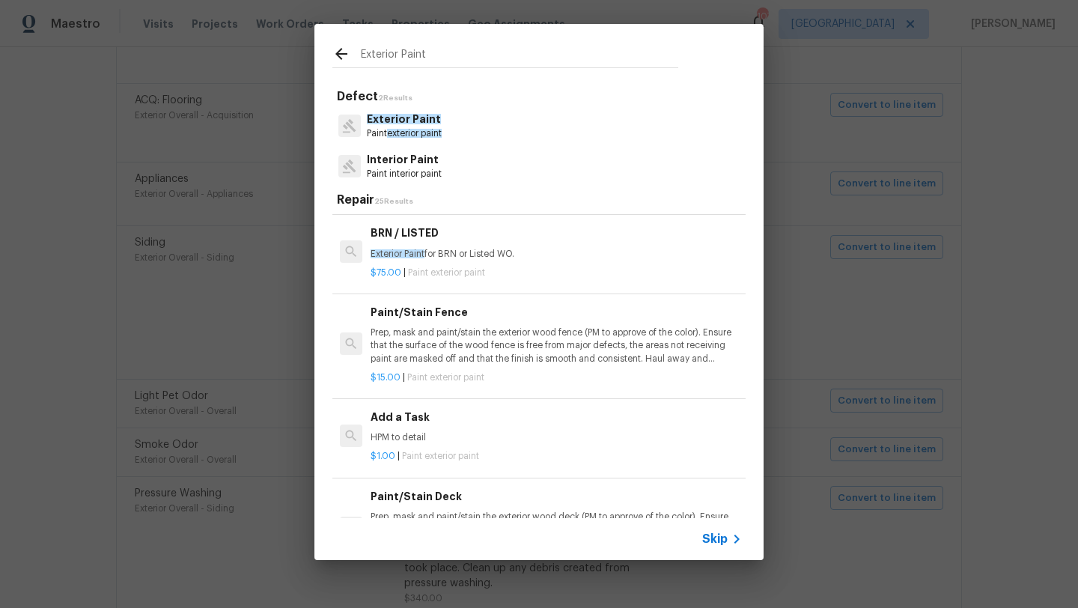
click at [345, 53] on icon at bounding box center [341, 54] width 12 height 12
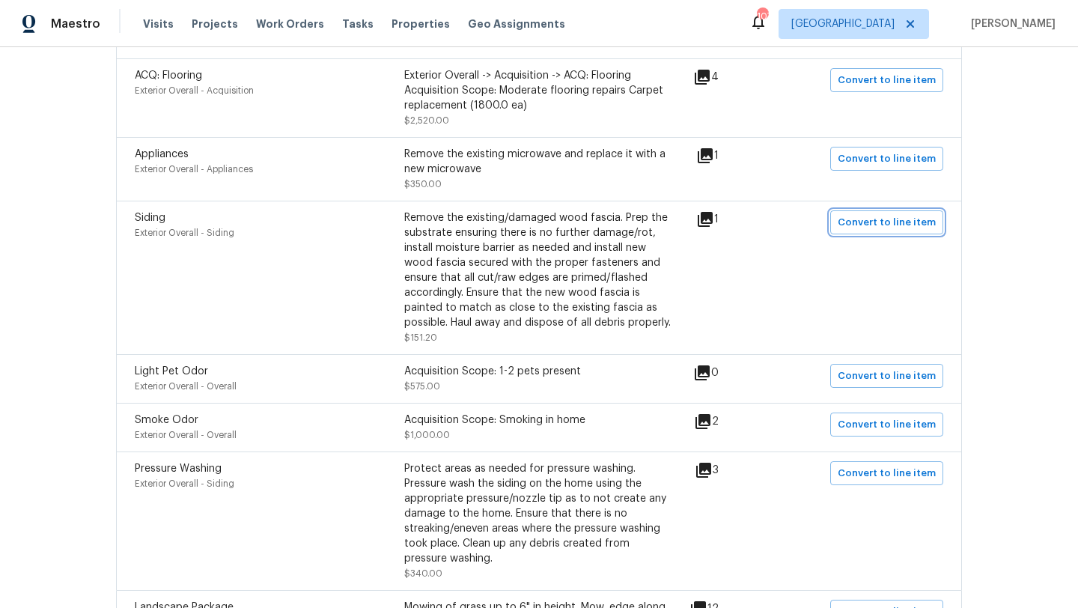
scroll to position [1330, 0]
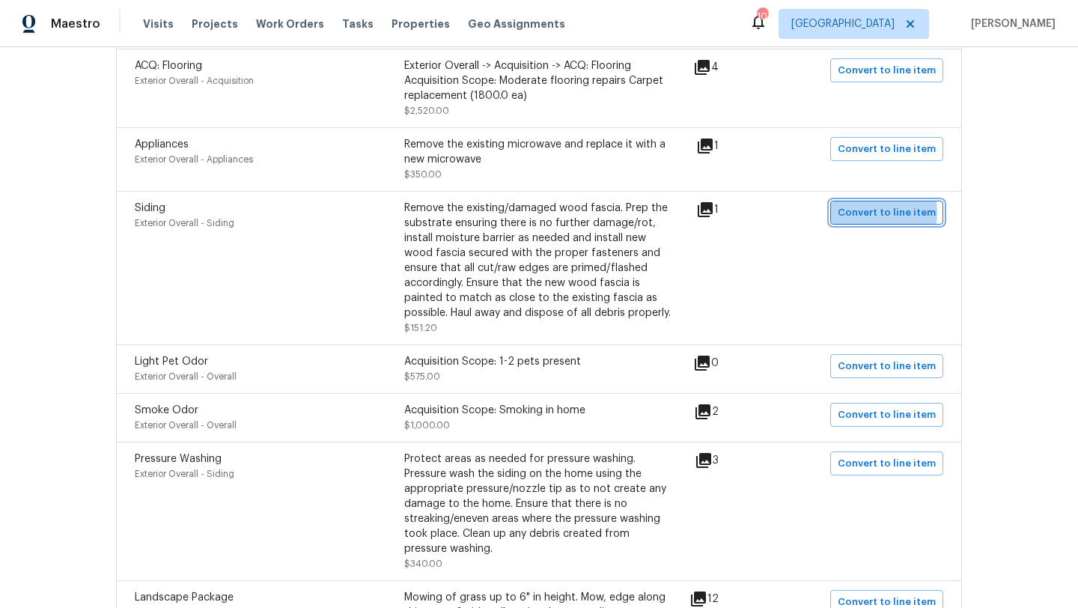
click at [868, 216] on span "Convert to line item" at bounding box center [887, 212] width 98 height 17
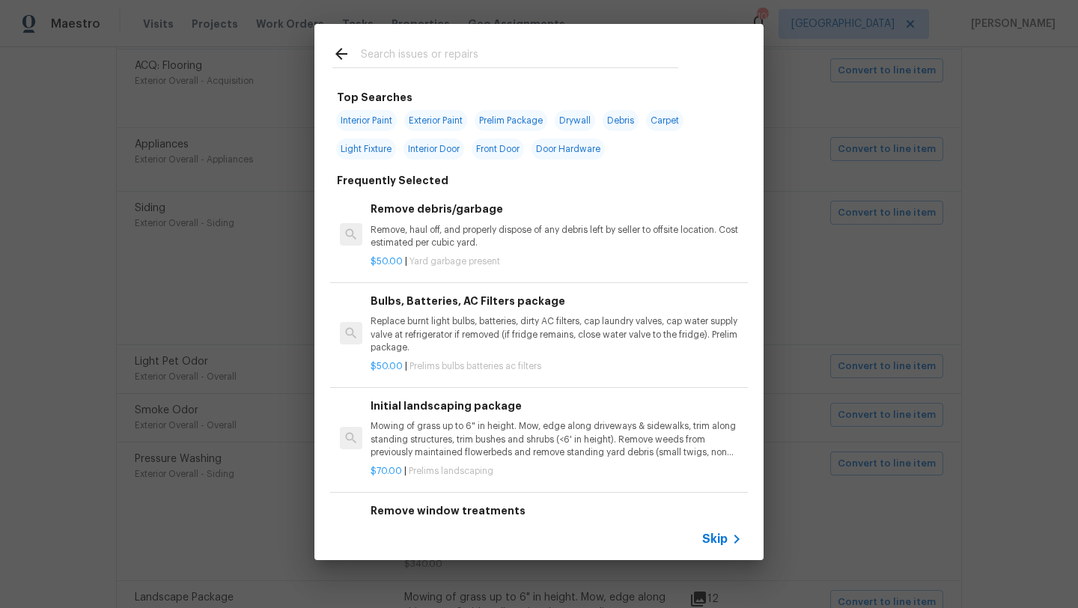
click at [539, 58] on input "text" at bounding box center [519, 56] width 317 height 22
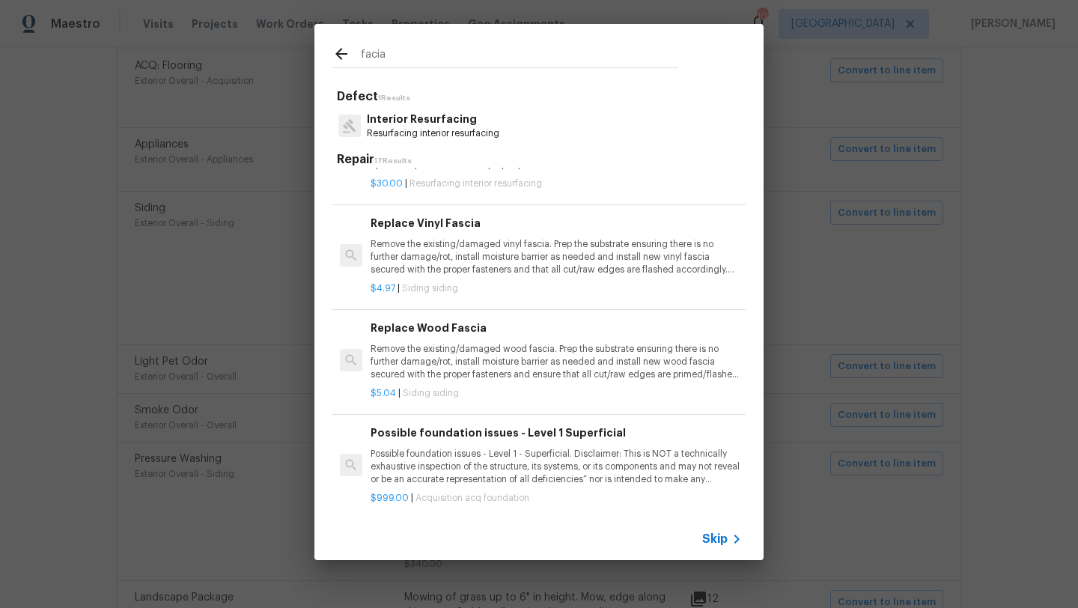
scroll to position [624, 0]
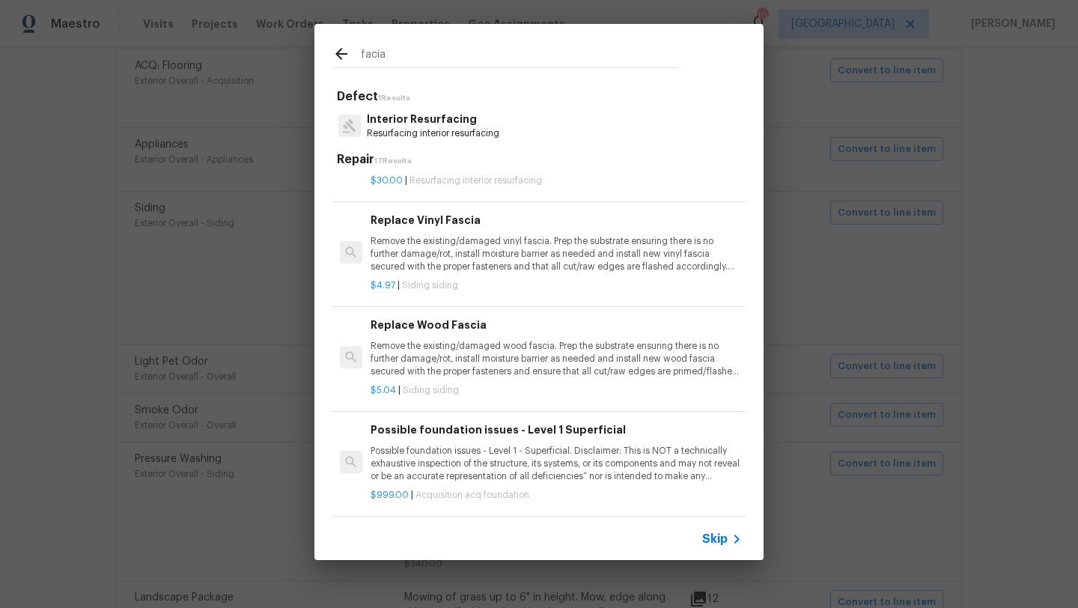
type input "facia"
click at [341, 52] on icon at bounding box center [341, 54] width 18 height 18
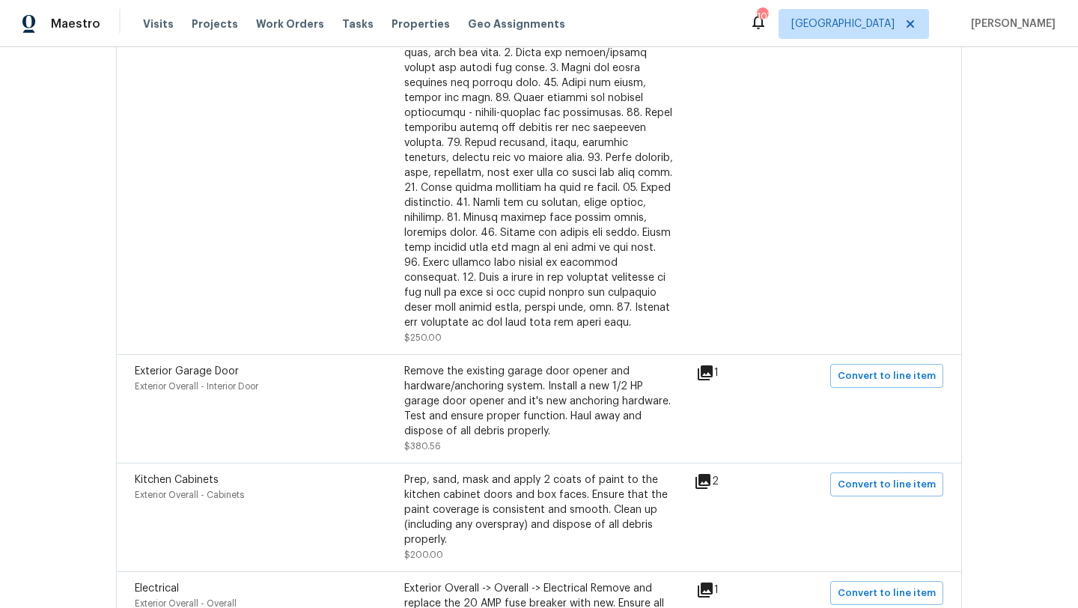
scroll to position [0, 0]
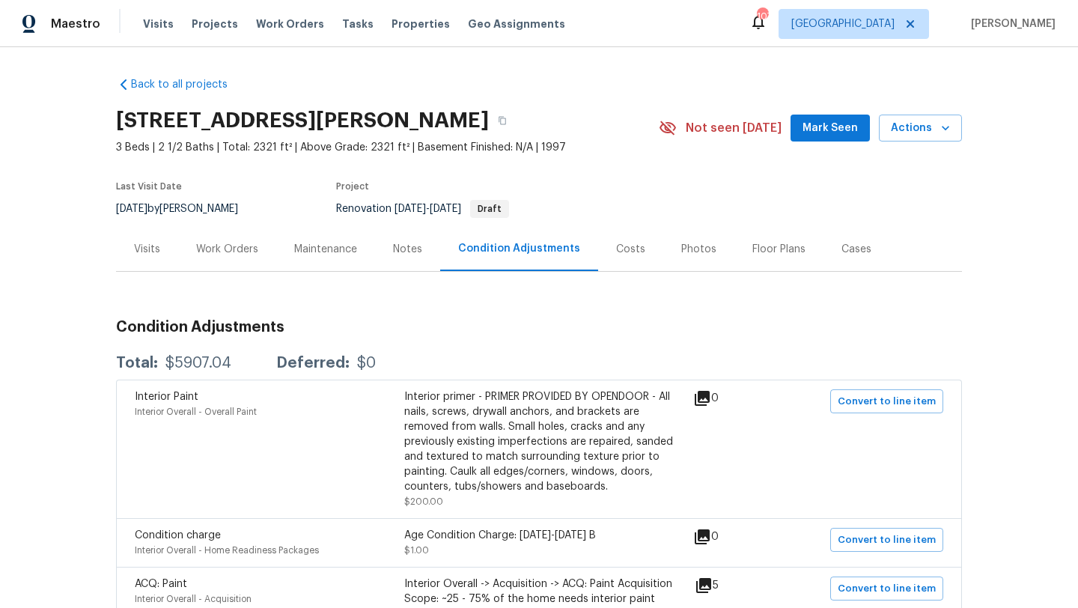
click at [216, 254] on div "Work Orders" at bounding box center [227, 249] width 62 height 15
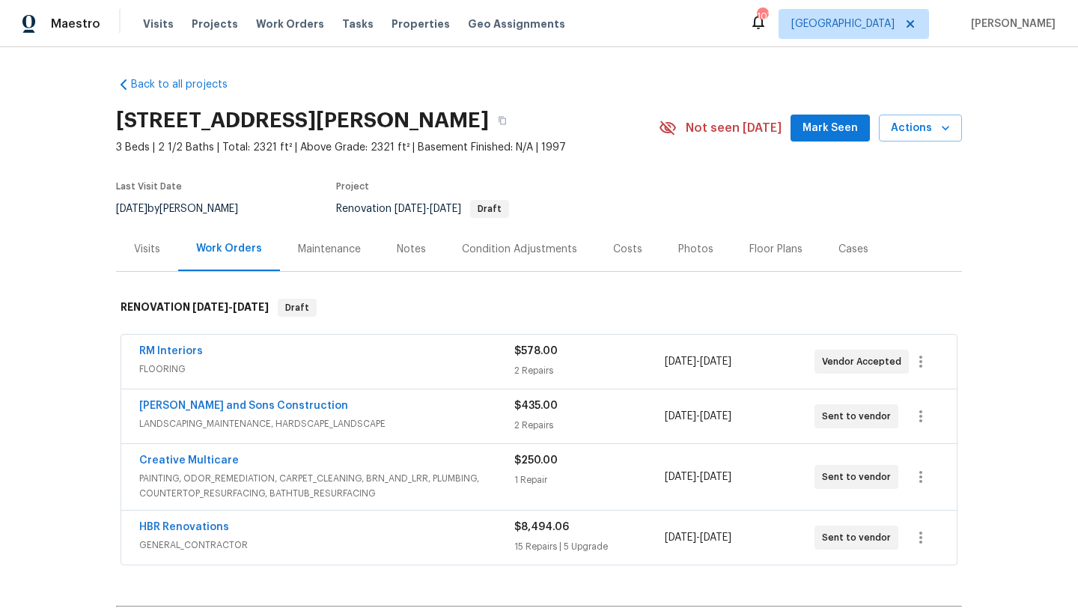
click at [365, 526] on div "HBR Renovations" at bounding box center [326, 529] width 375 height 18
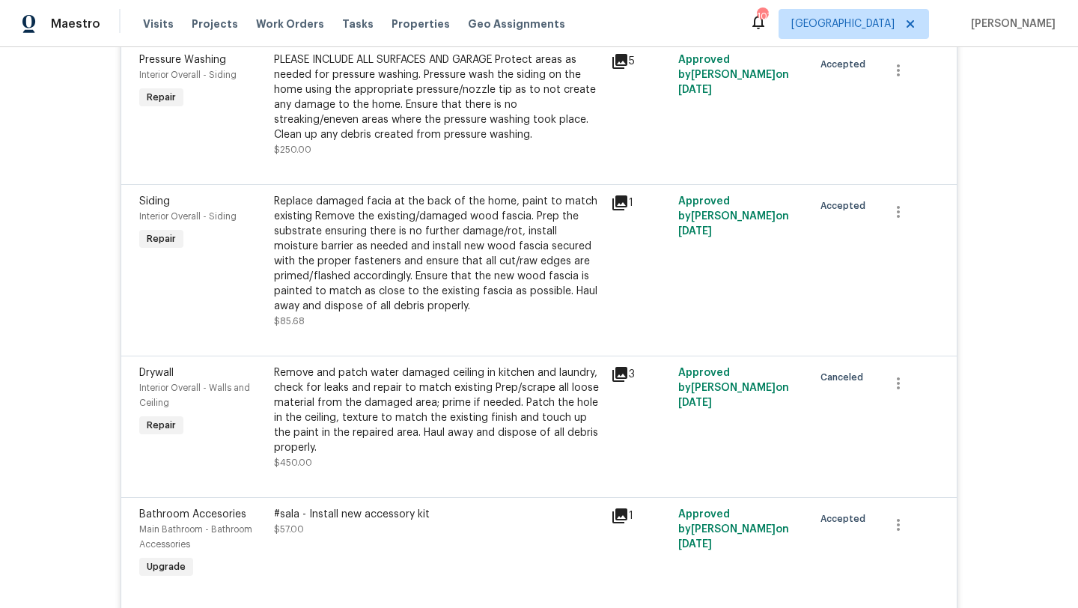
scroll to position [2770, 0]
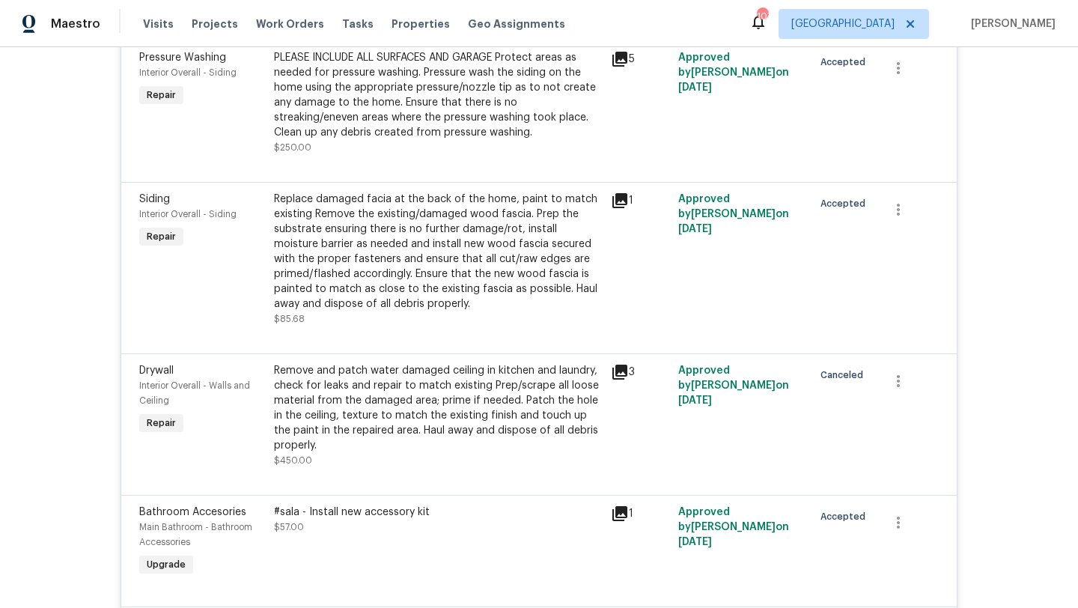
click at [164, 194] on span "Siding" at bounding box center [154, 199] width 31 height 10
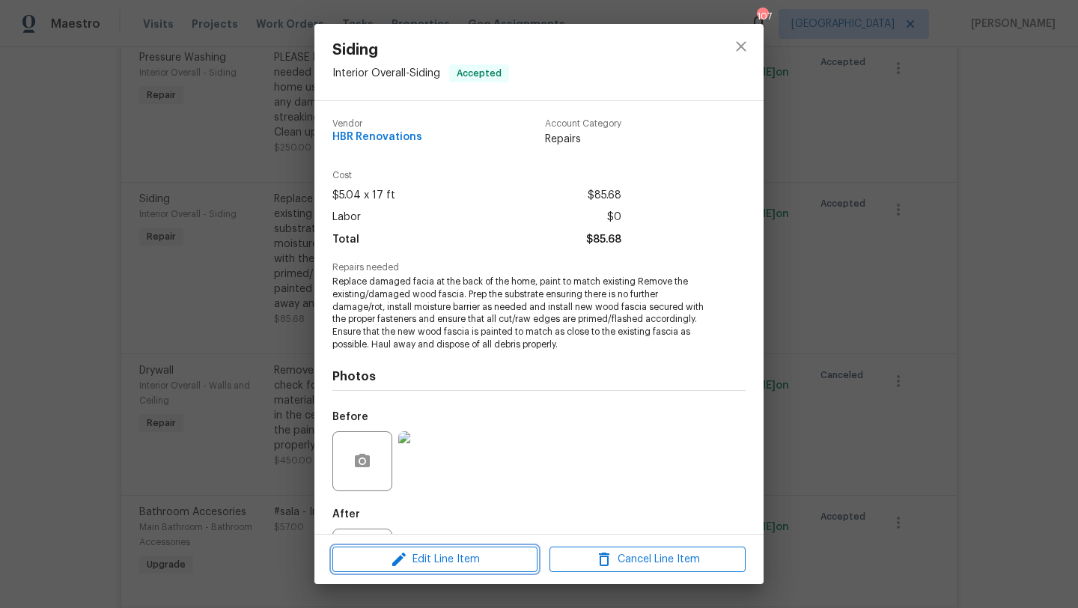
click at [439, 565] on span "Edit Line Item" at bounding box center [435, 559] width 196 height 19
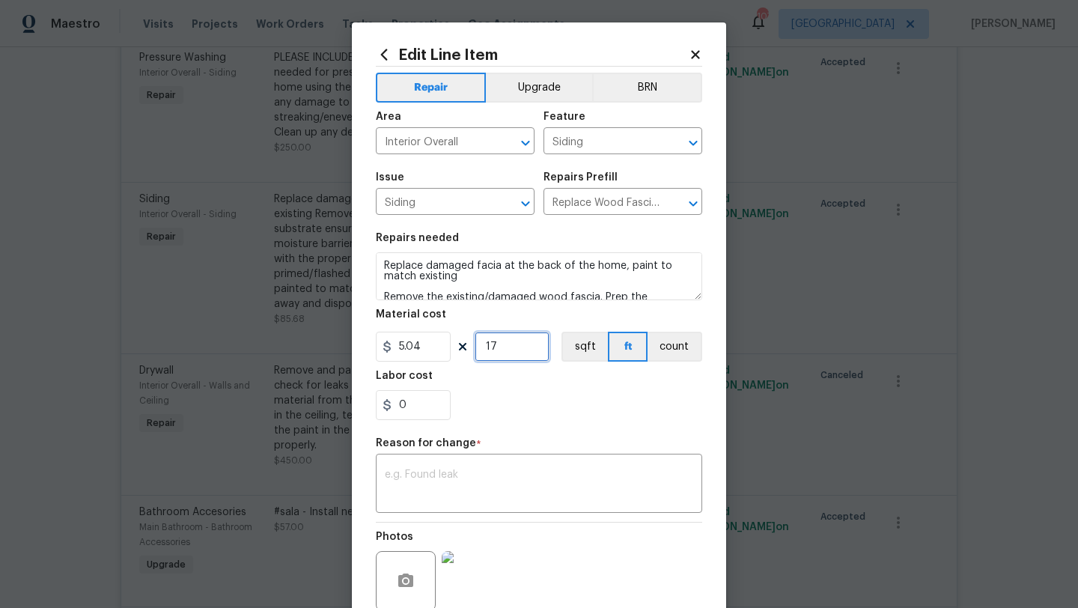
click at [500, 349] on input "17" at bounding box center [512, 347] width 75 height 30
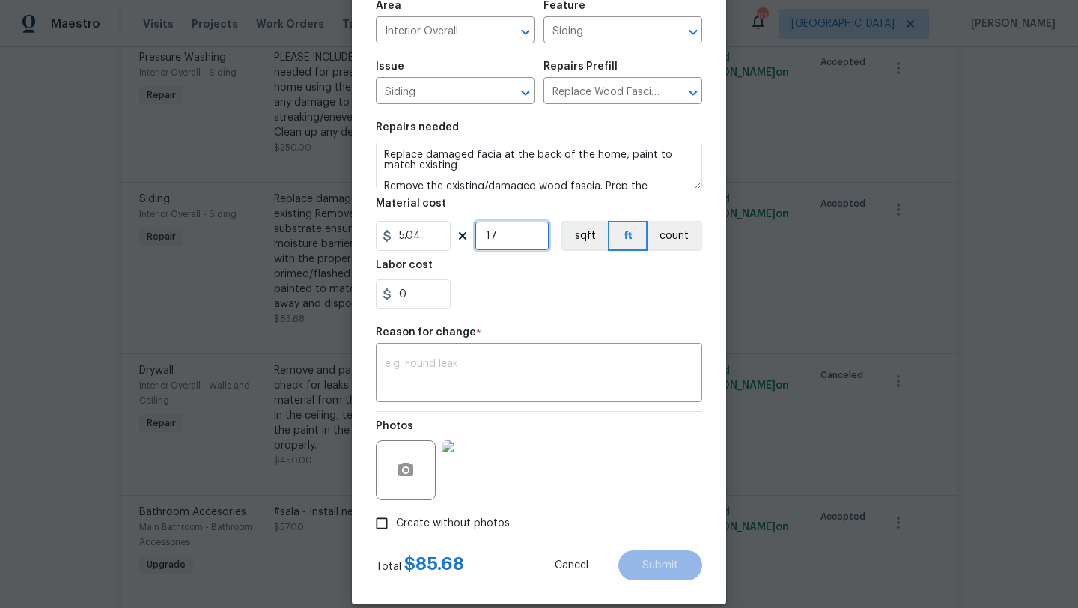
scroll to position [130, 0]
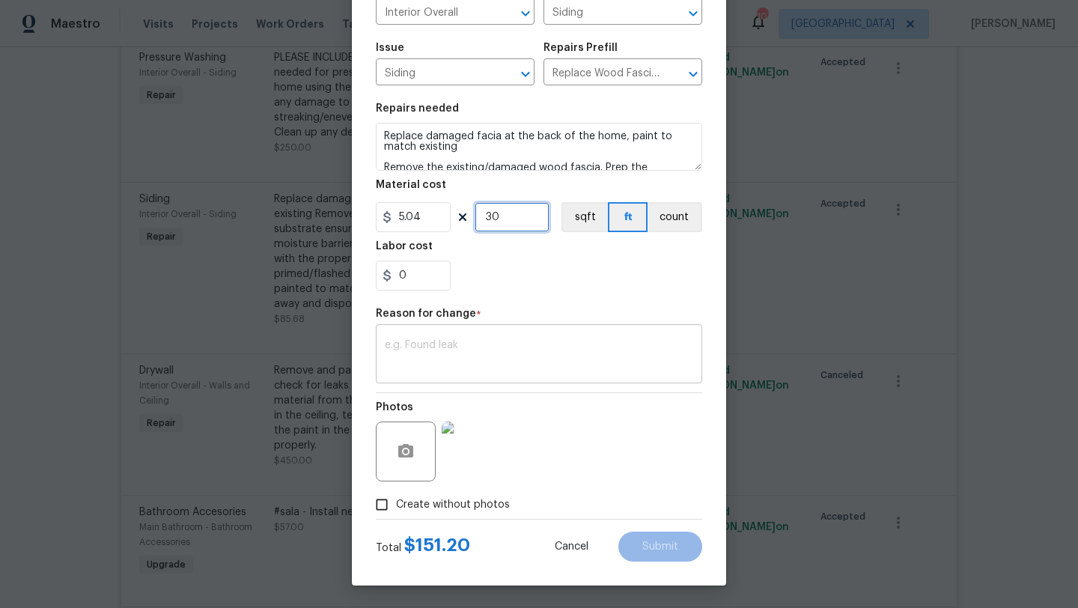
type input "30"
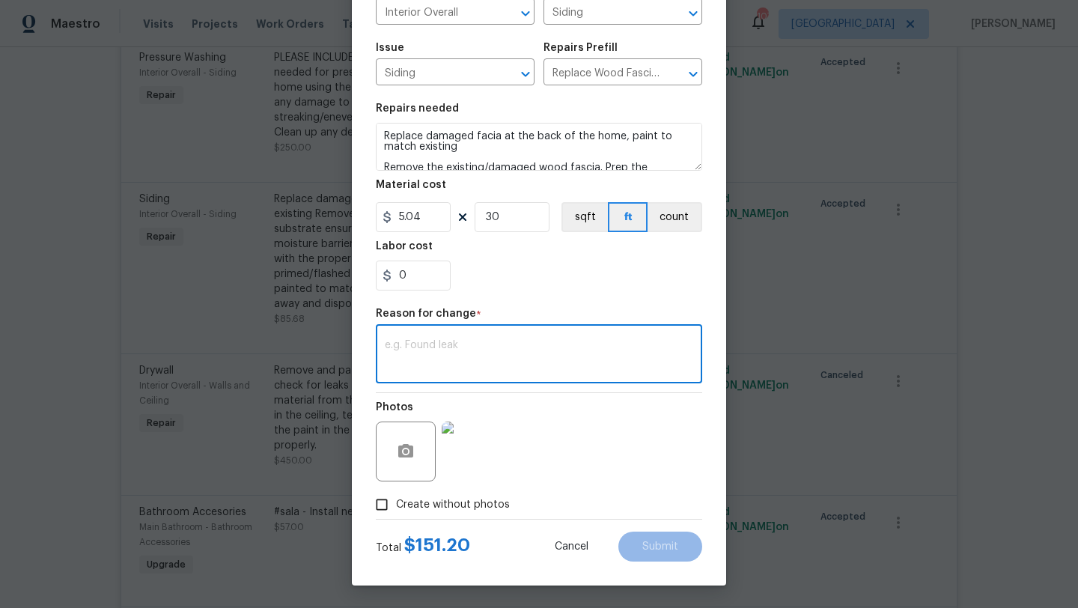
click at [451, 350] on textarea at bounding box center [539, 355] width 308 height 31
type textarea "price change"
click at [659, 553] on button "Submit" at bounding box center [660, 546] width 84 height 30
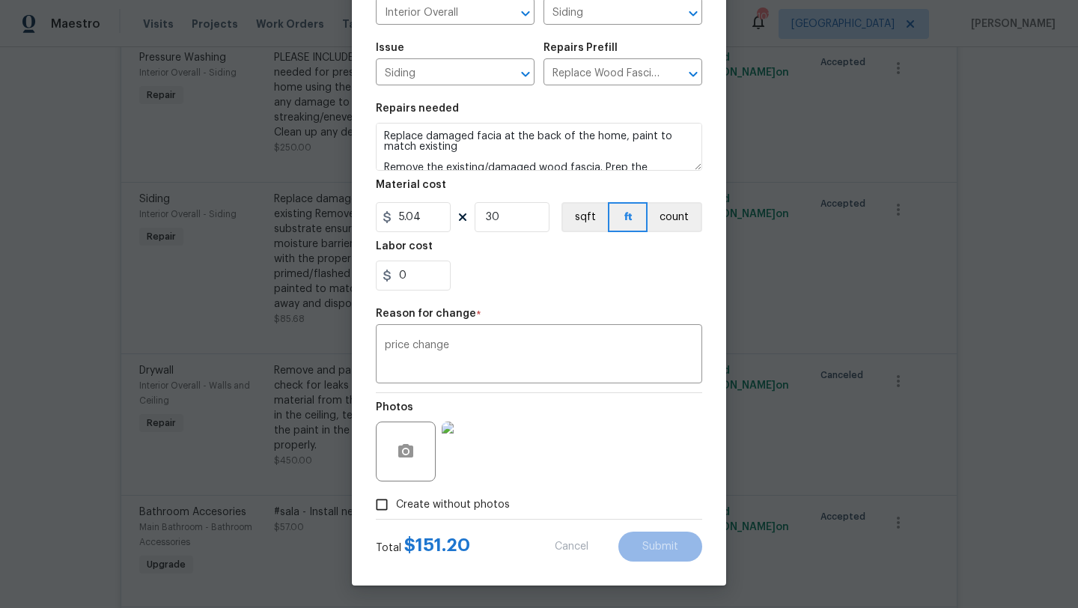
type input "17"
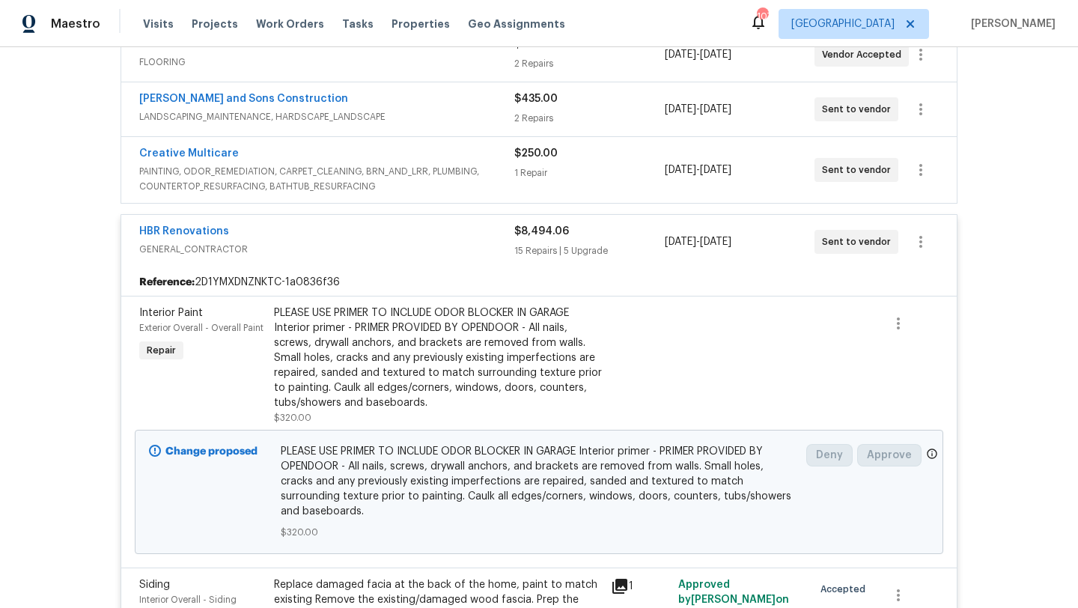
scroll to position [306, 0]
click at [365, 226] on div "HBR Renovations" at bounding box center [326, 234] width 375 height 18
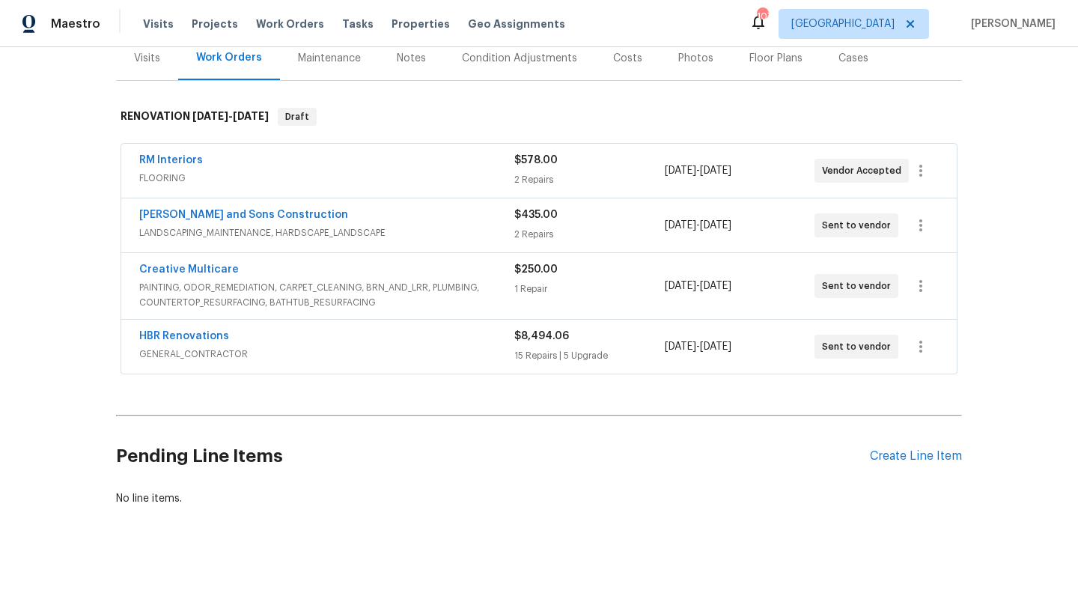
scroll to position [191, 0]
click at [324, 331] on div "HBR Renovations" at bounding box center [326, 338] width 375 height 18
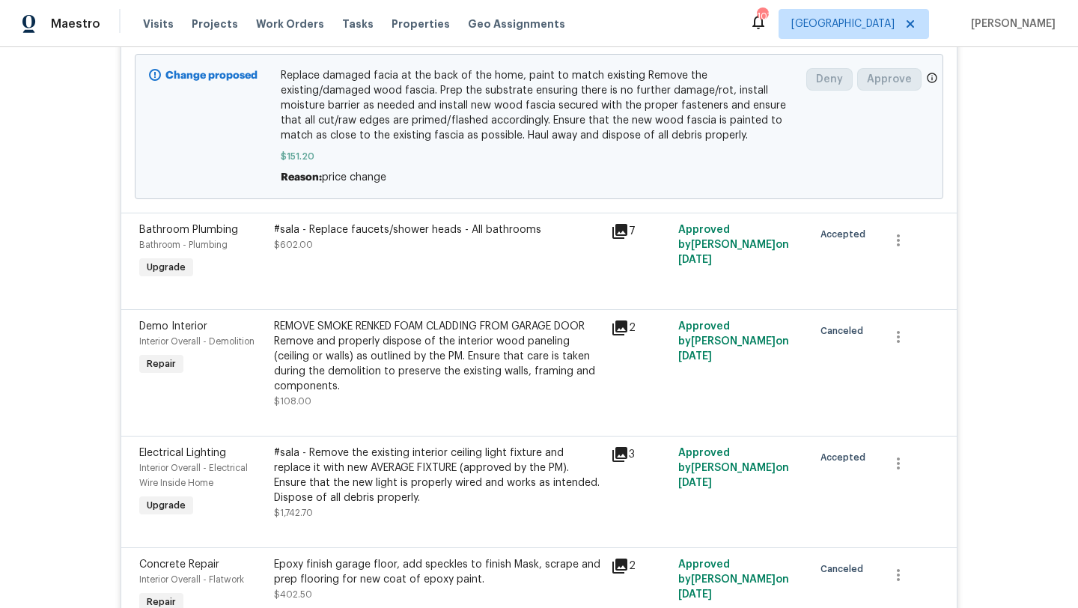
scroll to position [1031, 0]
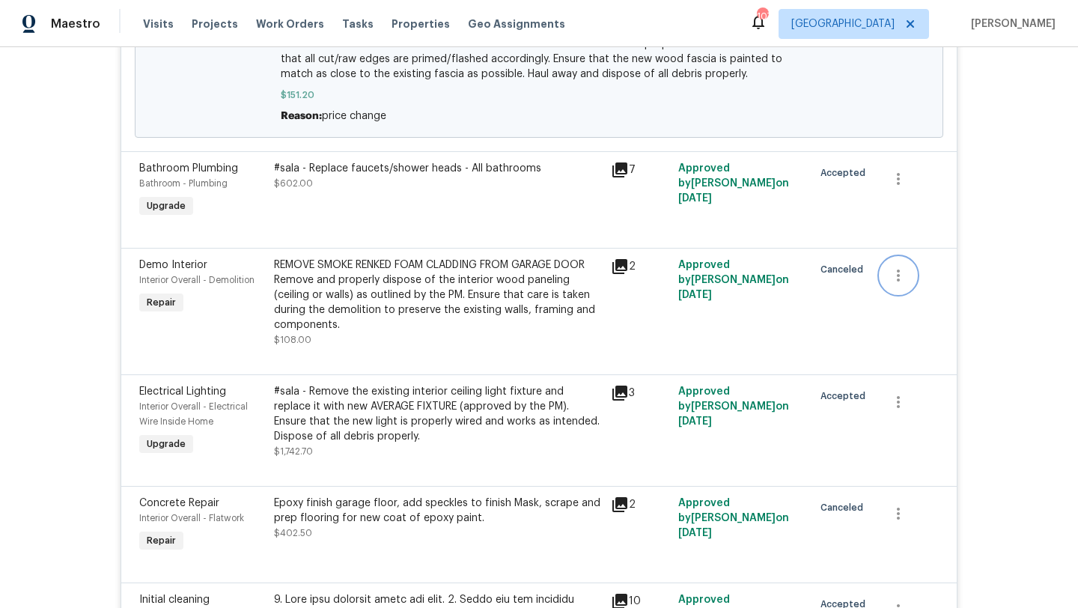
click at [902, 278] on icon "button" at bounding box center [898, 275] width 18 height 18
click at [901, 283] on li "Cancel" at bounding box center [909, 277] width 58 height 25
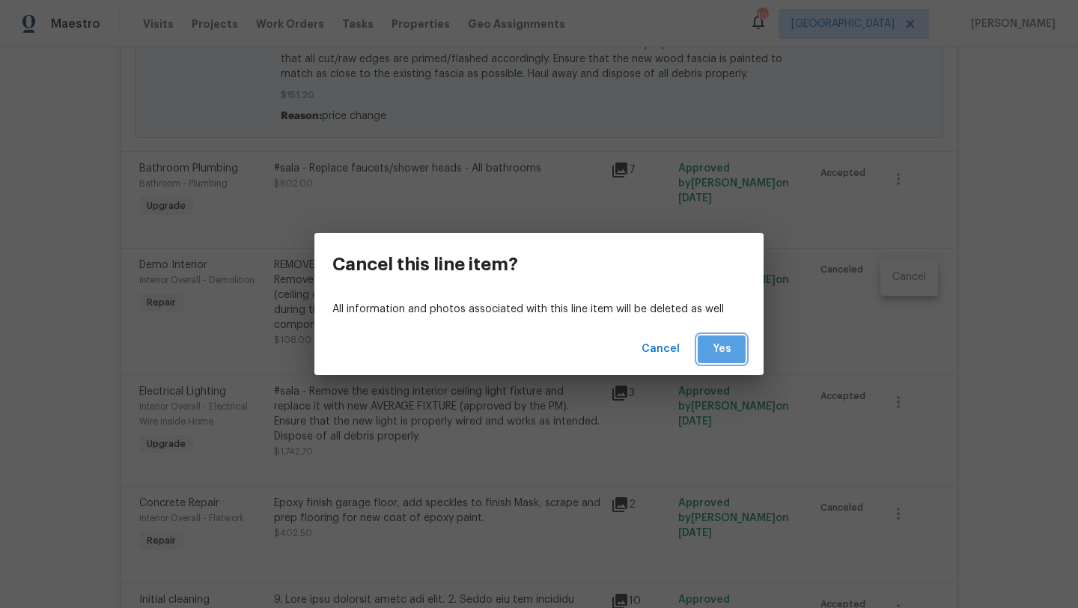
click at [718, 350] on span "Yes" at bounding box center [722, 349] width 24 height 19
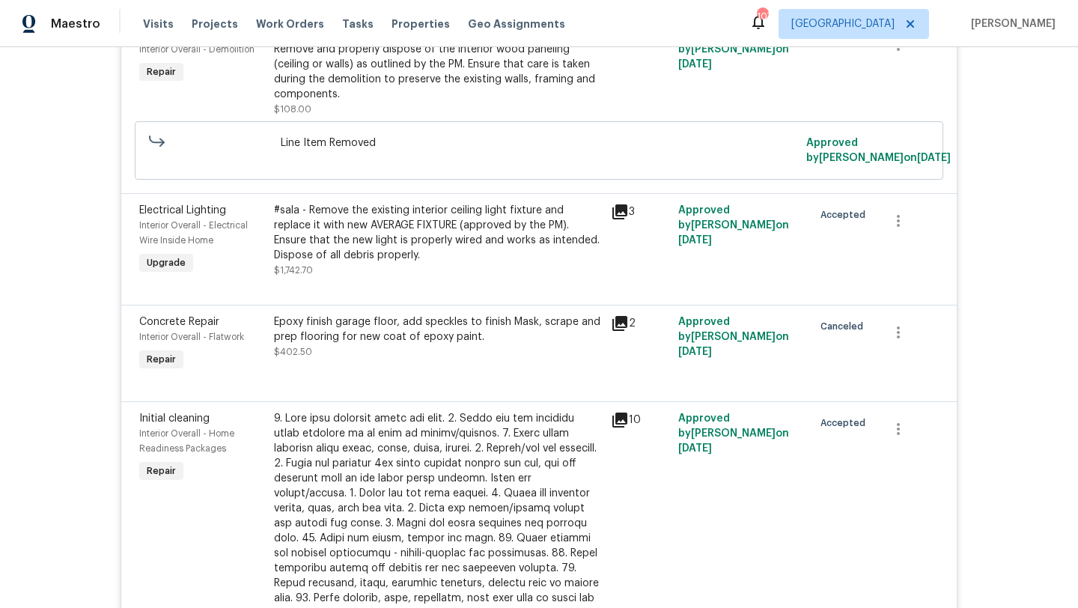
scroll to position [1262, 0]
click at [900, 333] on icon "button" at bounding box center [898, 332] width 18 height 18
click at [903, 341] on li "Cancel" at bounding box center [909, 334] width 58 height 25
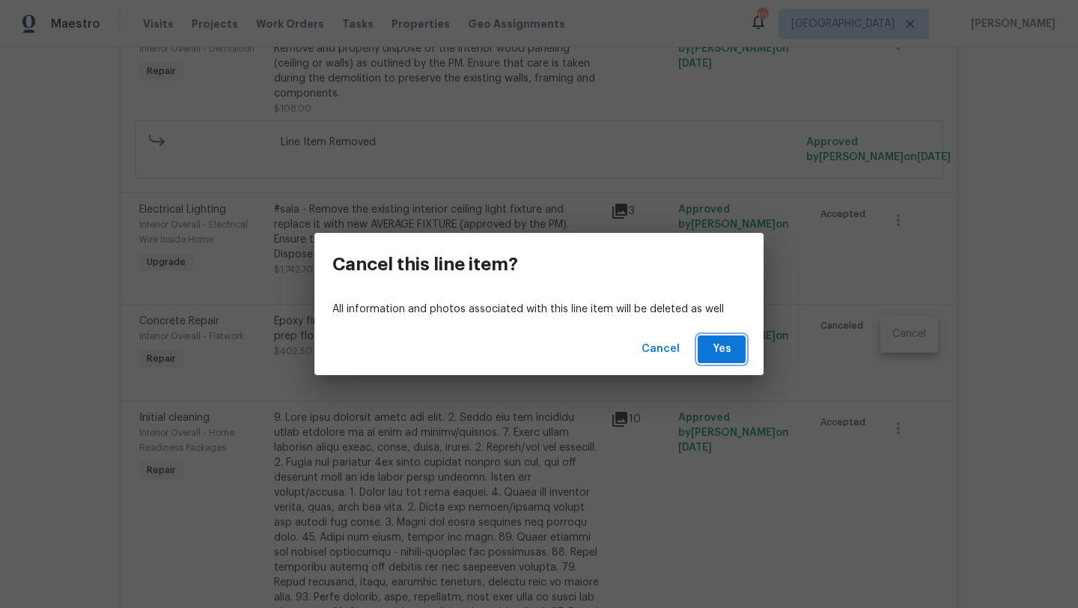
click at [721, 345] on span "Yes" at bounding box center [722, 349] width 24 height 19
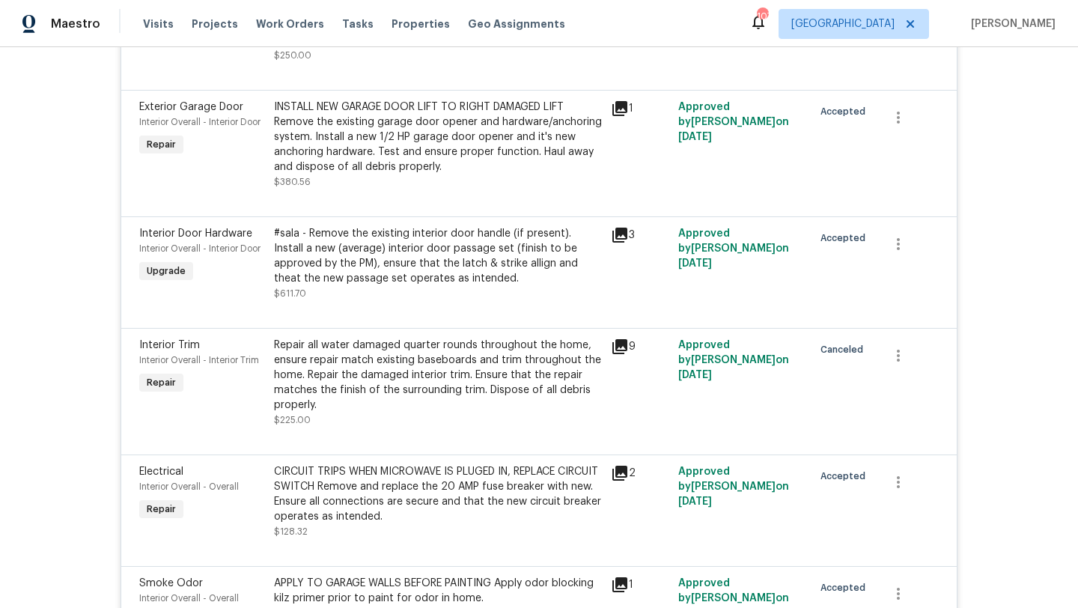
scroll to position [2005, 0]
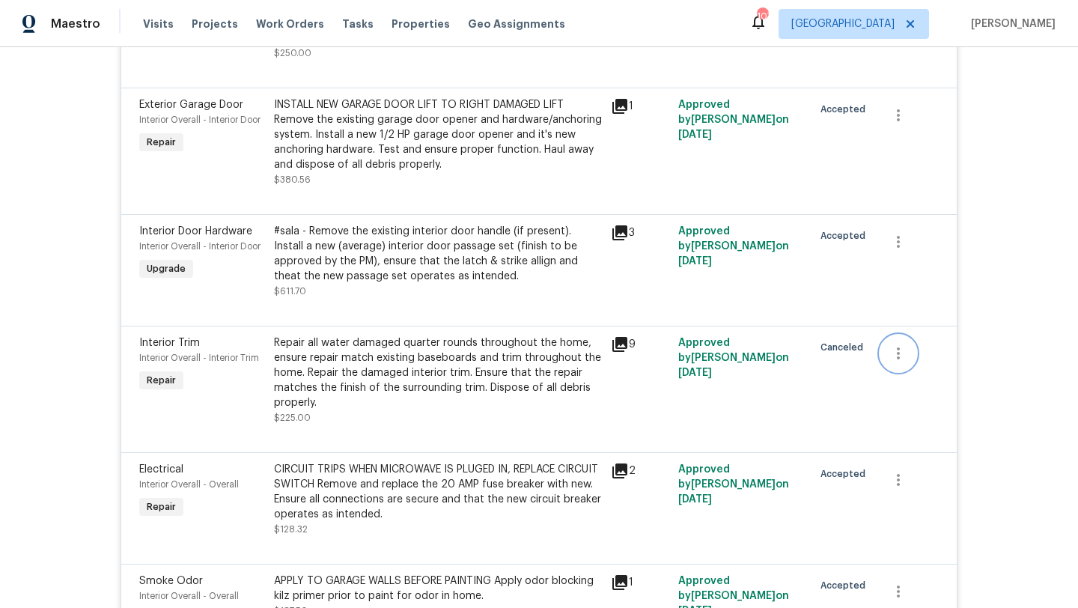
click at [892, 344] on icon "button" at bounding box center [898, 353] width 18 height 18
click at [916, 341] on li "Cancel" at bounding box center [909, 342] width 58 height 25
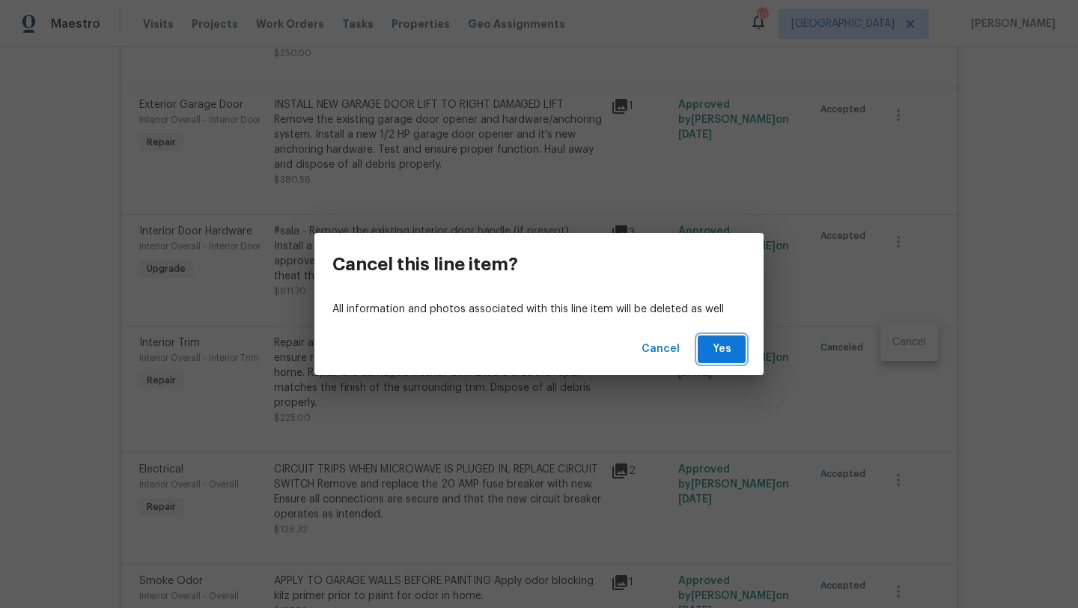
click at [734, 344] on button "Yes" at bounding box center [722, 349] width 48 height 28
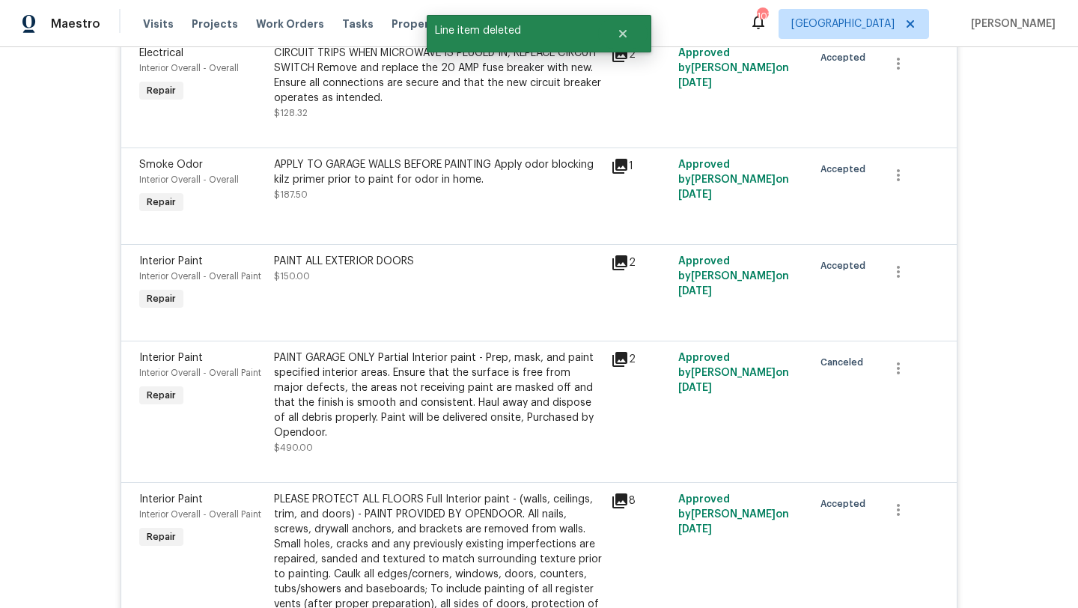
scroll to position [2477, 0]
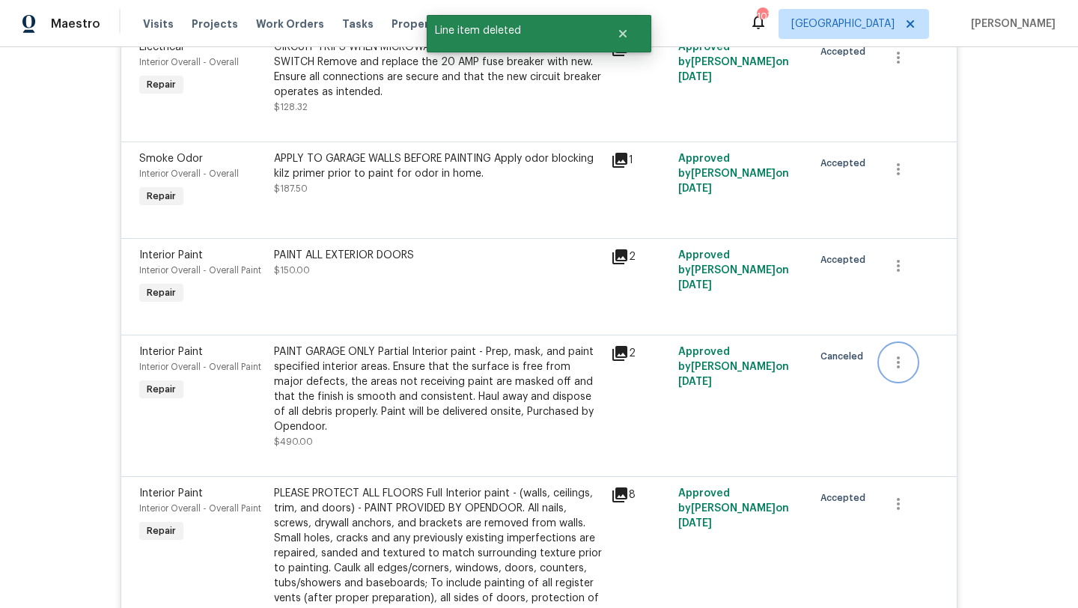
click at [899, 359] on icon "button" at bounding box center [898, 362] width 18 height 18
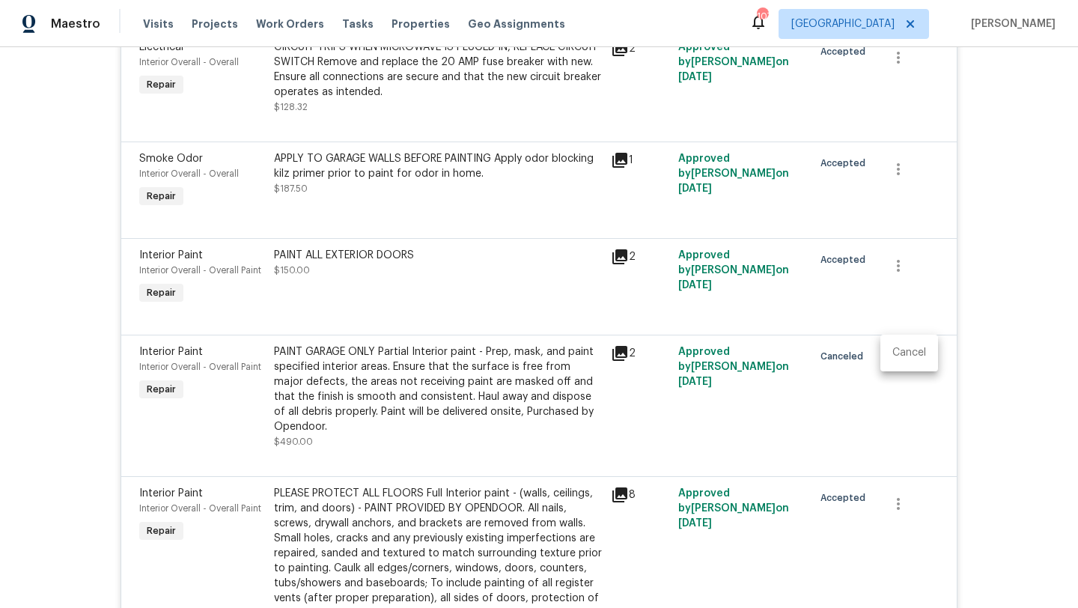
click at [903, 360] on li "Cancel" at bounding box center [909, 353] width 58 height 25
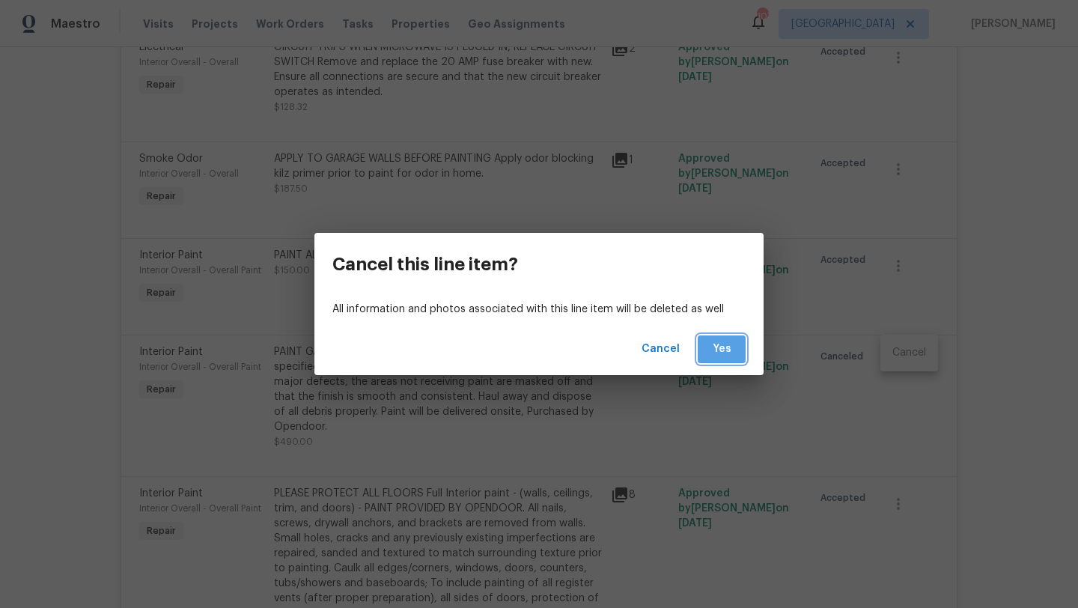
click at [729, 347] on span "Yes" at bounding box center [722, 349] width 24 height 19
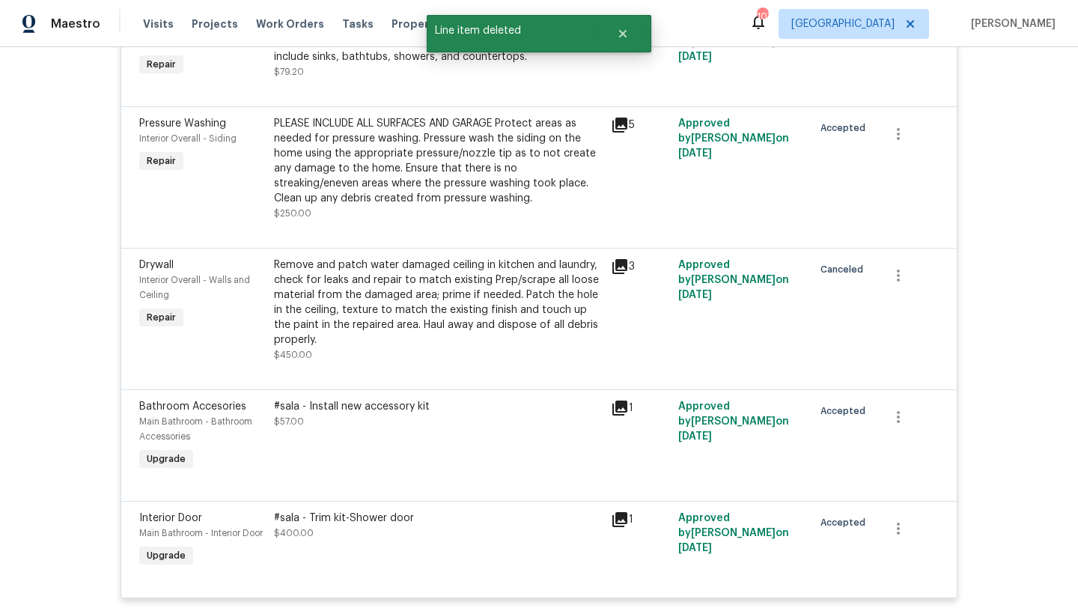
scroll to position [3214, 0]
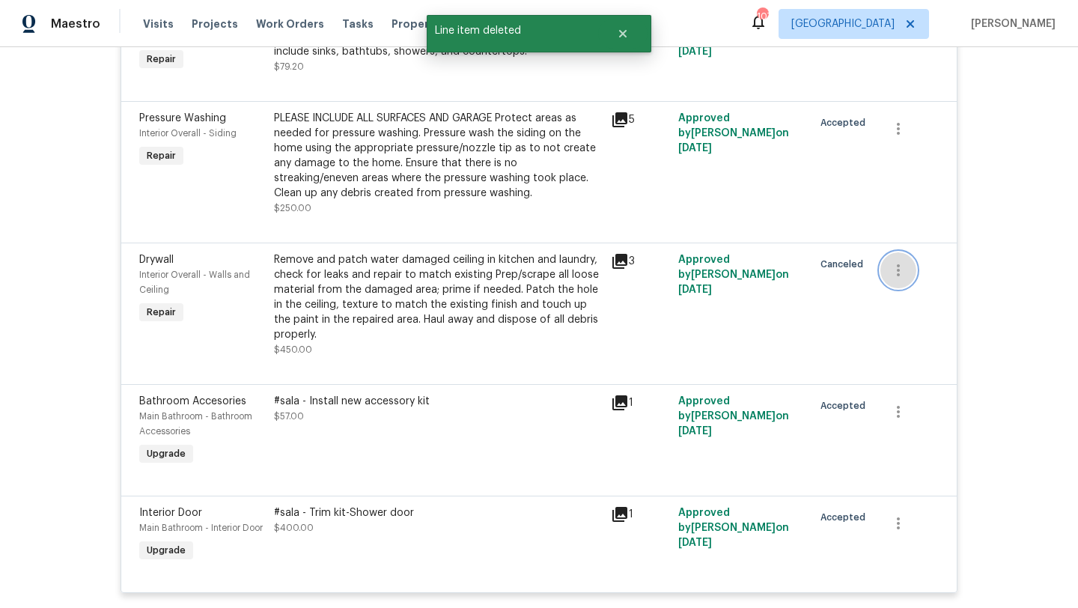
click at [899, 263] on icon "button" at bounding box center [898, 270] width 18 height 18
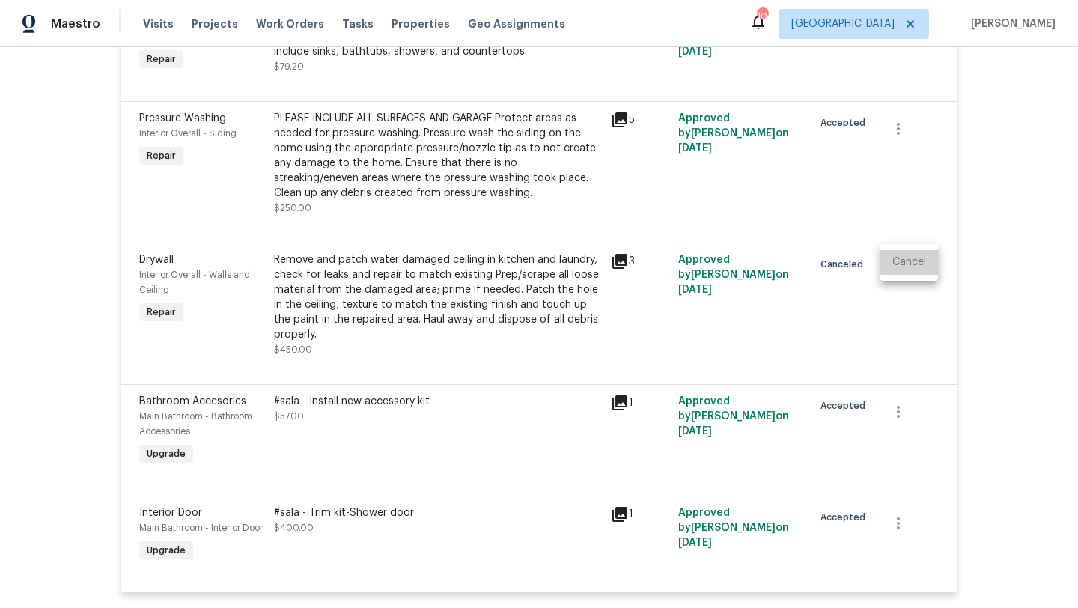
click at [910, 266] on li "Cancel" at bounding box center [909, 262] width 58 height 25
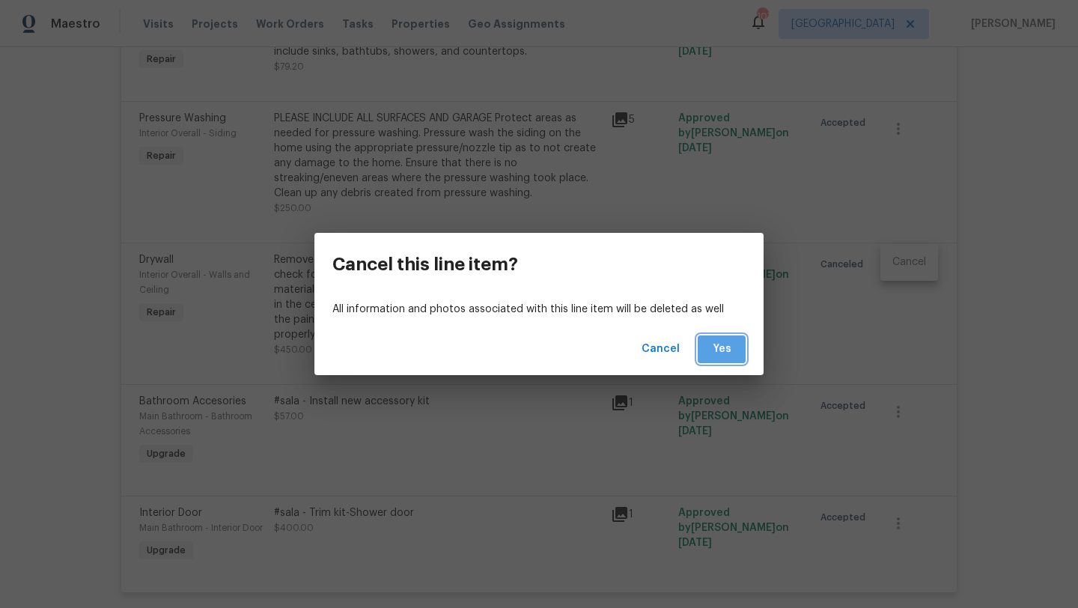
click at [736, 347] on button "Yes" at bounding box center [722, 349] width 48 height 28
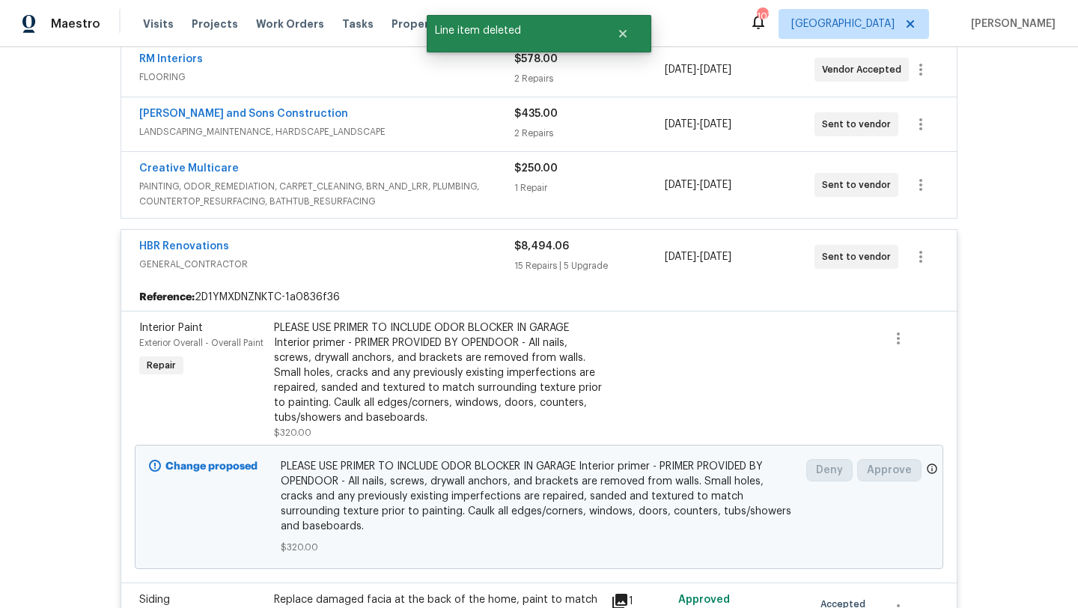
scroll to position [0, 0]
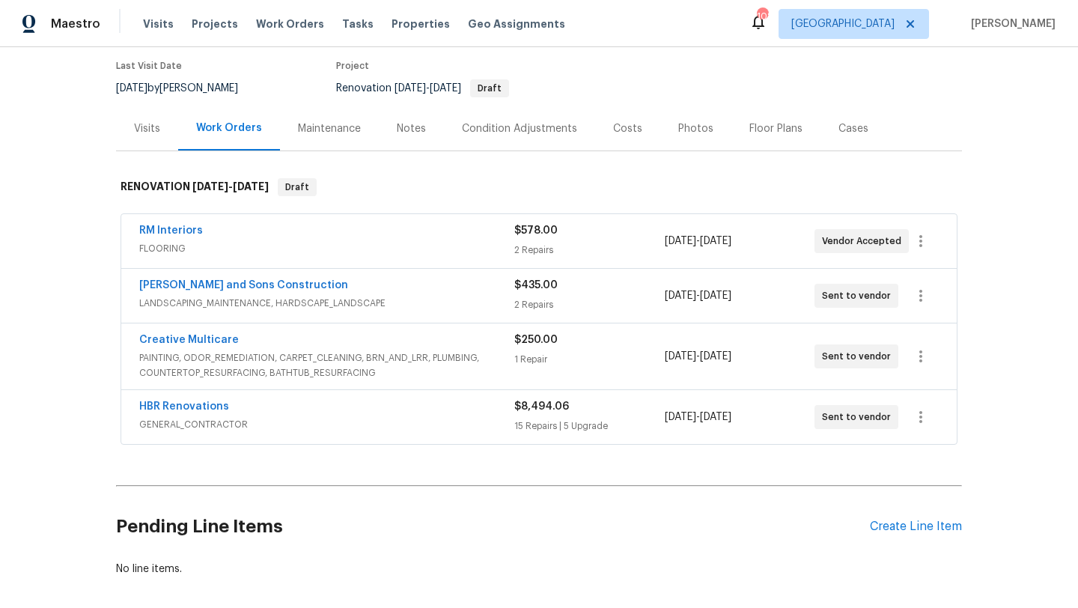
scroll to position [146, 0]
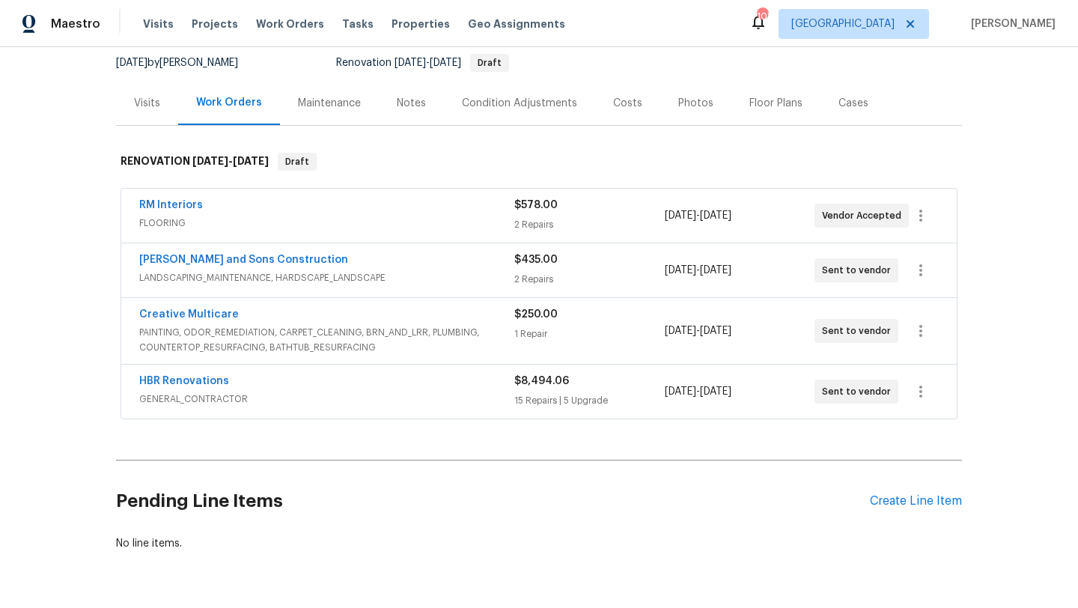
click at [299, 383] on div "HBR Renovations" at bounding box center [326, 383] width 375 height 18
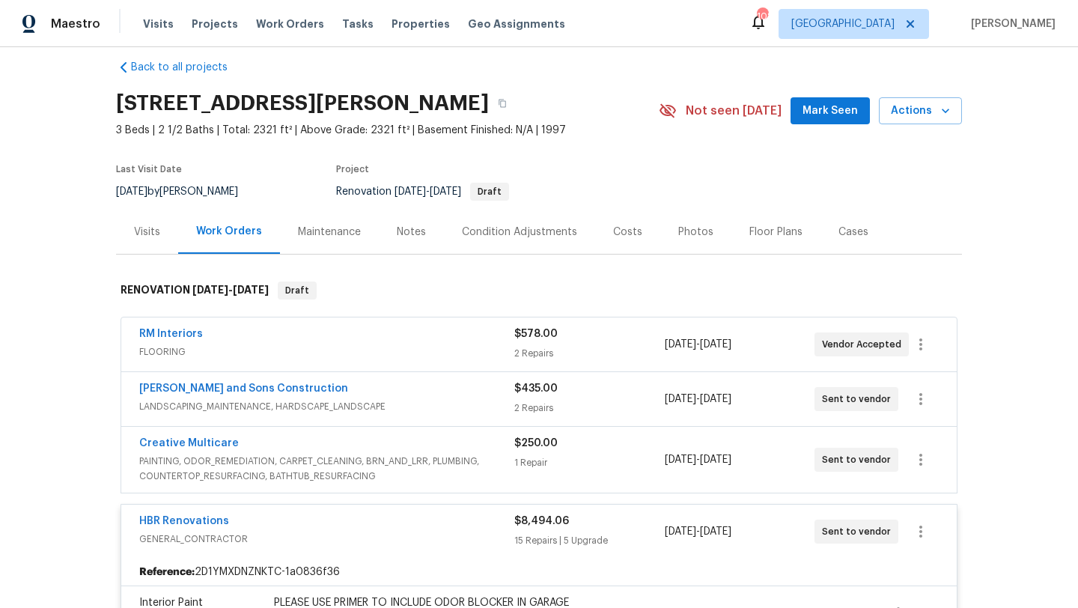
scroll to position [0, 0]
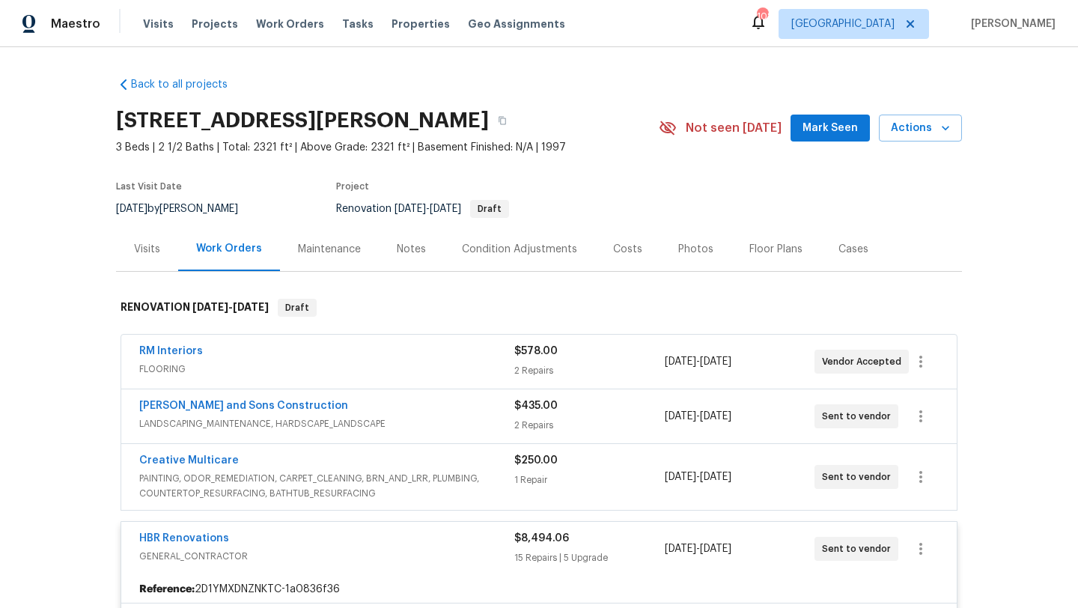
click at [159, 246] on div "Visits" at bounding box center [147, 249] width 26 height 15
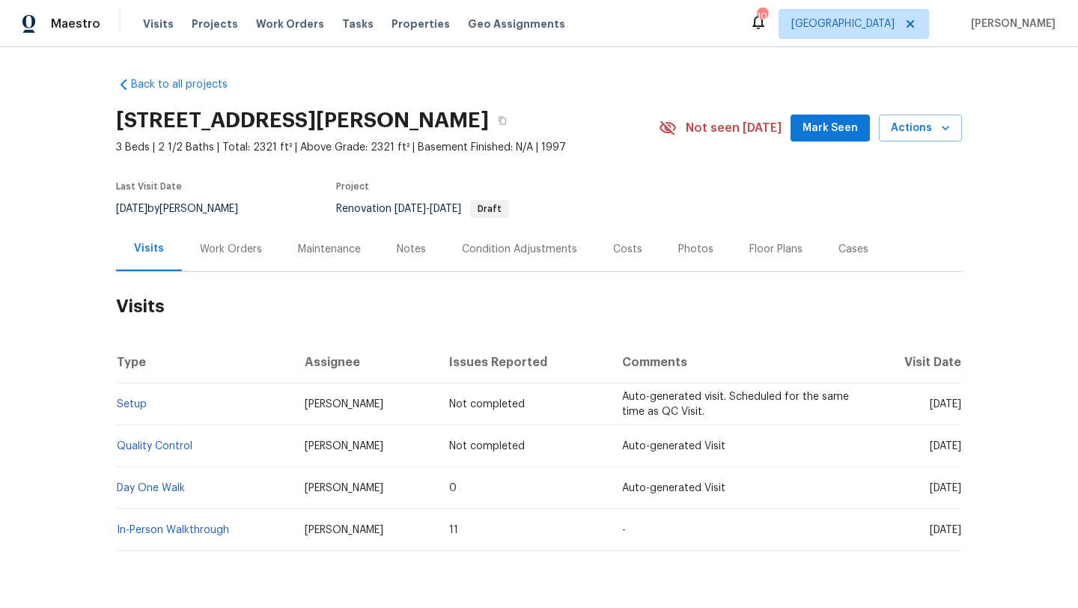
click at [245, 253] on div "Work Orders" at bounding box center [231, 249] width 62 height 15
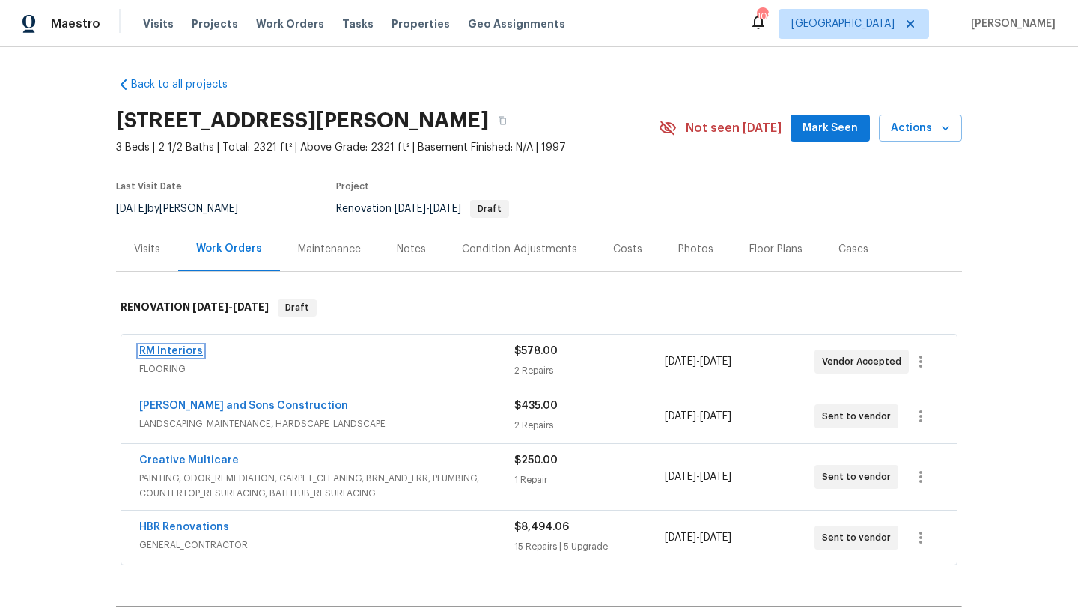
click at [187, 347] on link "RM Interiors" at bounding box center [171, 351] width 64 height 10
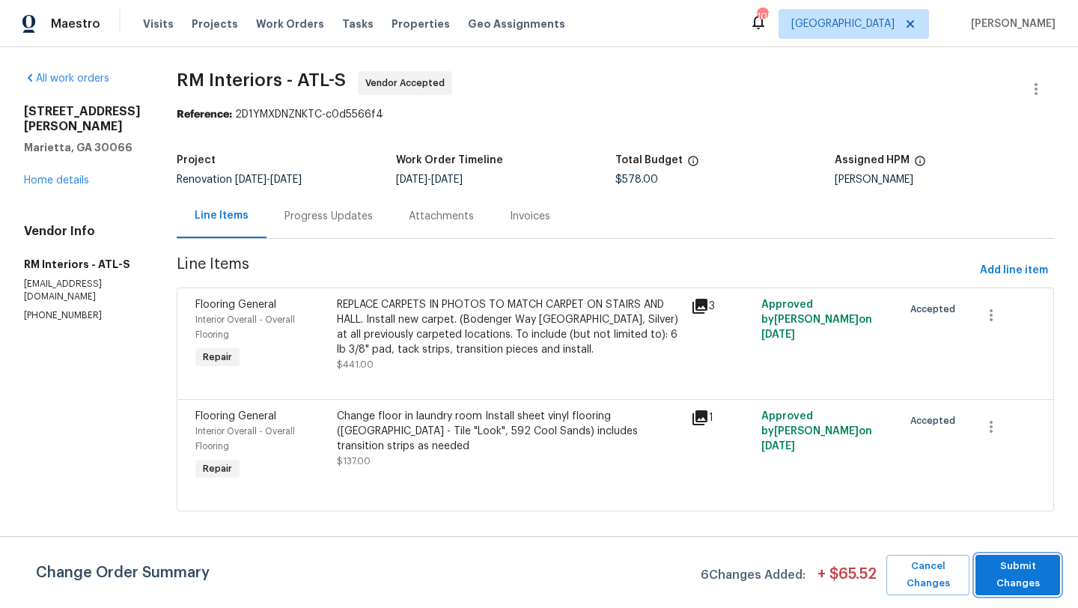
click at [1001, 583] on span "Submit Changes" at bounding box center [1018, 575] width 70 height 34
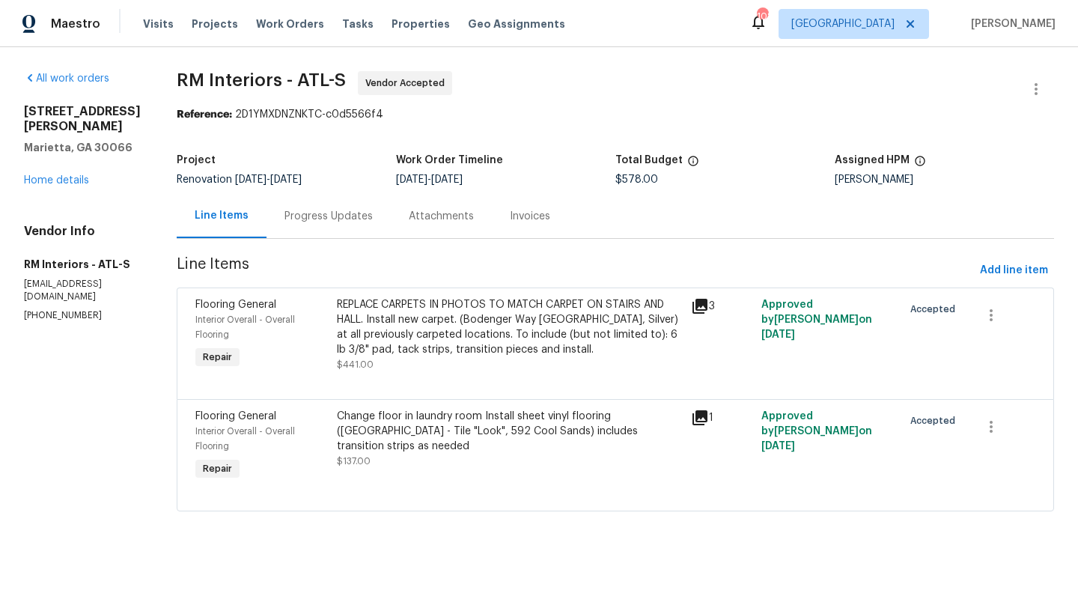
click at [319, 222] on div "Progress Updates" at bounding box center [328, 216] width 88 height 15
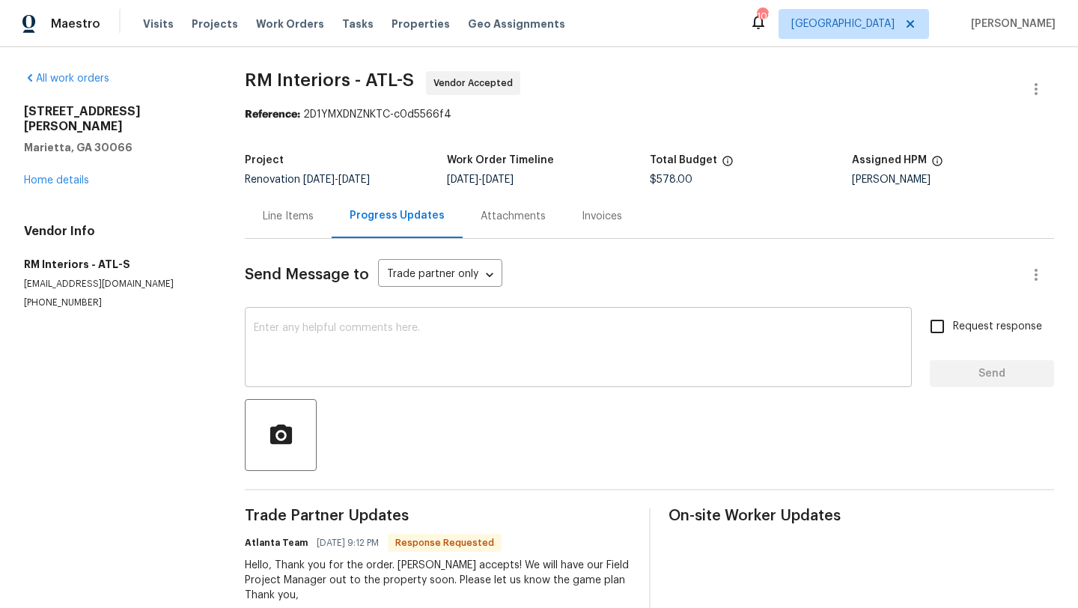
click at [377, 352] on textarea at bounding box center [578, 349] width 649 height 52
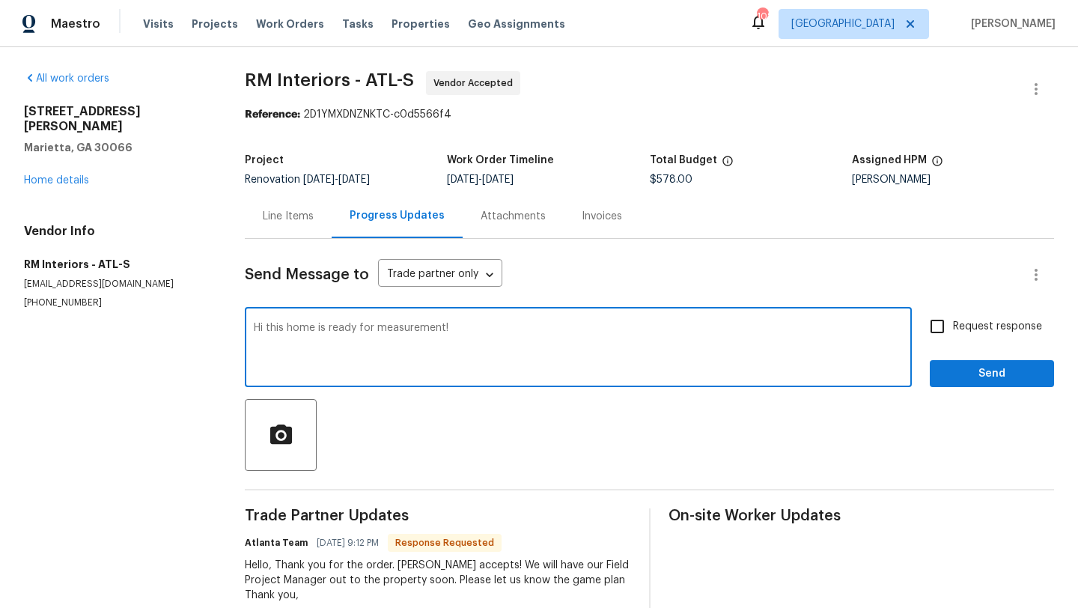
type textarea "Hi this home is ready for measurement!"
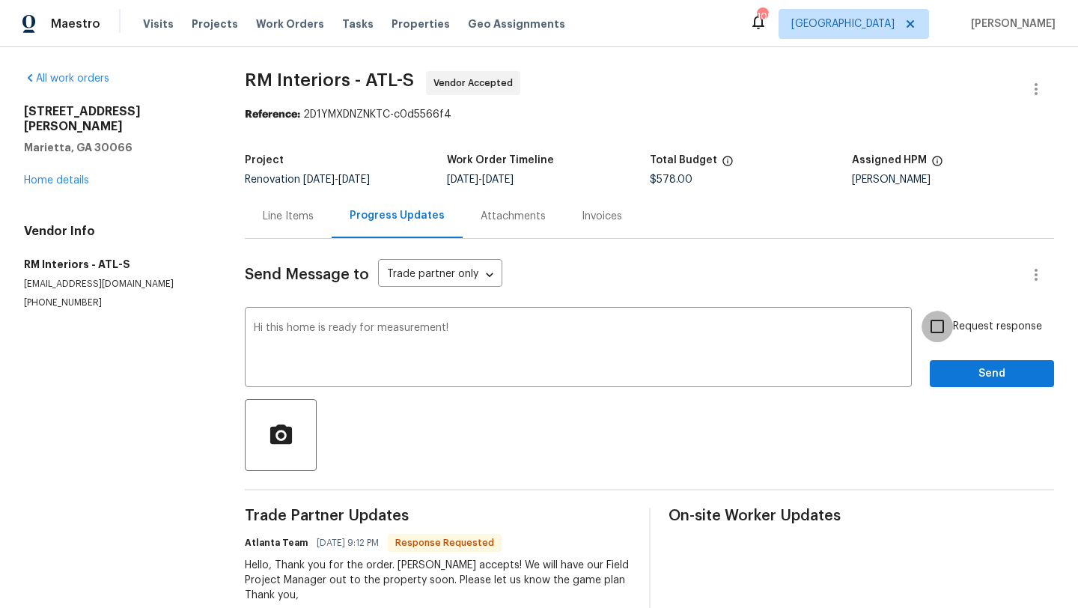
click at [945, 328] on input "Request response" at bounding box center [936, 326] width 31 height 31
checkbox input "true"
click at [975, 374] on span "Send" at bounding box center [992, 374] width 100 height 19
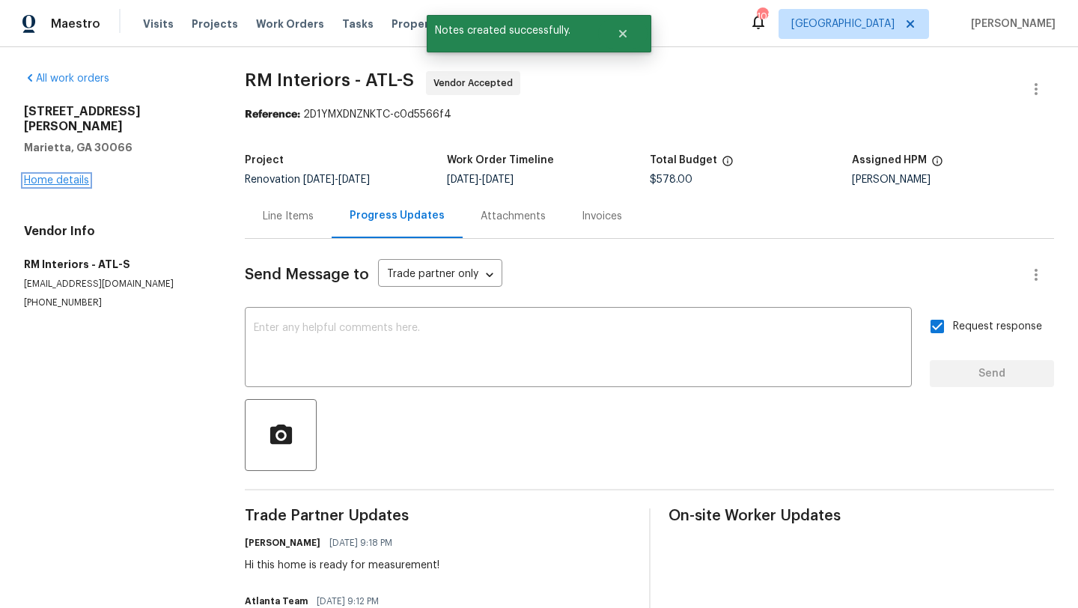
click at [86, 175] on link "Home details" at bounding box center [56, 180] width 65 height 10
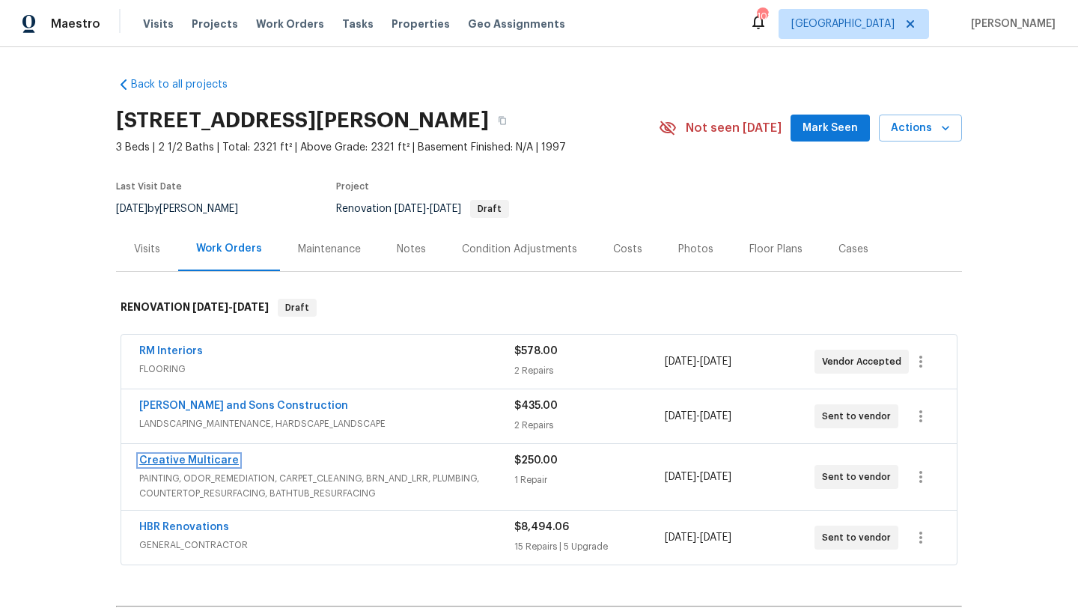
click at [223, 460] on link "Creative Multicare" at bounding box center [189, 460] width 100 height 10
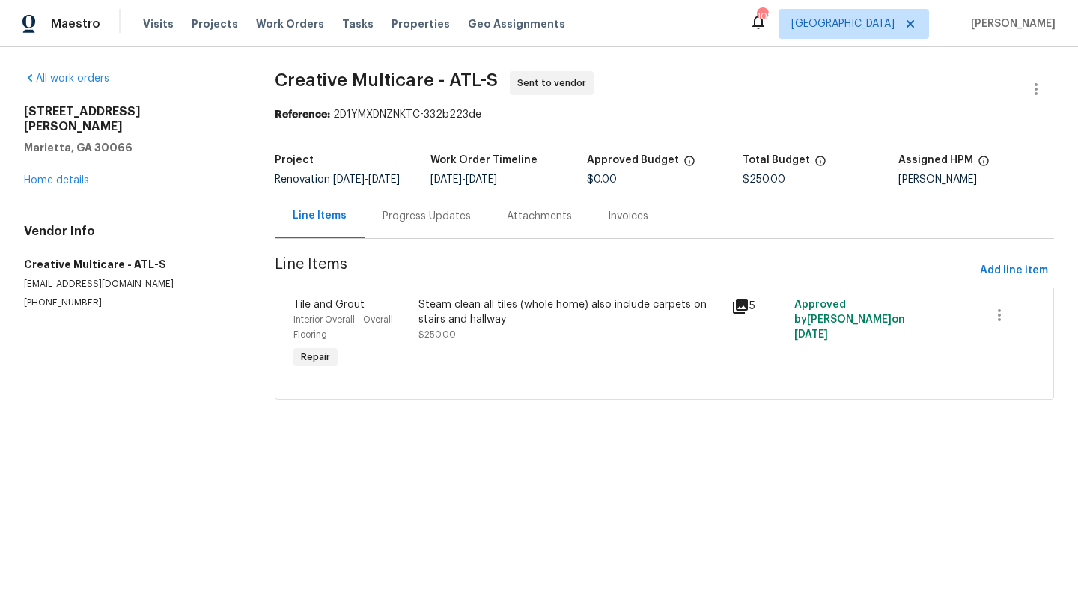
click at [55, 159] on div "4108 Christacy Way Marietta, GA 30066 Home details" at bounding box center [131, 146] width 215 height 84
click at [56, 173] on div "All work orders 4108 Christacy Way Marietta, GA 30066 Home details Vendor Info …" at bounding box center [131, 190] width 215 height 238
click at [56, 175] on link "Home details" at bounding box center [56, 180] width 65 height 10
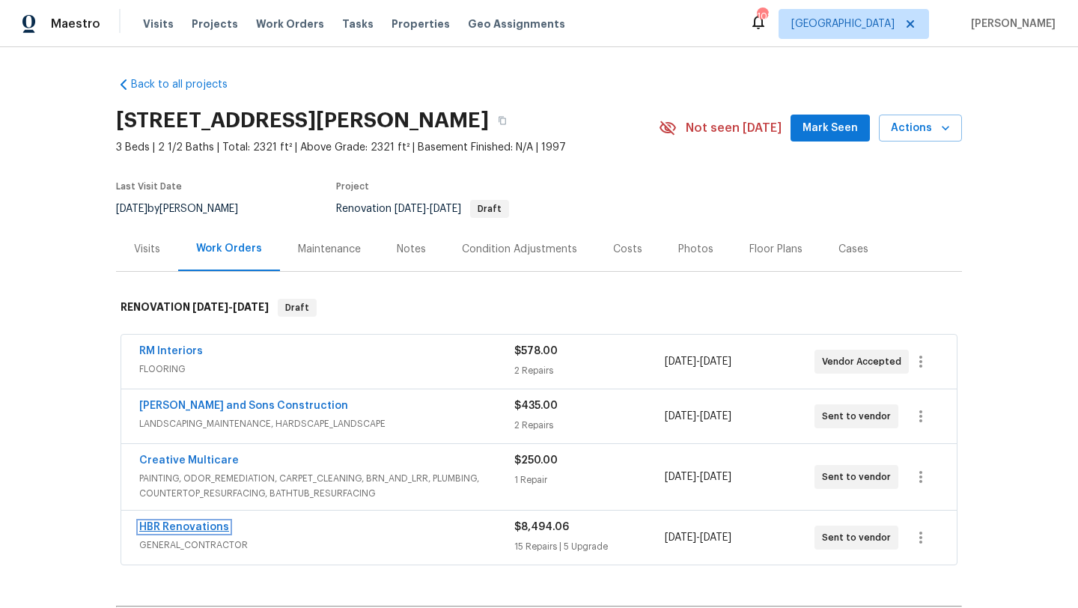
click at [193, 530] on link "HBR Renovations" at bounding box center [184, 527] width 90 height 10
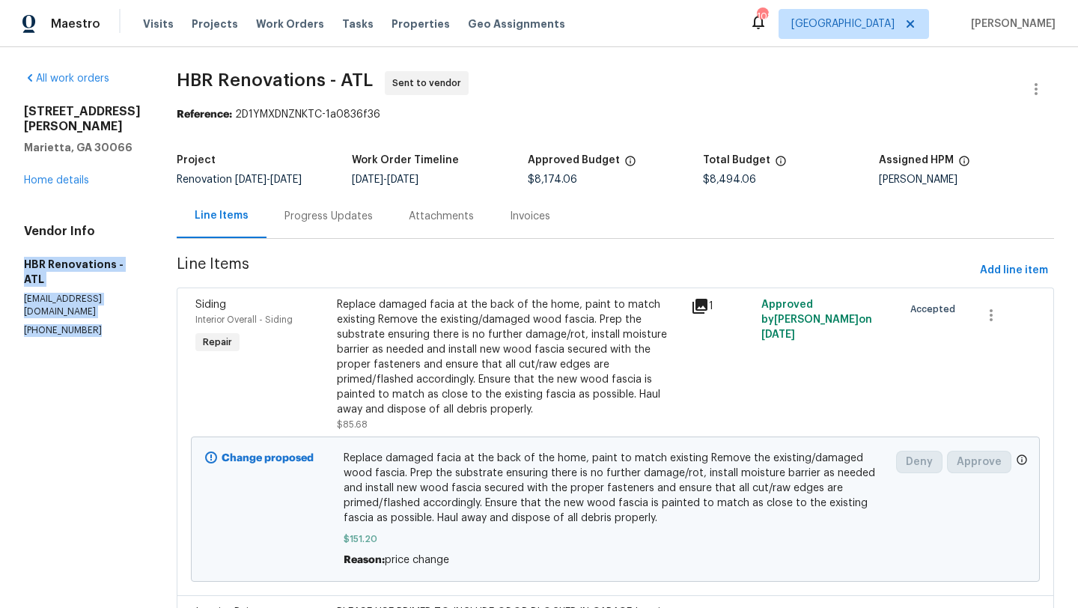
drag, startPoint x: 101, startPoint y: 317, endPoint x: 19, endPoint y: 258, distance: 101.4
copy div "HBR Renovations - ATL hbrrenovation@gmail.com (404) 718-0382"
click at [64, 179] on link "Home details" at bounding box center [56, 180] width 65 height 10
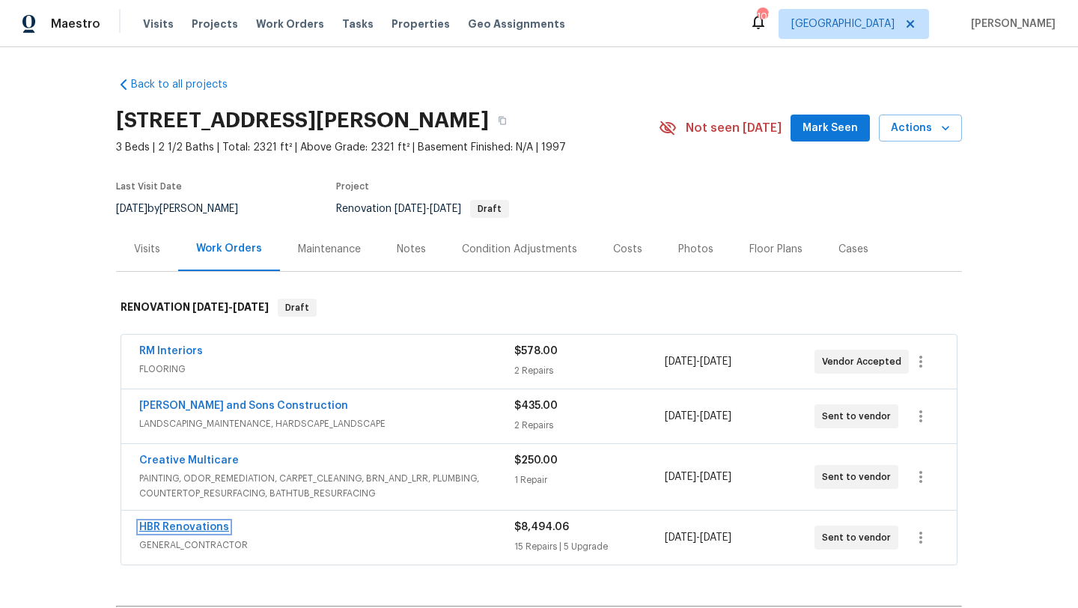
click at [209, 526] on link "HBR Renovations" at bounding box center [184, 527] width 90 height 10
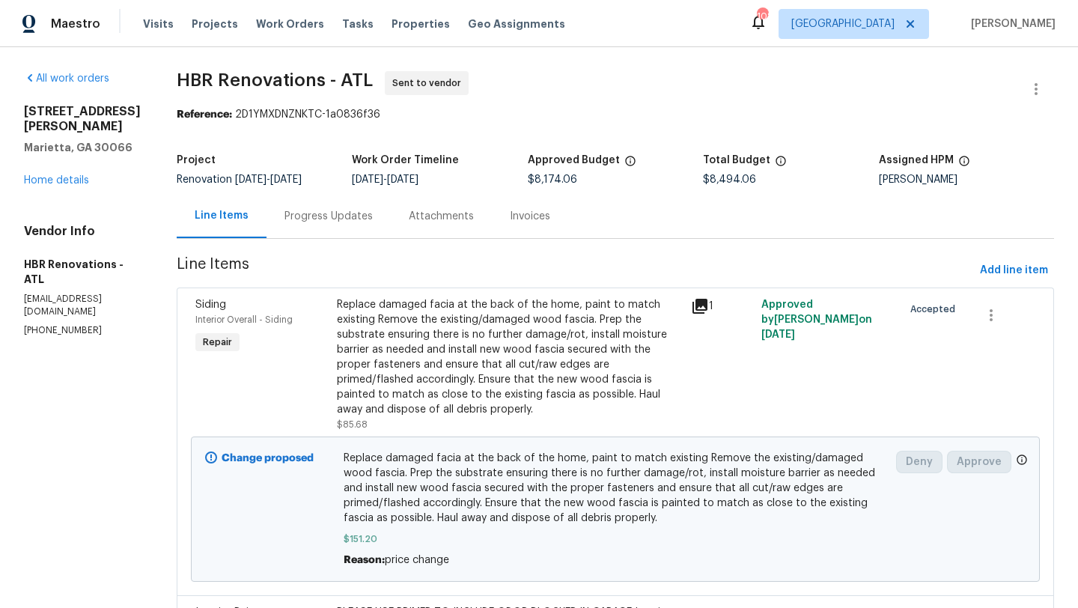
click at [328, 218] on div "Progress Updates" at bounding box center [328, 216] width 88 height 15
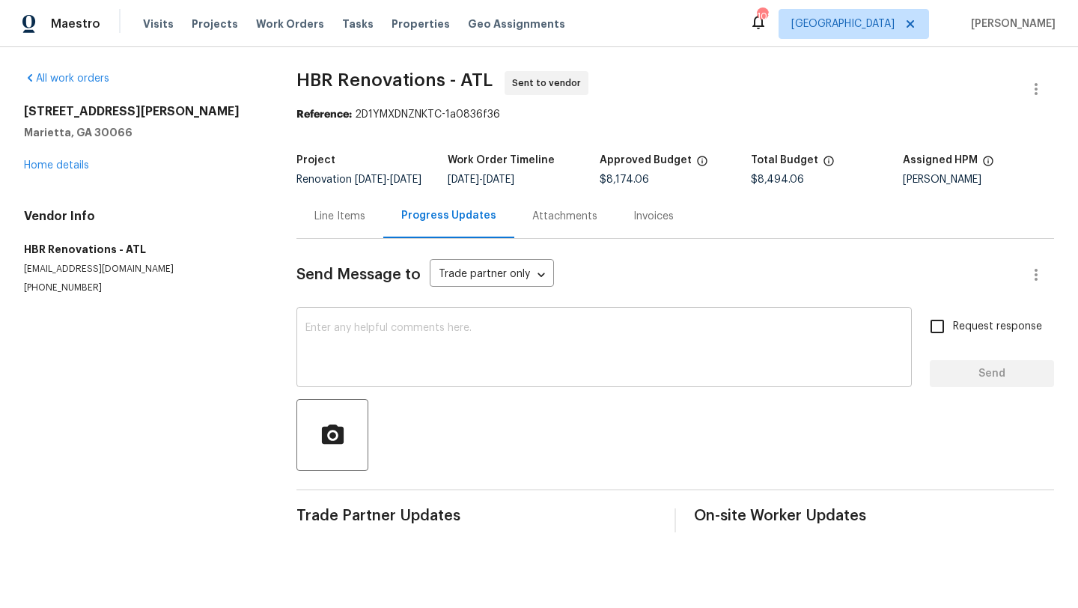
click at [359, 353] on textarea at bounding box center [603, 349] width 597 height 52
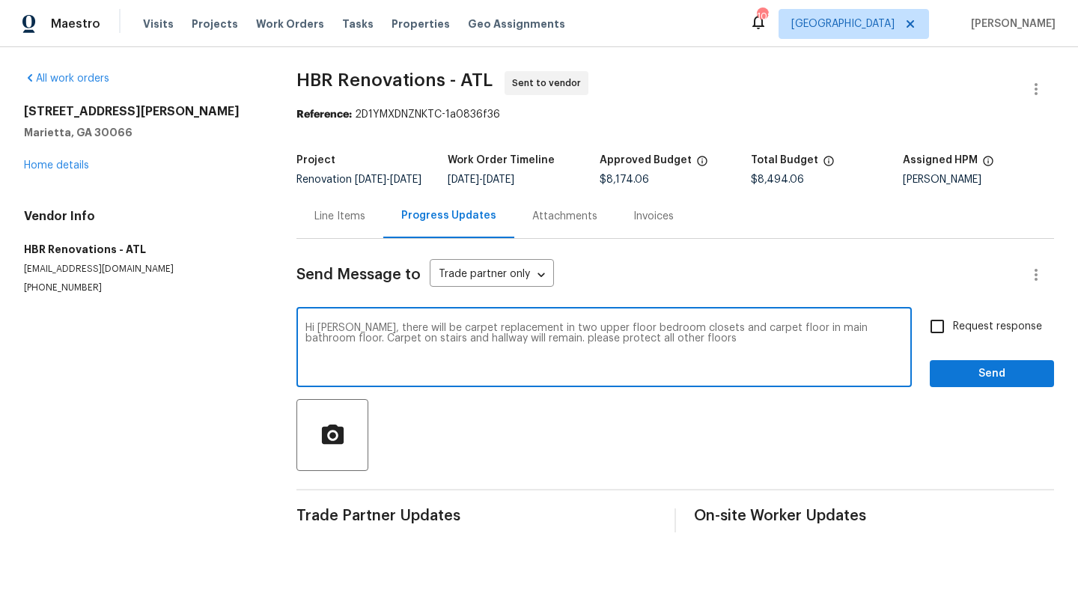
click at [511, 349] on textarea "Hi Wendy, there will be carpet replacement in two upper floor bedroom closets a…" at bounding box center [603, 349] width 597 height 52
click at [352, 360] on textarea "Hi Wendy, there will be carpet replacement in two upper floor bedroom closets a…" at bounding box center [603, 349] width 597 height 52
click at [443, 359] on textarea "Hi Wendy, there will be carpet replacement in two upper floor bedroom closets a…" at bounding box center [603, 349] width 597 height 52
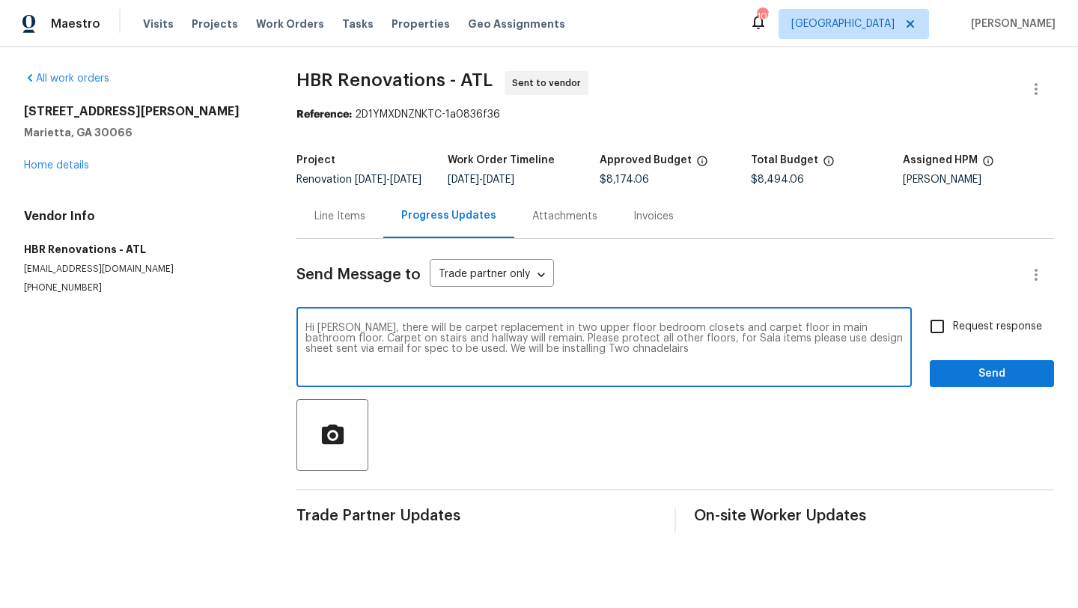
click at [581, 356] on textarea "Hi Wendy, there will be carpet replacement in two upper floor bedroom closets a…" at bounding box center [603, 349] width 597 height 52
click at [571, 361] on textarea "Hi Wendy, there will be carpet replacement in two upper floor bedroom closets a…" at bounding box center [603, 349] width 597 height 52
click at [635, 374] on textarea "Hi Wendy, there will be carpet replacement in two upper floor bedroom closets a…" at bounding box center [603, 349] width 597 height 52
click at [597, 359] on textarea "Hi Wendy, there will be carpet replacement in two upper floor bedroom closets a…" at bounding box center [603, 349] width 597 height 52
click at [677, 361] on textarea "Hi Wendy, there will be carpet replacement in two upper floor bedroom closets a…" at bounding box center [603, 349] width 597 height 52
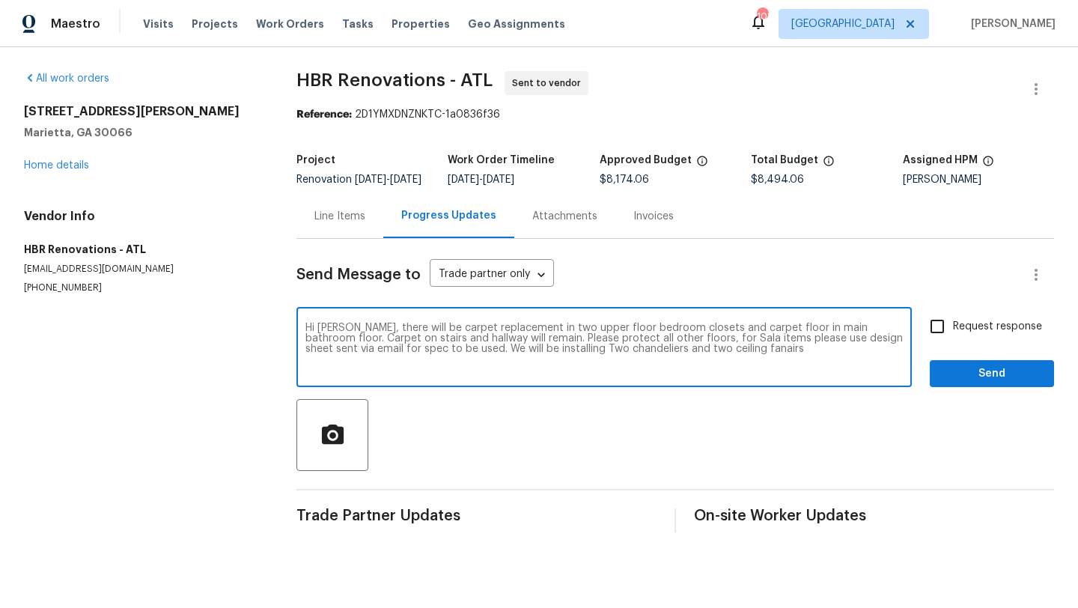
click at [713, 362] on textarea "Hi Wendy, there will be carpet replacement in two upper floor bedroom closets a…" at bounding box center [603, 349] width 597 height 52
click at [743, 362] on textarea "Hi Wendy, there will be carpet replacement in two upper floor bedroom closets a…" at bounding box center [603, 349] width 597 height 52
click at [508, 347] on textarea "Hi Wendy, there will be carpet replacement in two upper floor bedroom closets a…" at bounding box center [603, 349] width 597 height 52
type textarea "Hi Wendy, there will be carpet replacement in two upper floor bedroom closets a…"
click at [936, 342] on input "Request response" at bounding box center [936, 326] width 31 height 31
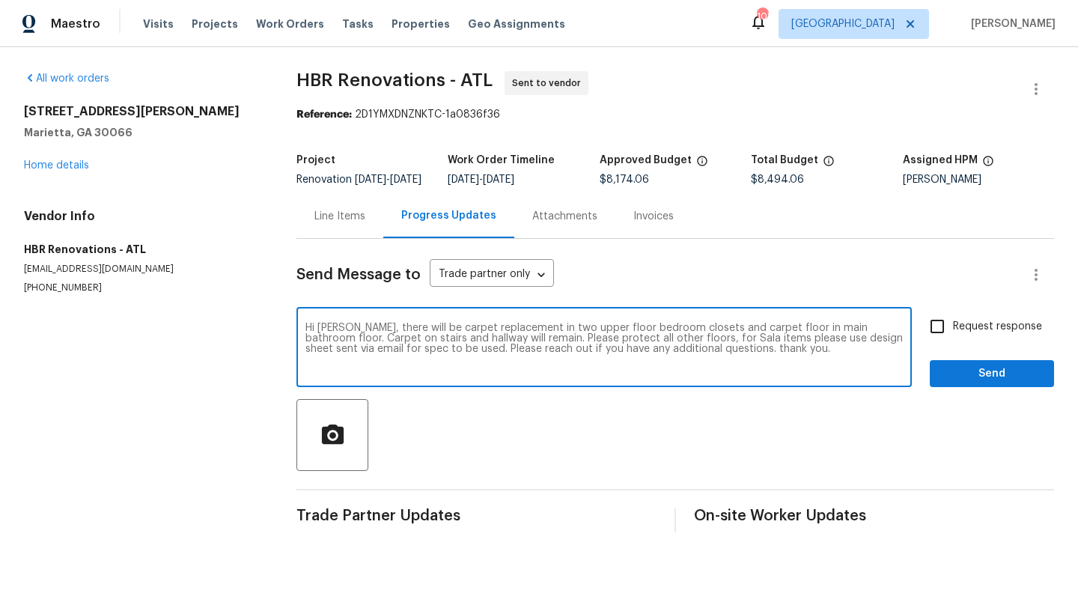
checkbox input "true"
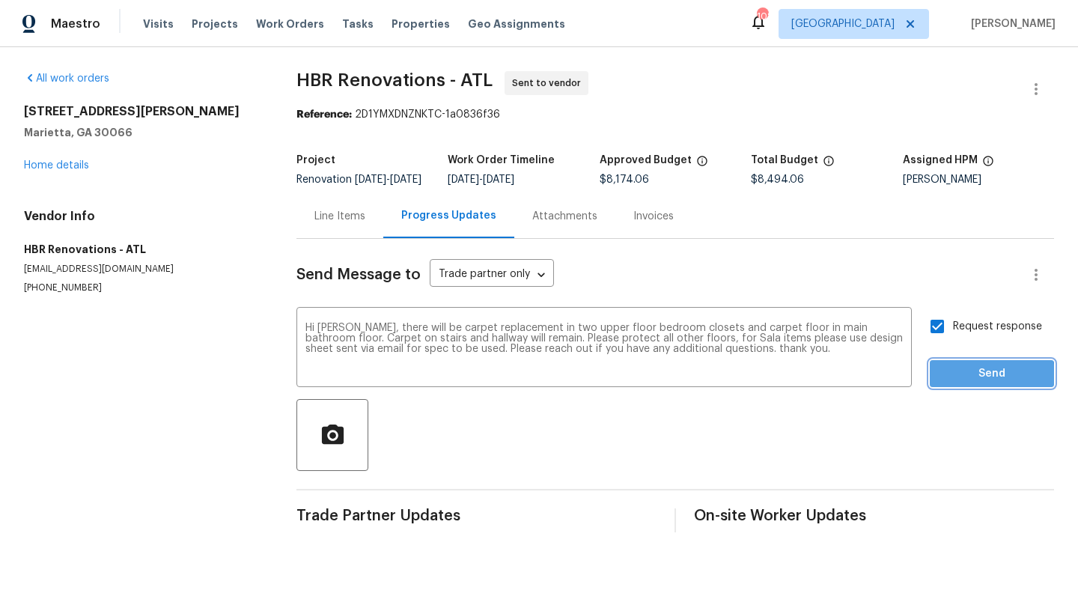
click at [947, 383] on span "Send" at bounding box center [992, 374] width 100 height 19
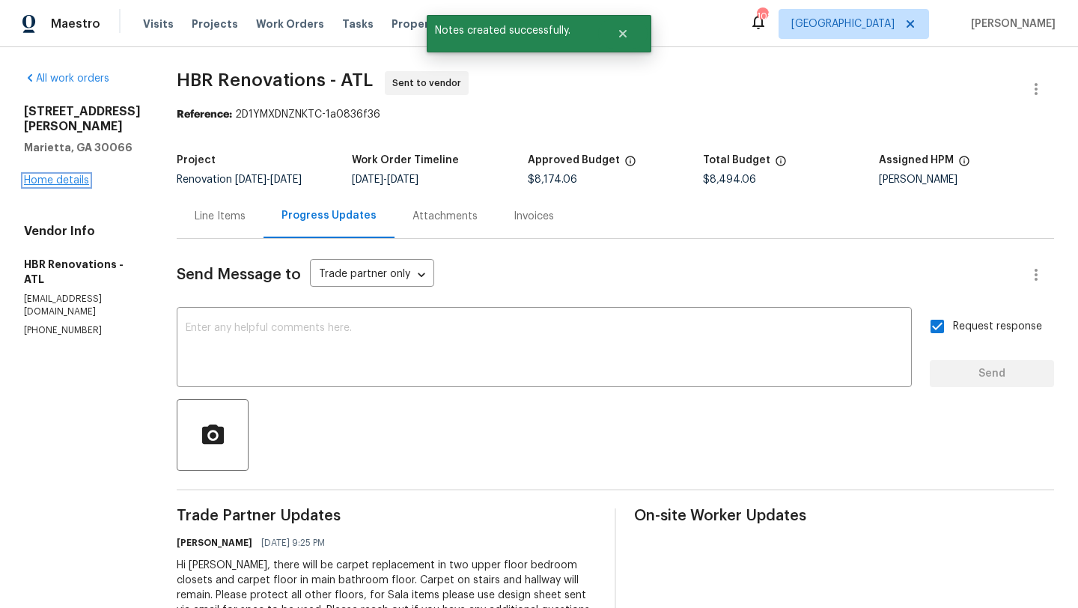
click at [67, 175] on link "Home details" at bounding box center [56, 180] width 65 height 10
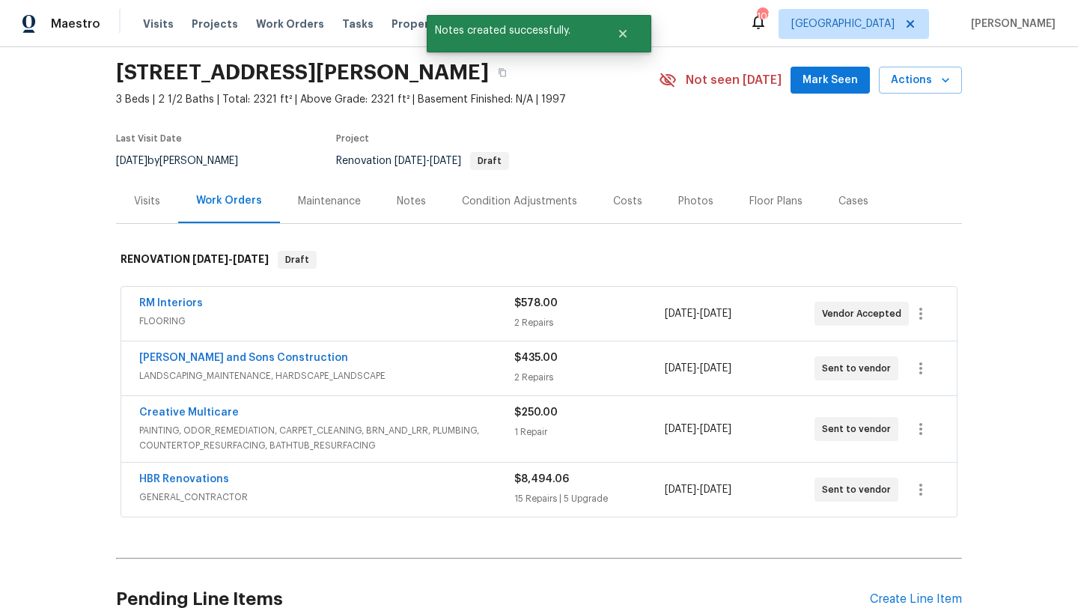
scroll to position [52, 0]
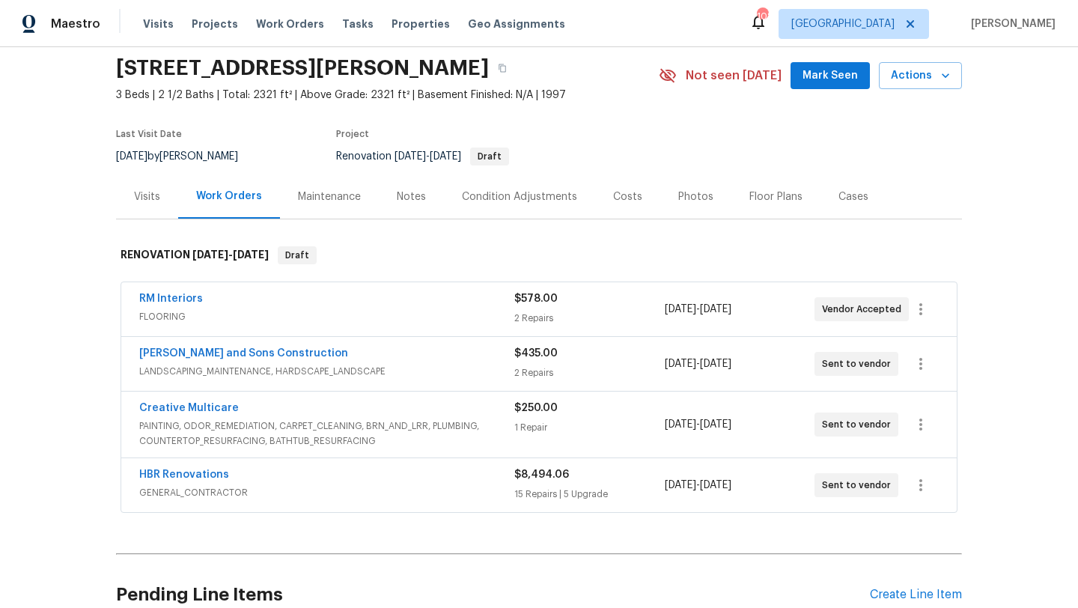
click at [242, 475] on div "HBR Renovations" at bounding box center [326, 476] width 375 height 18
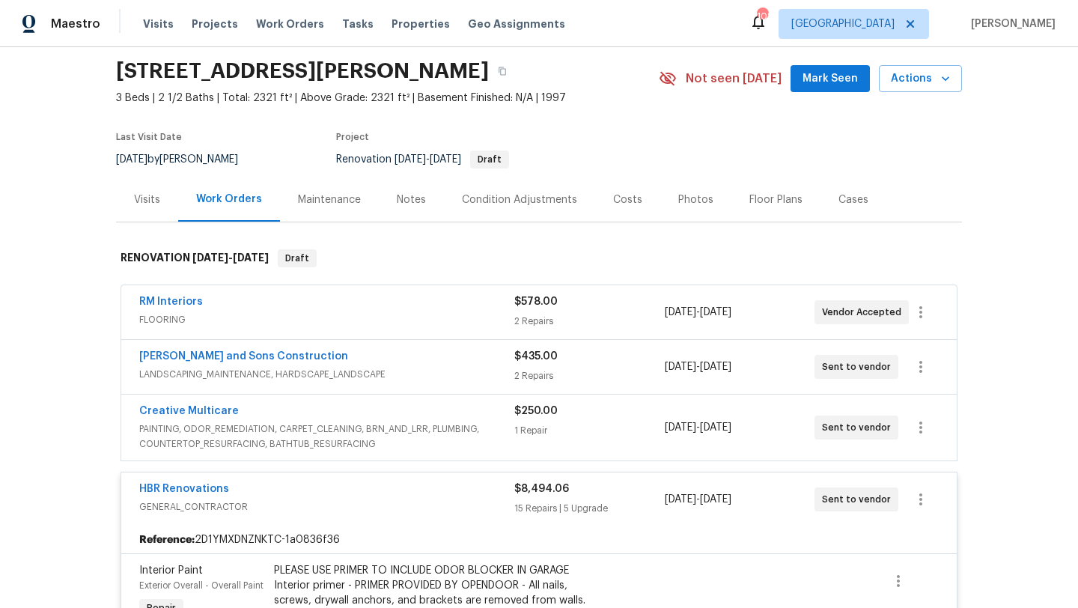
scroll to position [0, 0]
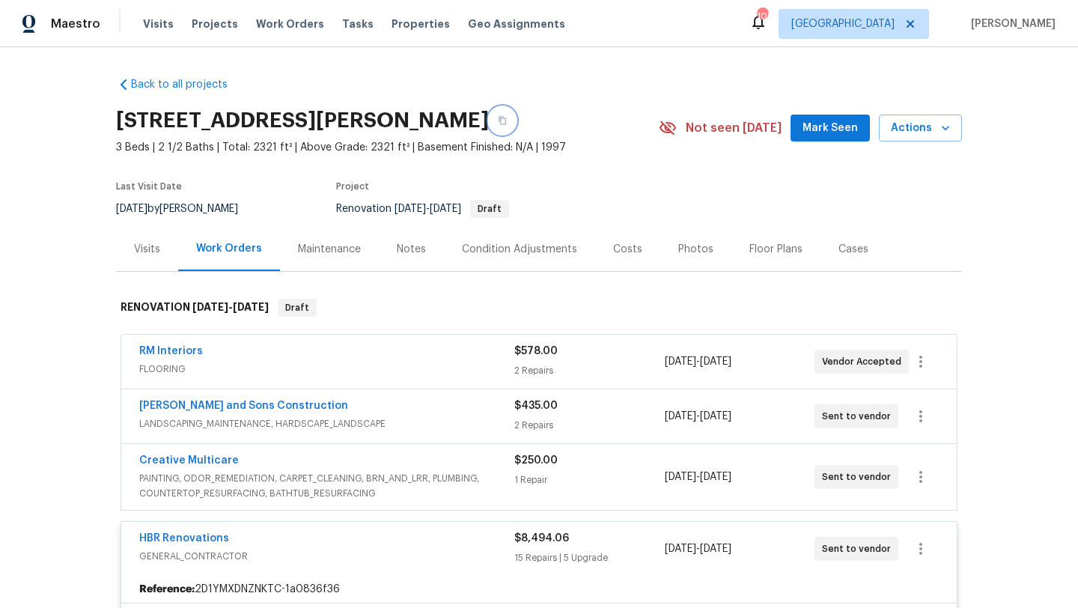
click at [507, 121] on icon "button" at bounding box center [502, 120] width 9 height 9
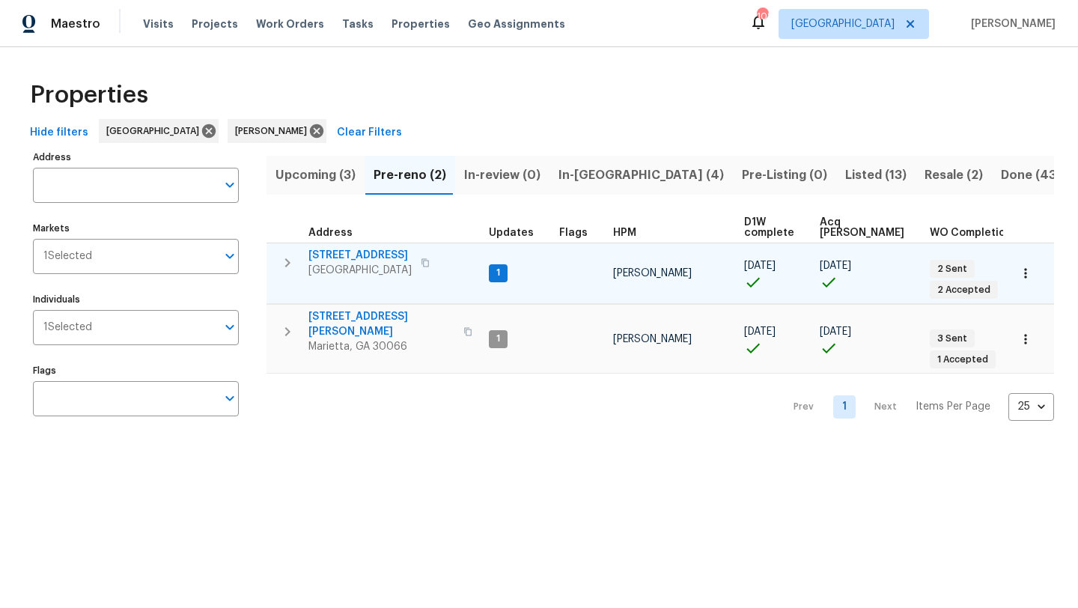
click at [375, 255] on span "[STREET_ADDRESS]" at bounding box center [359, 255] width 103 height 15
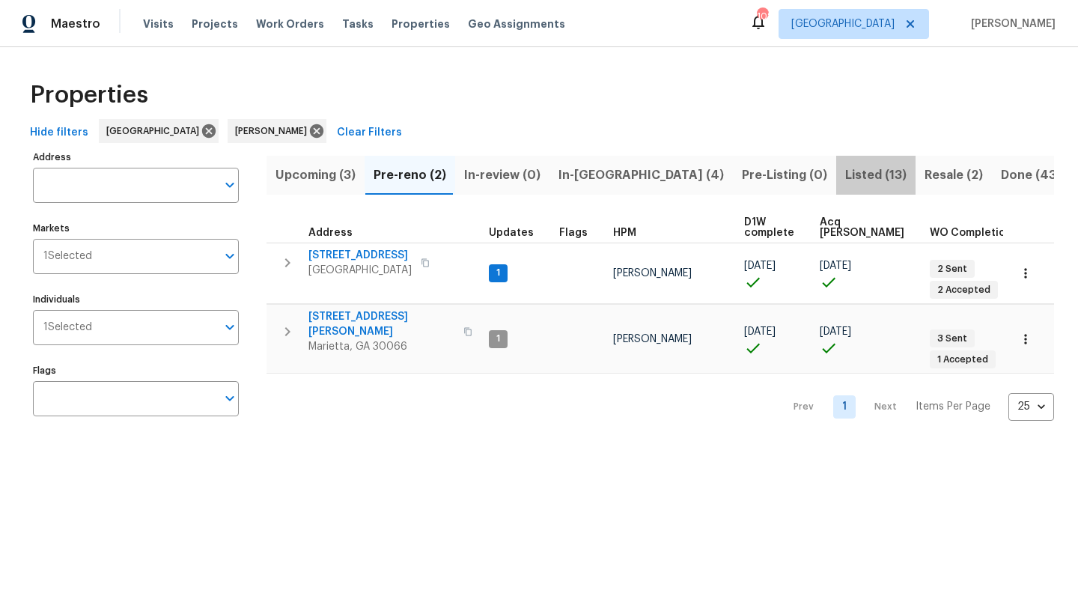
click at [845, 170] on span "Listed (13)" at bounding box center [875, 175] width 61 height 21
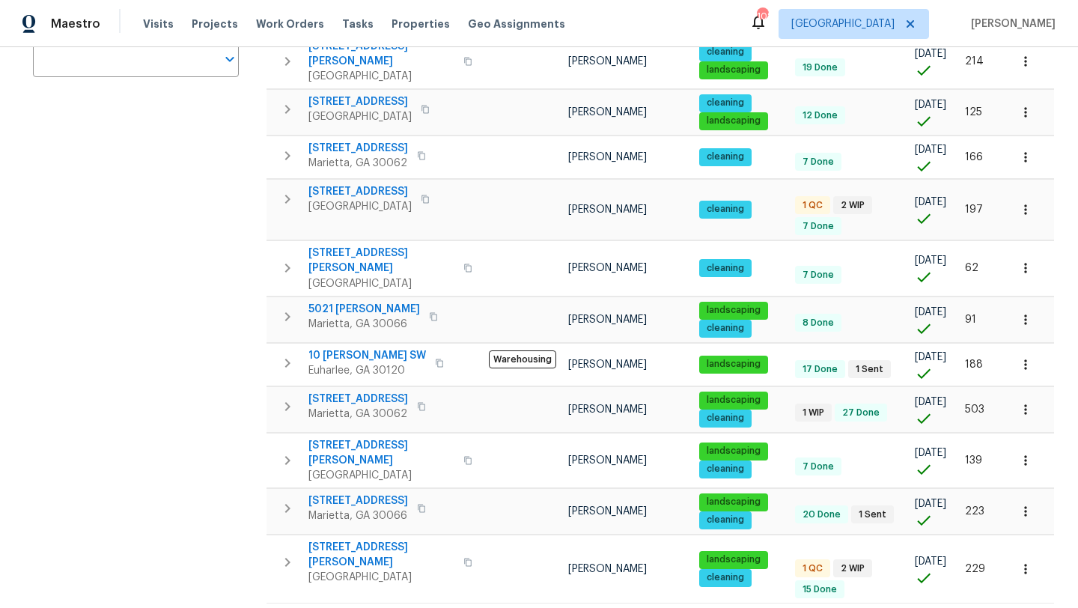
scroll to position [340, 0]
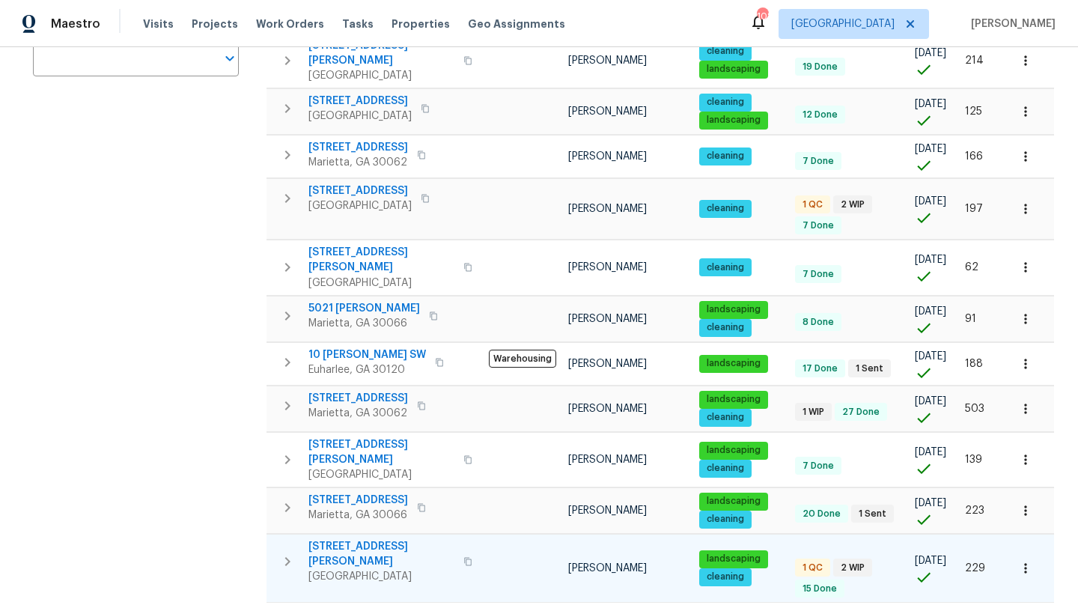
click at [368, 539] on span "[STREET_ADDRESS][PERSON_NAME]" at bounding box center [381, 554] width 146 height 30
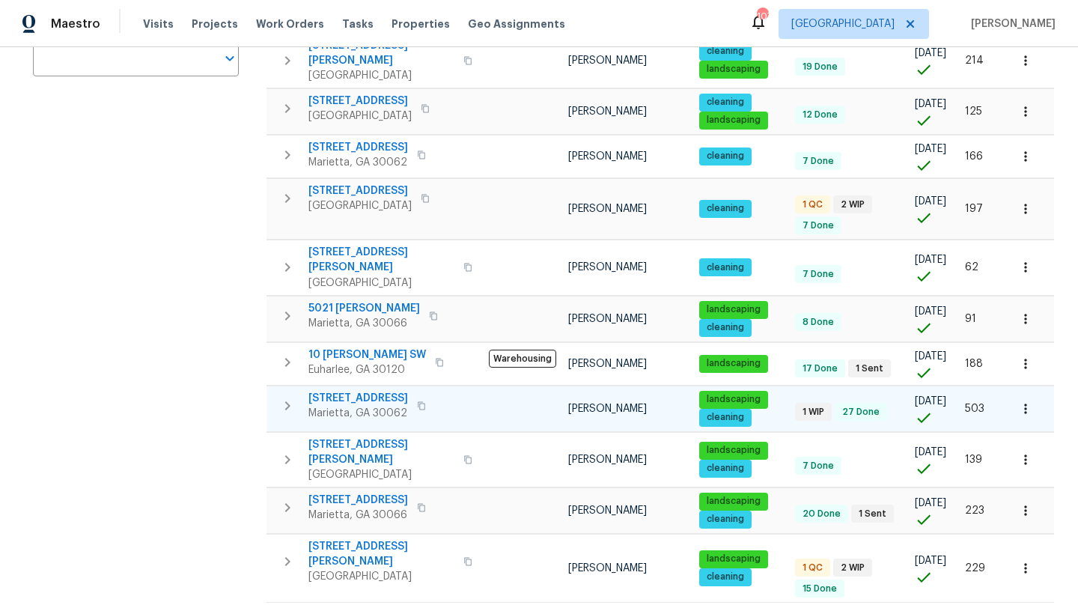
click at [357, 391] on span "[STREET_ADDRESS]" at bounding box center [358, 398] width 100 height 15
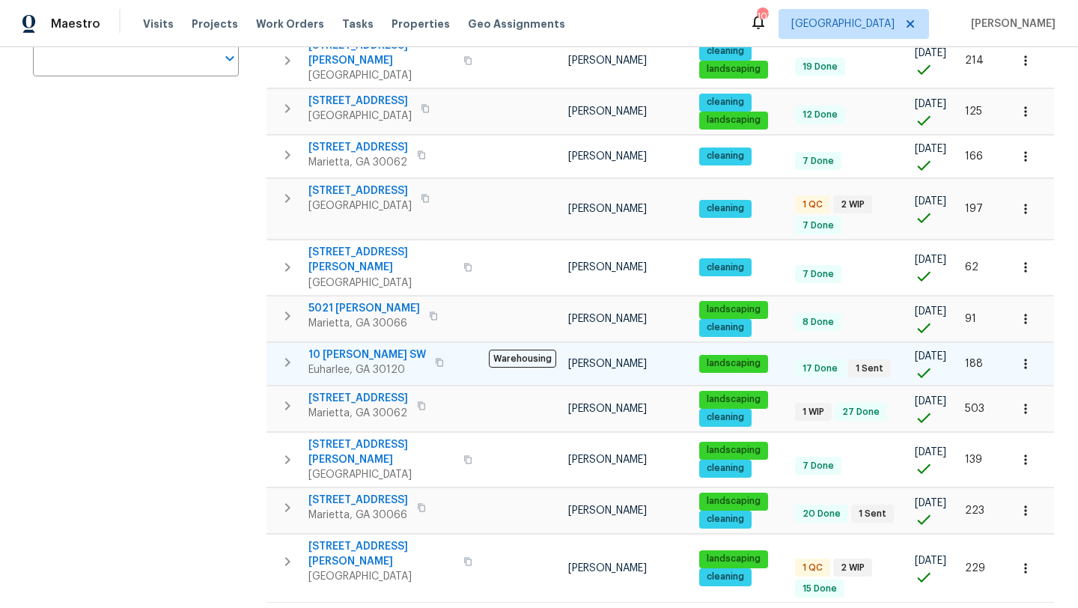
scroll to position [0, 0]
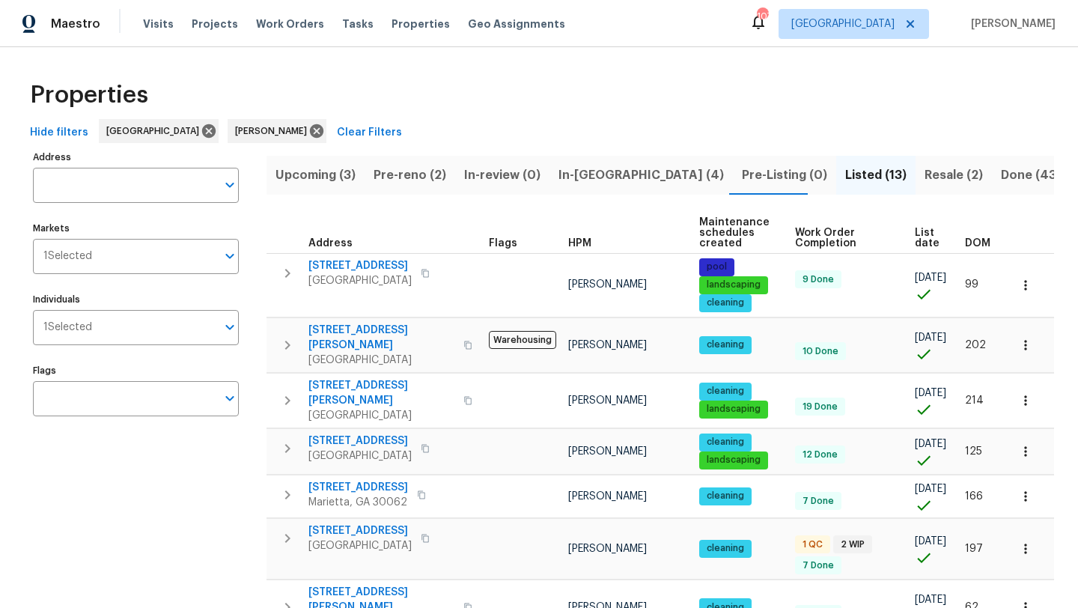
click at [417, 162] on button "Pre-reno (2)" at bounding box center [410, 175] width 91 height 39
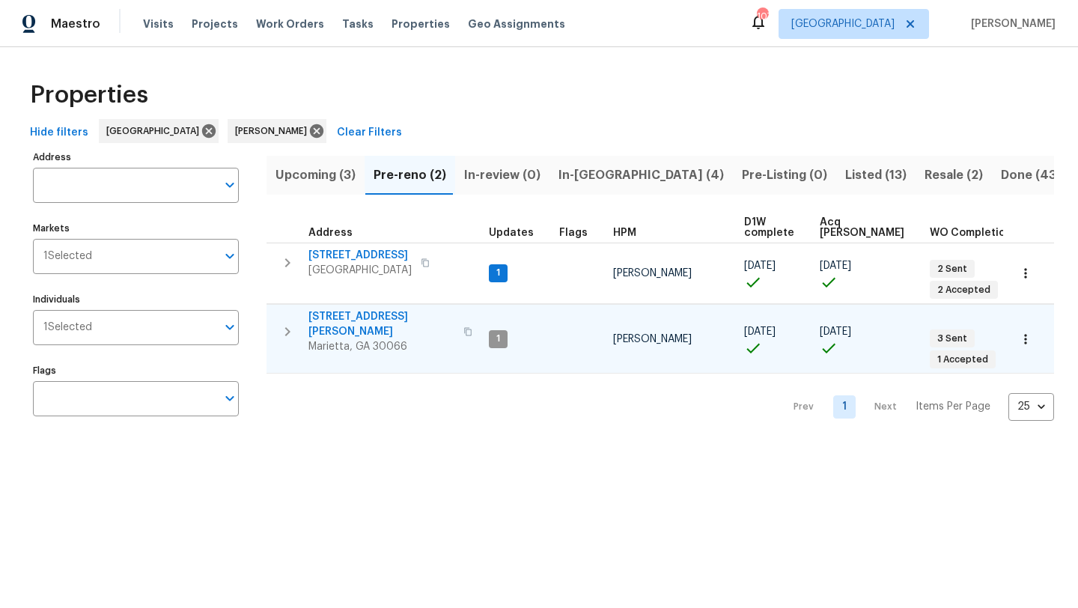
click at [374, 317] on span "[STREET_ADDRESS][PERSON_NAME]" at bounding box center [381, 324] width 146 height 30
click at [326, 171] on span "Upcoming (3)" at bounding box center [315, 175] width 80 height 21
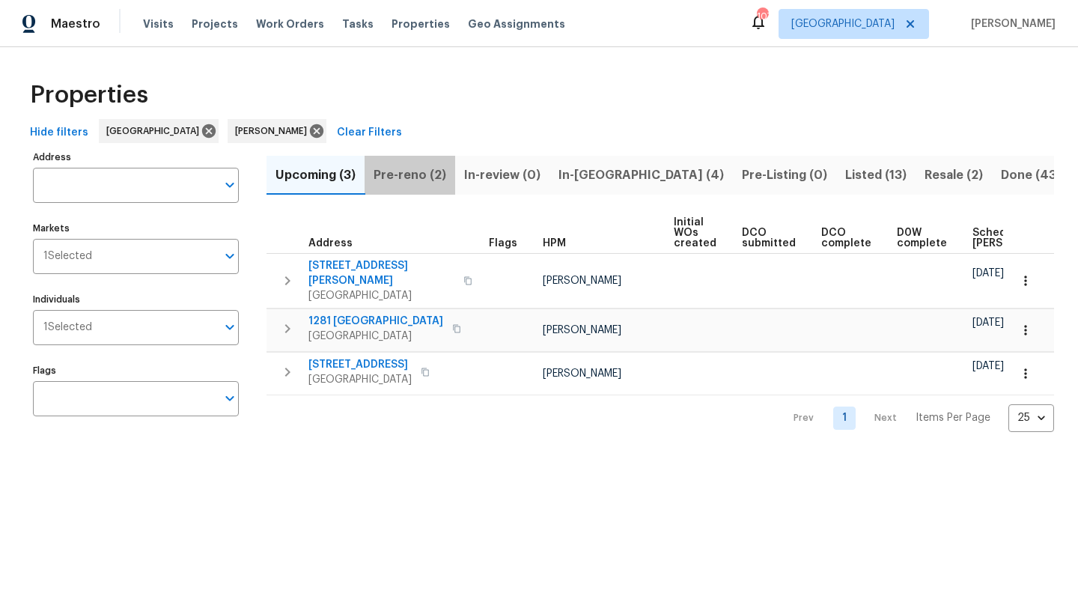
click at [412, 174] on span "Pre-reno (2)" at bounding box center [410, 175] width 73 height 21
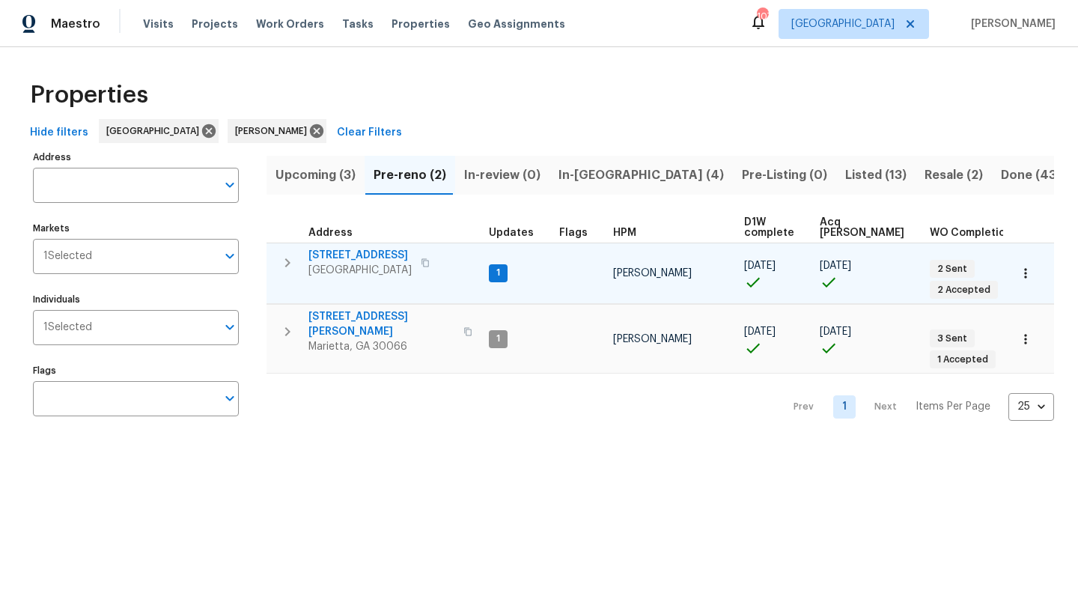
click at [377, 254] on span "503 Rendezvous Rd" at bounding box center [359, 255] width 103 height 15
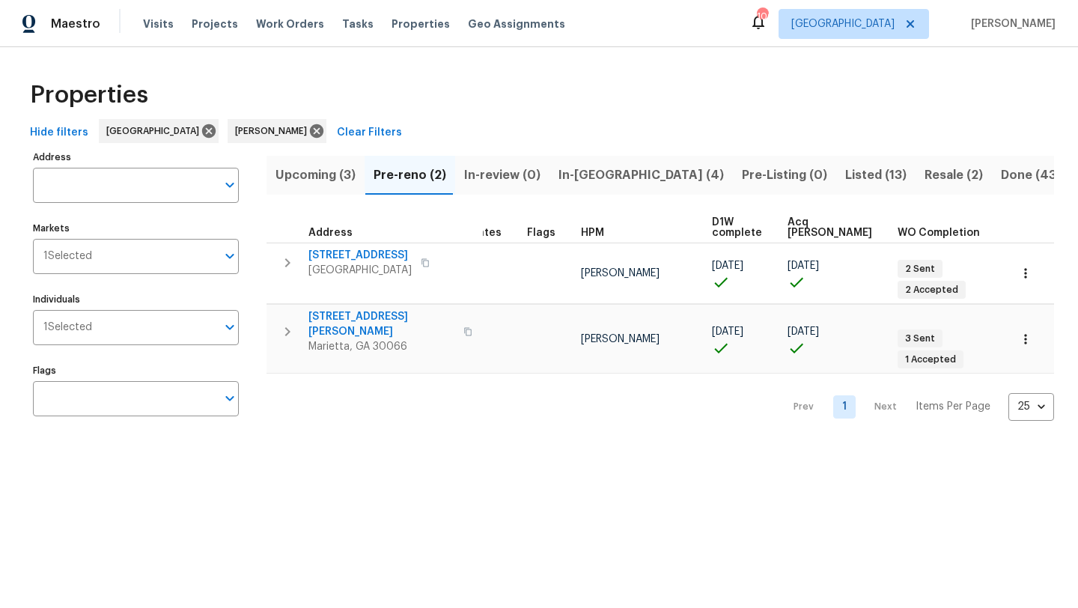
click at [924, 175] on span "Resale (2)" at bounding box center [953, 175] width 58 height 21
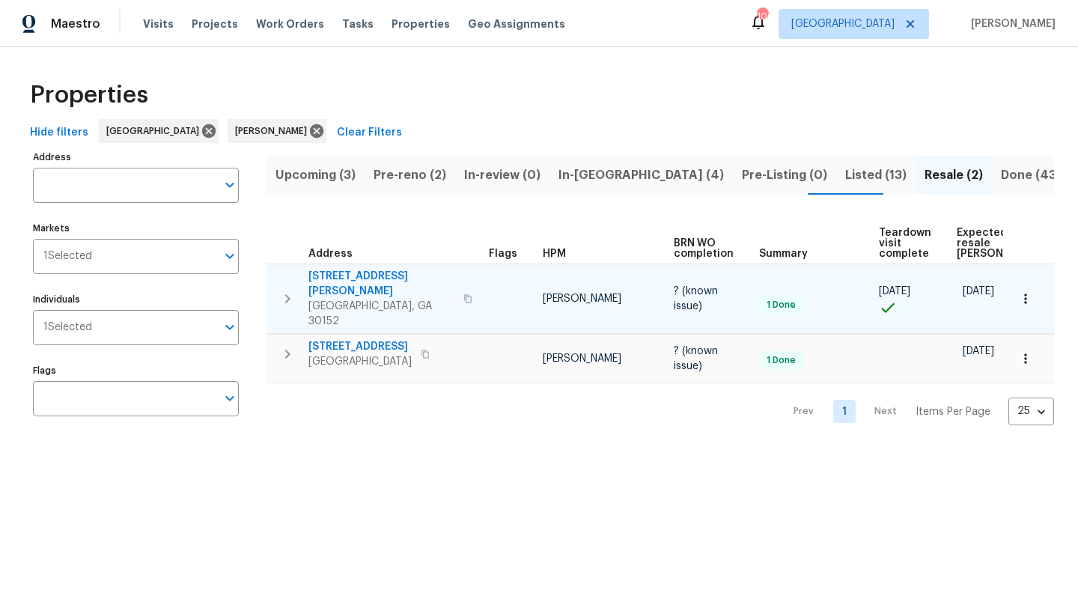
click at [406, 272] on span "1575 Ridenour Pkwy NW Apt 804" at bounding box center [381, 284] width 146 height 30
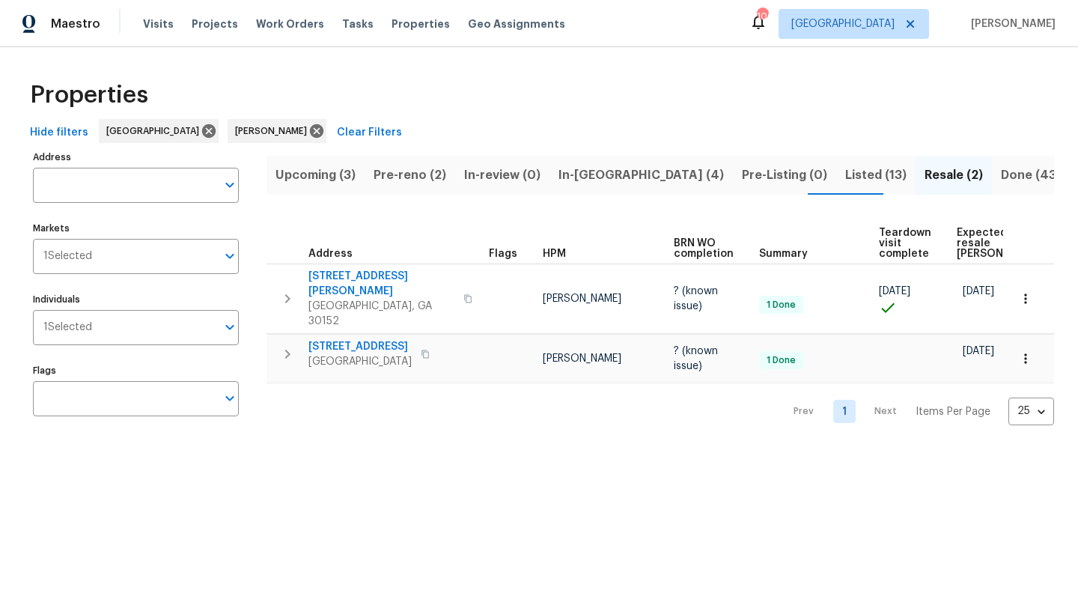
click at [401, 183] on span "Pre-reno (2)" at bounding box center [410, 175] width 73 height 21
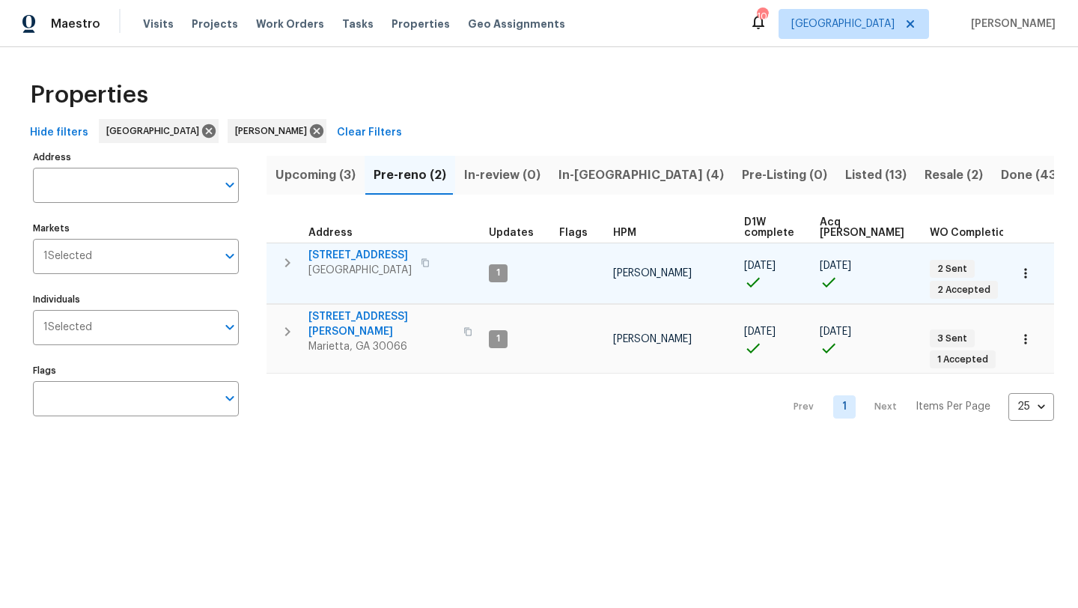
click at [377, 255] on span "503 Rendezvous Rd" at bounding box center [359, 255] width 103 height 15
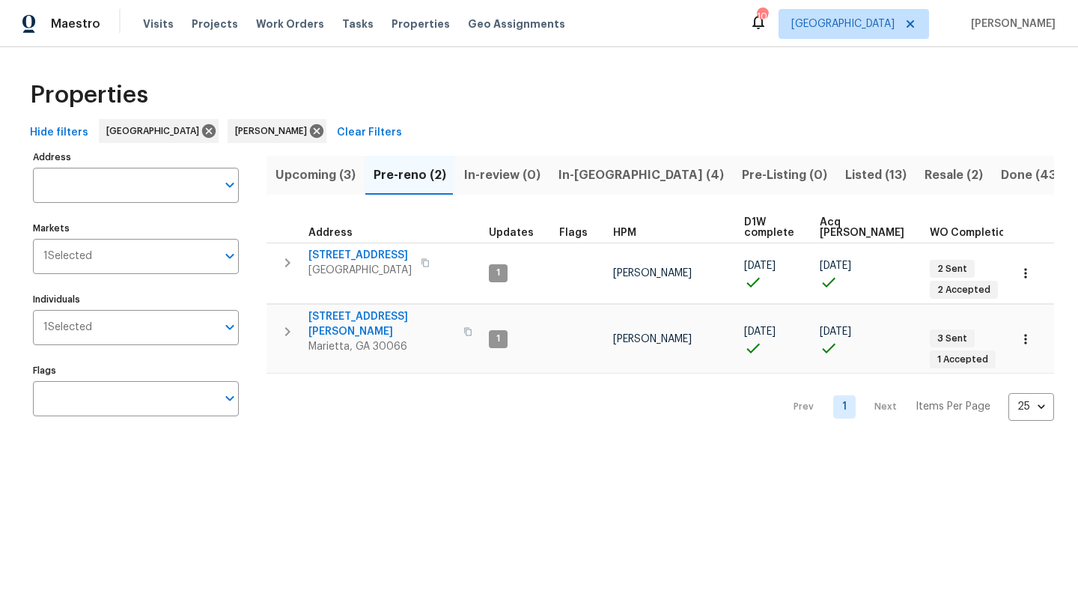
click at [603, 178] on span "In-reno (4)" at bounding box center [640, 175] width 165 height 21
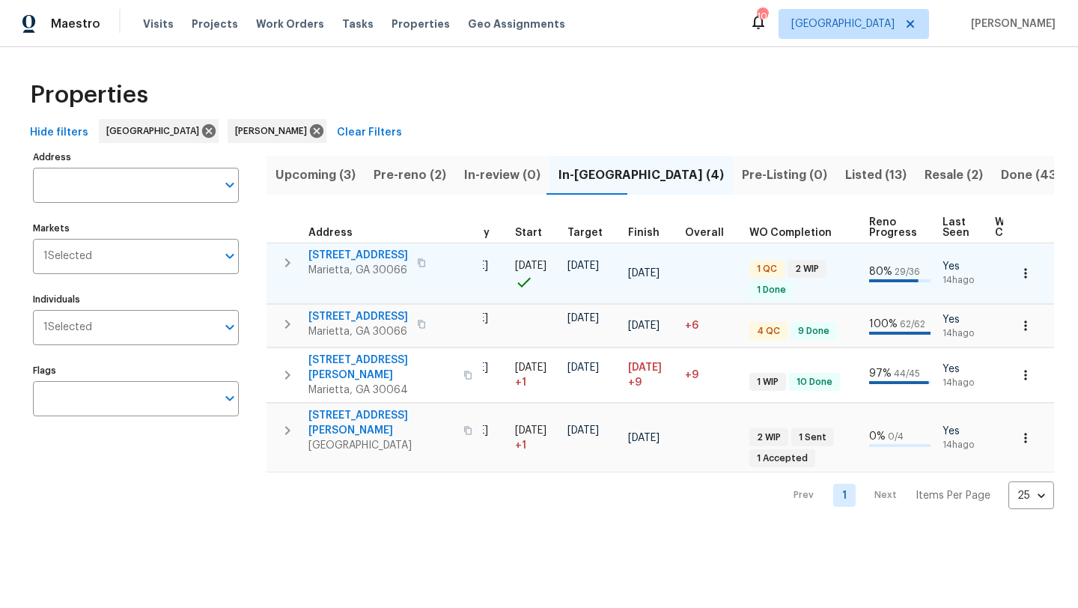
scroll to position [0, 302]
click at [375, 254] on span "180 Parkstone Way" at bounding box center [358, 255] width 100 height 15
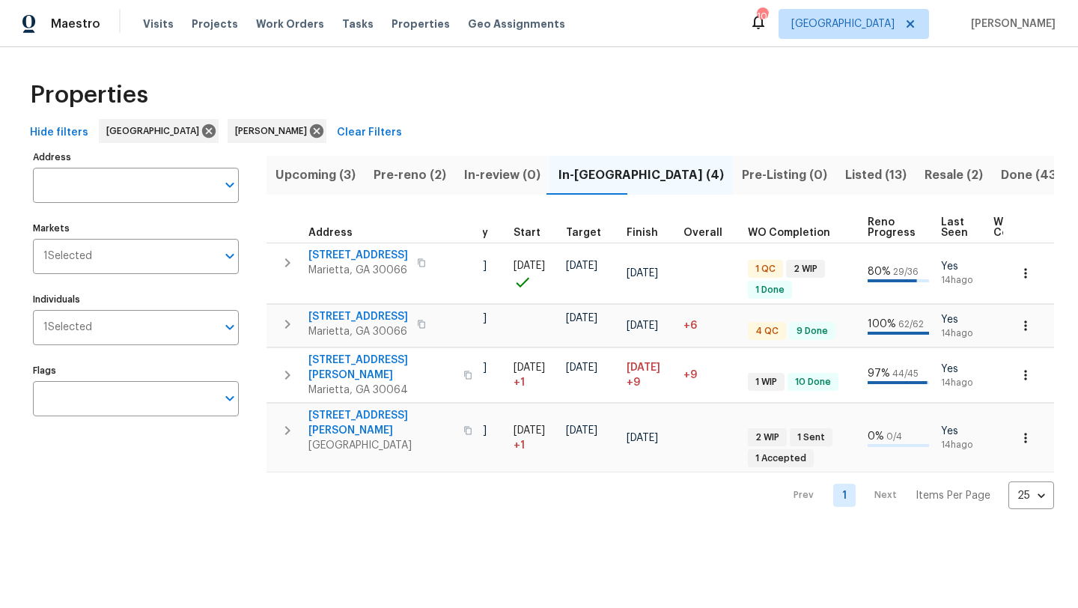
click at [382, 174] on span "Pre-reno (2)" at bounding box center [410, 175] width 73 height 21
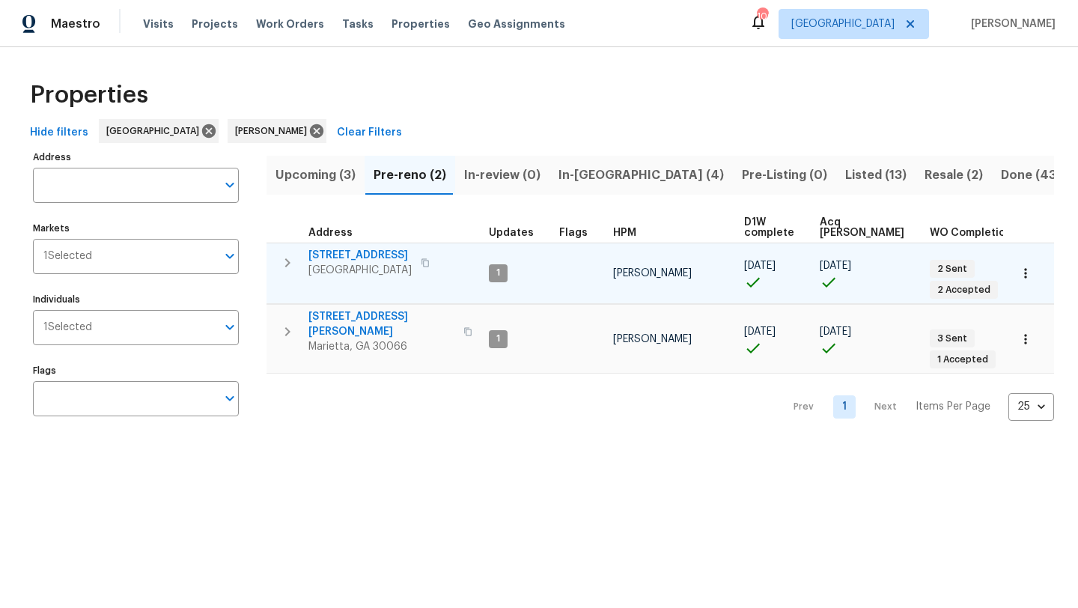
click at [351, 256] on span "503 Rendezvous Rd" at bounding box center [359, 255] width 103 height 15
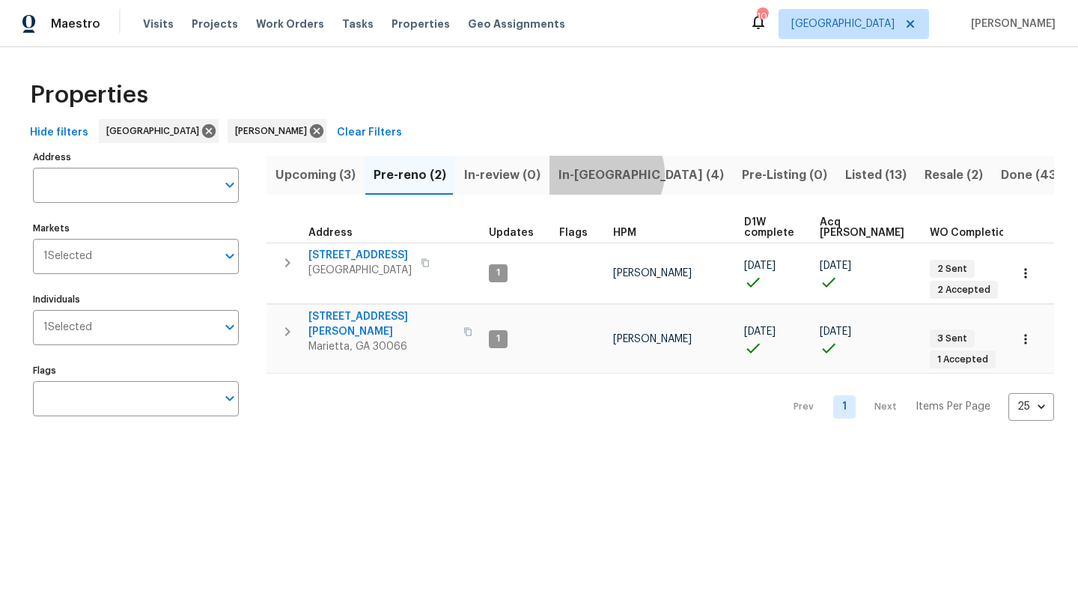
click at [602, 173] on span "In-reno (4)" at bounding box center [640, 175] width 165 height 21
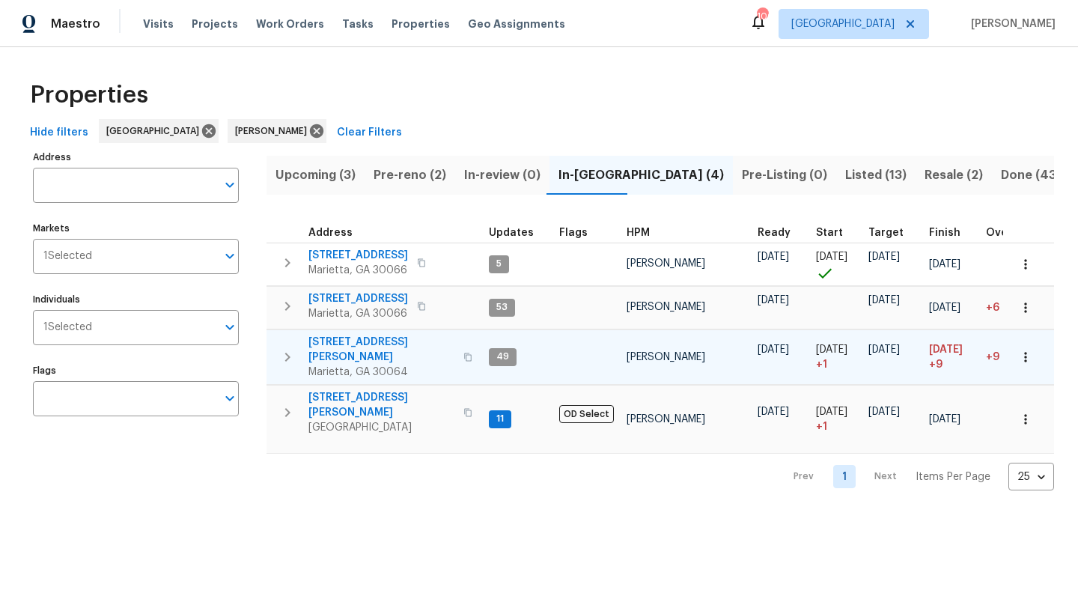
click at [362, 344] on span "3526 W Hampton Dr NW" at bounding box center [381, 350] width 146 height 30
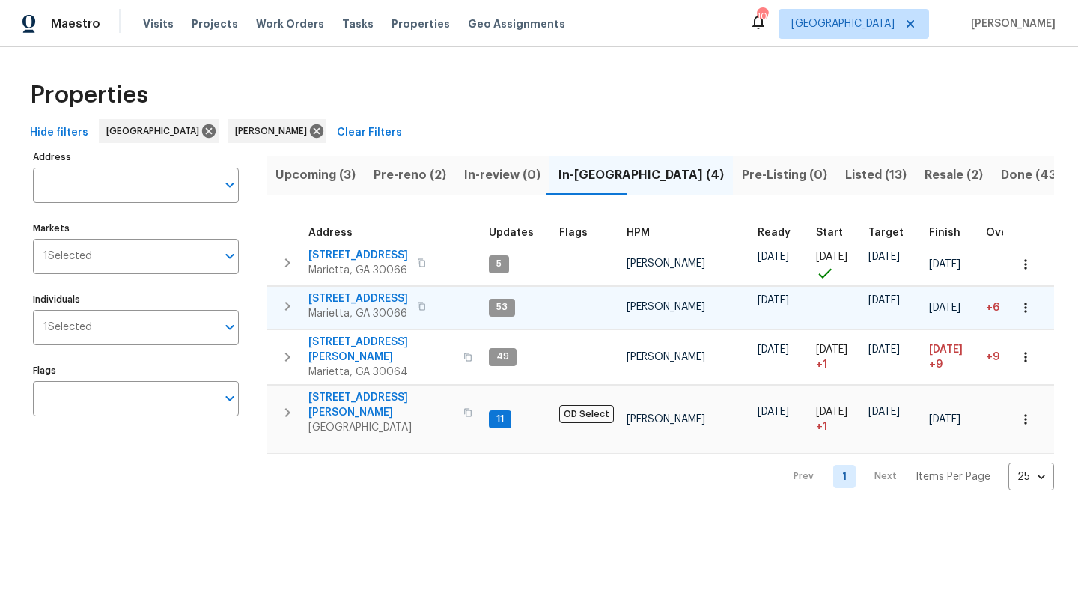
click at [367, 296] on span "692 Suholden Cir" at bounding box center [358, 298] width 100 height 15
click at [406, 171] on span "Pre-reno (2)" at bounding box center [410, 175] width 73 height 21
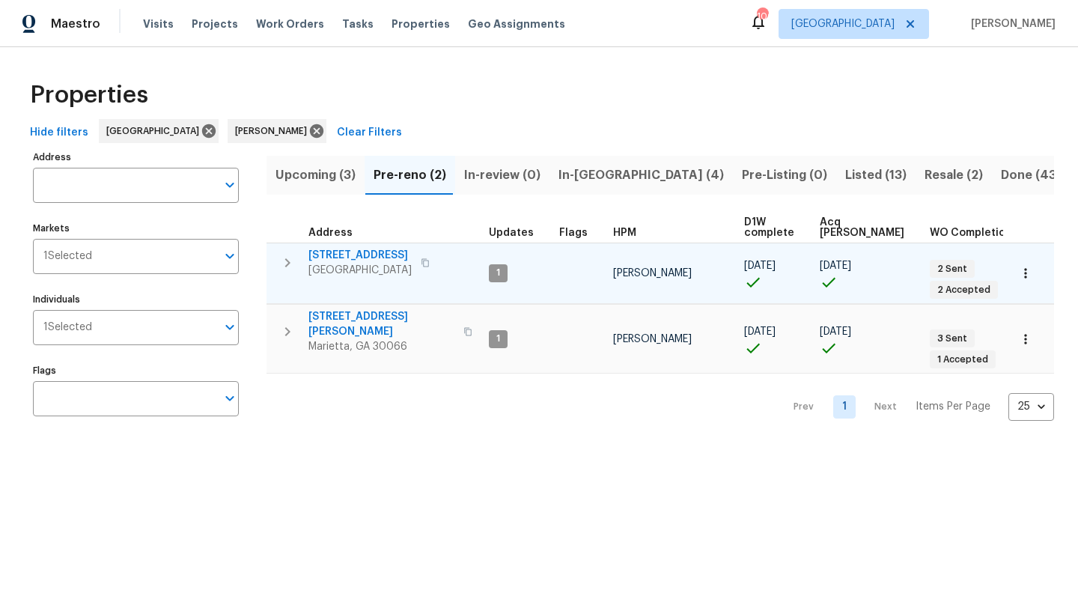
click at [421, 264] on icon "button" at bounding box center [425, 262] width 9 height 9
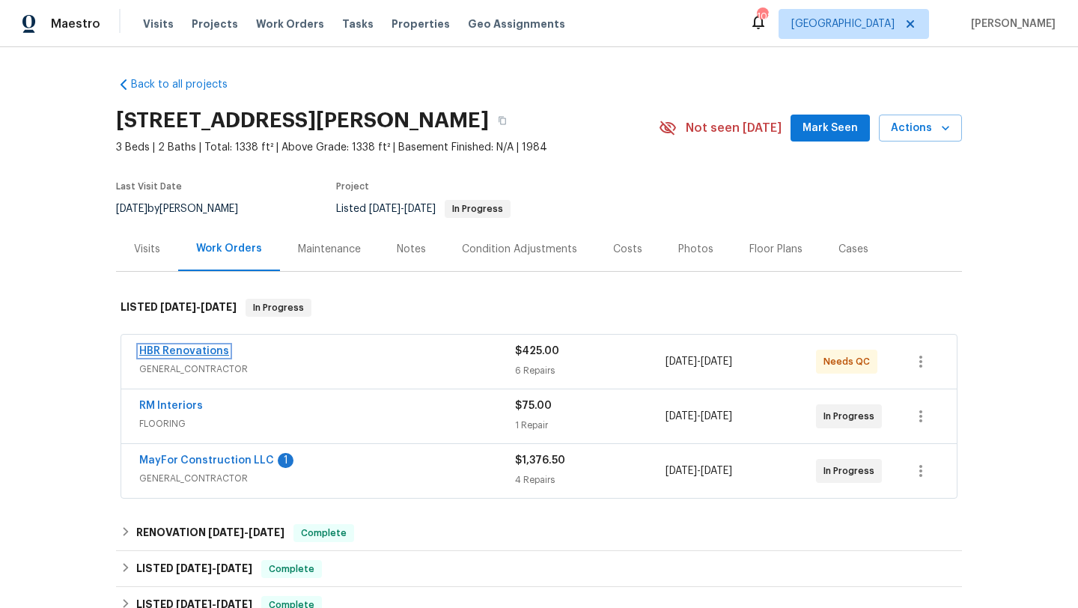
click at [180, 347] on link "HBR Renovations" at bounding box center [184, 351] width 90 height 10
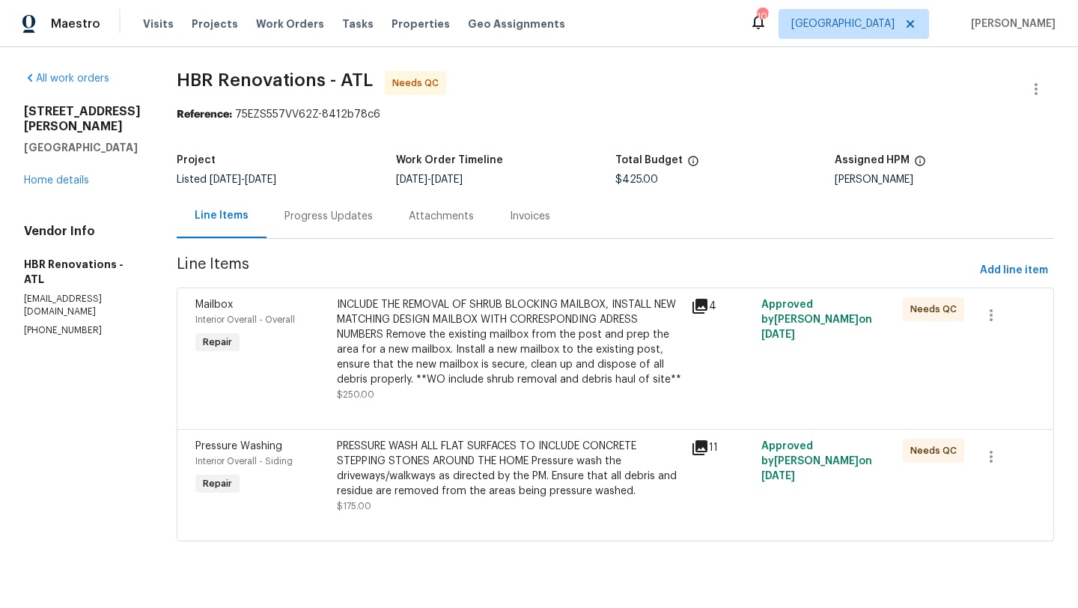
click at [216, 306] on span "Mailbox" at bounding box center [213, 304] width 37 height 10
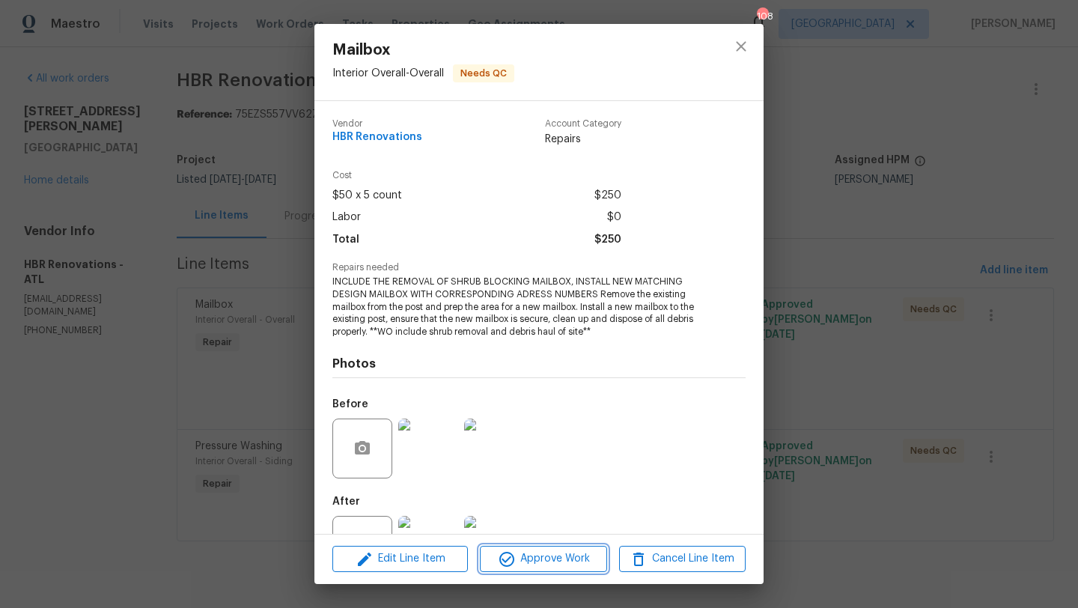
click at [524, 557] on span "Approve Work" at bounding box center [543, 558] width 118 height 19
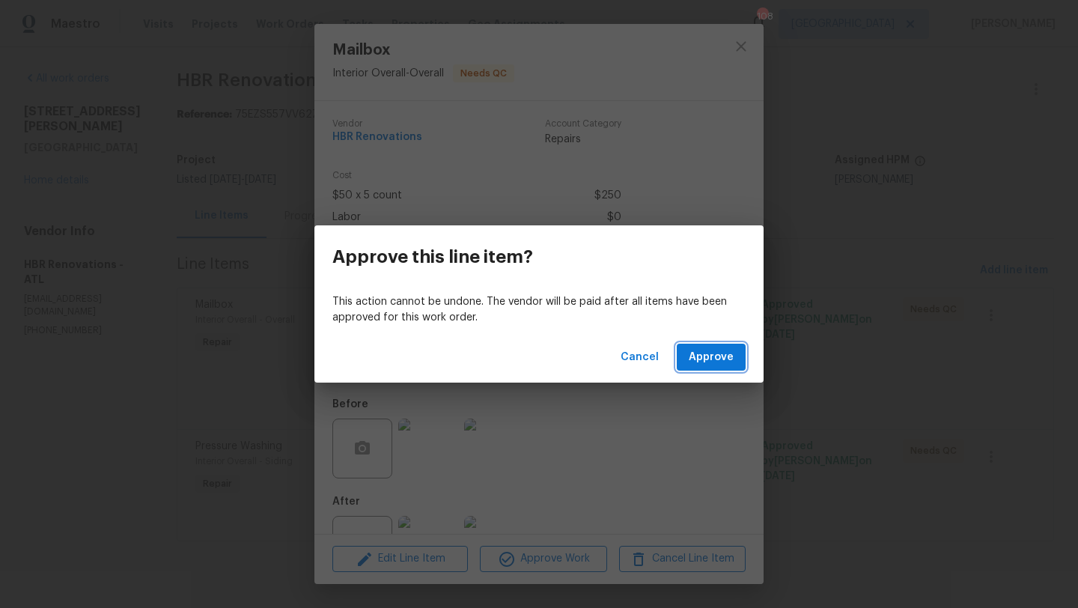
click at [698, 357] on span "Approve" at bounding box center [711, 357] width 45 height 19
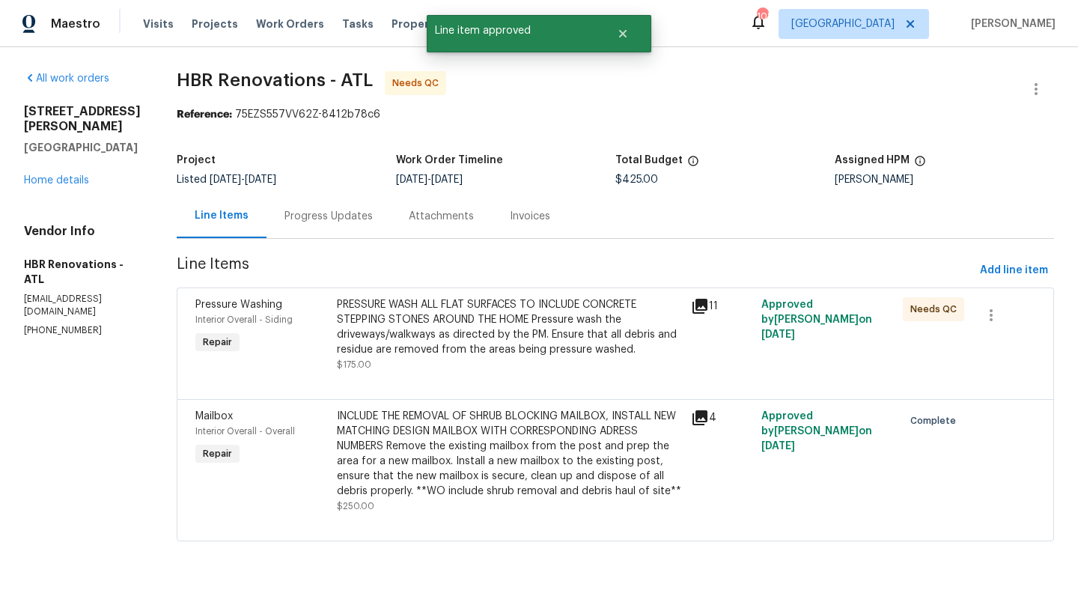
click at [223, 306] on span "Pressure Washing" at bounding box center [238, 304] width 87 height 10
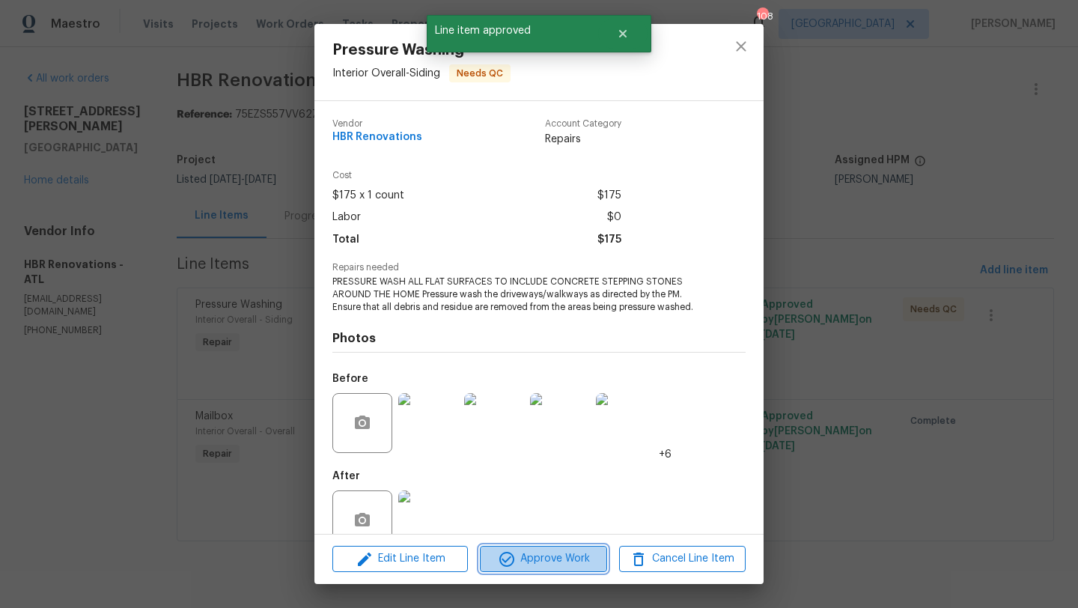
click at [524, 560] on span "Approve Work" at bounding box center [543, 558] width 118 height 19
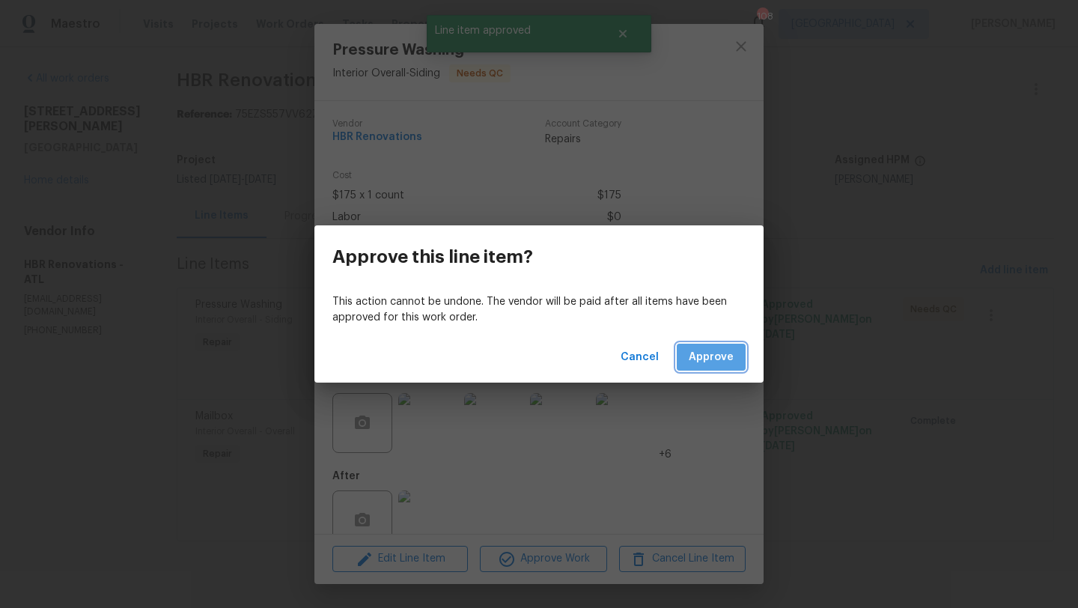
click at [709, 344] on button "Approve" at bounding box center [711, 358] width 69 height 28
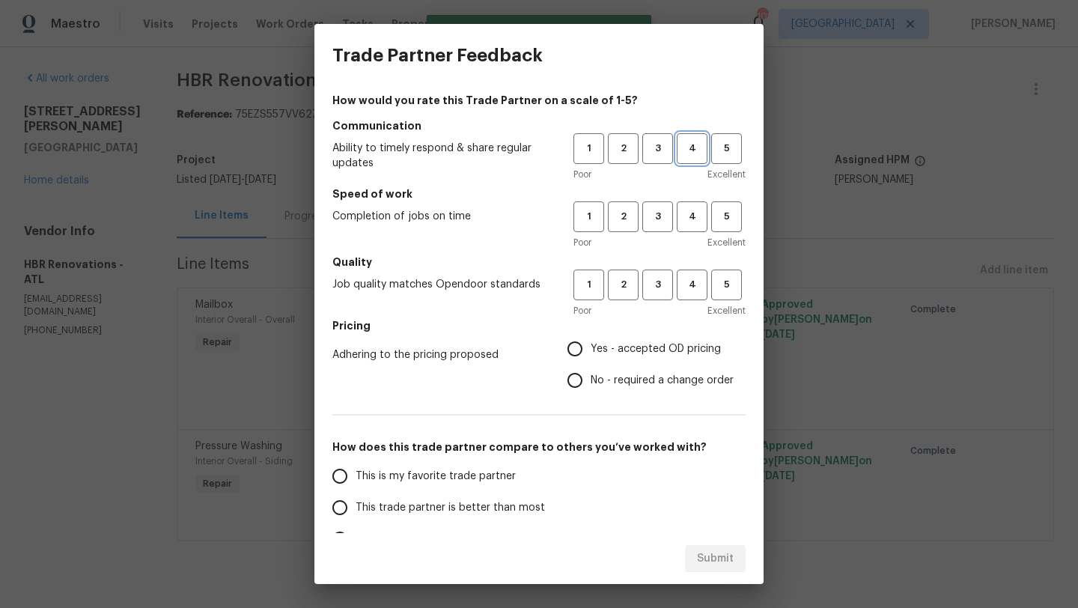
click at [692, 150] on span "4" at bounding box center [692, 148] width 28 height 17
click at [658, 142] on span "3" at bounding box center [658, 148] width 28 height 17
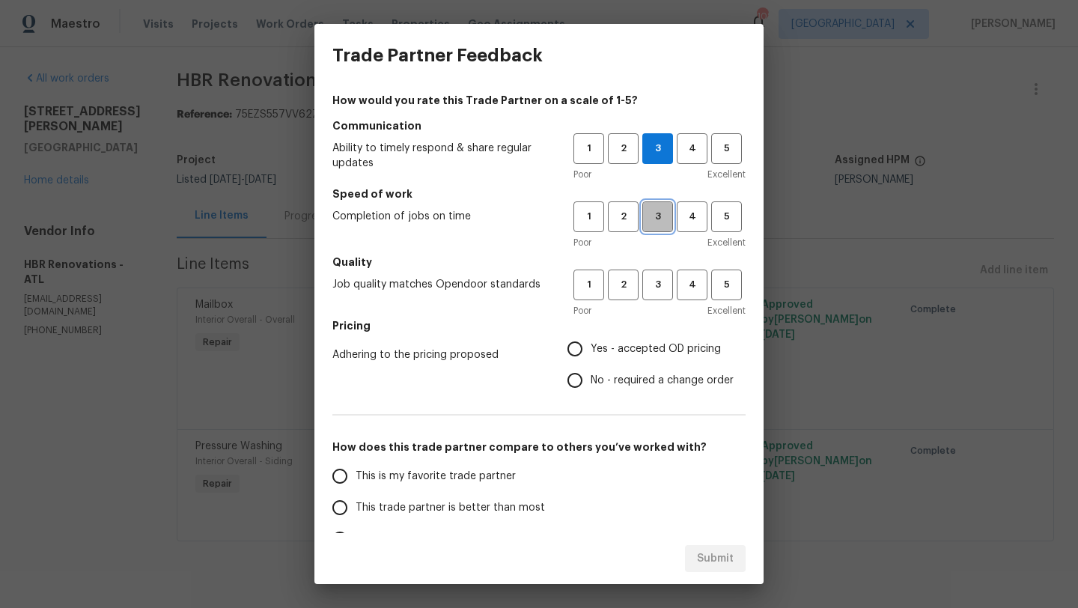
click at [653, 223] on span "3" at bounding box center [658, 216] width 28 height 17
click at [659, 280] on span "3" at bounding box center [658, 284] width 28 height 17
click at [584, 346] on input "Yes - accepted OD pricing" at bounding box center [574, 348] width 31 height 31
radio input "true"
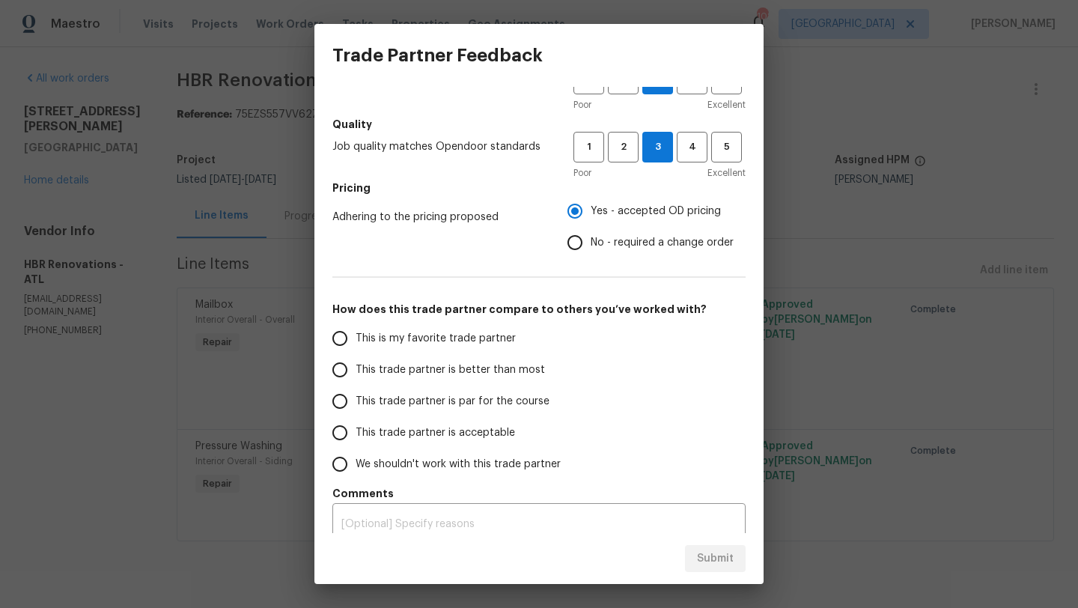
scroll to position [152, 0]
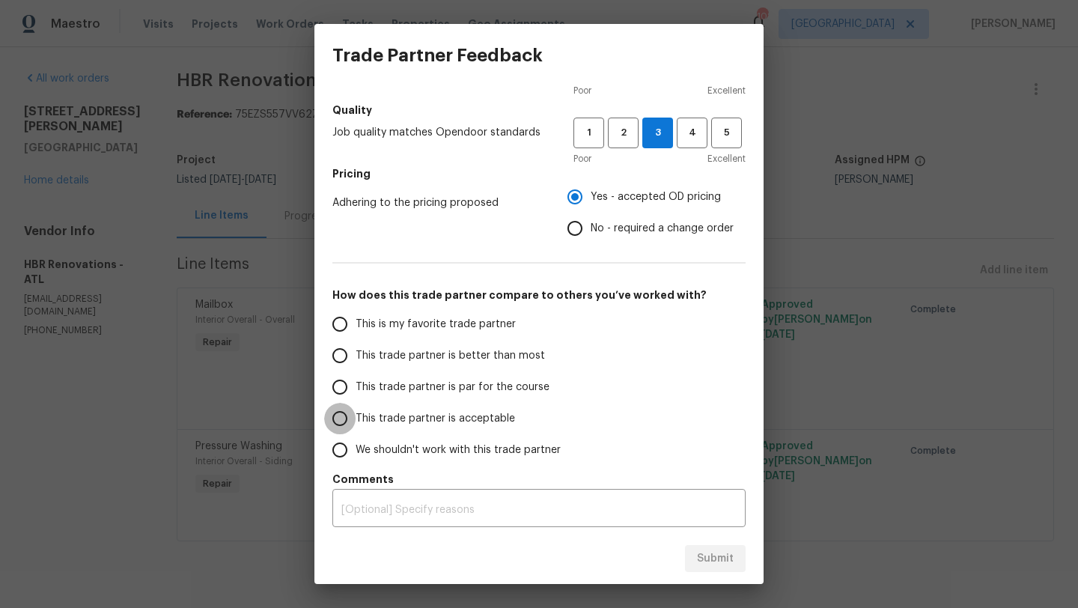
click at [342, 418] on input "This trade partner is acceptable" at bounding box center [339, 418] width 31 height 31
click at [719, 558] on span "Submit" at bounding box center [715, 558] width 37 height 19
radio input "true"
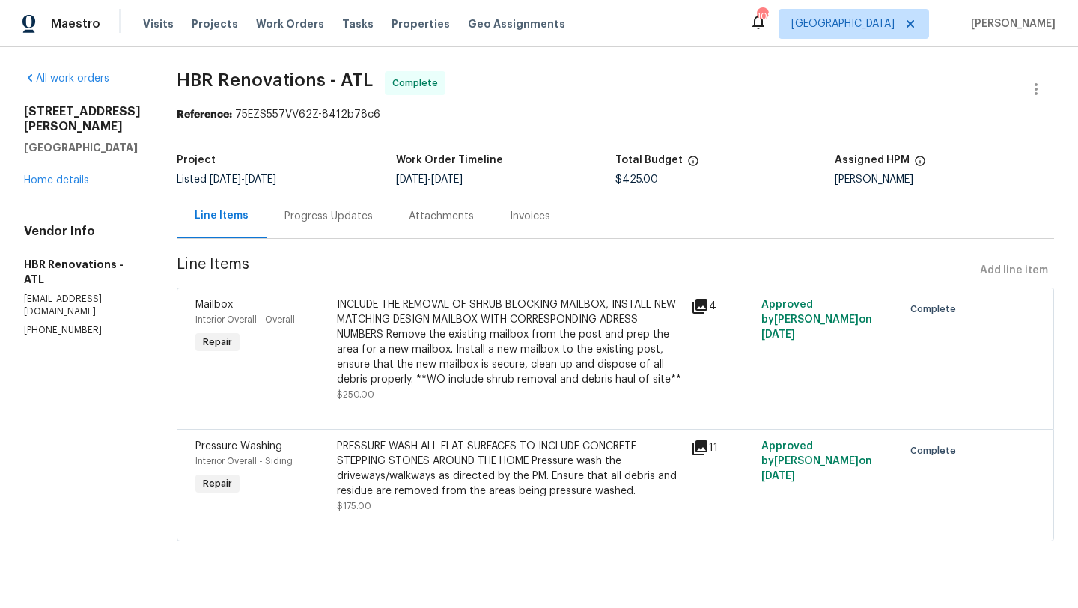
radio input "false"
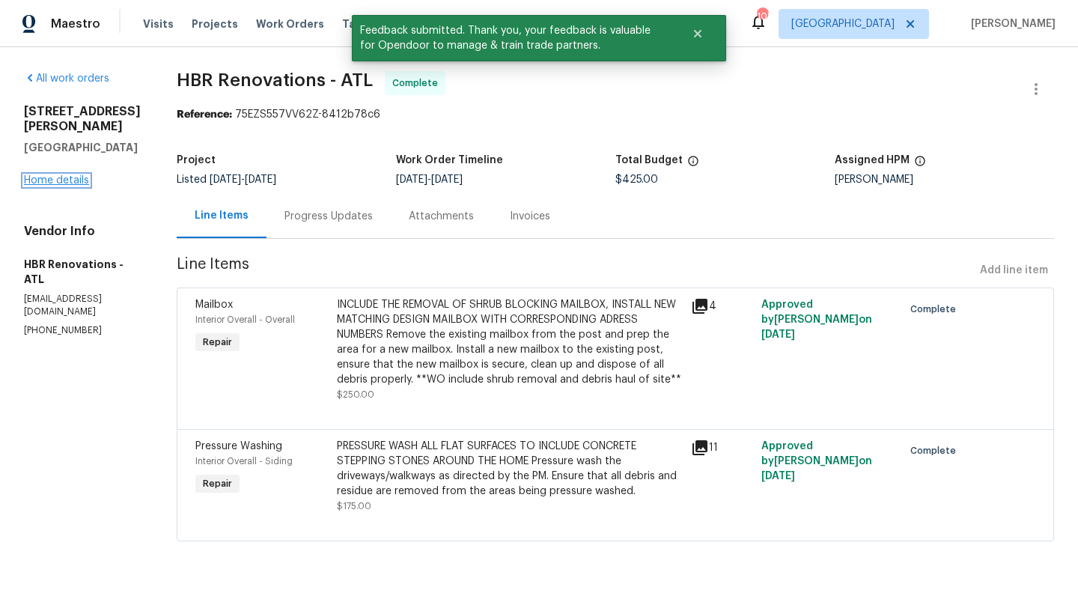
click at [79, 180] on link "Home details" at bounding box center [56, 180] width 65 height 10
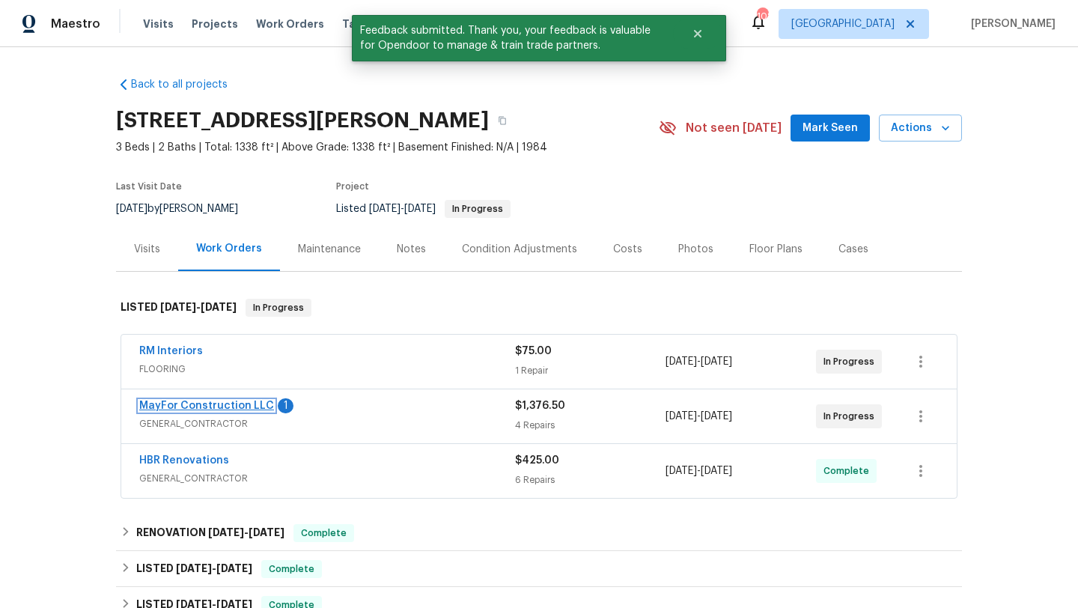
click at [213, 409] on link "MayFor Construction LLC" at bounding box center [206, 405] width 135 height 10
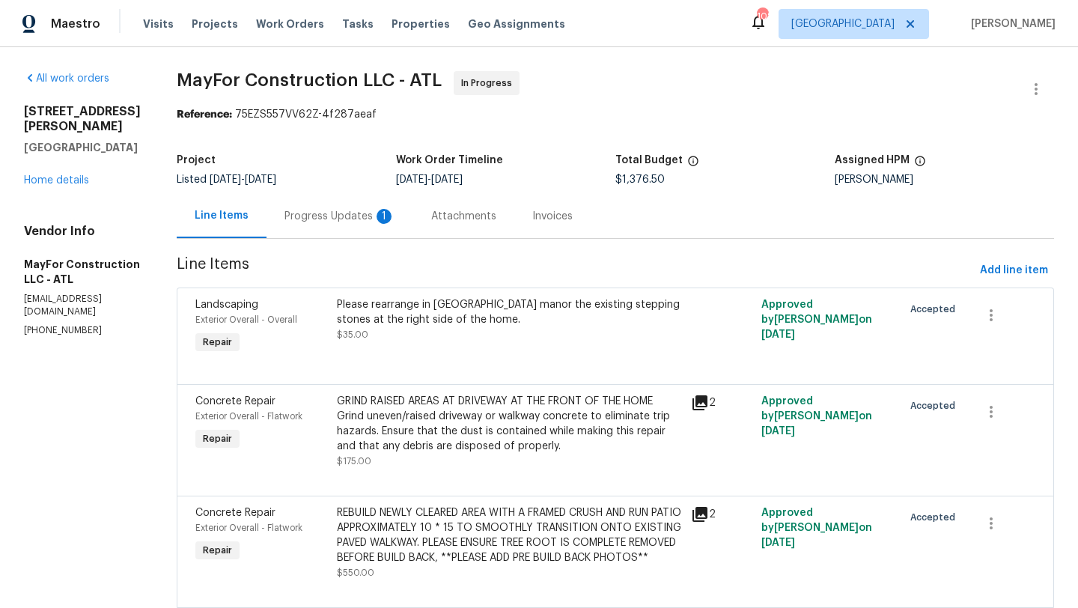
click at [364, 229] on div "Progress Updates 1" at bounding box center [339, 216] width 147 height 44
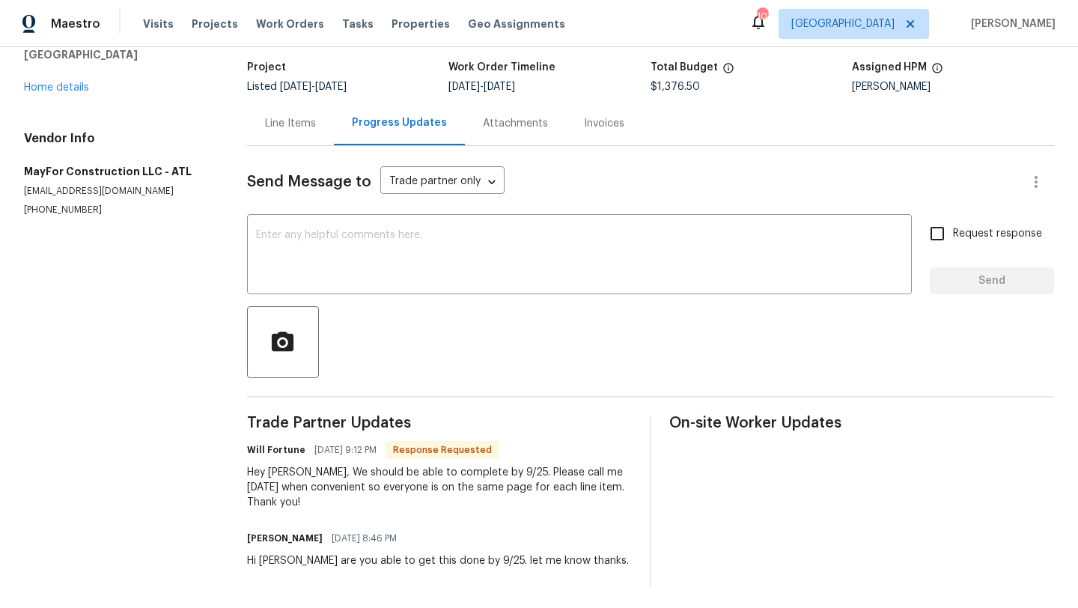
scroll to position [94, 0]
click at [375, 255] on textarea at bounding box center [579, 254] width 647 height 52
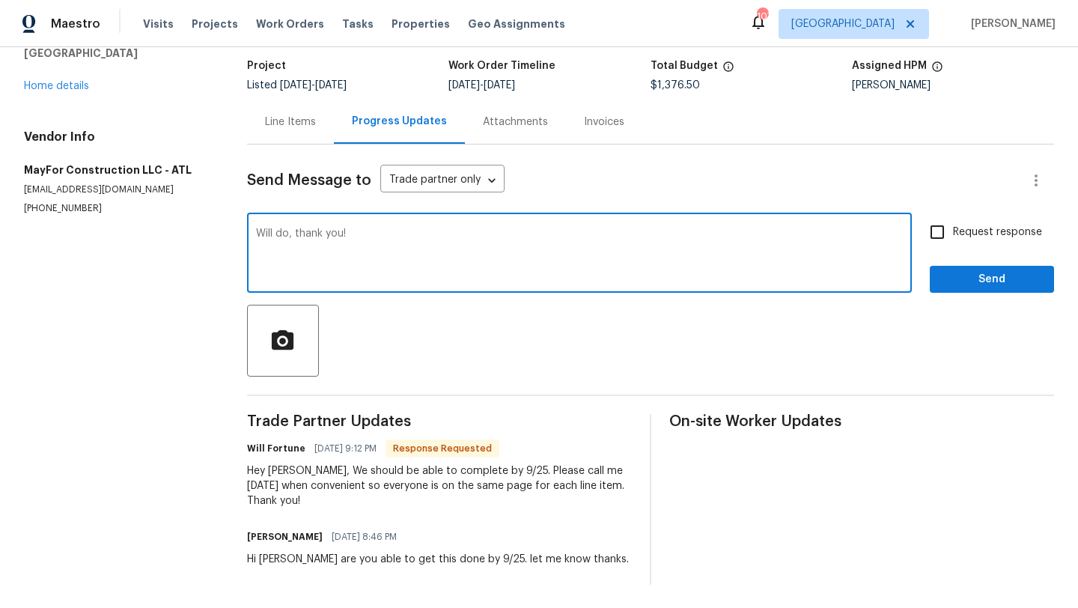
click at [262, 234] on textarea "Will do, thank you!" at bounding box center [579, 254] width 647 height 52
click at [331, 236] on textarea "Got it, Will do, thank you!" at bounding box center [579, 254] width 647 height 52
type textarea "Got it, will do. thank you!"
click at [938, 233] on input "Request response" at bounding box center [936, 231] width 31 height 31
checkbox input "true"
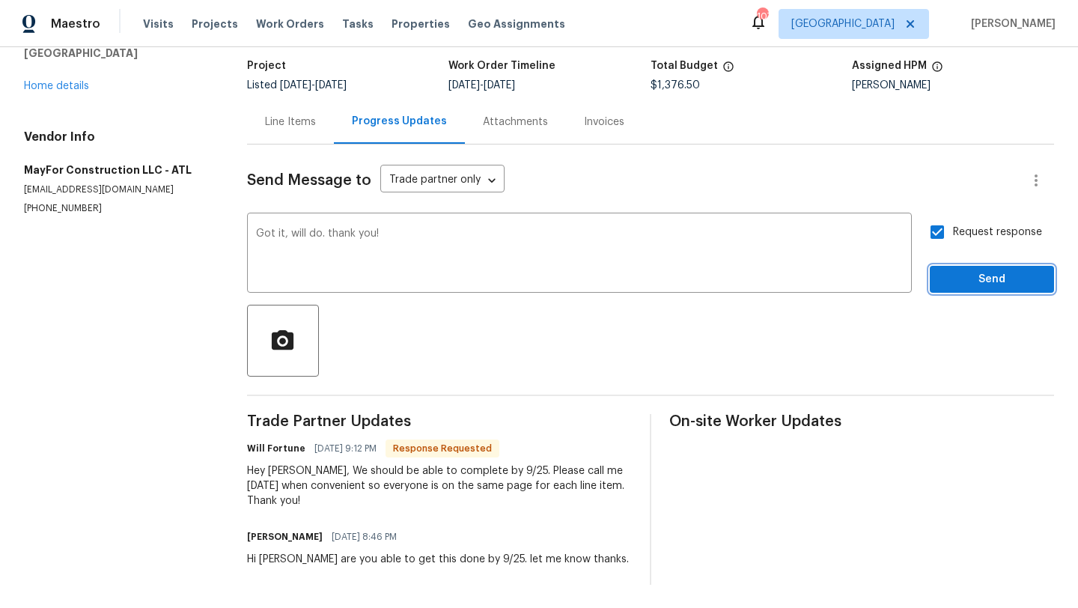
click at [967, 278] on span "Send" at bounding box center [992, 279] width 100 height 19
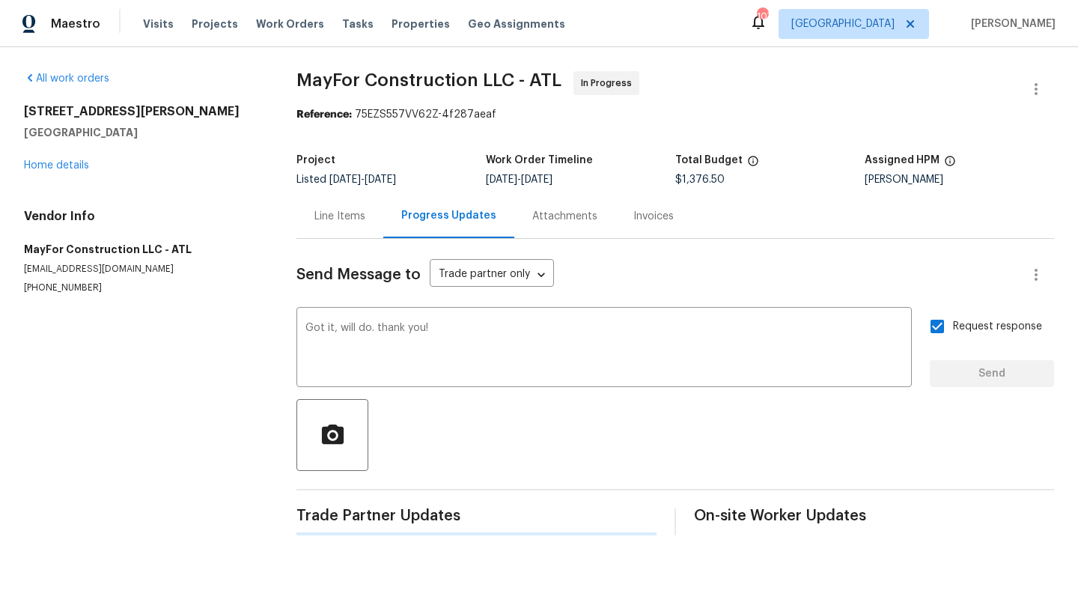
scroll to position [0, 0]
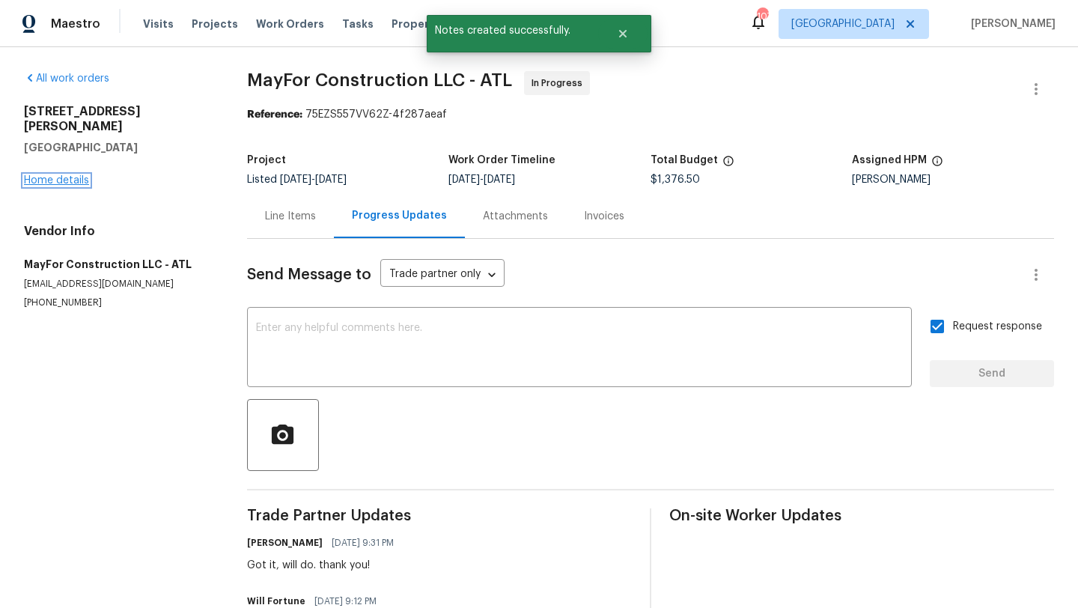
click at [68, 175] on link "Home details" at bounding box center [56, 180] width 65 height 10
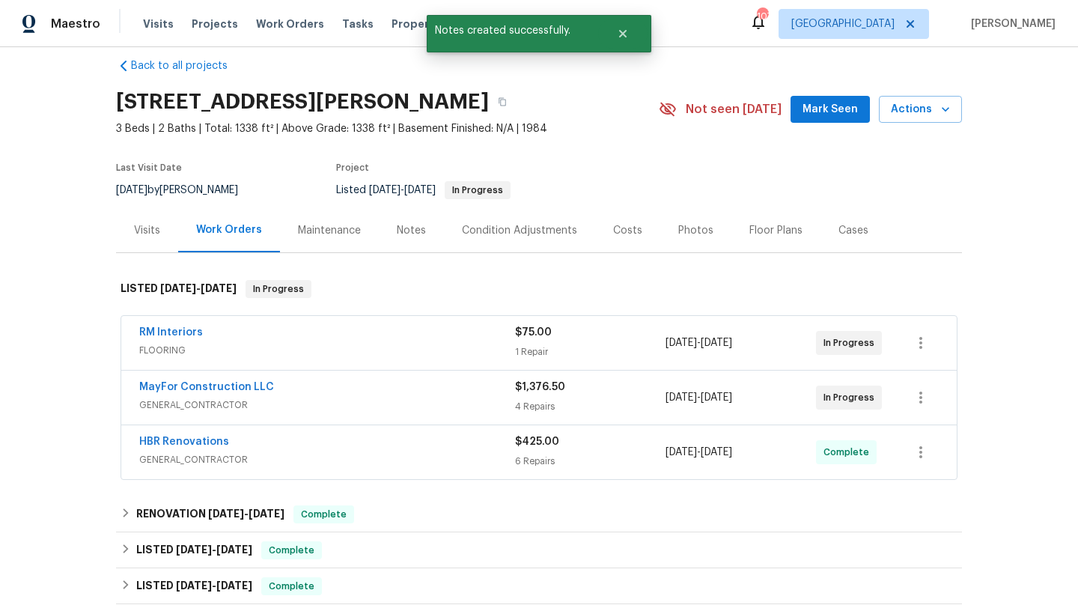
scroll to position [20, 0]
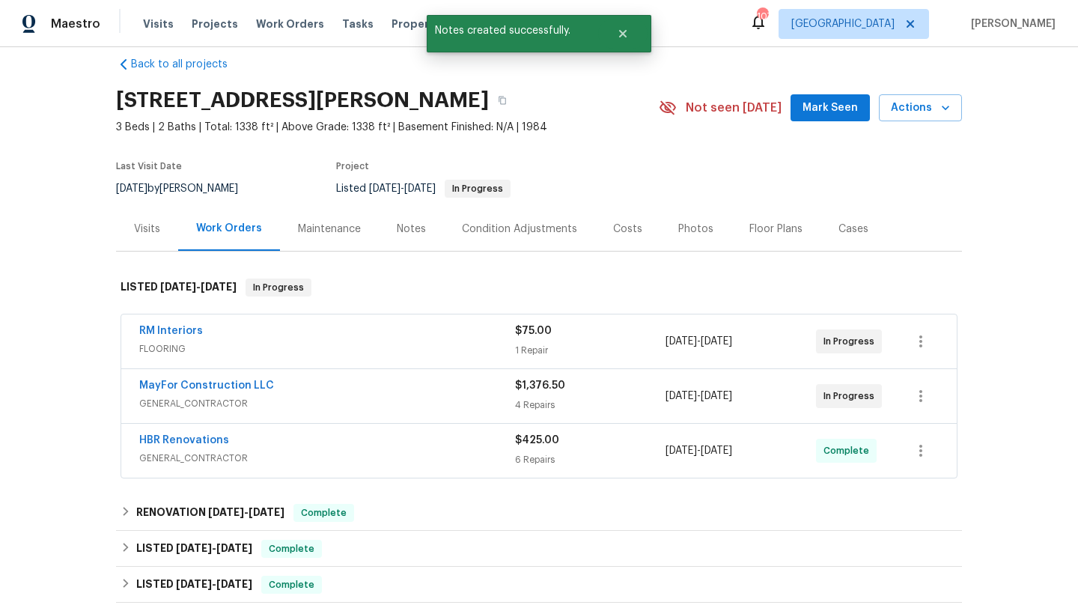
click at [162, 230] on div "Visits" at bounding box center [147, 229] width 62 height 44
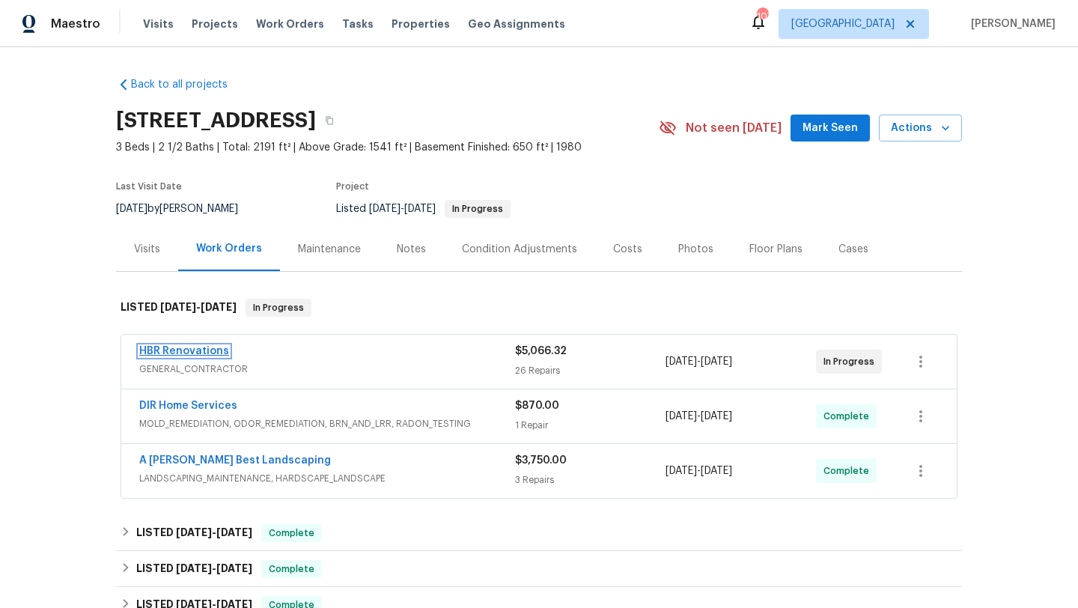
click at [207, 351] on link "HBR Renovations" at bounding box center [184, 351] width 90 height 10
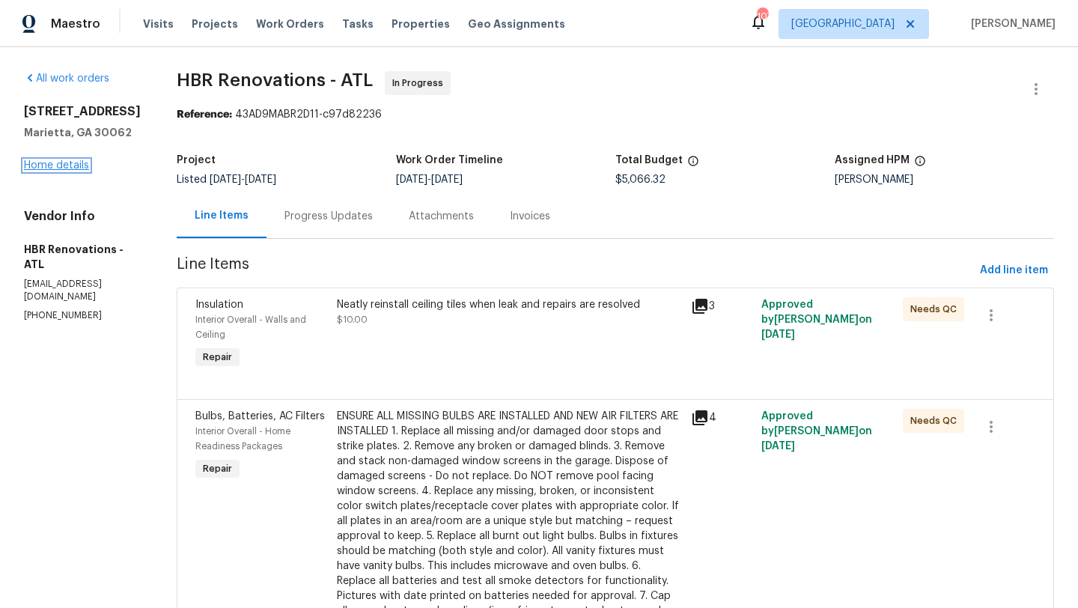
click at [84, 162] on link "Home details" at bounding box center [56, 165] width 65 height 10
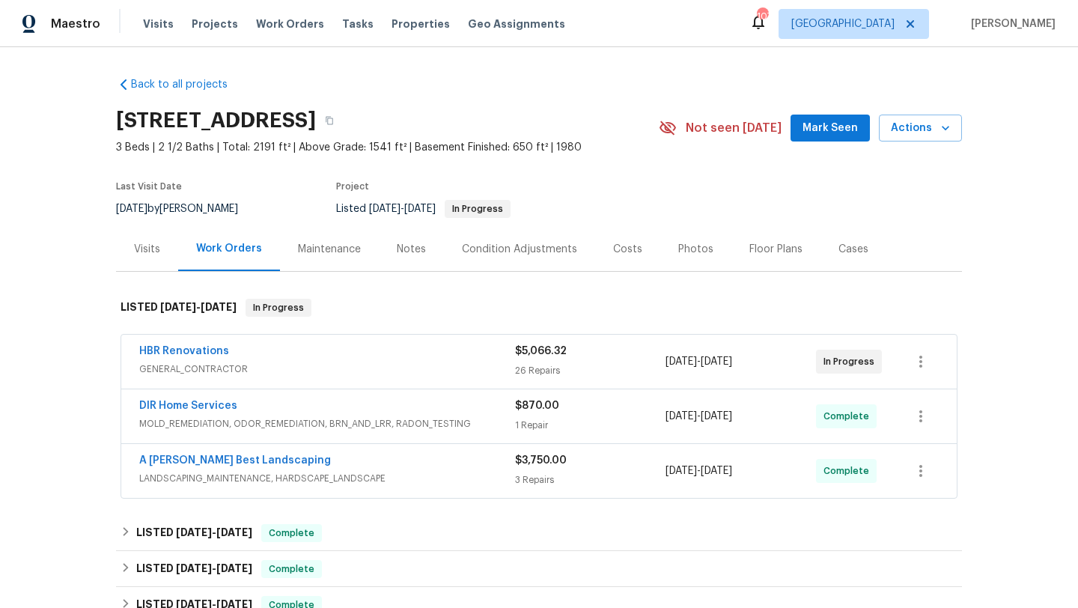
click at [252, 359] on div "HBR Renovations" at bounding box center [327, 353] width 376 height 18
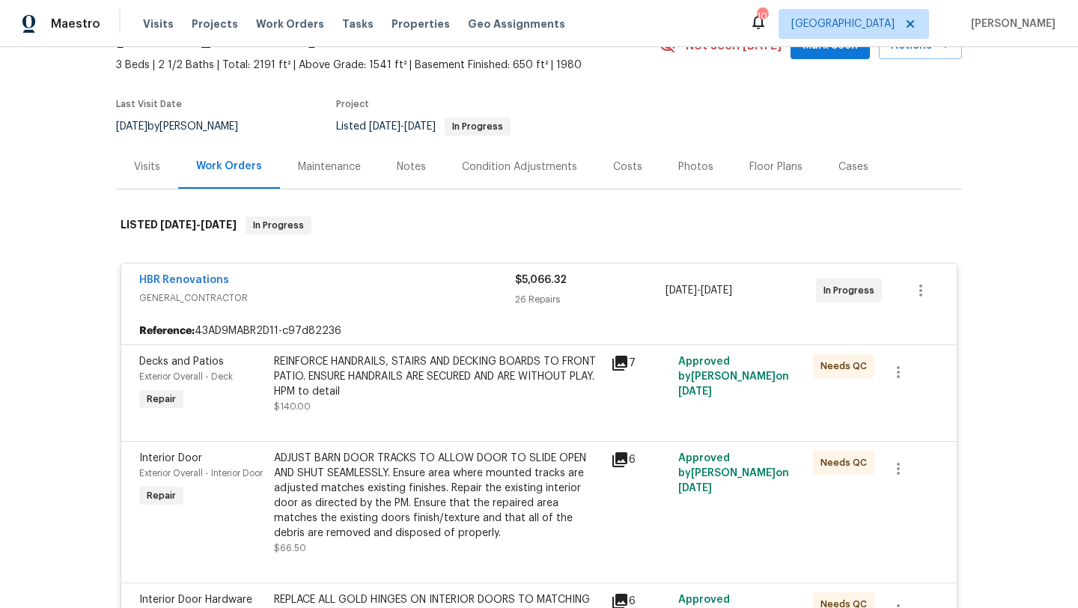
scroll to position [80, 0]
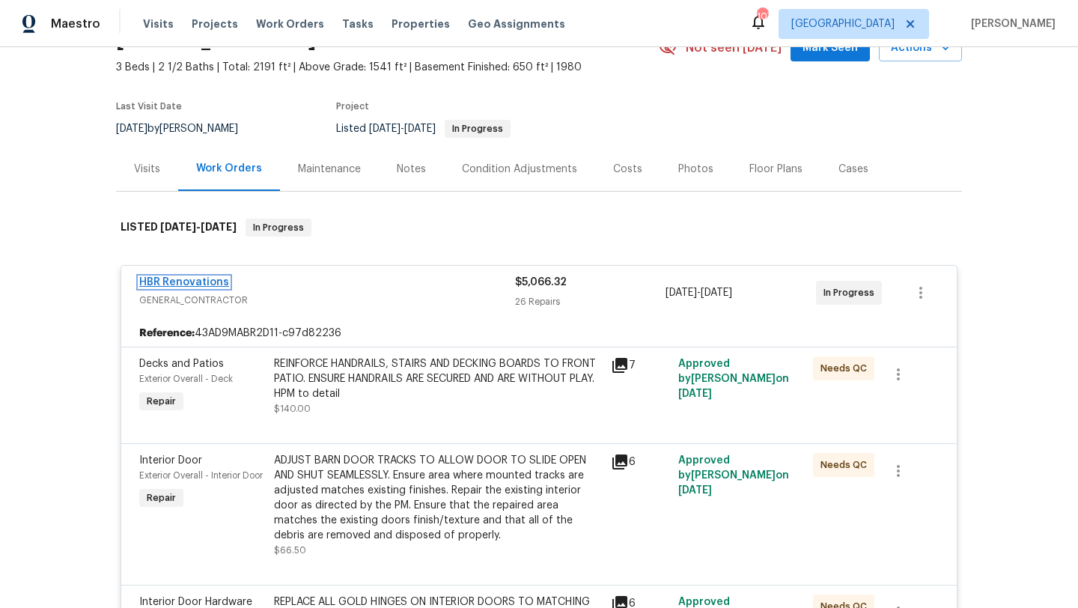
click at [202, 279] on link "HBR Renovations" at bounding box center [184, 282] width 90 height 10
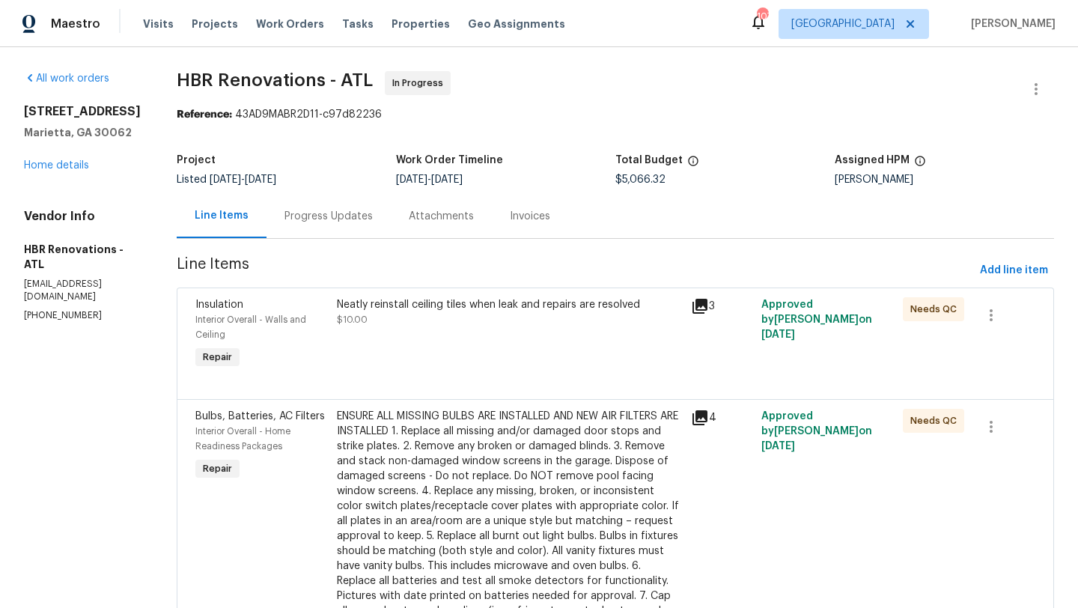
click at [327, 216] on div "Progress Updates" at bounding box center [328, 216] width 88 height 15
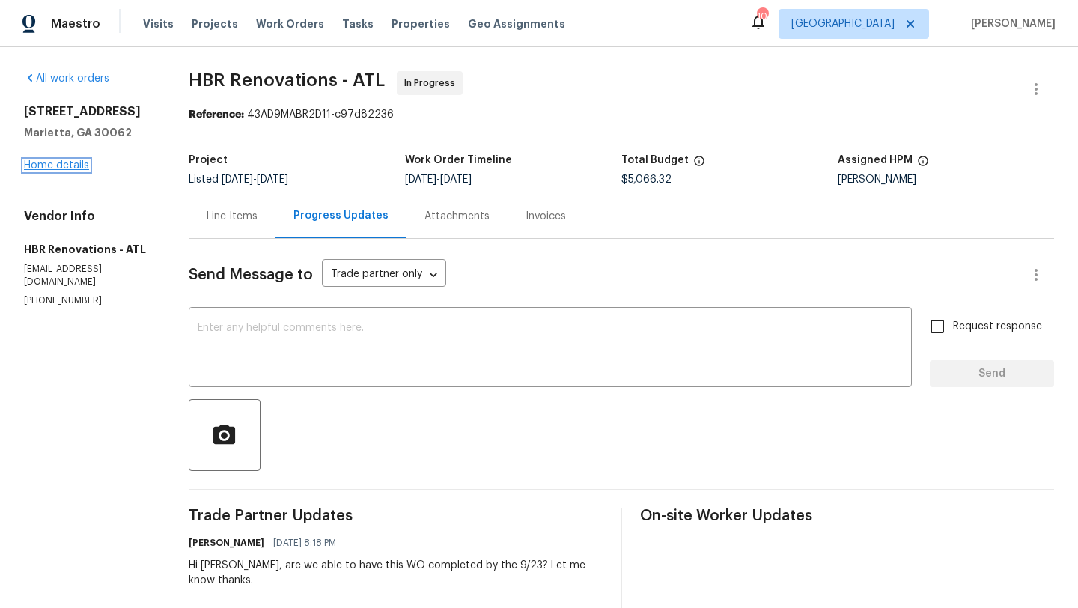
click at [43, 167] on link "Home details" at bounding box center [56, 165] width 65 height 10
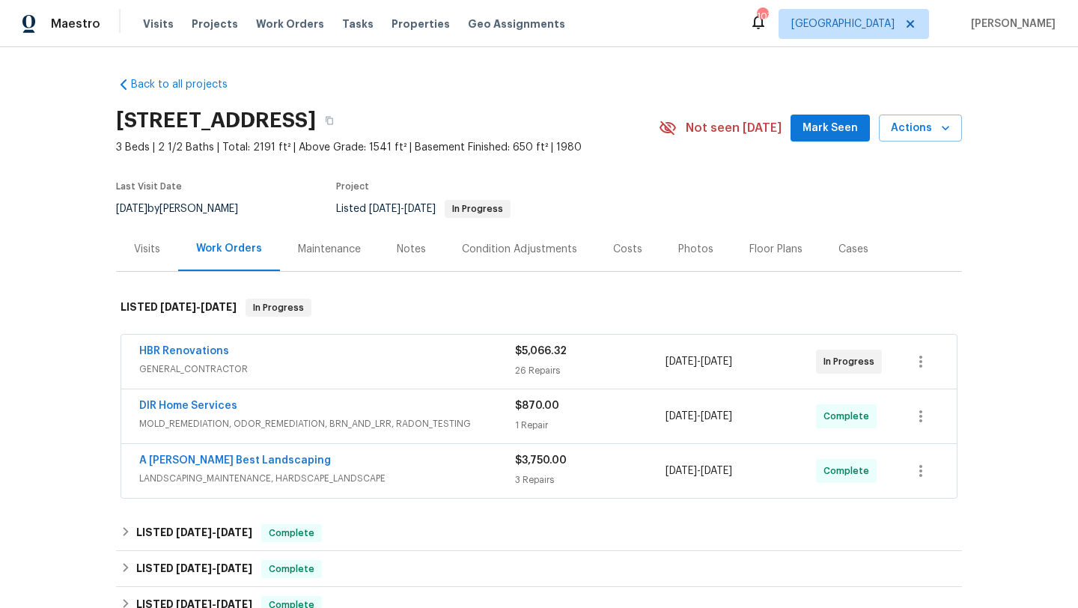
click at [844, 140] on button "Mark Seen" at bounding box center [829, 129] width 79 height 28
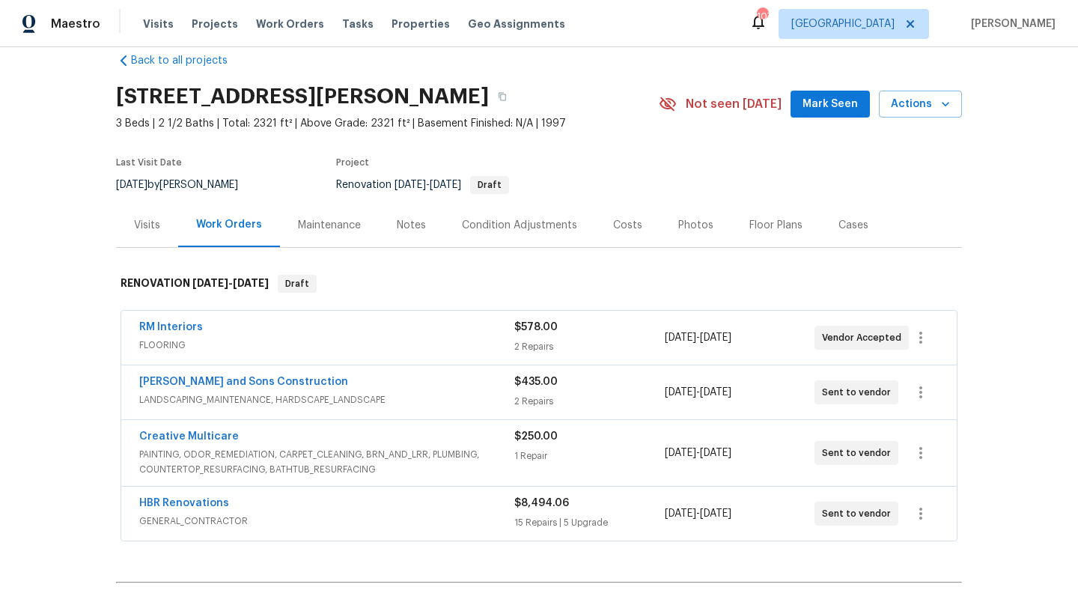
scroll to position [25, 0]
click at [180, 497] on link "HBR Renovations" at bounding box center [184, 502] width 90 height 10
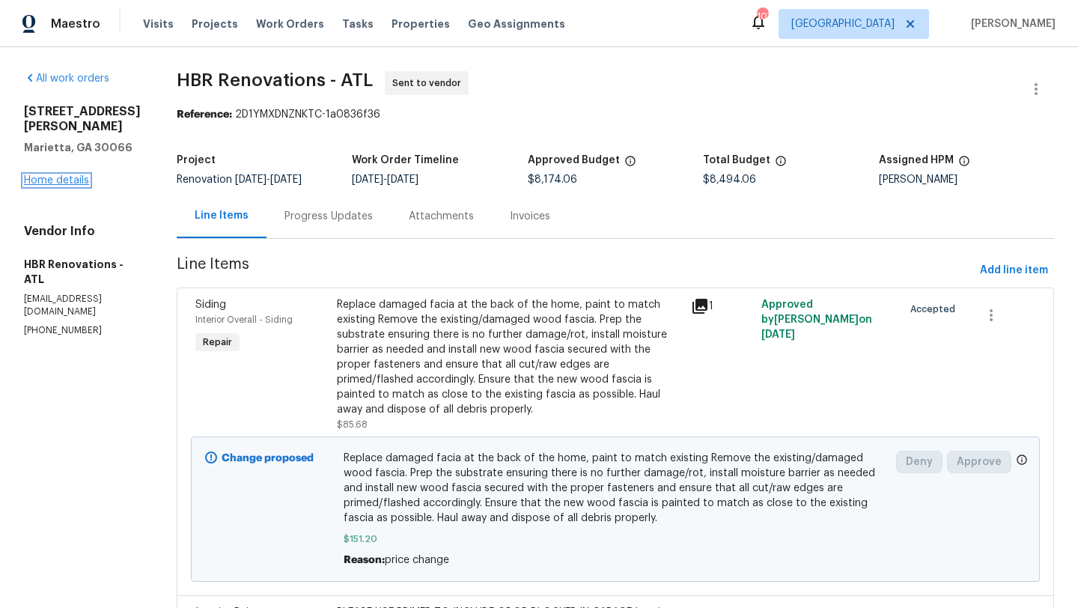
click at [79, 178] on link "Home details" at bounding box center [56, 180] width 65 height 10
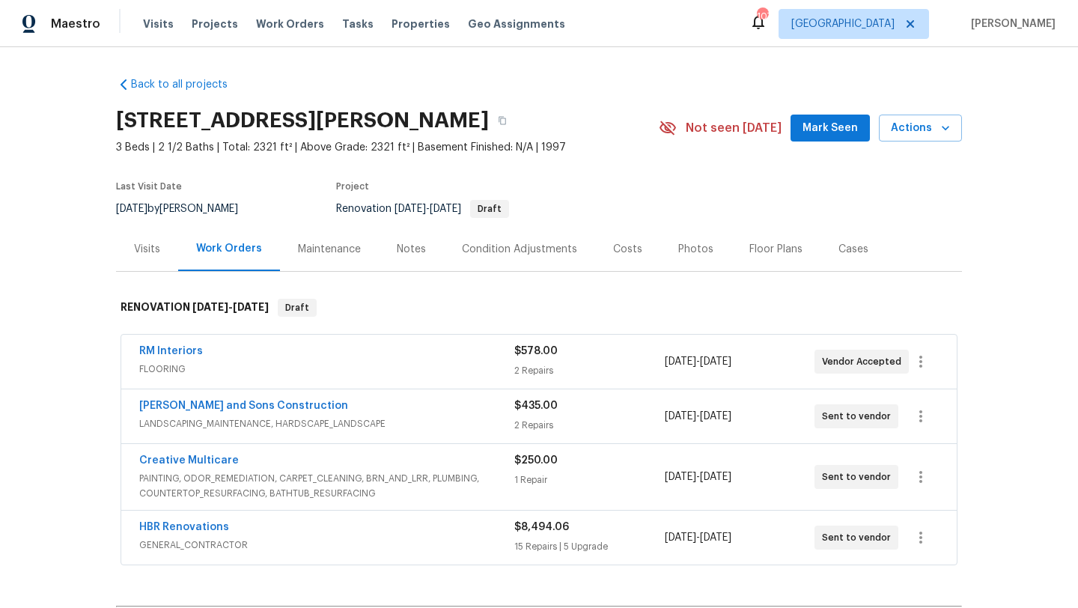
click at [819, 130] on span "Mark Seen" at bounding box center [829, 128] width 55 height 19
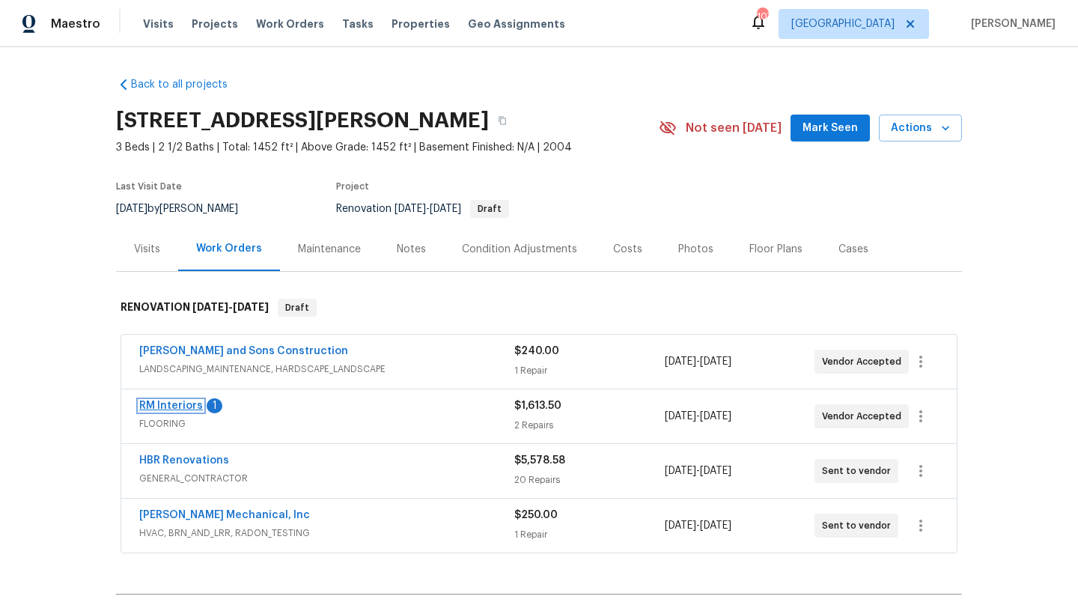
click at [177, 404] on link "RM Interiors" at bounding box center [171, 405] width 64 height 10
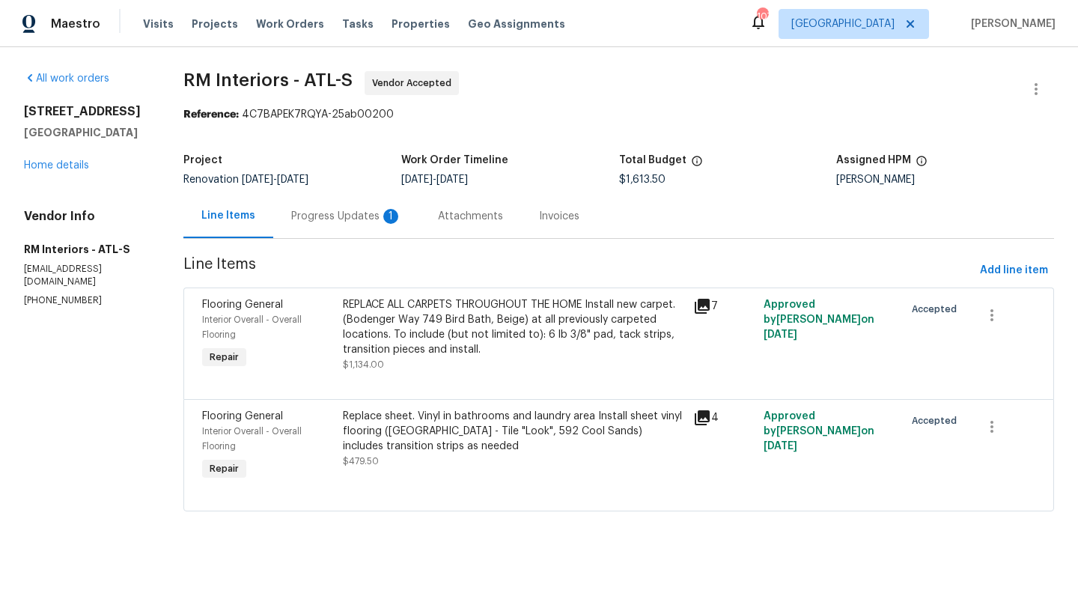
click at [359, 218] on div "Progress Updates 1" at bounding box center [346, 216] width 111 height 15
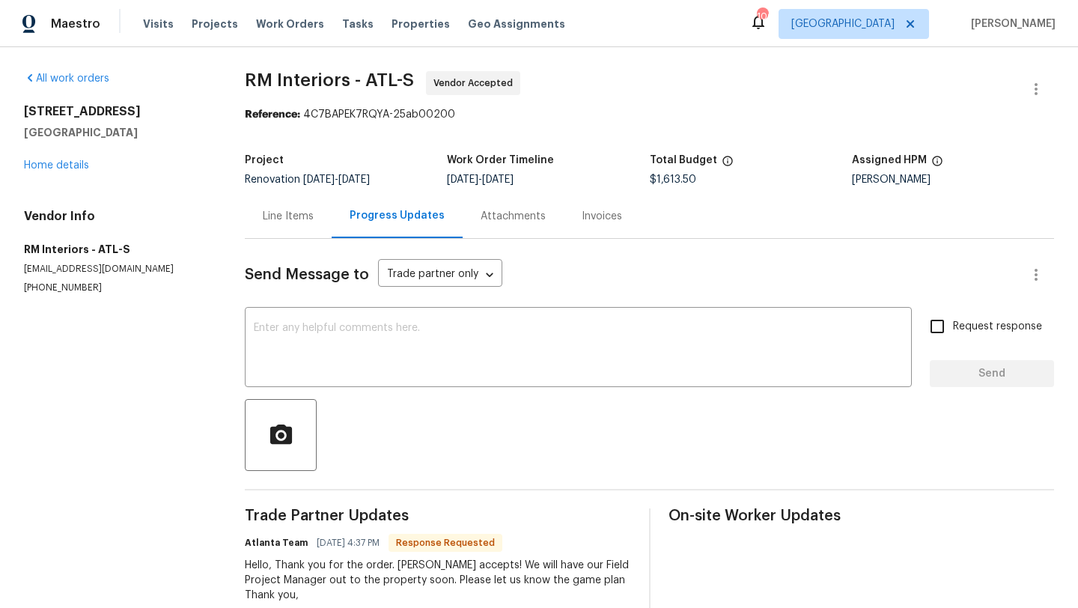
scroll to position [37, 0]
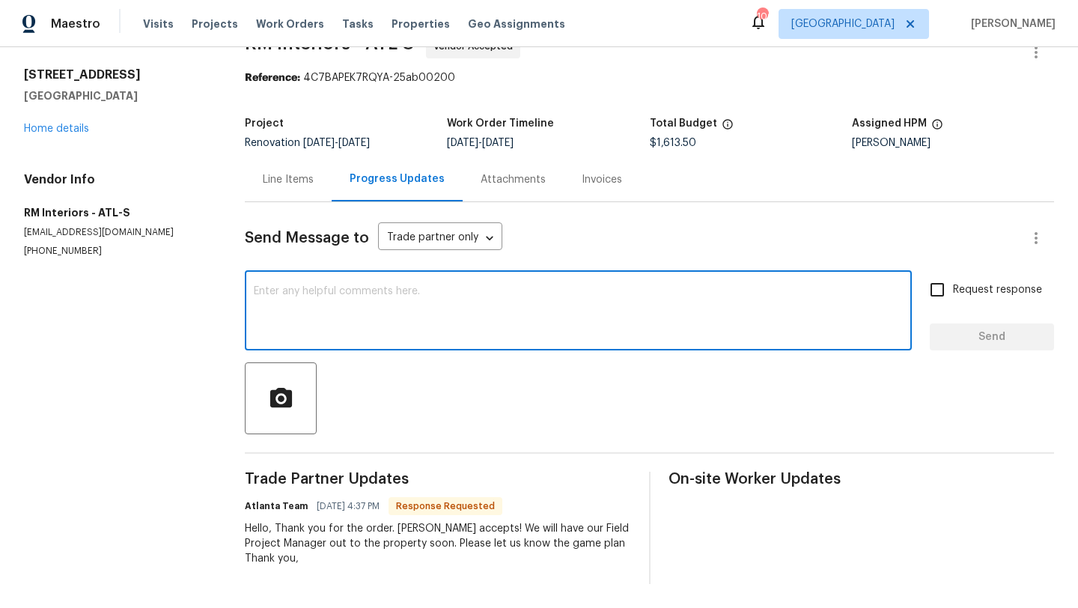
click at [372, 310] on textarea at bounding box center [578, 312] width 649 height 52
type textarea "Home is ready for measurement! thank you."
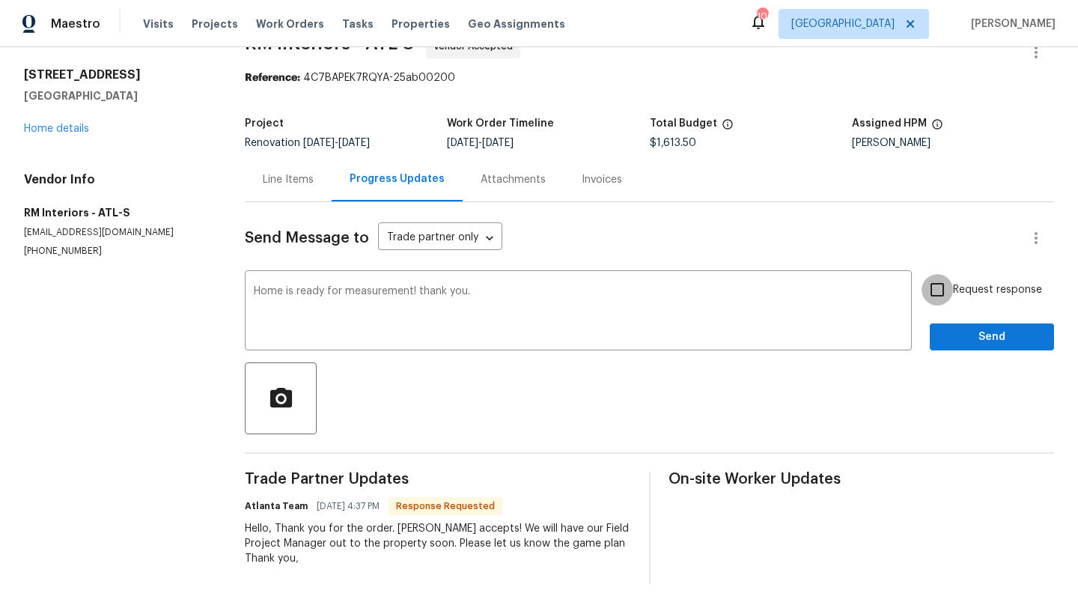
click at [936, 294] on input "Request response" at bounding box center [936, 289] width 31 height 31
checkbox input "true"
click at [963, 346] on button "Send" at bounding box center [992, 337] width 124 height 28
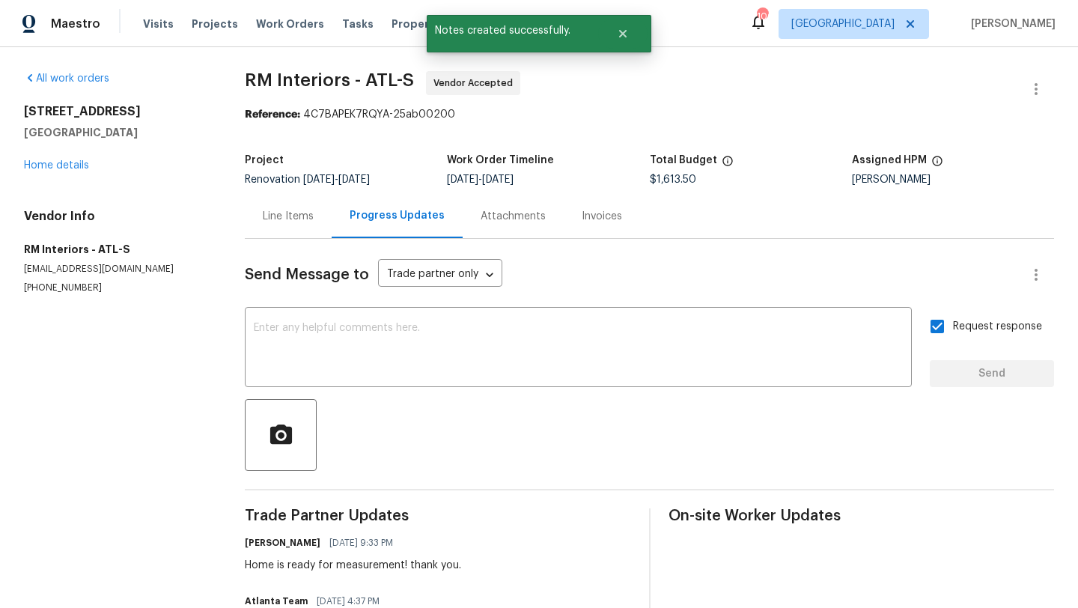
click at [305, 222] on div "Line Items" at bounding box center [288, 216] width 51 height 15
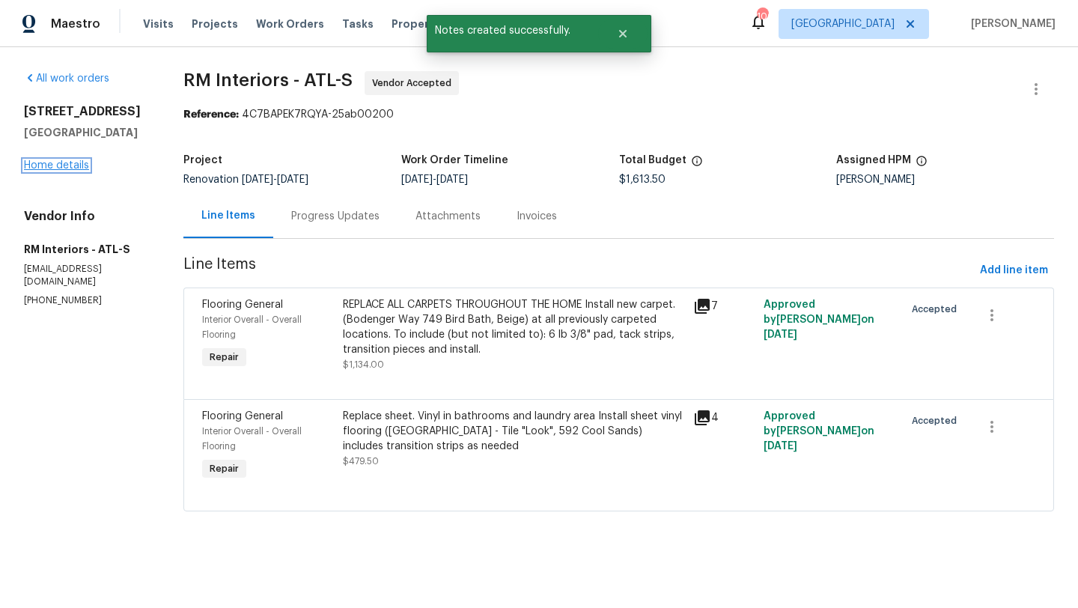
click at [78, 169] on link "Home details" at bounding box center [56, 165] width 65 height 10
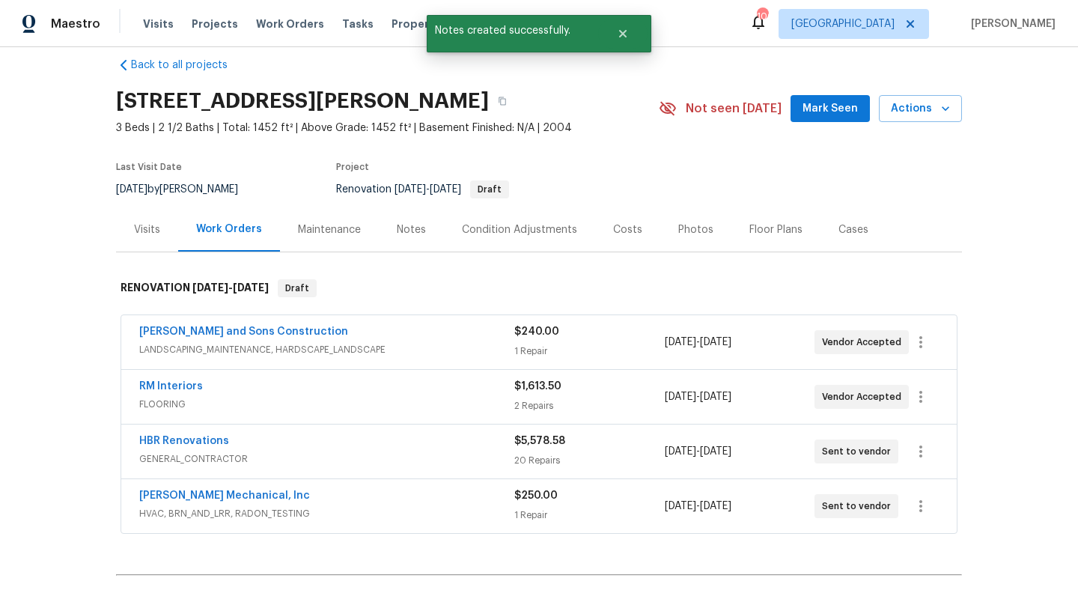
scroll to position [23, 0]
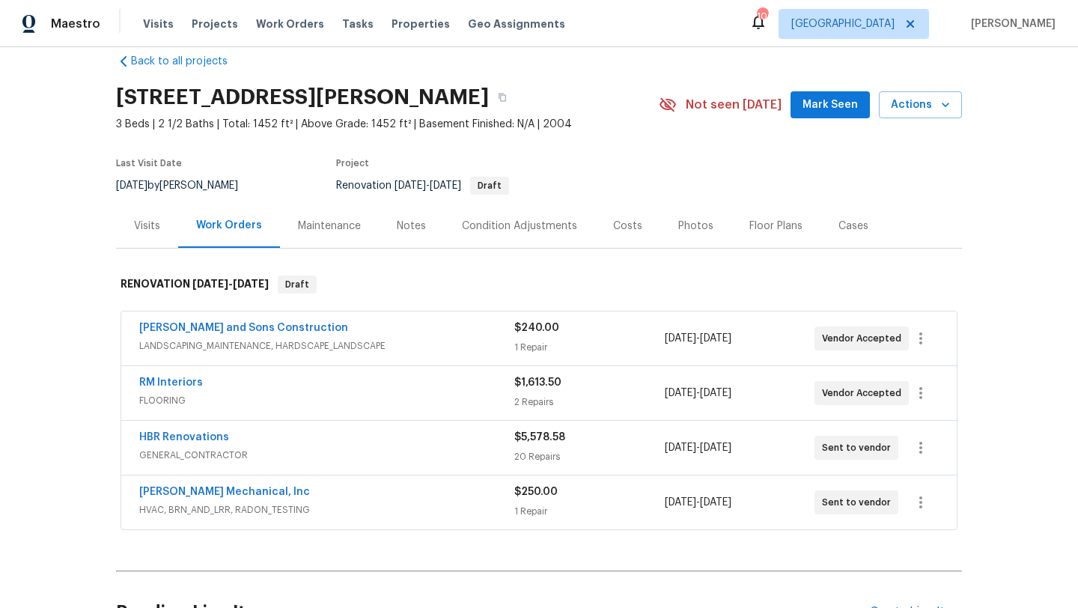
click at [226, 497] on span "[PERSON_NAME] Mechanical, Inc" at bounding box center [224, 491] width 171 height 15
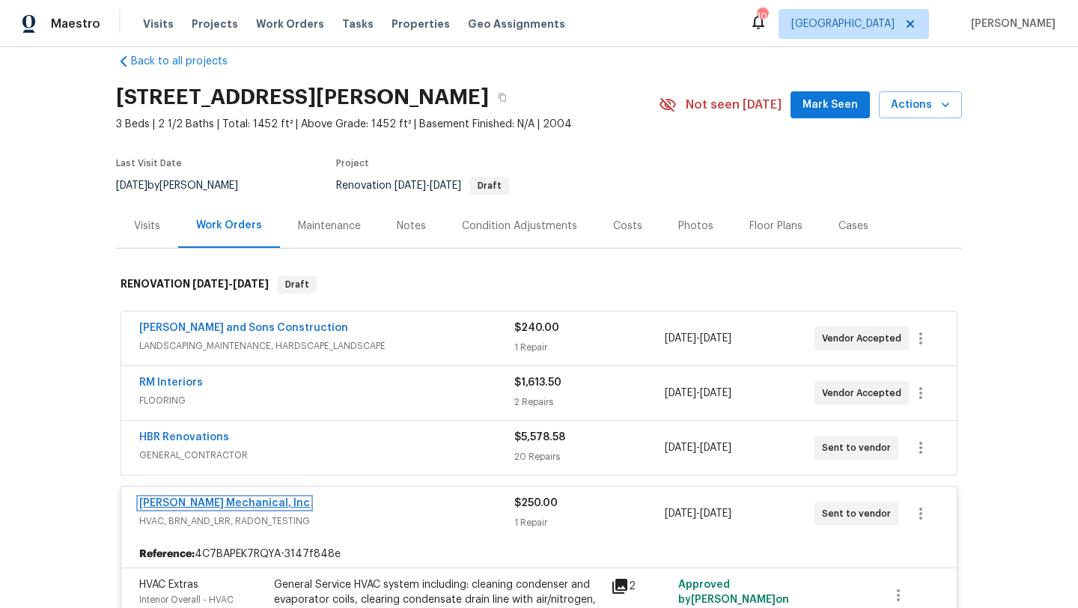
click at [227, 499] on link "[PERSON_NAME] Mechanical, Inc" at bounding box center [224, 503] width 171 height 10
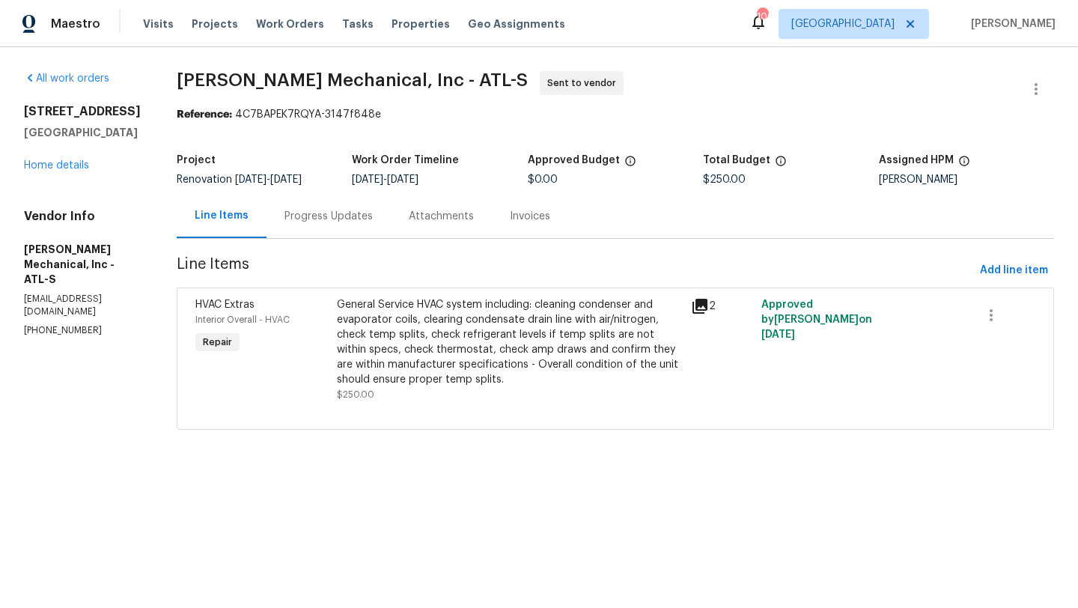
click at [335, 216] on div "Progress Updates" at bounding box center [328, 216] width 88 height 15
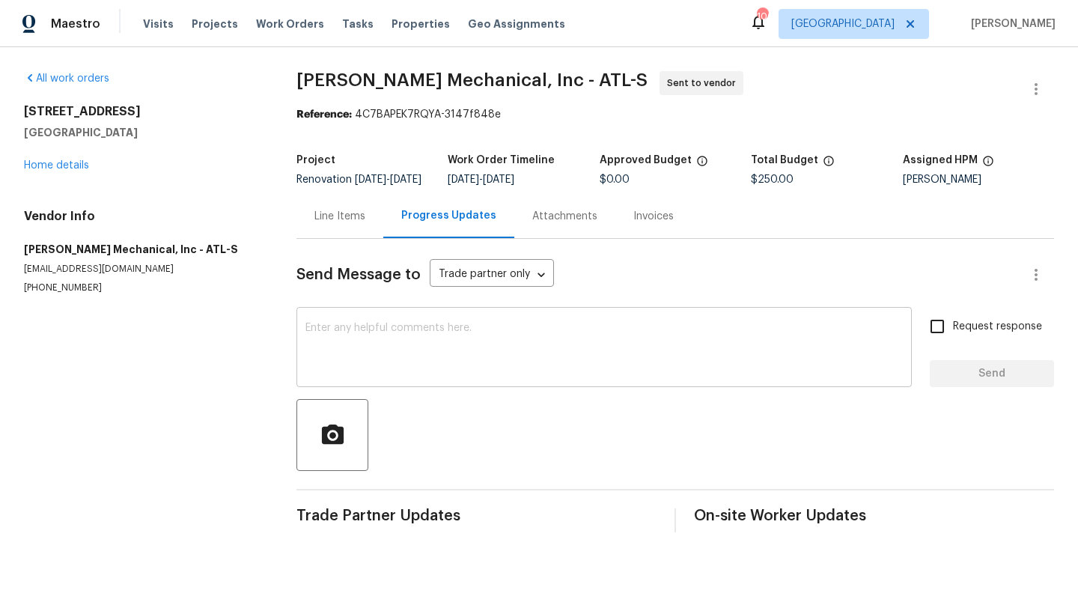
click at [377, 386] on div "x ​" at bounding box center [603, 349] width 615 height 76
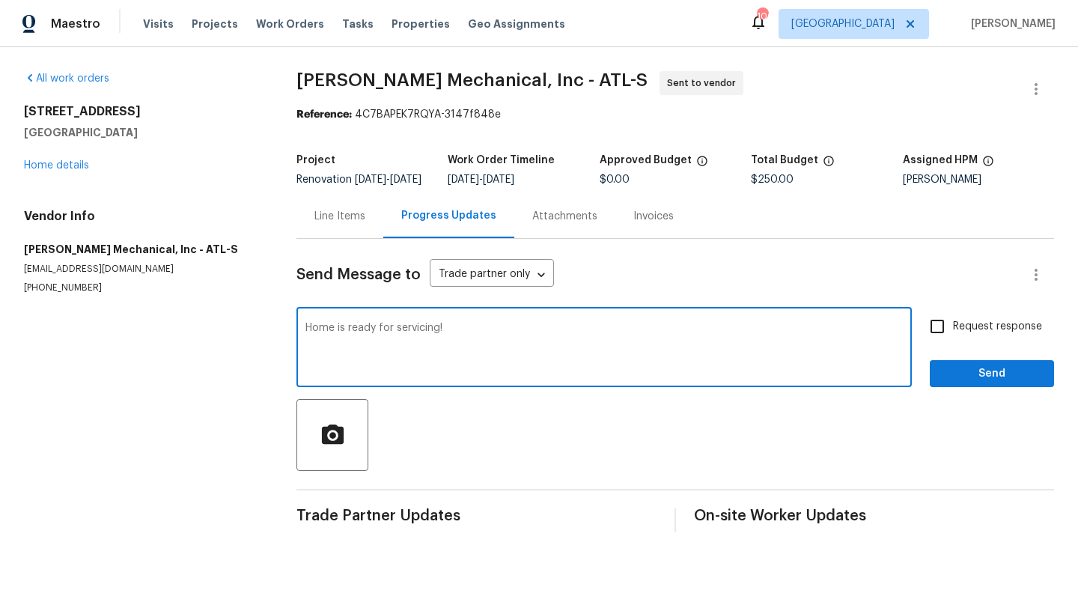
type textarea "Home is ready for servicing!"
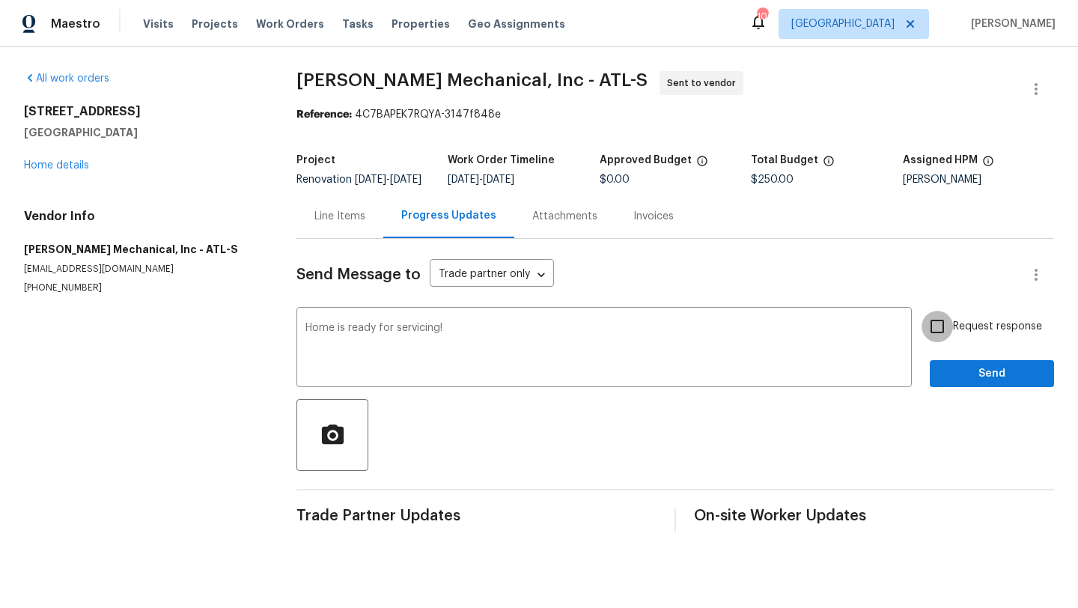
click at [942, 329] on input "Request response" at bounding box center [936, 326] width 31 height 31
checkbox input "true"
click at [954, 383] on span "Send" at bounding box center [992, 374] width 100 height 19
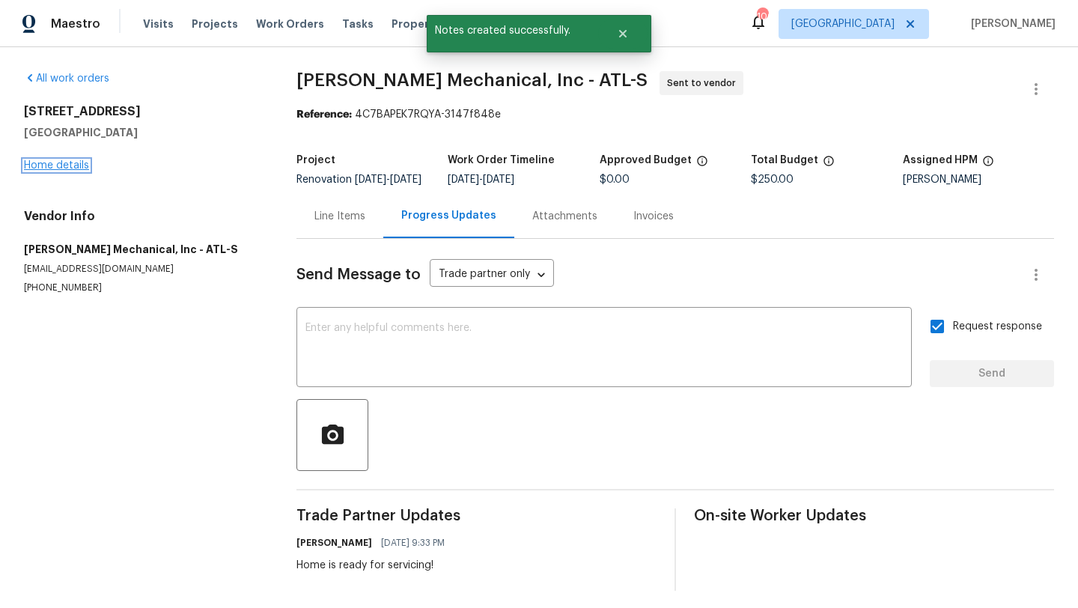
click at [82, 165] on link "Home details" at bounding box center [56, 165] width 65 height 10
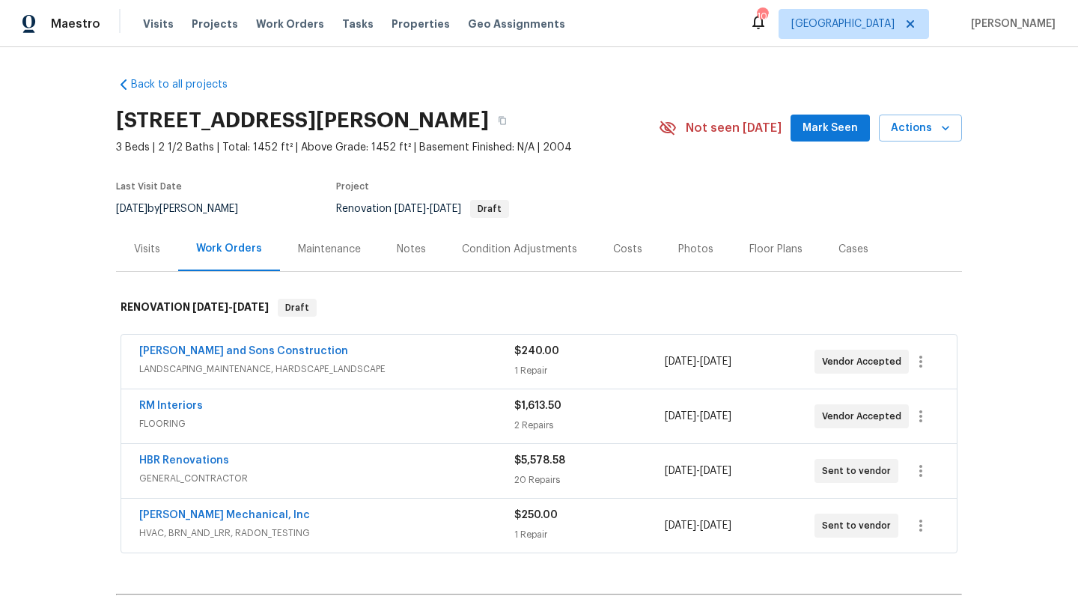
click at [819, 126] on span "Mark Seen" at bounding box center [829, 128] width 55 height 19
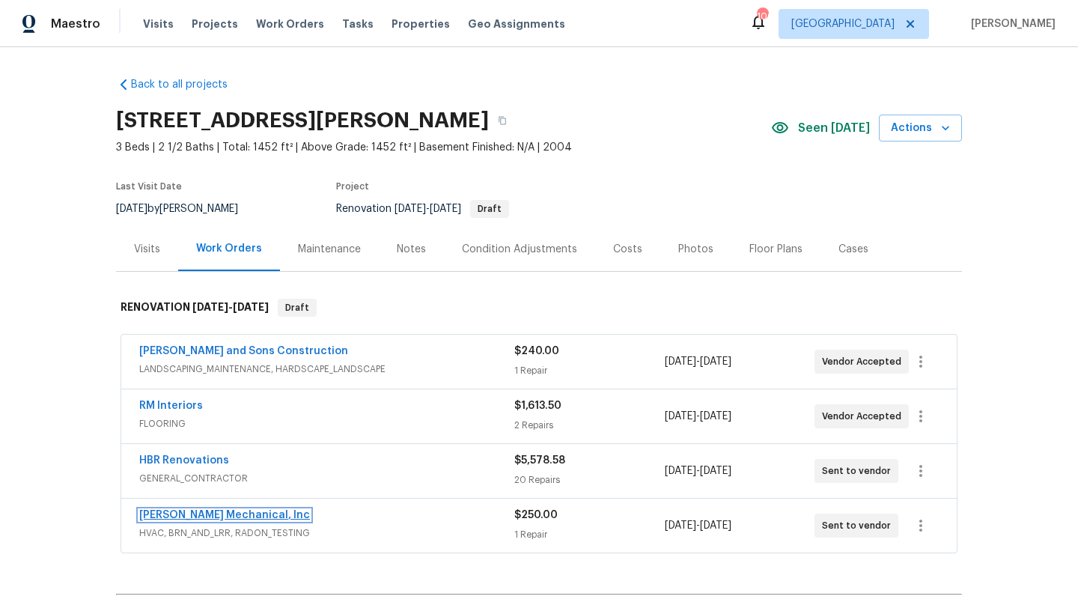
click at [264, 513] on link "[PERSON_NAME] Mechanical, Inc" at bounding box center [224, 515] width 171 height 10
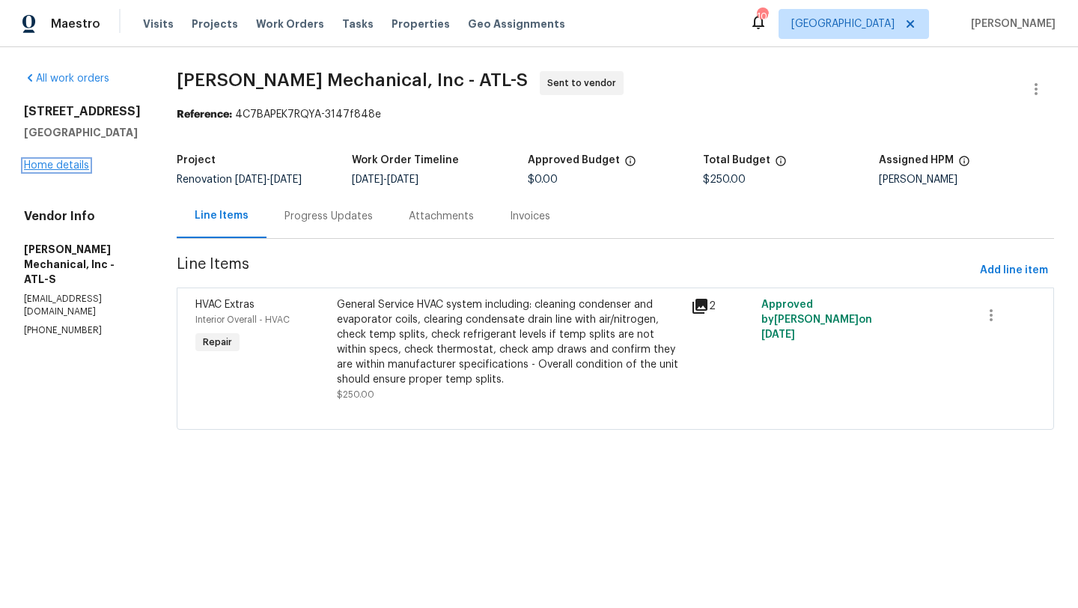
click at [82, 163] on link "Home details" at bounding box center [56, 165] width 65 height 10
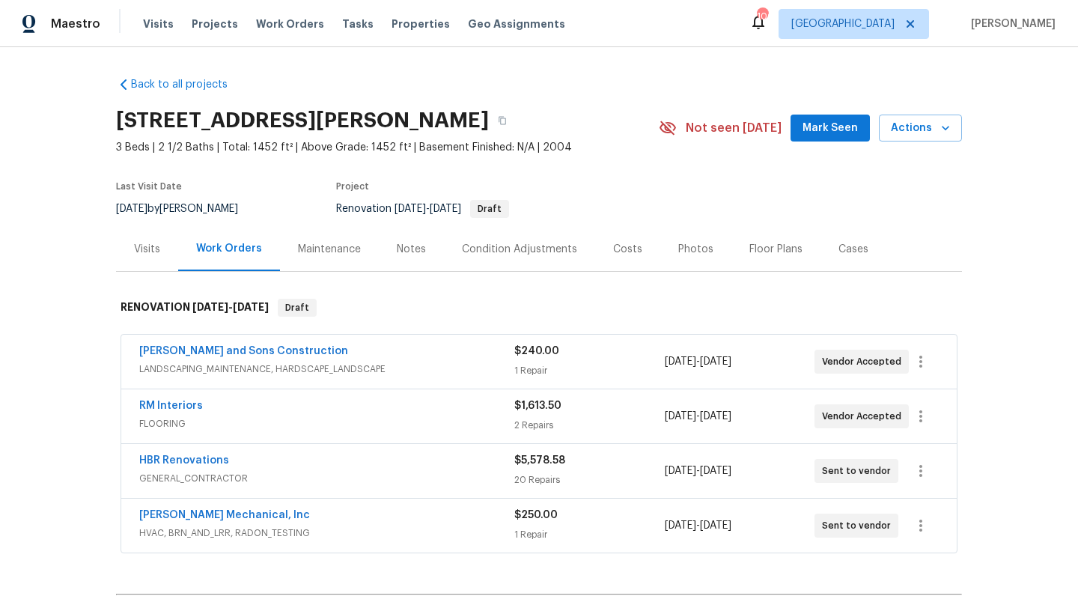
click at [421, 247] on div "Notes" at bounding box center [411, 249] width 29 height 15
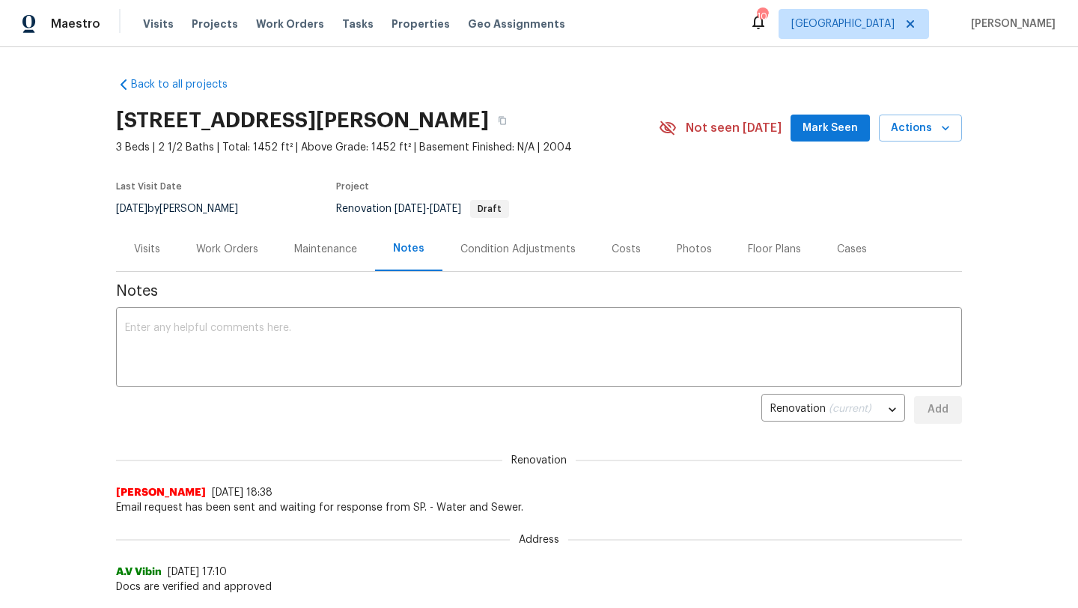
click at [150, 251] on div "Visits" at bounding box center [147, 249] width 26 height 15
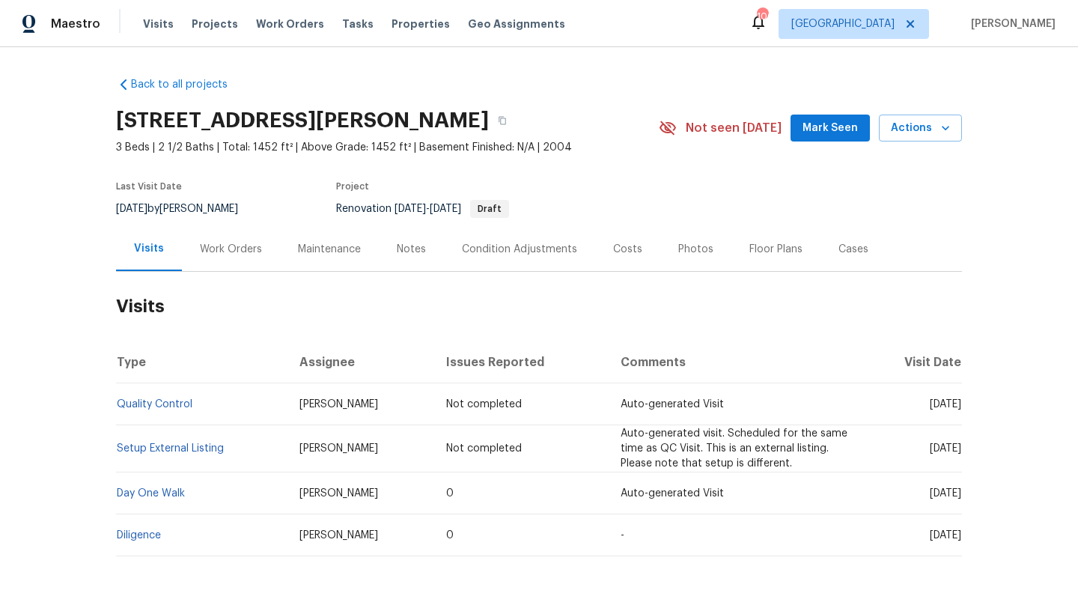
click at [854, 124] on span "Mark Seen" at bounding box center [829, 128] width 55 height 19
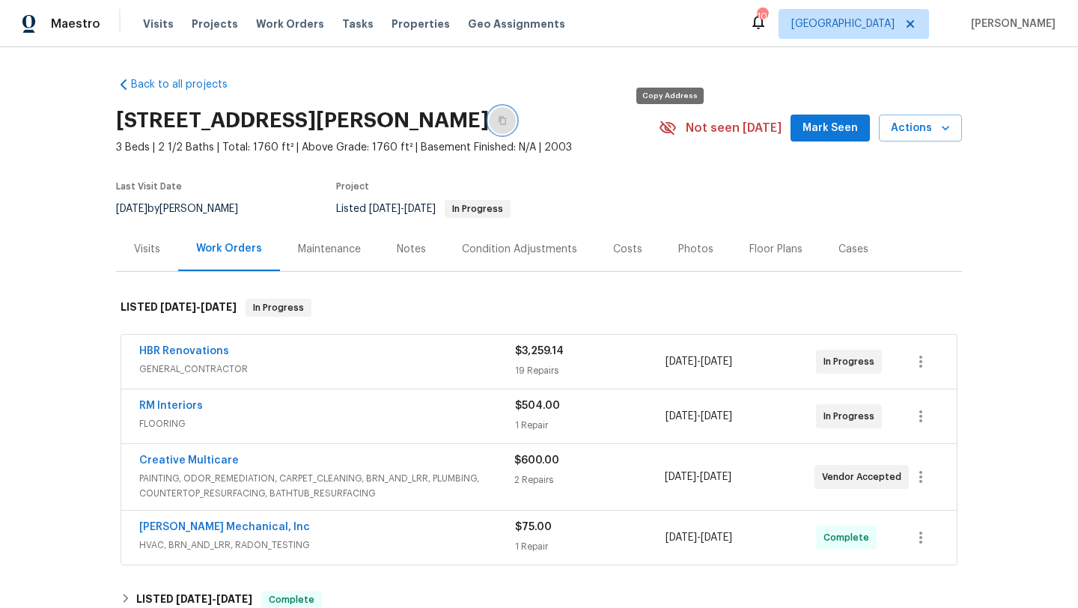
click at [507, 125] on icon "button" at bounding box center [502, 120] width 9 height 9
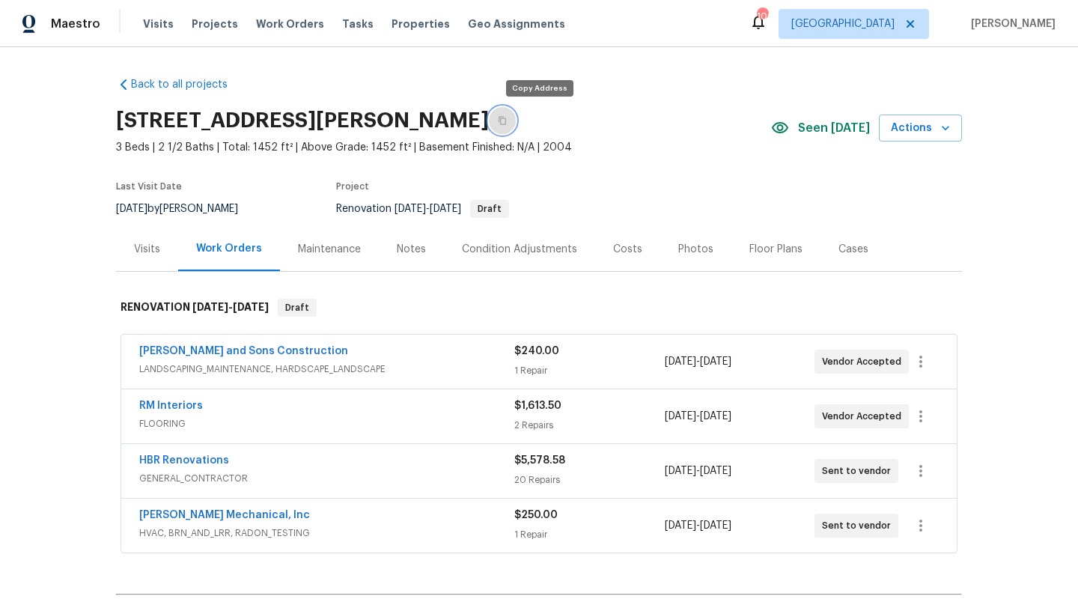
click at [506, 124] on icon "button" at bounding box center [502, 121] width 7 height 8
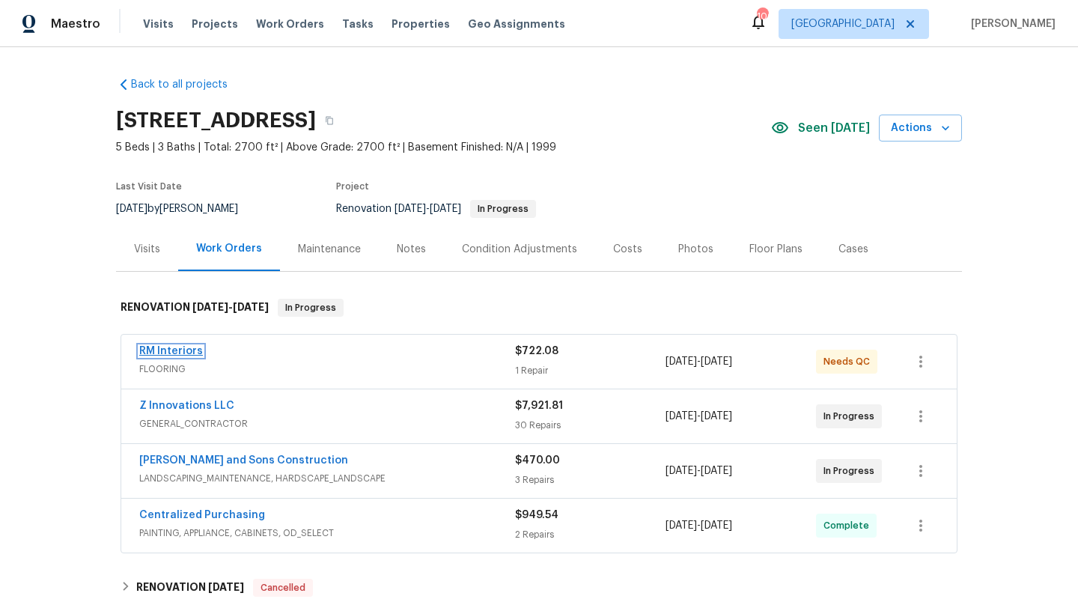
click at [189, 352] on link "RM Interiors" at bounding box center [171, 351] width 64 height 10
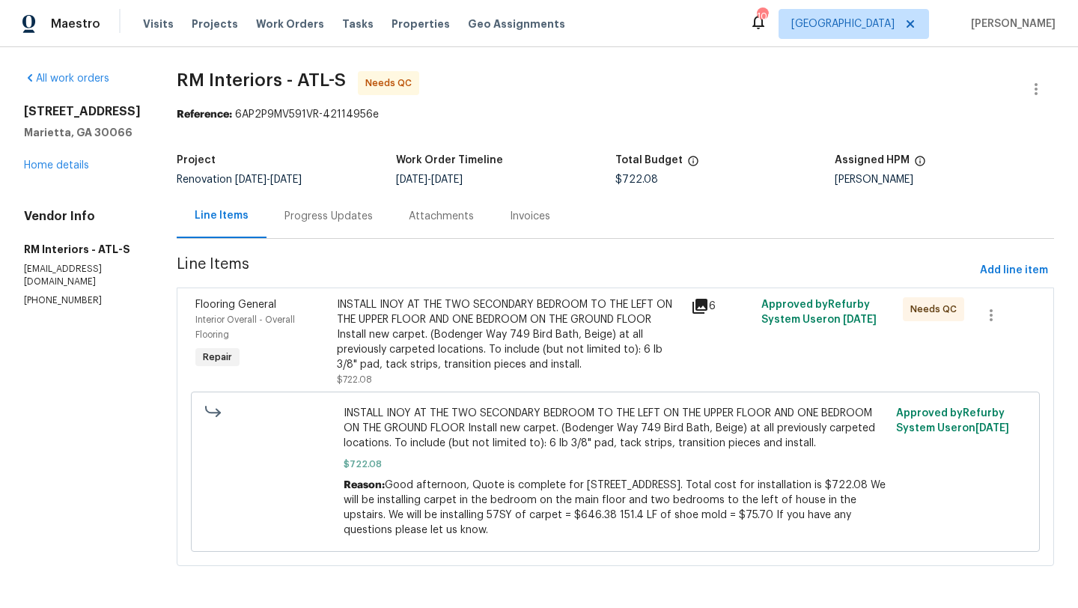
click at [213, 305] on span "Flooring General" at bounding box center [235, 304] width 81 height 10
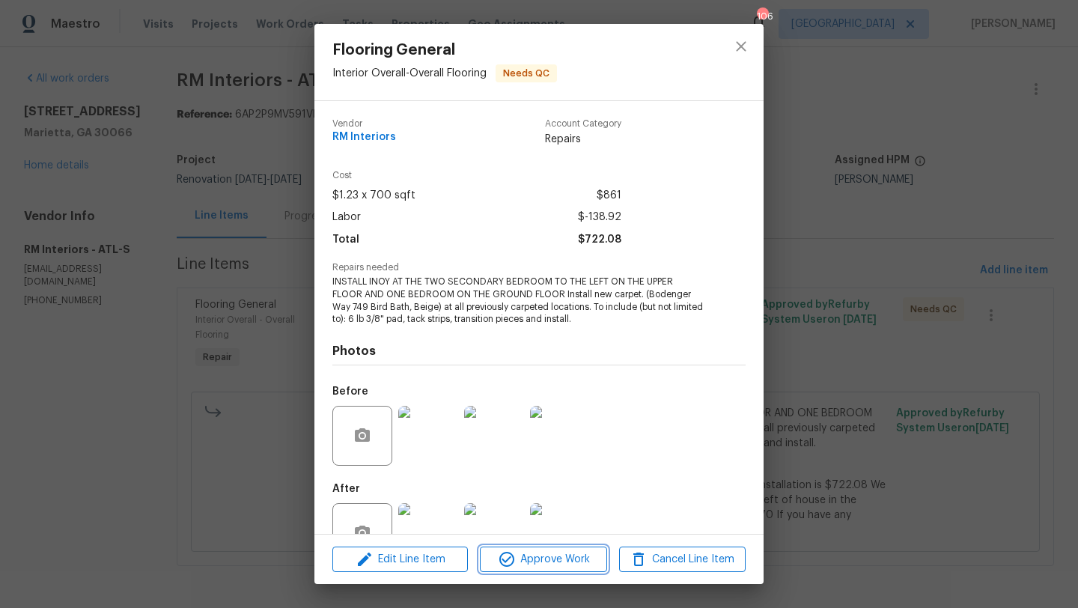
click at [517, 567] on span "Approve Work" at bounding box center [543, 559] width 118 height 19
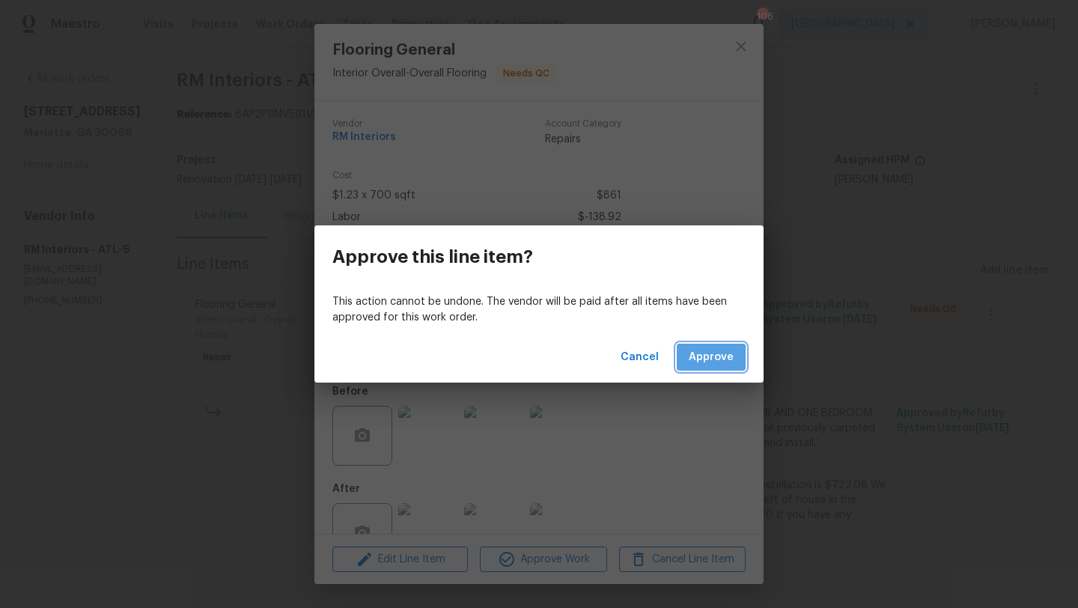
click at [684, 359] on button "Approve" at bounding box center [711, 358] width 69 height 28
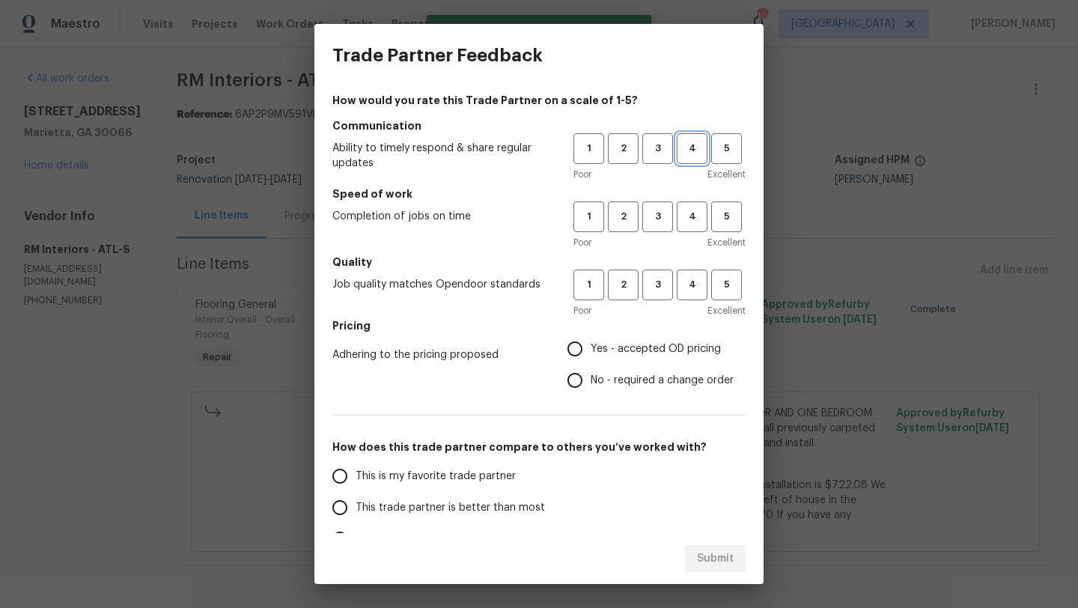
click at [697, 152] on span "4" at bounding box center [692, 148] width 28 height 17
click at [686, 213] on span "4" at bounding box center [692, 216] width 28 height 17
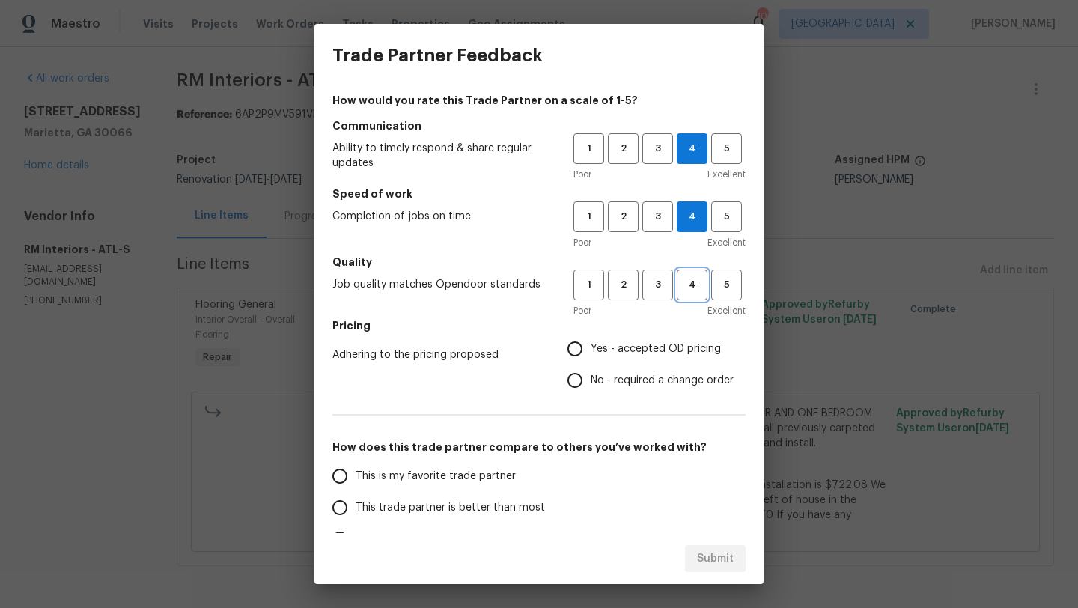
click at [689, 283] on span "4" at bounding box center [692, 284] width 28 height 17
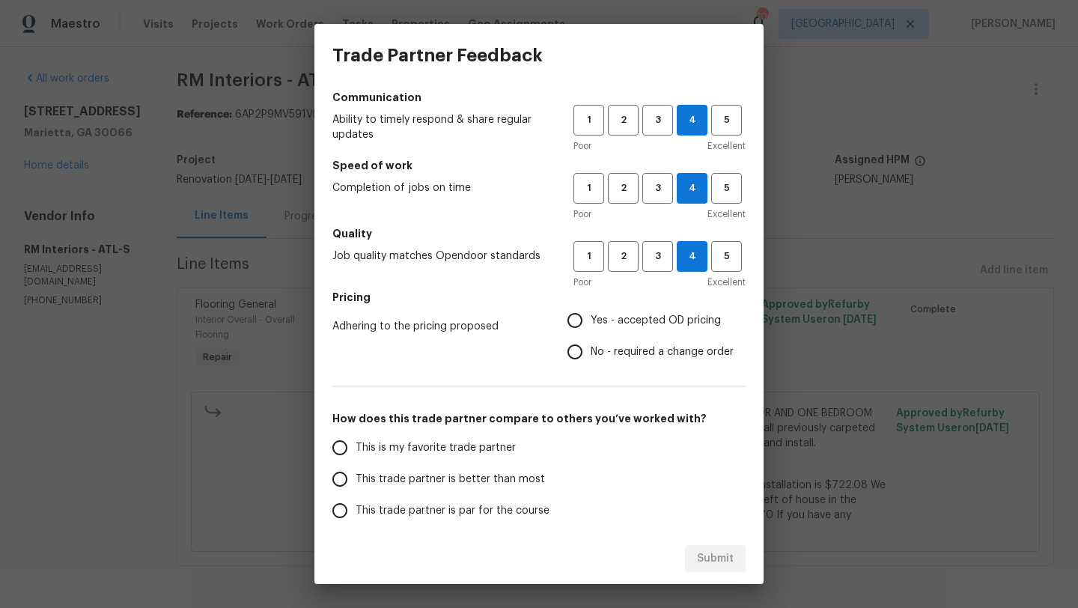
click at [574, 323] on input "Yes - accepted OD pricing" at bounding box center [574, 320] width 31 height 31
radio input "true"
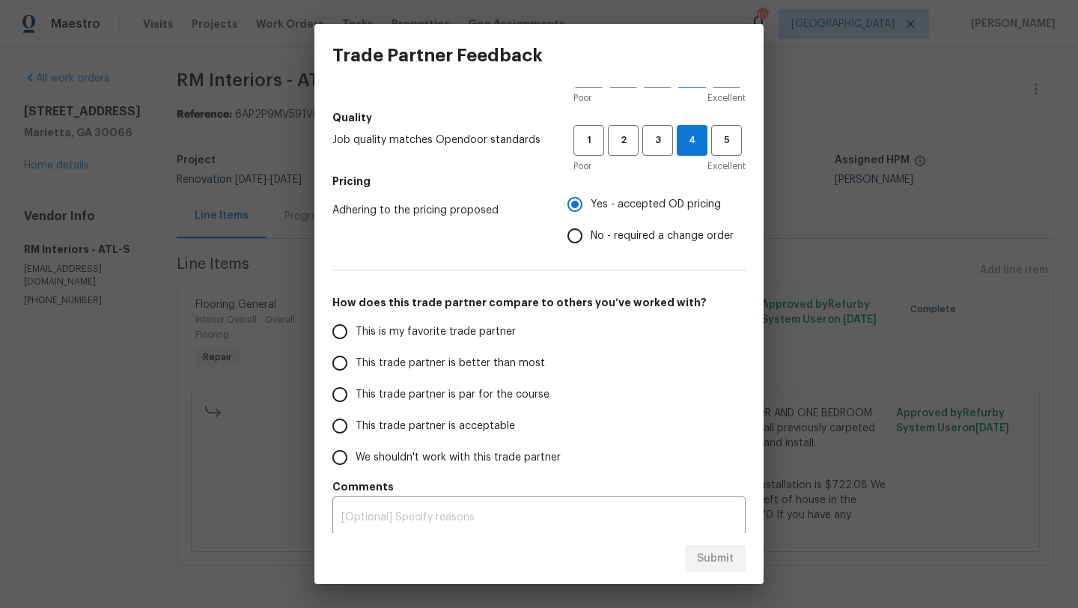
scroll to position [152, 0]
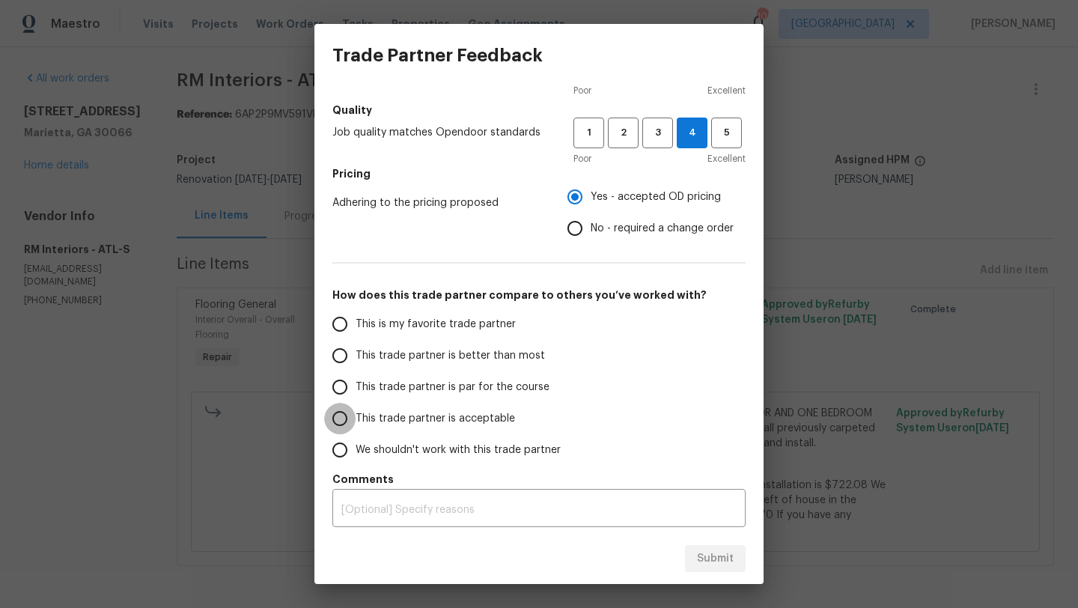
click at [344, 421] on input "This trade partner is acceptable" at bounding box center [339, 418] width 31 height 31
click at [714, 560] on span "Submit" at bounding box center [715, 558] width 37 height 19
radio input "true"
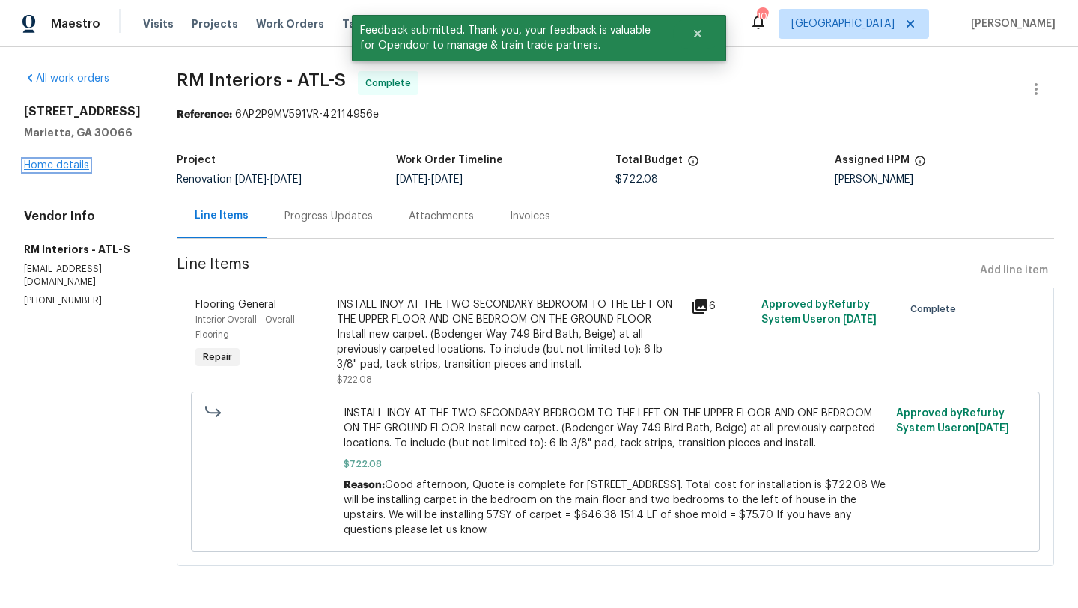
click at [81, 171] on link "Home details" at bounding box center [56, 165] width 65 height 10
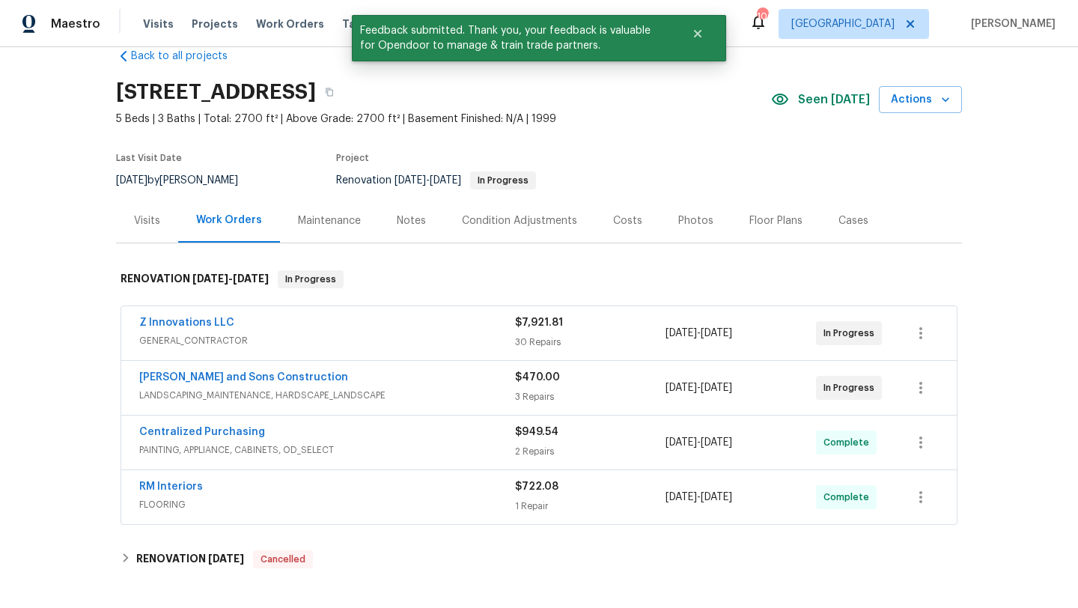
scroll to position [30, 0]
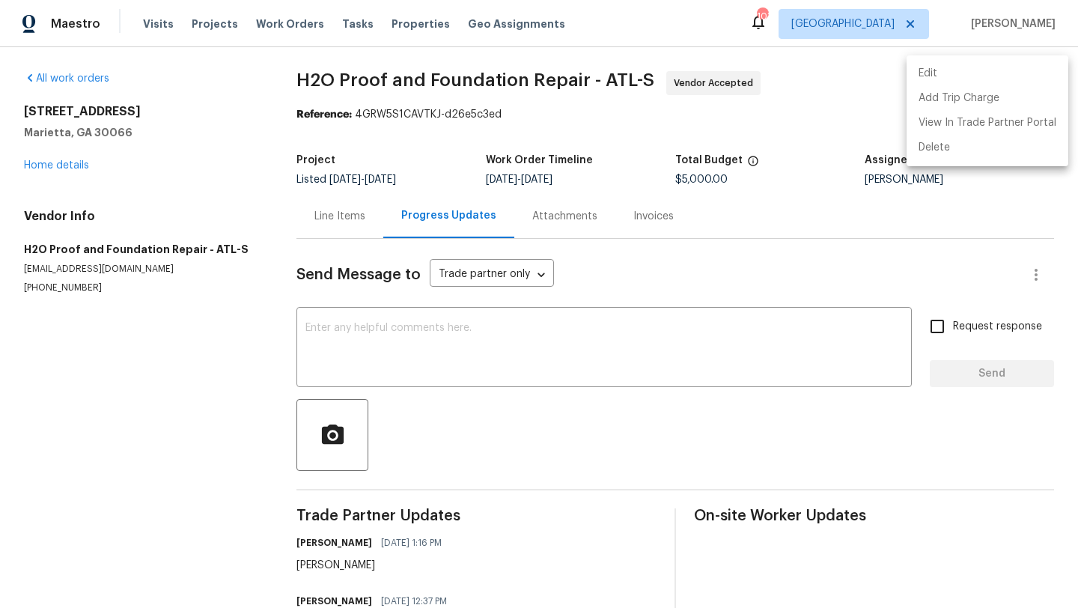
scroll to position [16, 0]
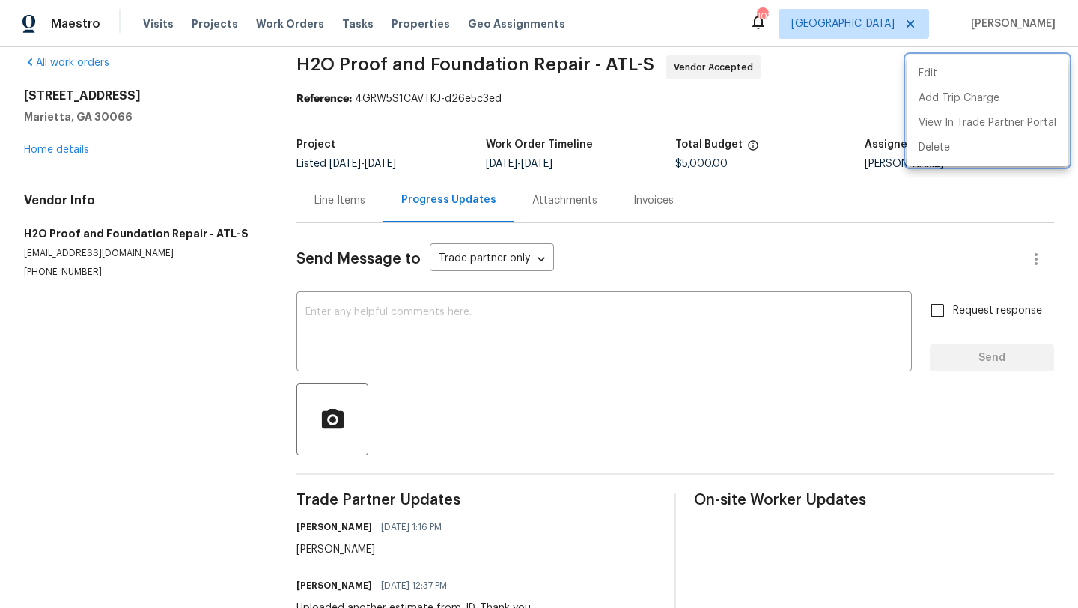
click at [151, 26] on div at bounding box center [539, 304] width 1078 height 608
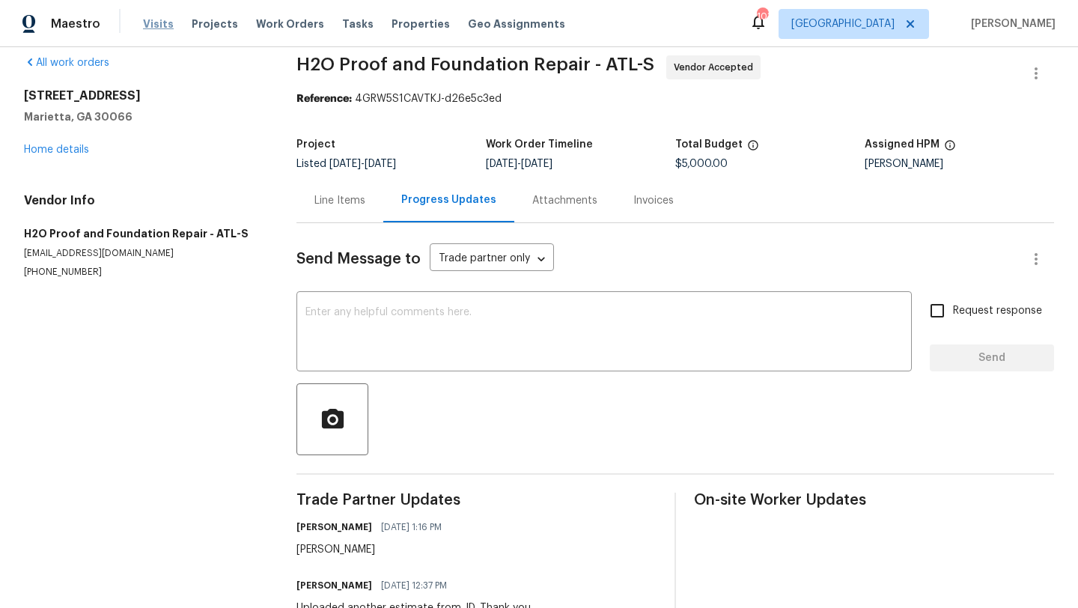
click at [159, 20] on span "Visits" at bounding box center [158, 23] width 31 height 15
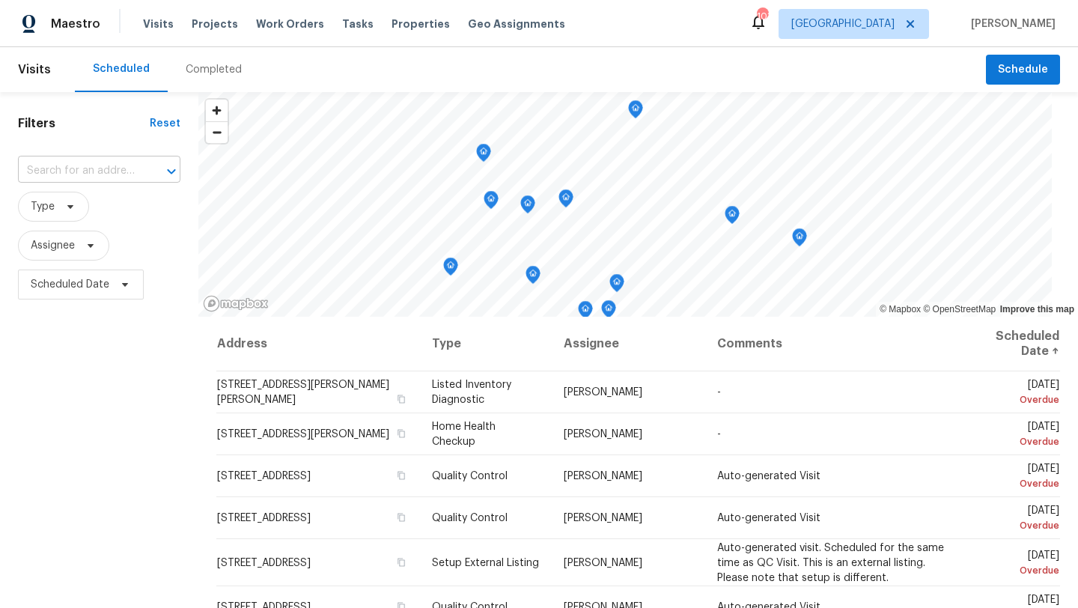
click at [134, 174] on input "text" at bounding box center [78, 170] width 121 height 23
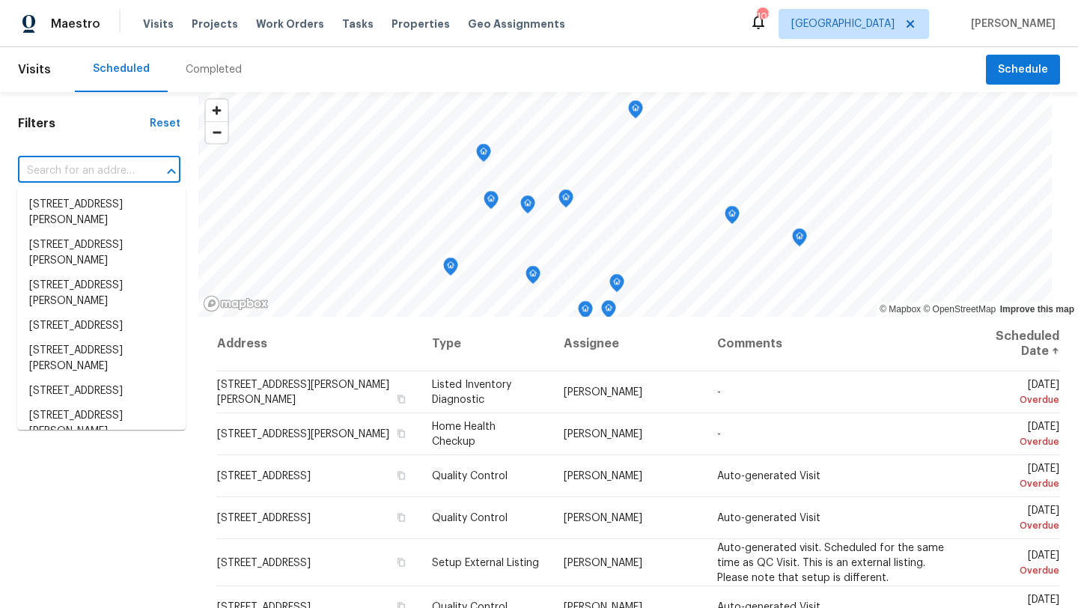
paste input "20 Remington Place Blvd, Dallas, GA 30157"
type input "20 Remington Place Blvd, Dallas, GA 30157"
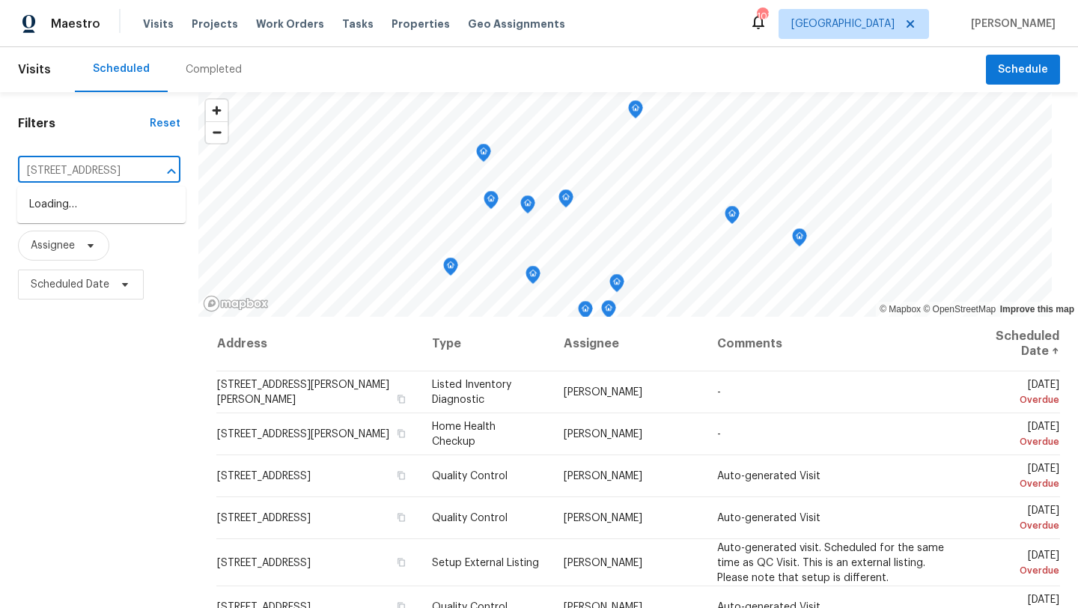
scroll to position [0, 91]
click at [100, 211] on li "120 Remington Place Blvd, Dallas, GA 30157" at bounding box center [101, 204] width 168 height 25
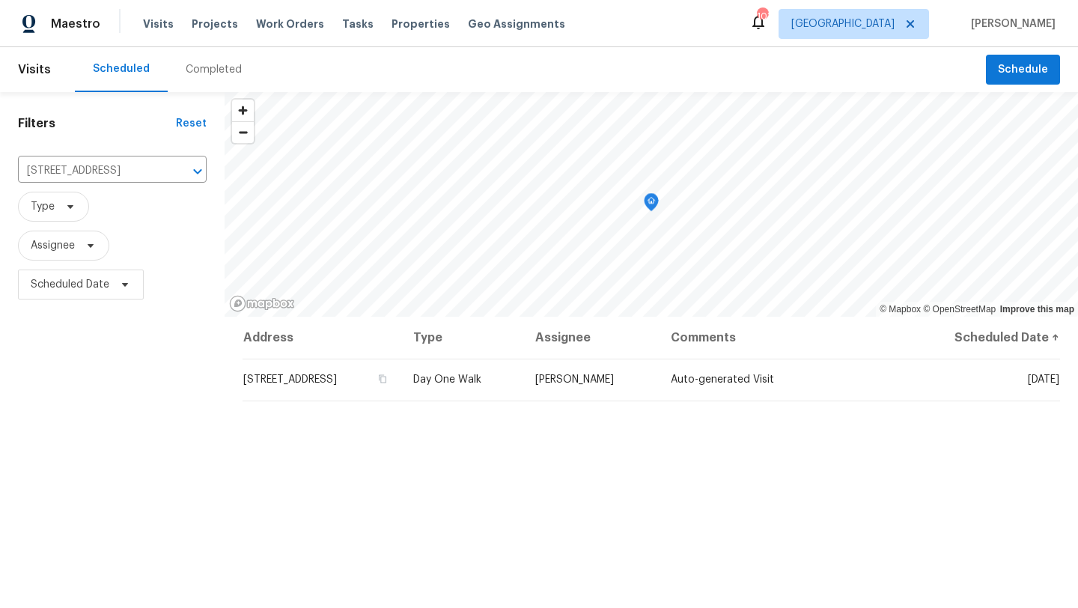
click at [202, 67] on div "Completed" at bounding box center [214, 69] width 56 height 15
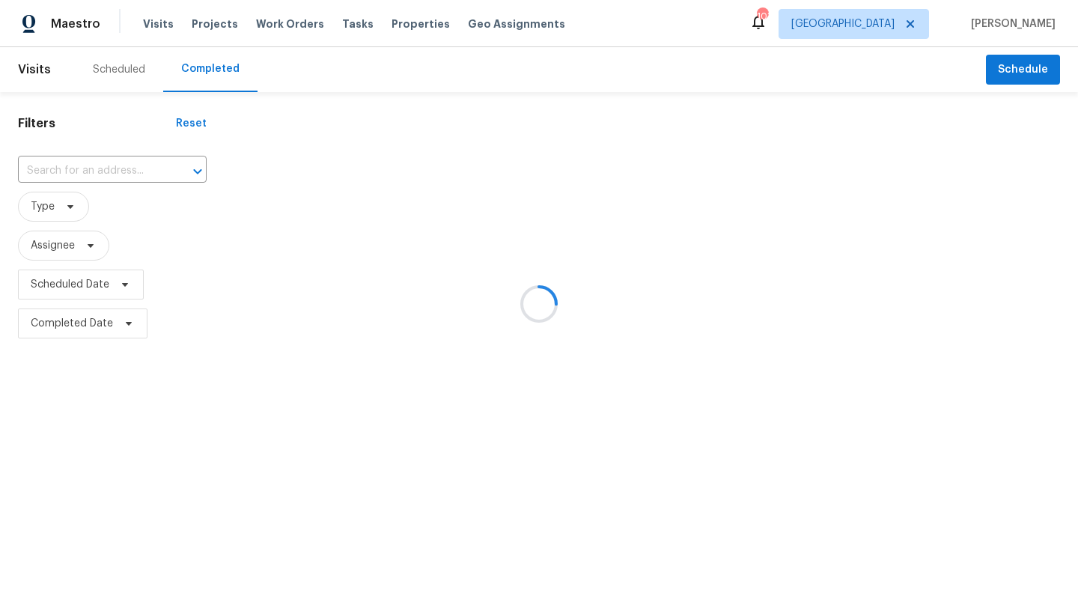
click at [118, 161] on div at bounding box center [539, 304] width 1078 height 608
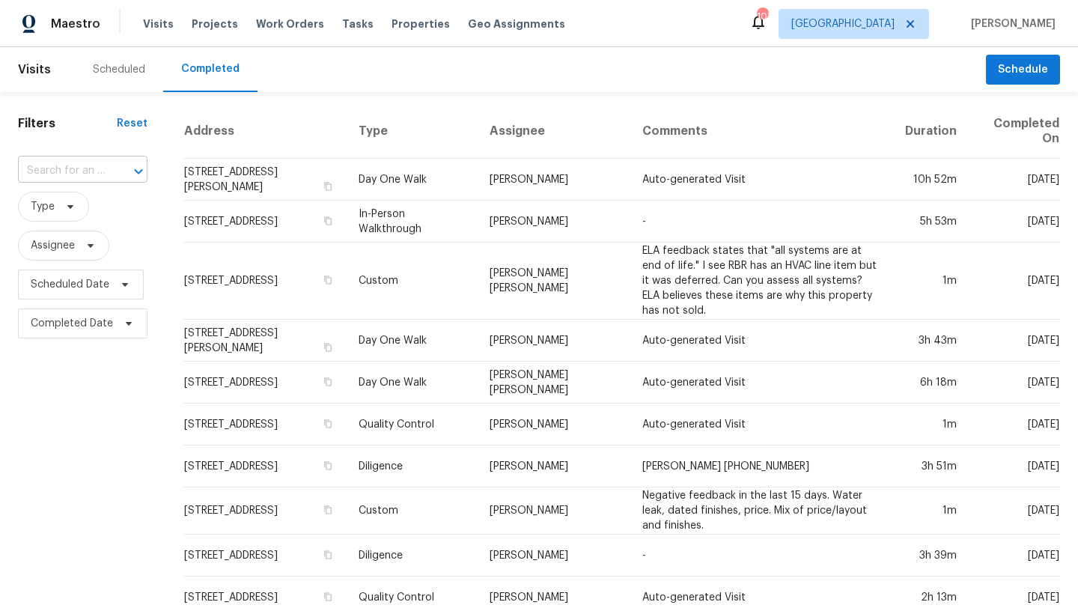
click at [106, 168] on div "​" at bounding box center [83, 170] width 130 height 23
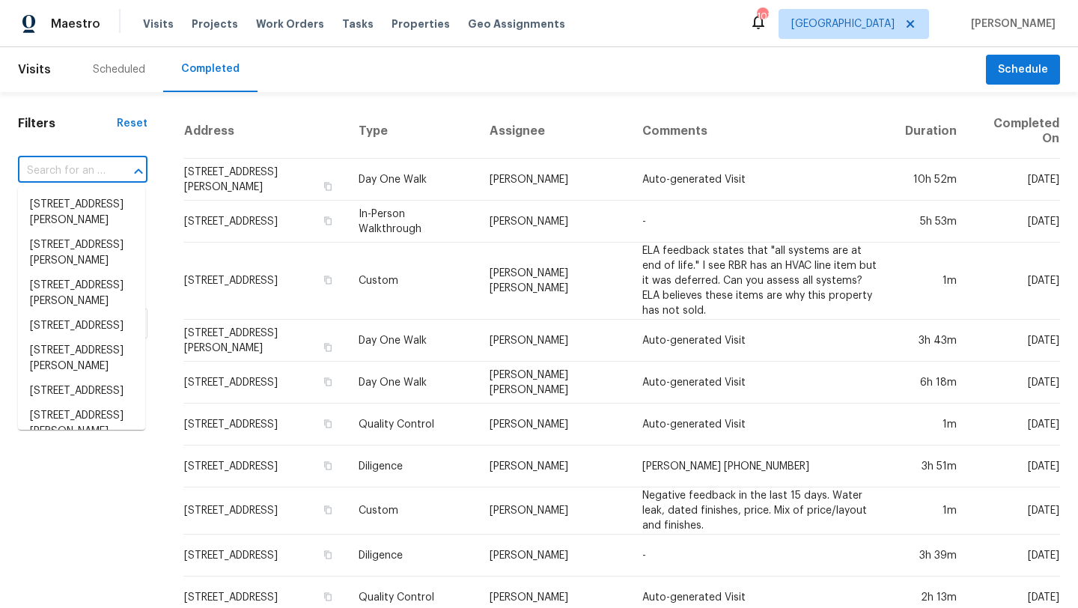
paste input "20 Remington Place Blvd, Dallas, GA 30157"
type input "20 Remington Place Blvd, Dallas, GA 30157"
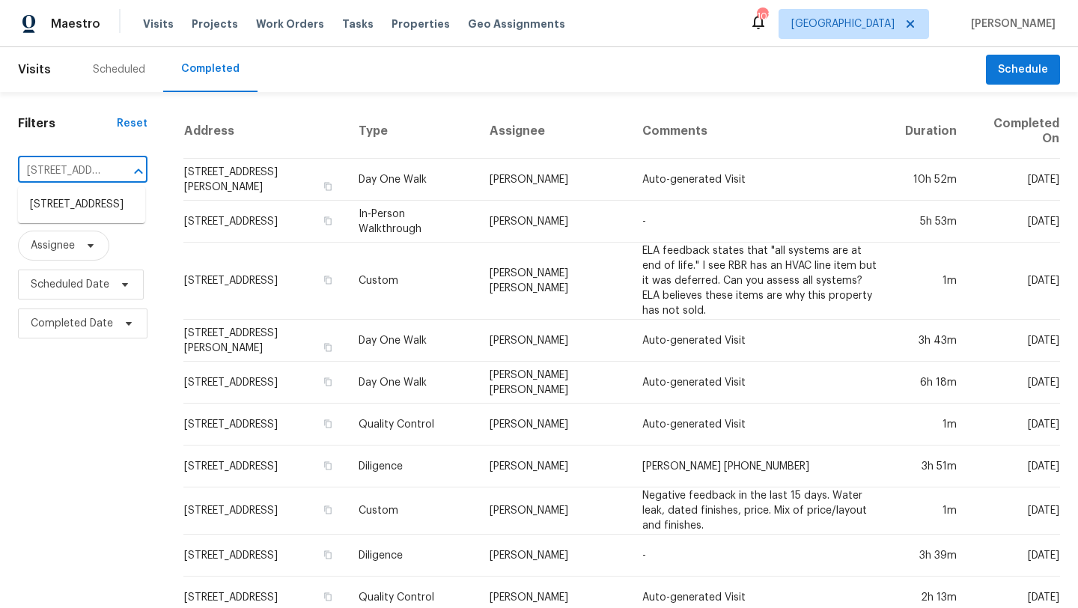
scroll to position [0, 132]
click at [76, 217] on li "120 Remington Place Blvd, Dallas, GA 30157" at bounding box center [81, 204] width 127 height 25
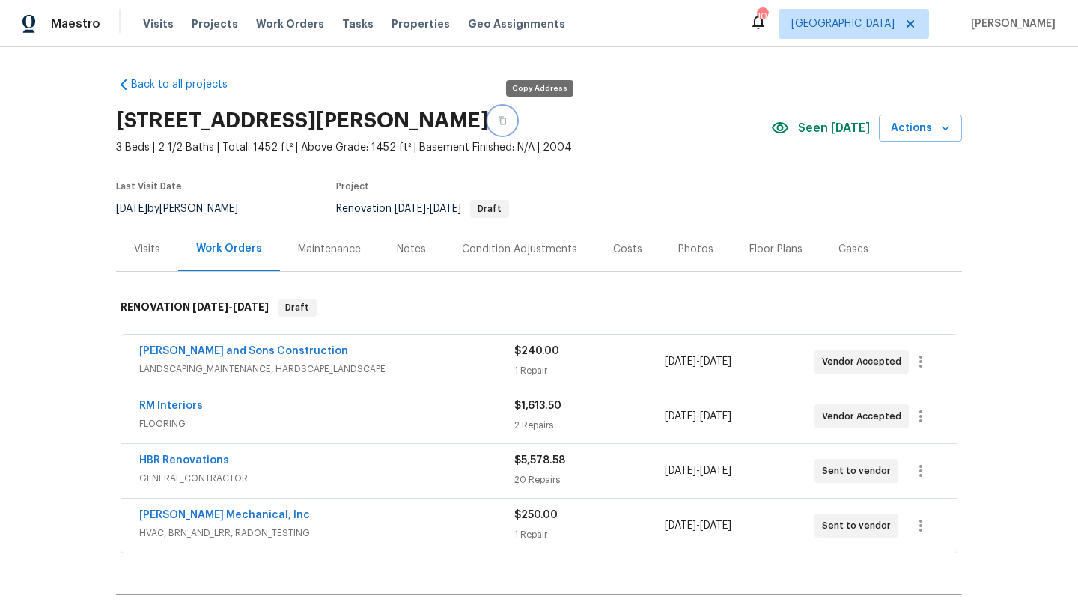
click at [506, 121] on icon "button" at bounding box center [502, 121] width 7 height 8
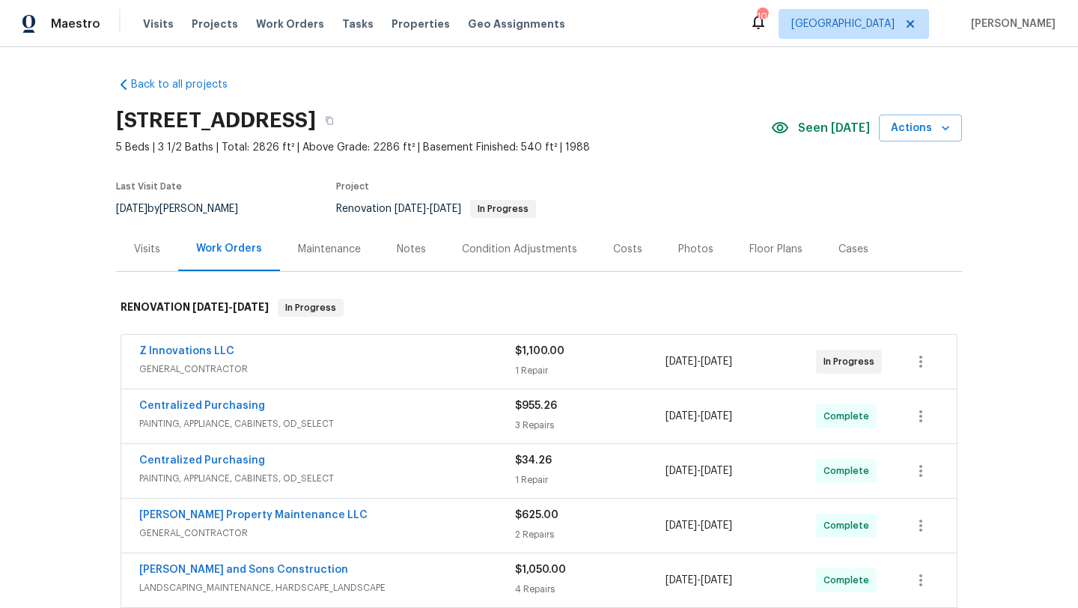
click at [391, 247] on div "Notes" at bounding box center [411, 249] width 65 height 44
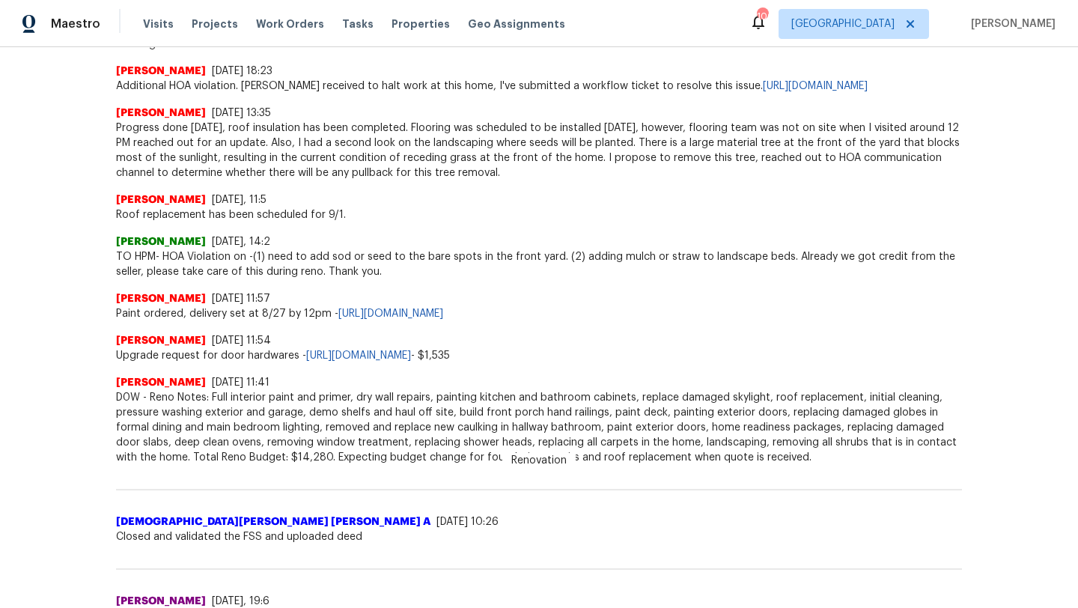
scroll to position [591, 0]
click at [386, 362] on link "https://opendoor.slack.com/archives/C02LGTRN7JT/p1756223590028299" at bounding box center [358, 356] width 105 height 10
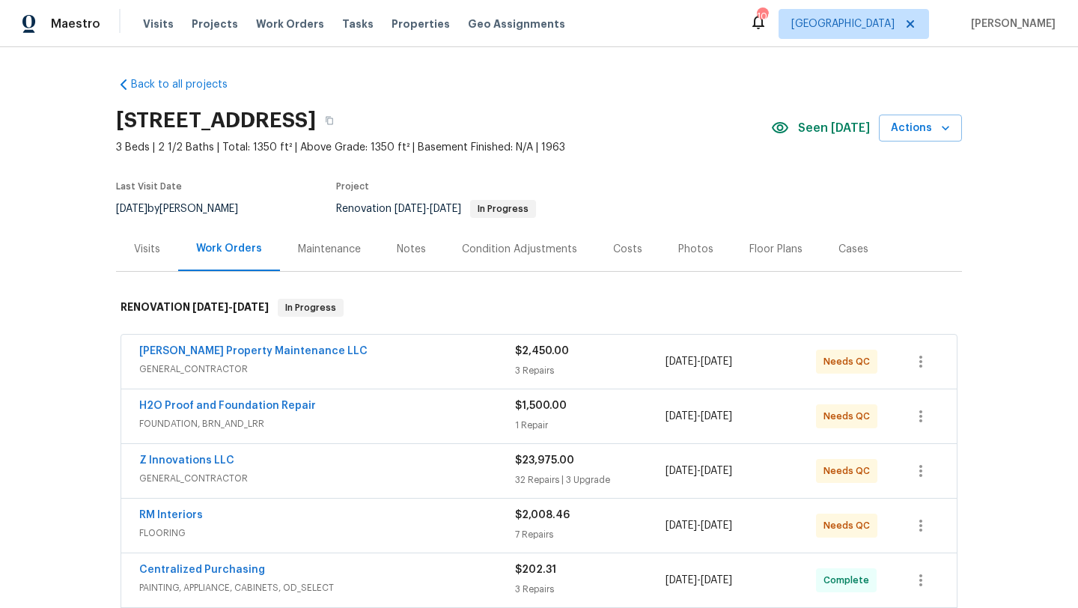
click at [403, 251] on div "Notes" at bounding box center [411, 249] width 29 height 15
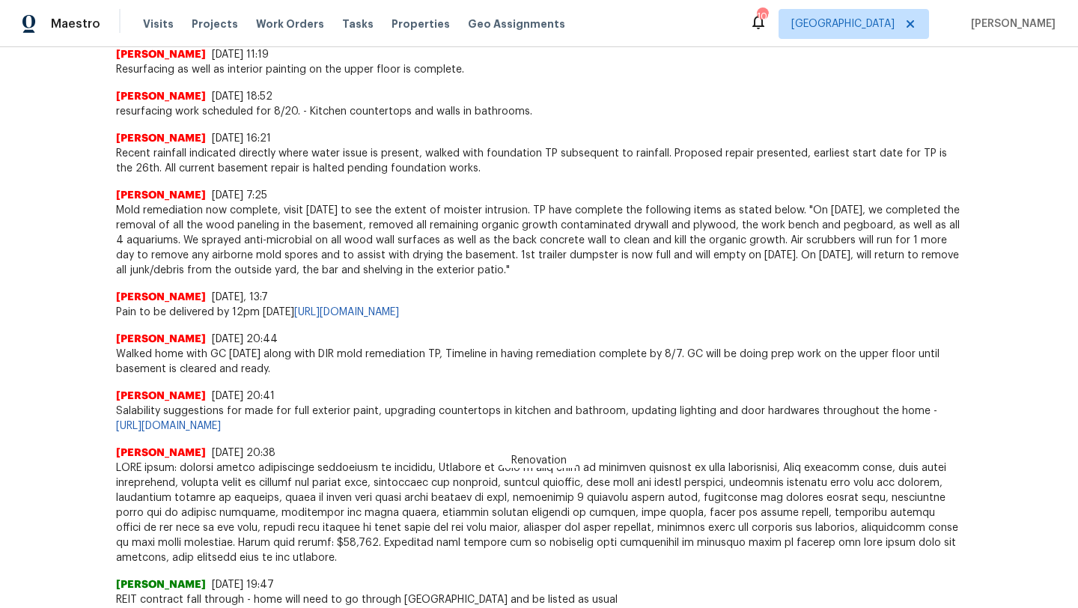
scroll to position [1217, 0]
click at [221, 420] on link "[URL][DOMAIN_NAME]" at bounding box center [168, 425] width 105 height 10
